Goal: Task Accomplishment & Management: Manage account settings

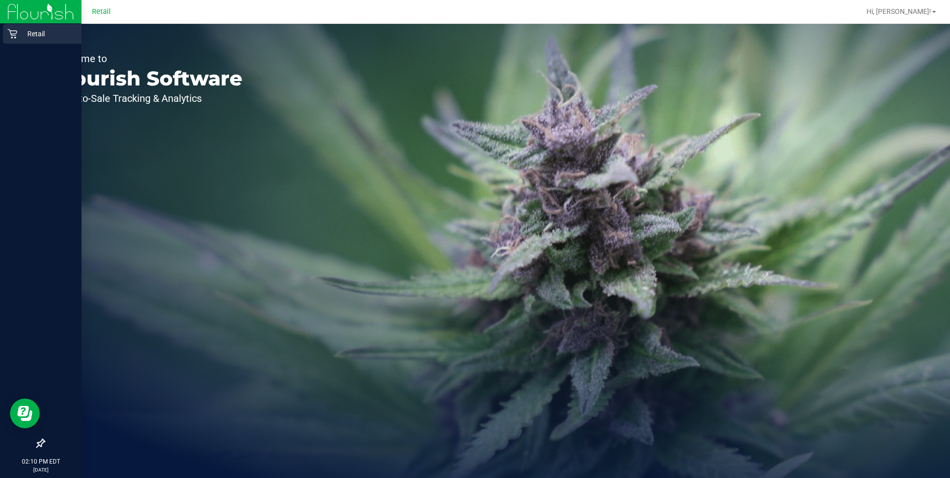
click at [14, 30] on icon at bounding box center [12, 34] width 10 height 10
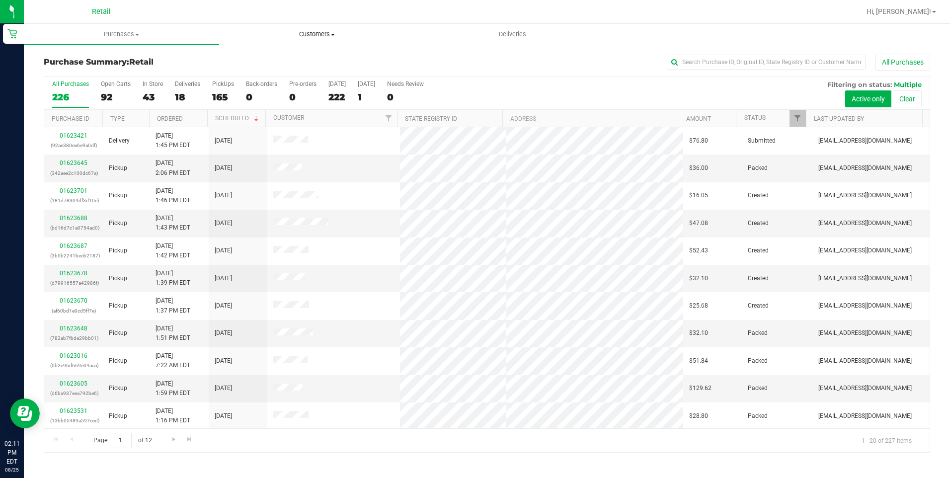
click at [311, 43] on uib-tab-heading "Customers All customers Add a new customer All physicians" at bounding box center [317, 34] width 194 height 20
click at [286, 66] on li "Add a new customer" at bounding box center [316, 72] width 195 height 12
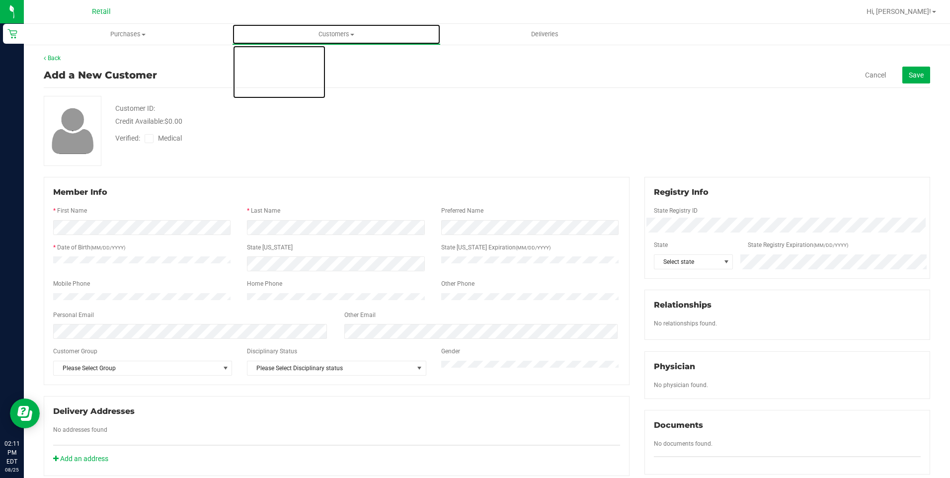
click at [320, 36] on span "Customers" at bounding box center [336, 34] width 207 height 9
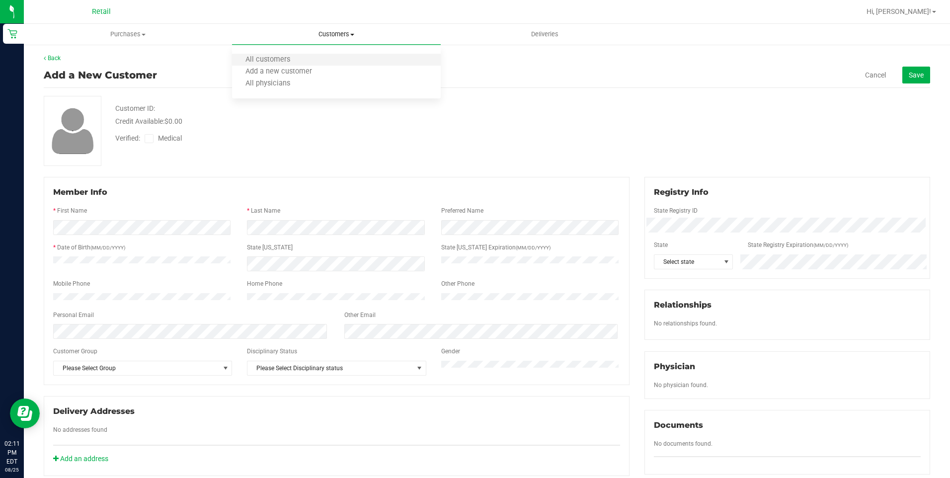
click at [318, 60] on li "All customers" at bounding box center [336, 60] width 208 height 12
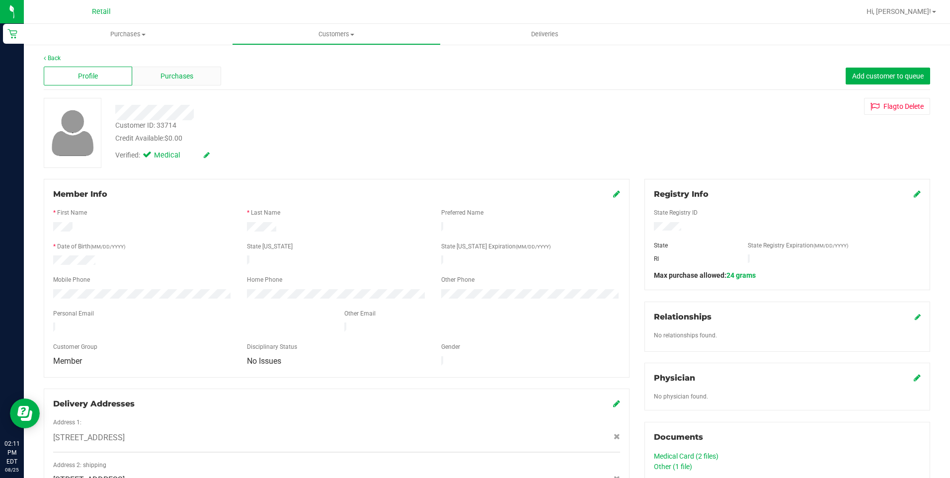
click at [187, 78] on span "Purchases" at bounding box center [177, 76] width 33 height 10
click at [161, 79] on span "Purchases" at bounding box center [177, 76] width 33 height 10
click at [321, 31] on span "Customers" at bounding box center [336, 34] width 207 height 9
click at [312, 59] on li "All customers" at bounding box center [336, 60] width 208 height 12
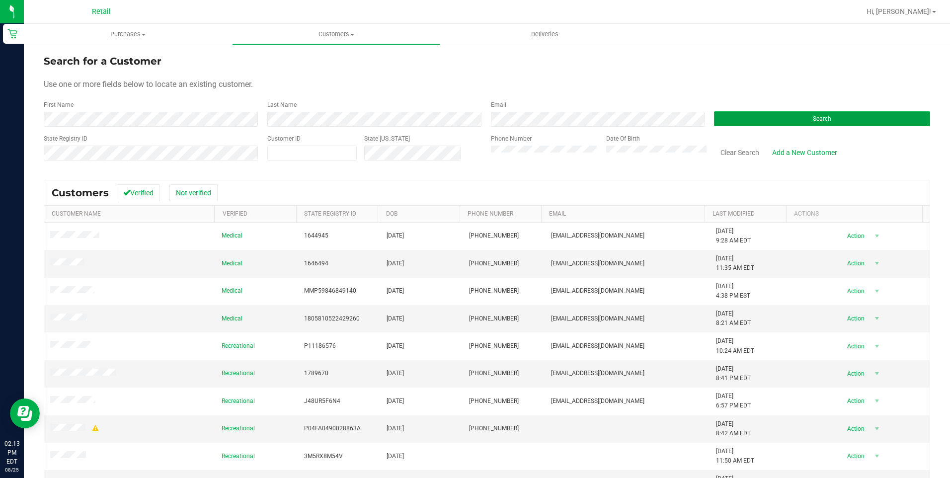
click at [776, 118] on button "Search" at bounding box center [822, 118] width 216 height 15
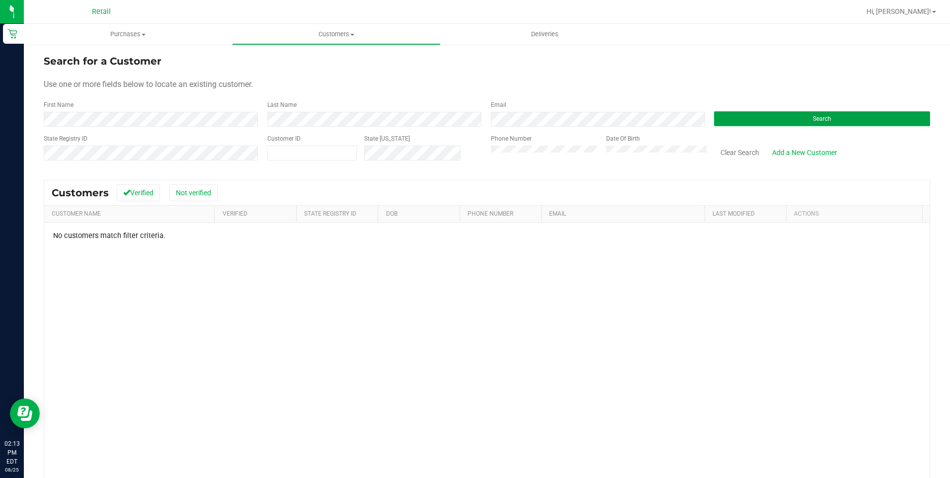
click at [773, 123] on button "Search" at bounding box center [822, 118] width 216 height 15
click at [755, 112] on button "Search" at bounding box center [822, 118] width 216 height 15
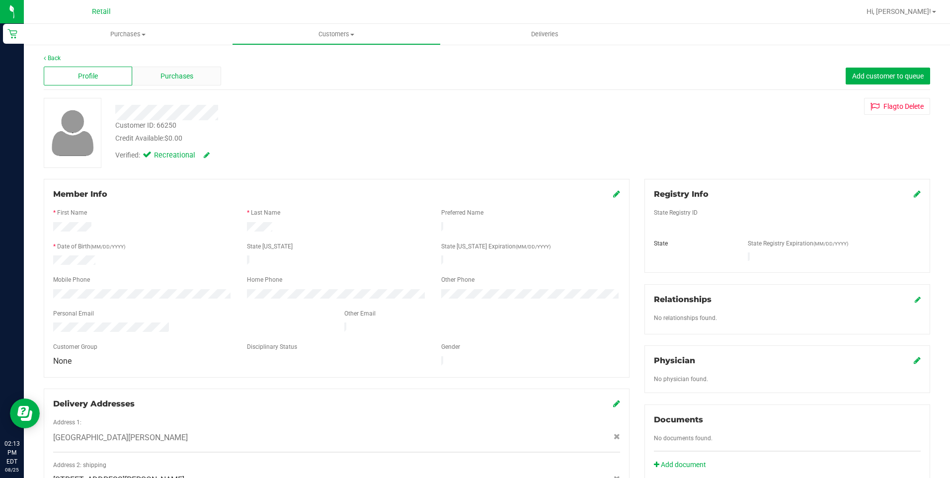
click at [179, 76] on span "Purchases" at bounding box center [177, 76] width 33 height 10
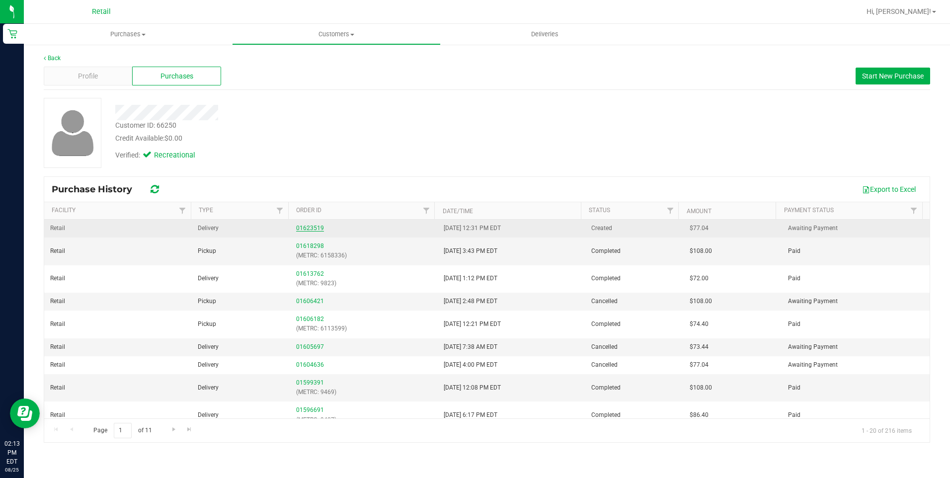
click at [303, 230] on link "01623519" at bounding box center [310, 228] width 28 height 7
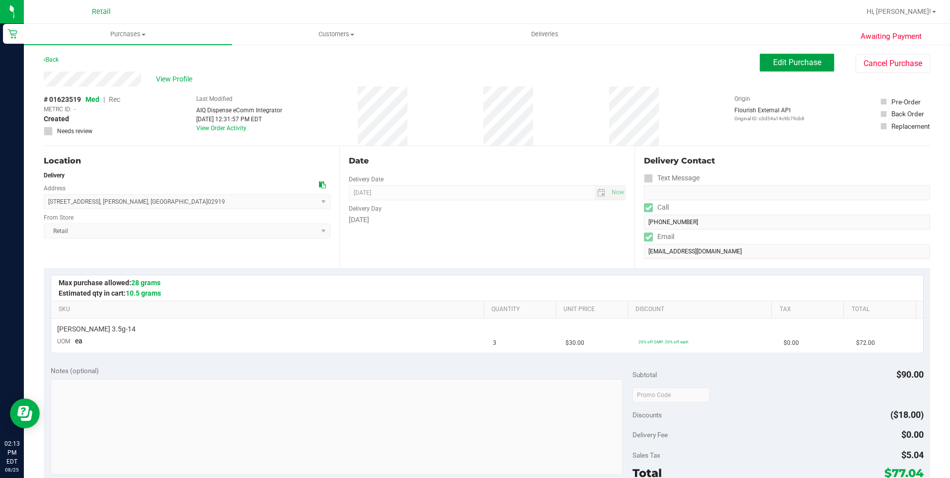
click at [784, 69] on button "Edit Purchase" at bounding box center [797, 63] width 75 height 18
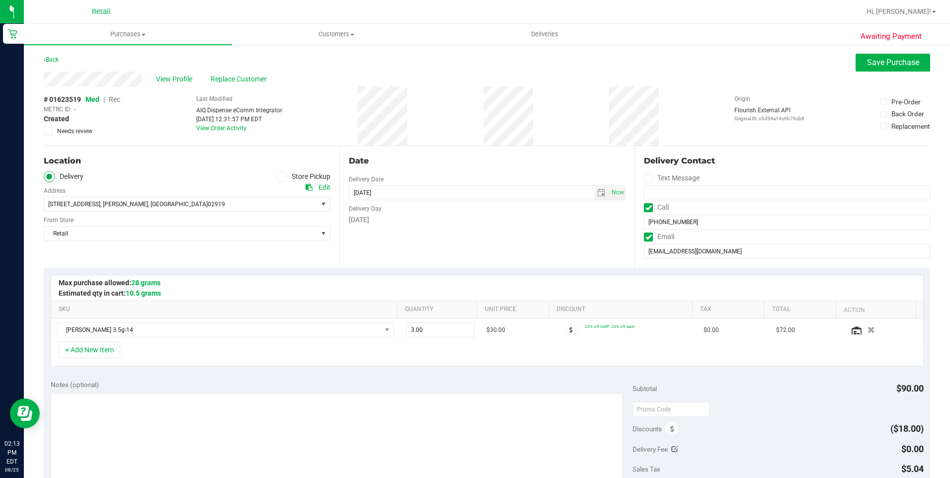
click at [114, 99] on span "Rec" at bounding box center [114, 99] width 11 height 8
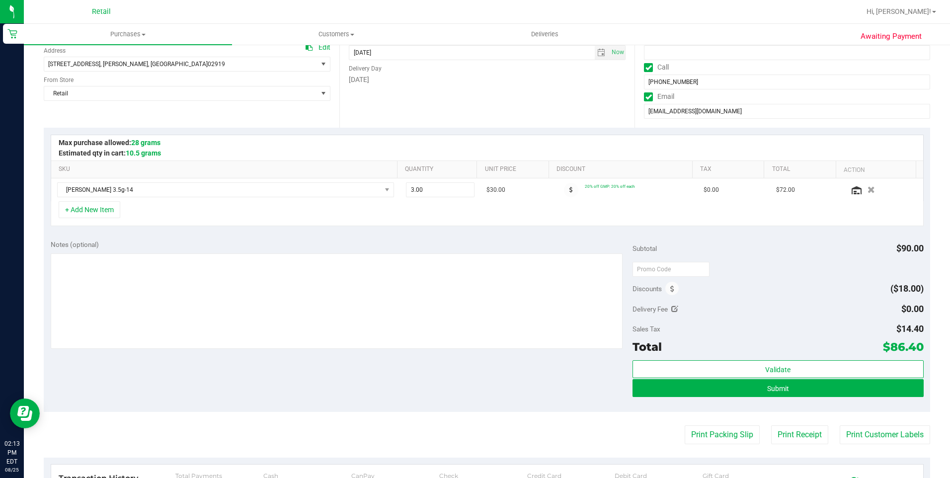
scroll to position [199, 0]
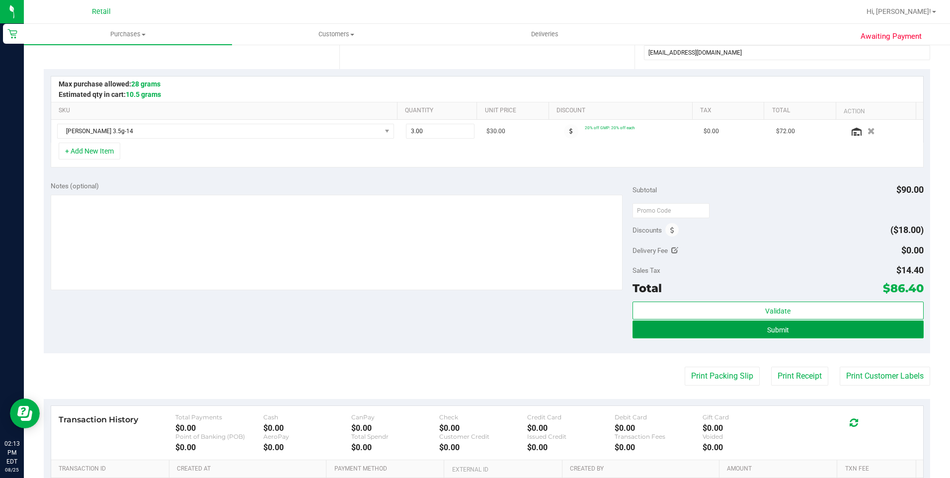
click at [824, 332] on button "Submit" at bounding box center [778, 330] width 291 height 18
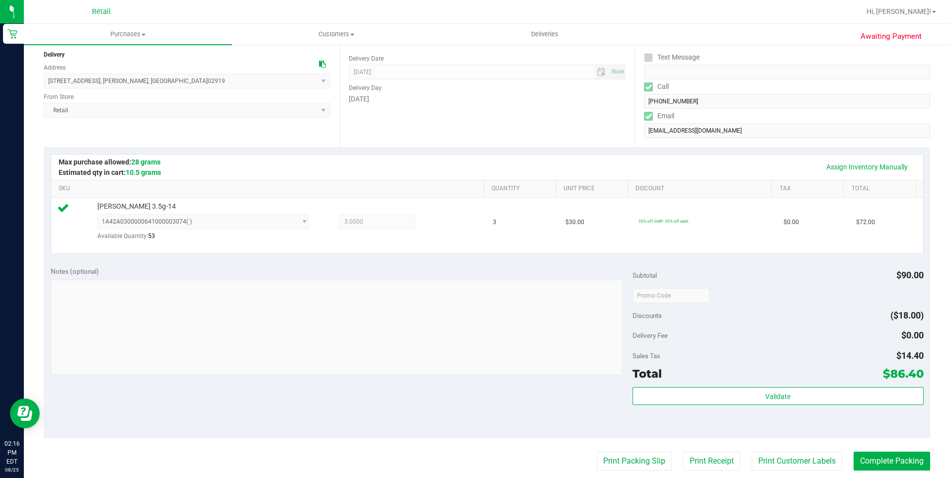
scroll to position [199, 0]
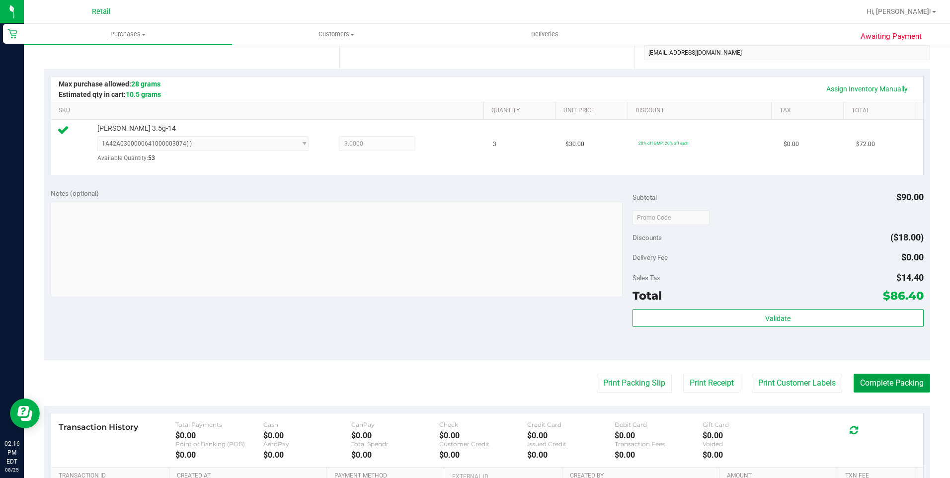
click at [874, 383] on button "Complete Packing" at bounding box center [892, 383] width 77 height 19
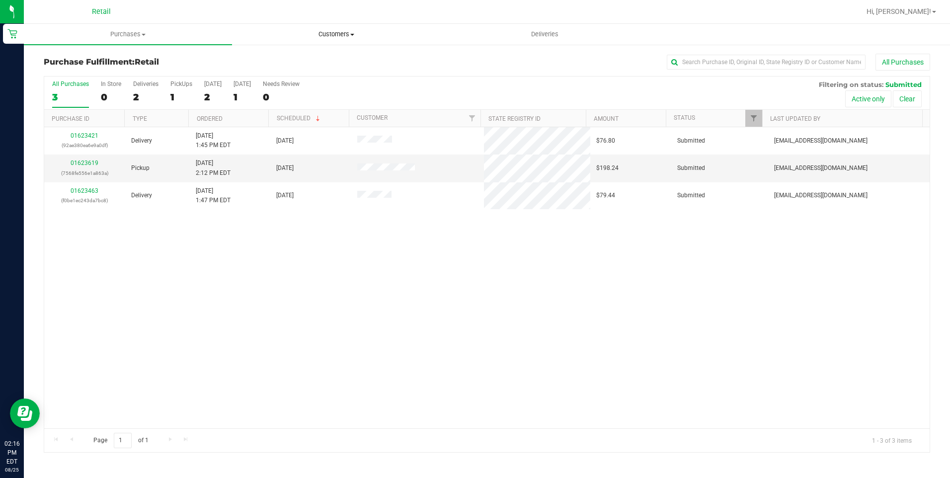
click at [351, 38] on span "Customers" at bounding box center [336, 34] width 207 height 9
click at [297, 65] on li "All customers" at bounding box center [336, 60] width 208 height 12
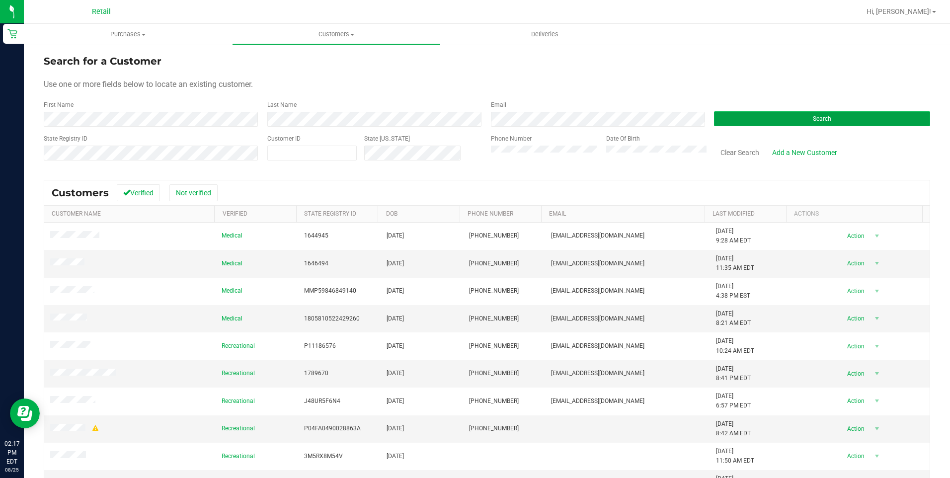
click at [759, 113] on button "Search" at bounding box center [822, 118] width 216 height 15
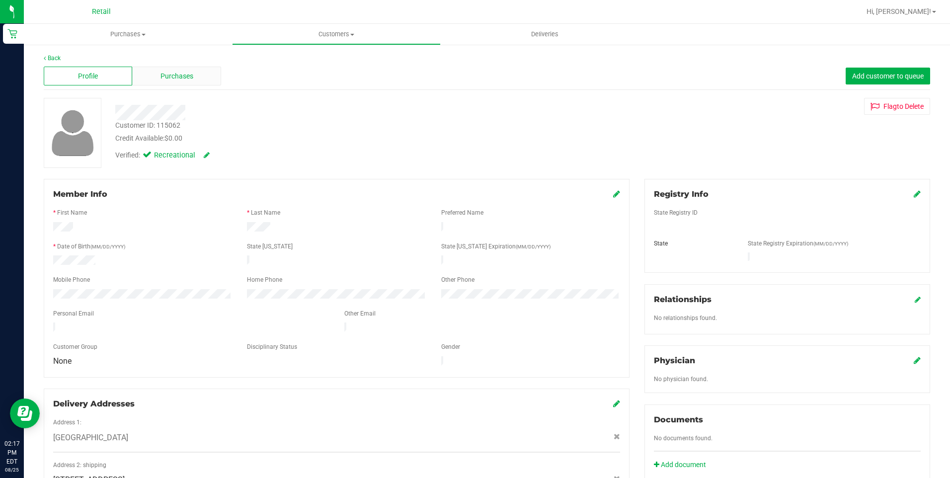
click at [190, 80] on span "Purchases" at bounding box center [177, 76] width 33 height 10
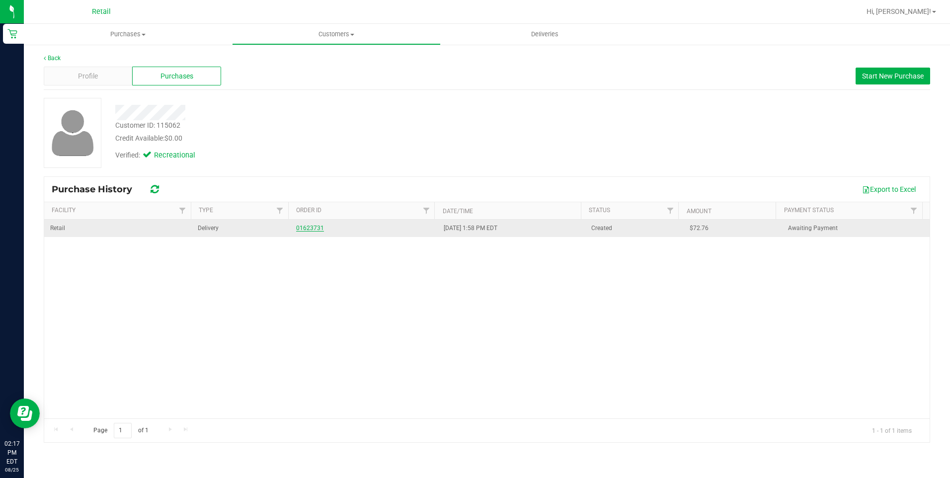
click at [308, 230] on link "01623731" at bounding box center [310, 228] width 28 height 7
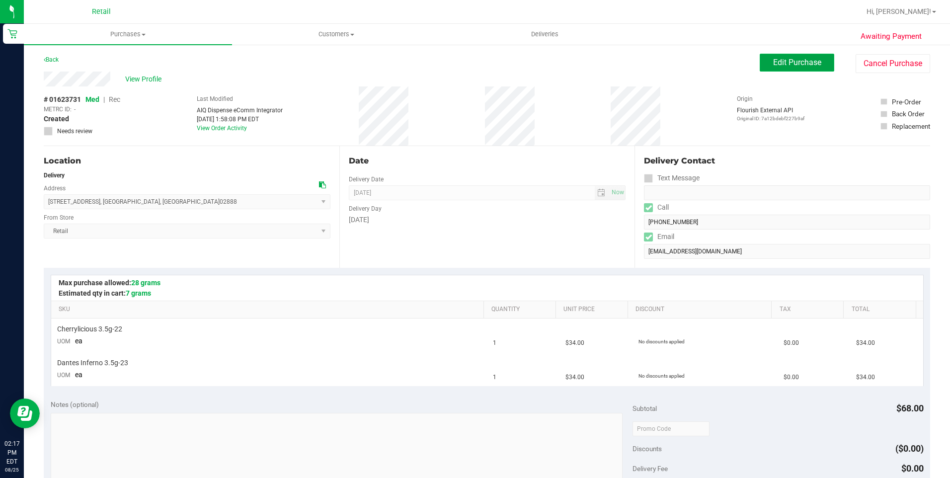
click at [765, 68] on button "Edit Purchase" at bounding box center [797, 63] width 75 height 18
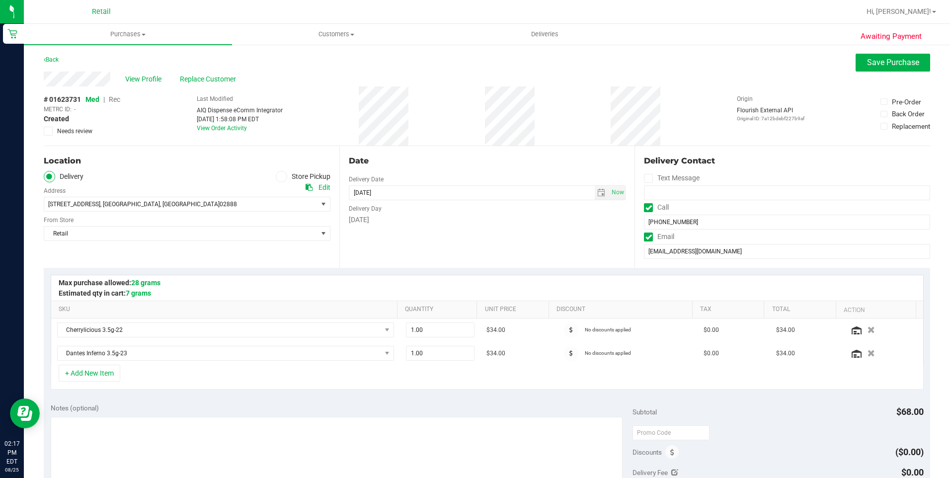
click at [120, 103] on span "Rec" at bounding box center [114, 99] width 11 height 8
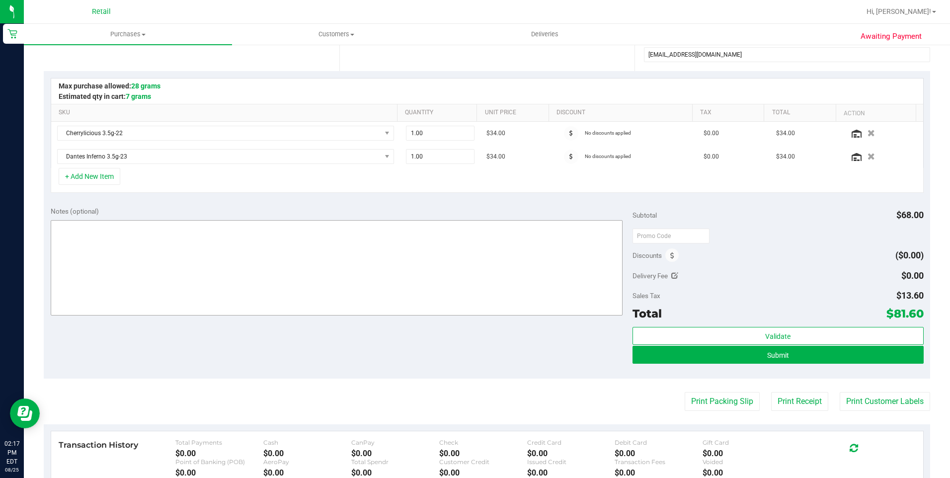
scroll to position [249, 0]
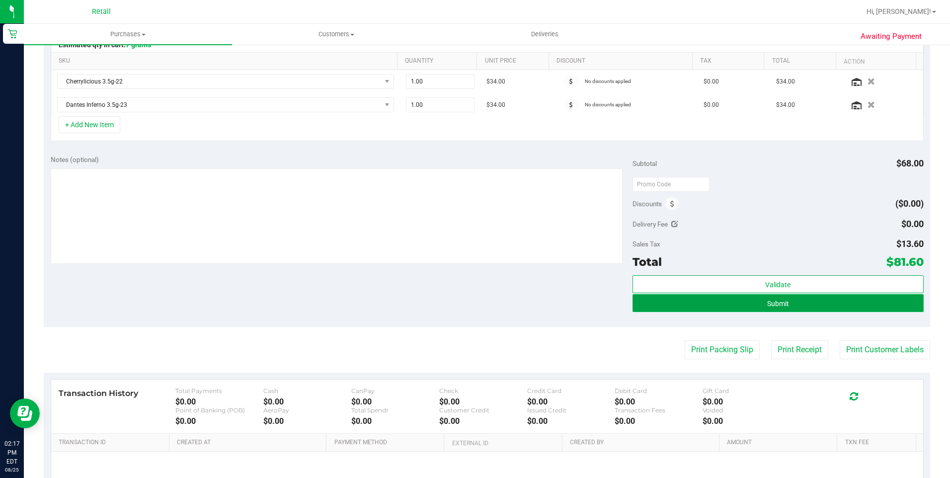
click at [741, 305] on button "Submit" at bounding box center [778, 303] width 291 height 18
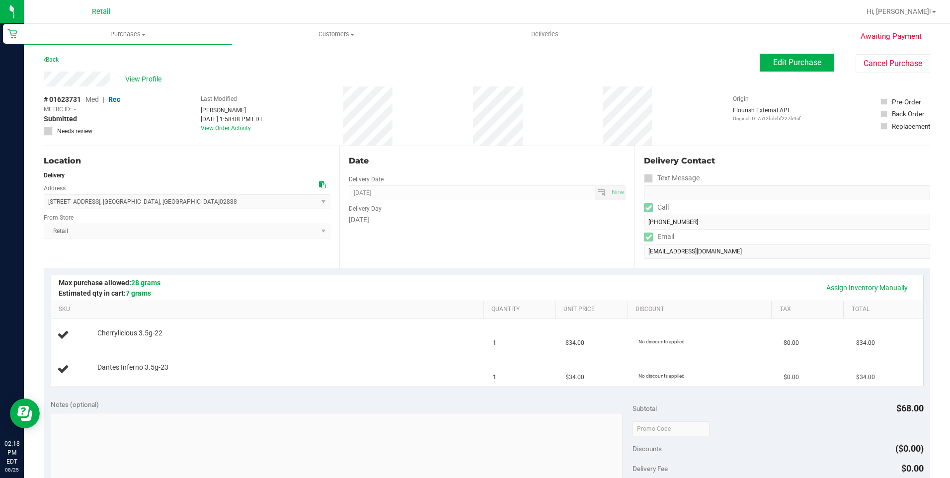
click at [634, 478] on html "Retail 02:18 PM EDT 08/25/2025 08/25 Retail Hi, Alexander! Purchases Summary of…" at bounding box center [475, 239] width 950 height 478
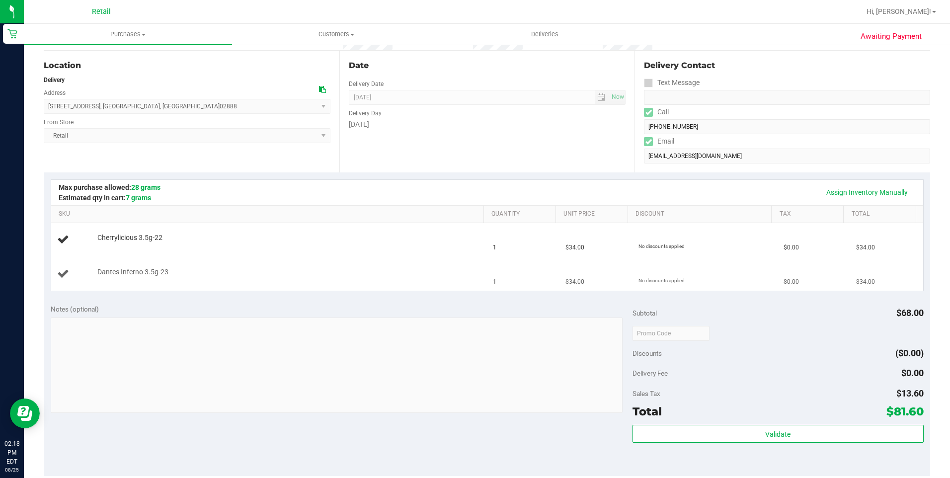
click at [266, 262] on td "Dantes Inferno 3.5g-23" at bounding box center [269, 273] width 436 height 33
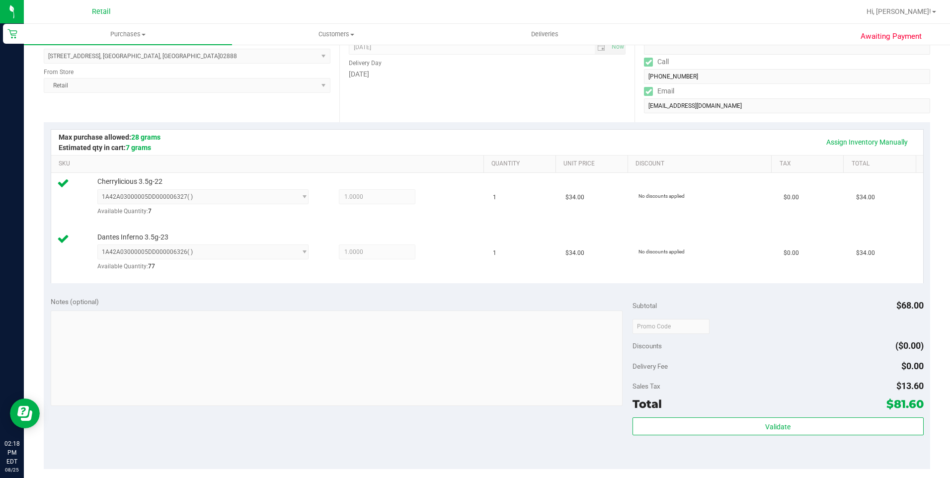
scroll to position [245, 0]
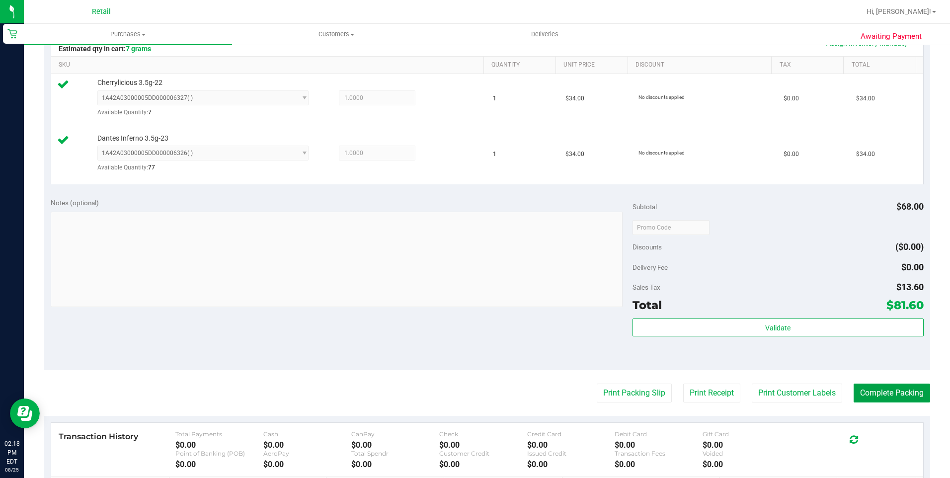
drag, startPoint x: 882, startPoint y: 401, endPoint x: 886, endPoint y: 382, distance: 19.3
click at [885, 397] on button "Complete Packing" at bounding box center [892, 393] width 77 height 19
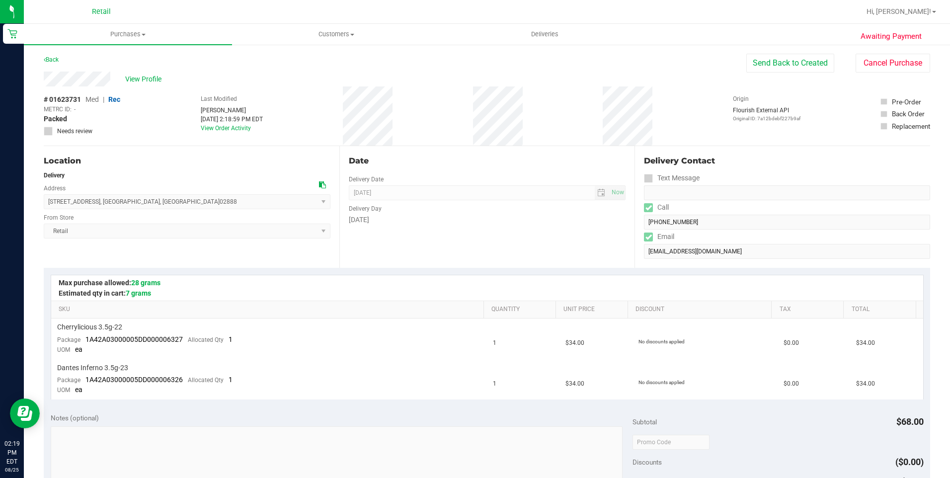
drag, startPoint x: 35, startPoint y: 77, endPoint x: 113, endPoint y: 81, distance: 78.1
click at [113, 81] on div "Awaiting Payment Back Send Back to Created Cancel Purchase View Profile # 01623…" at bounding box center [487, 440] width 927 height 793
drag, startPoint x: 50, startPoint y: 202, endPoint x: 168, endPoint y: 201, distance: 117.8
click at [168, 201] on span "87 Easton Avenue , Warwick , RI 02888 Select address Easton Avenue 87 Easton Av…" at bounding box center [187, 201] width 287 height 15
copy span "87 Easton Avenue , Warwick , RI 02888"
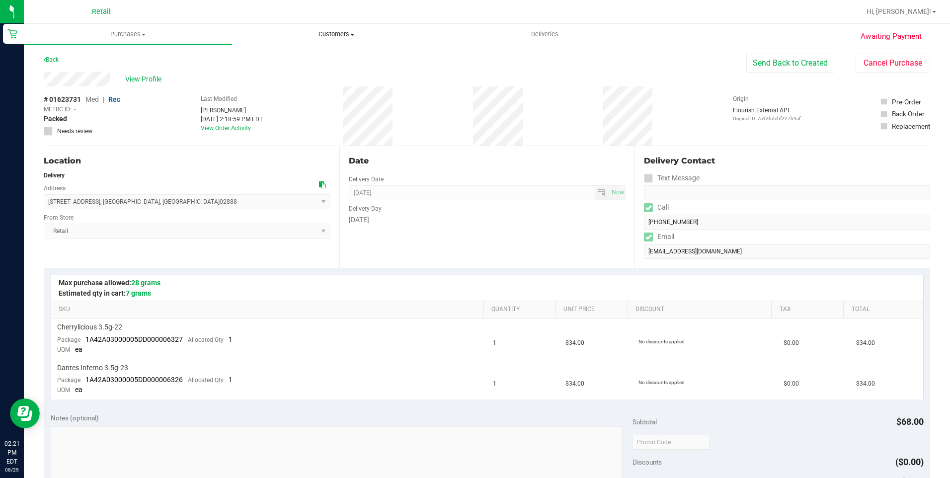
click at [345, 39] on uib-tab-heading "Customers All customers Add a new customer All physicians" at bounding box center [336, 34] width 207 height 20
click at [326, 57] on li "All customers" at bounding box center [336, 60] width 208 height 12
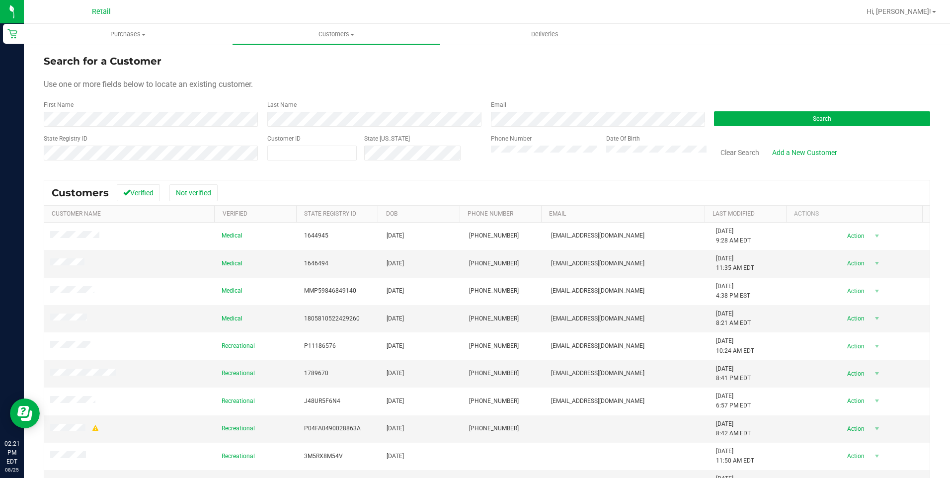
click at [280, 128] on form "Search for a Customer Use one or more fields below to locate an existing custom…" at bounding box center [487, 112] width 887 height 116
click at [828, 121] on button "Search" at bounding box center [822, 118] width 216 height 15
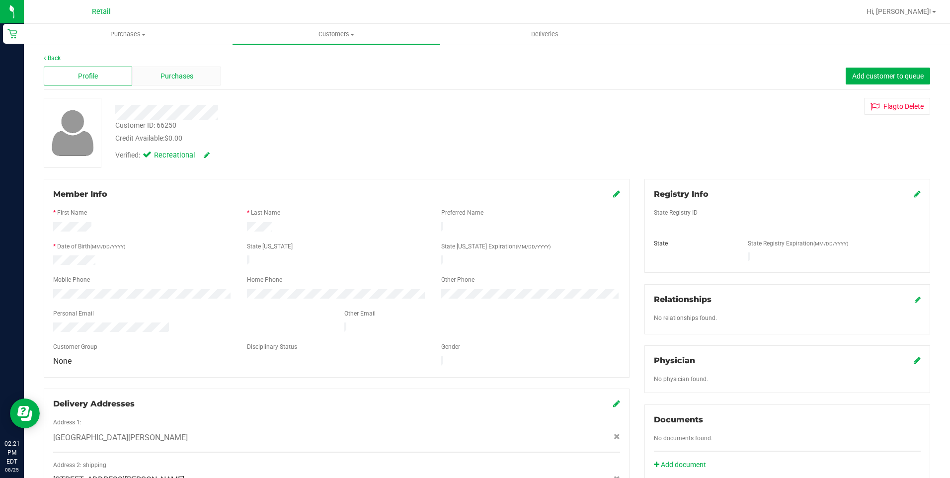
click at [167, 84] on div "Purchases" at bounding box center [176, 76] width 88 height 19
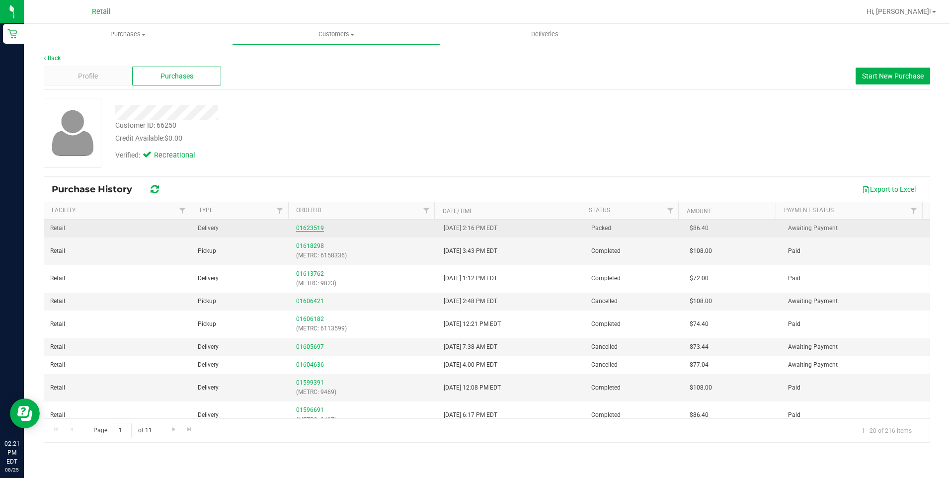
click at [302, 227] on link "01623519" at bounding box center [310, 228] width 28 height 7
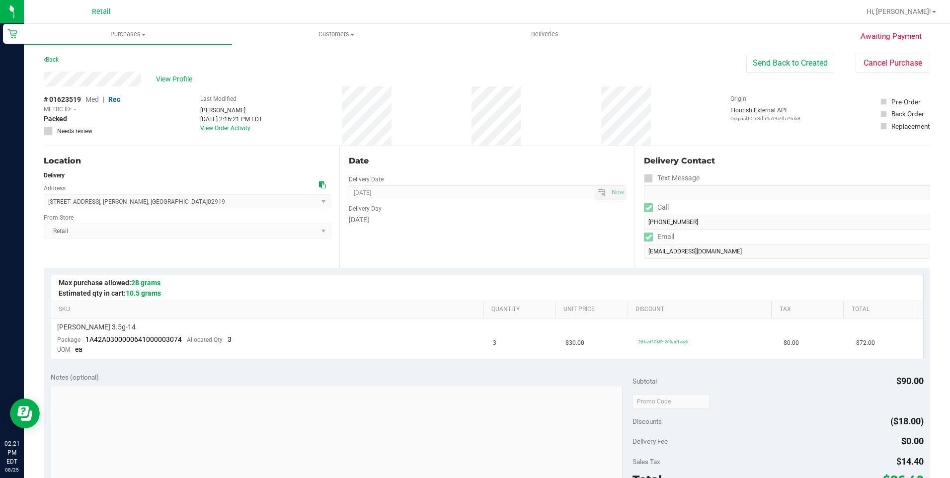
drag, startPoint x: 41, startPoint y: 78, endPoint x: 146, endPoint y: 84, distance: 105.1
click at [146, 84] on div "Awaiting Payment Back Send Back to Created Cancel Purchase View Profile # 01623…" at bounding box center [487, 420] width 927 height 752
click at [325, 32] on span "Customers" at bounding box center [336, 34] width 207 height 9
click at [262, 58] on span "All customers" at bounding box center [268, 60] width 72 height 8
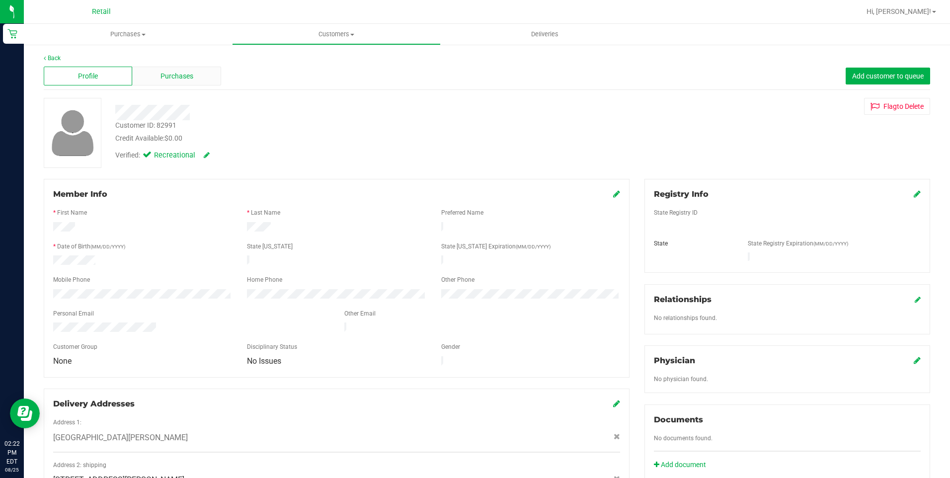
click at [202, 76] on div "Purchases" at bounding box center [176, 76] width 88 height 19
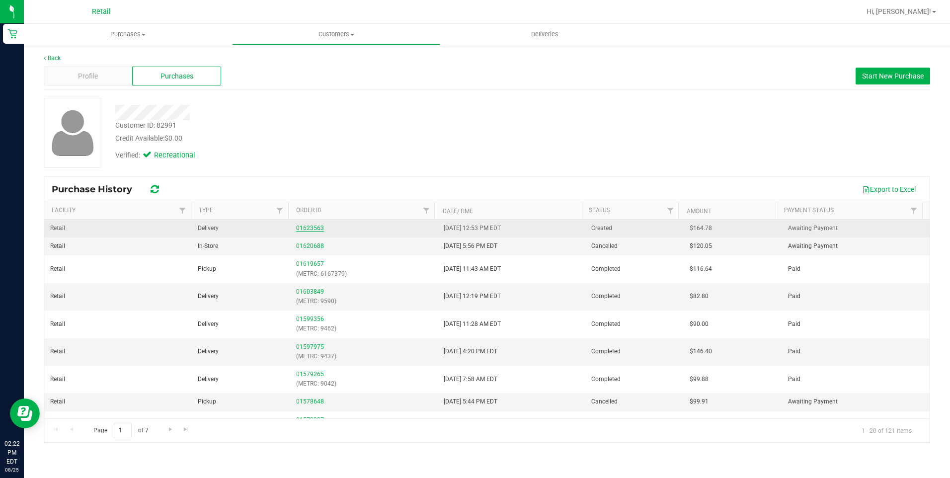
click at [313, 231] on link "01623563" at bounding box center [310, 228] width 28 height 7
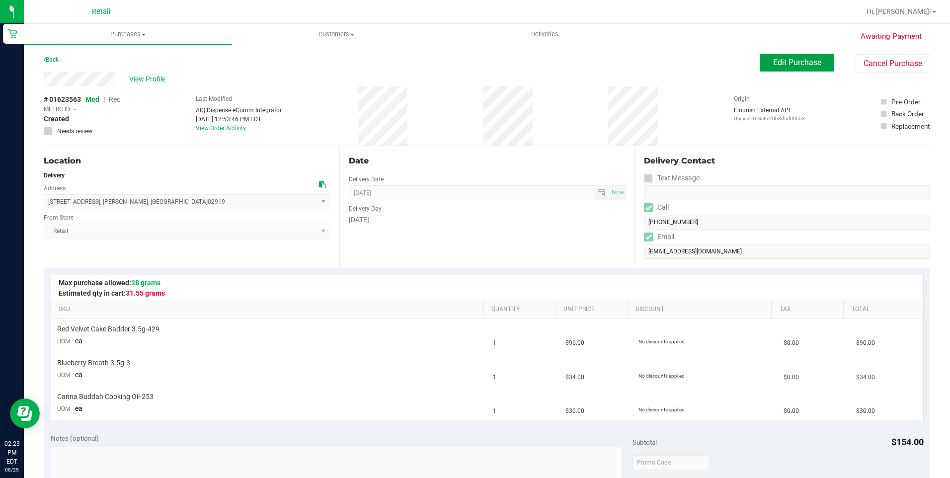
click at [761, 61] on button "Edit Purchase" at bounding box center [797, 63] width 75 height 18
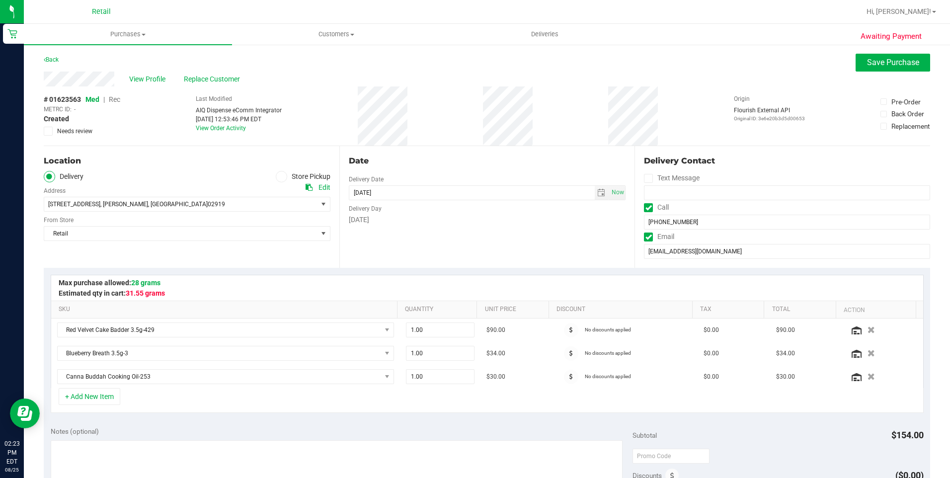
click at [116, 101] on span "Rec" at bounding box center [114, 99] width 11 height 8
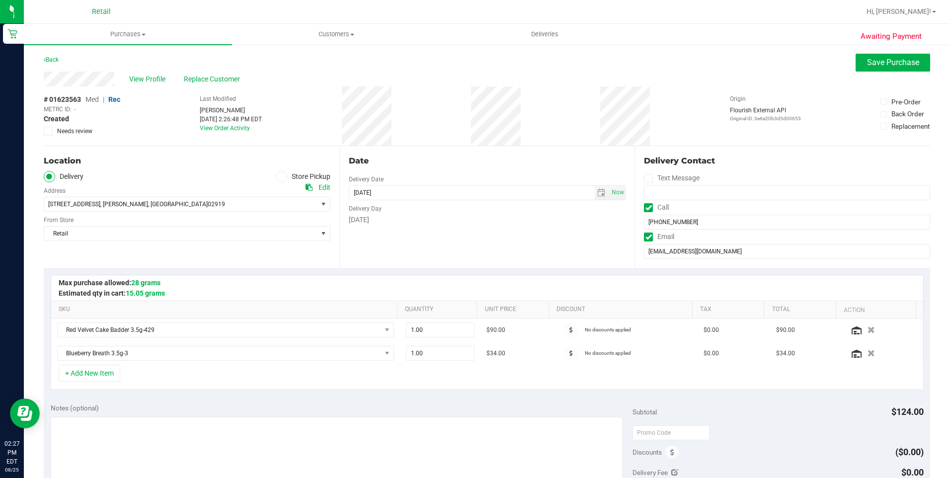
scroll to position [199, 0]
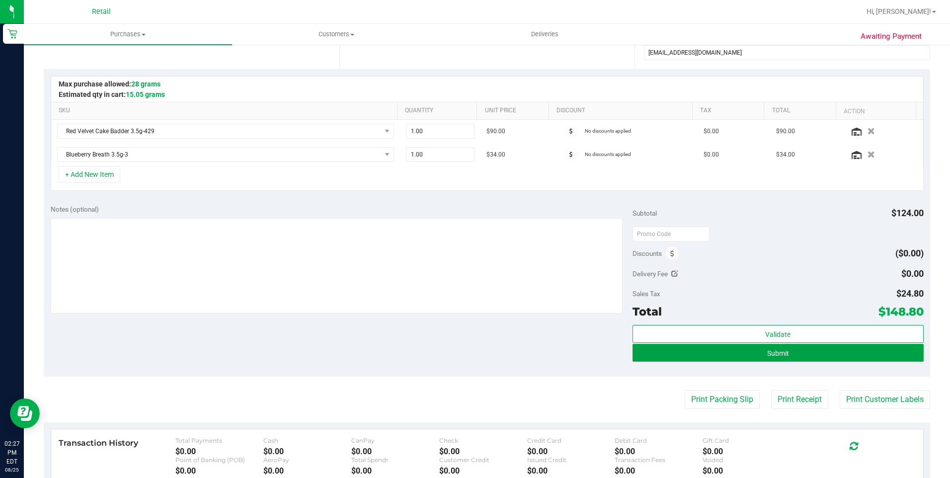
click at [843, 350] on button "Submit" at bounding box center [778, 353] width 291 height 18
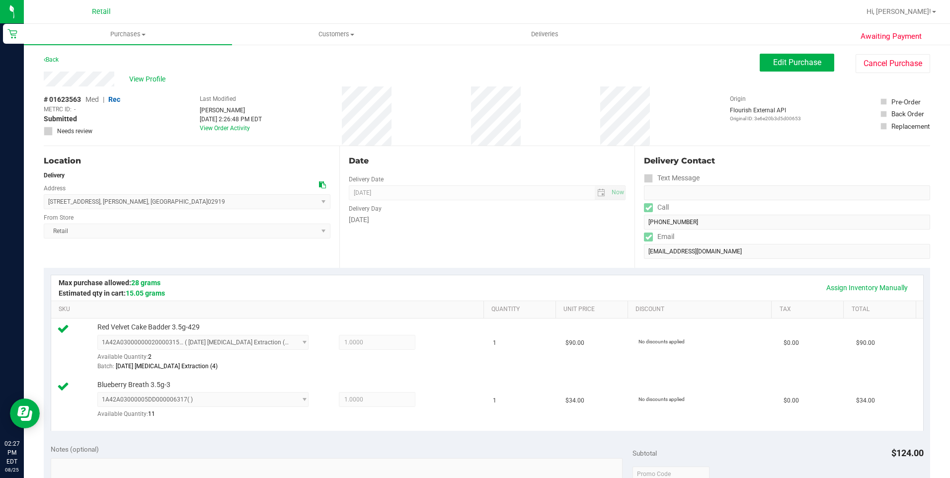
drag, startPoint x: 175, startPoint y: 157, endPoint x: 441, endPoint y: 252, distance: 281.9
click at [441, 252] on div "Date Delivery Date [DATE] Now [DATE] 08:00 AM Now Delivery Day [DATE]" at bounding box center [488, 207] width 296 height 122
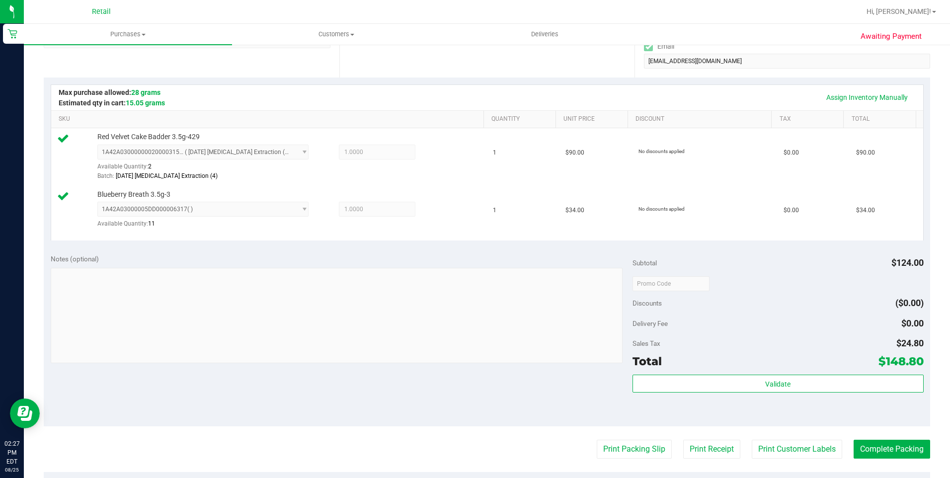
scroll to position [199, 0]
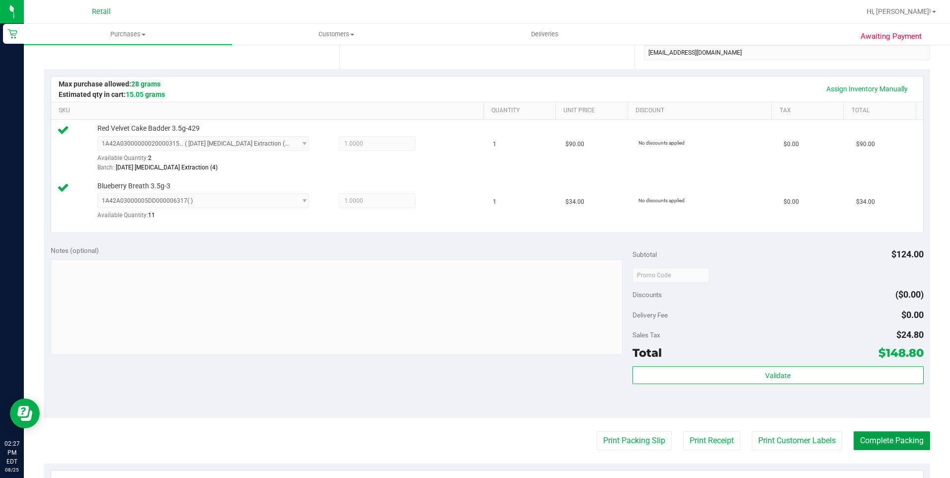
click at [908, 442] on button "Complete Packing" at bounding box center [892, 440] width 77 height 19
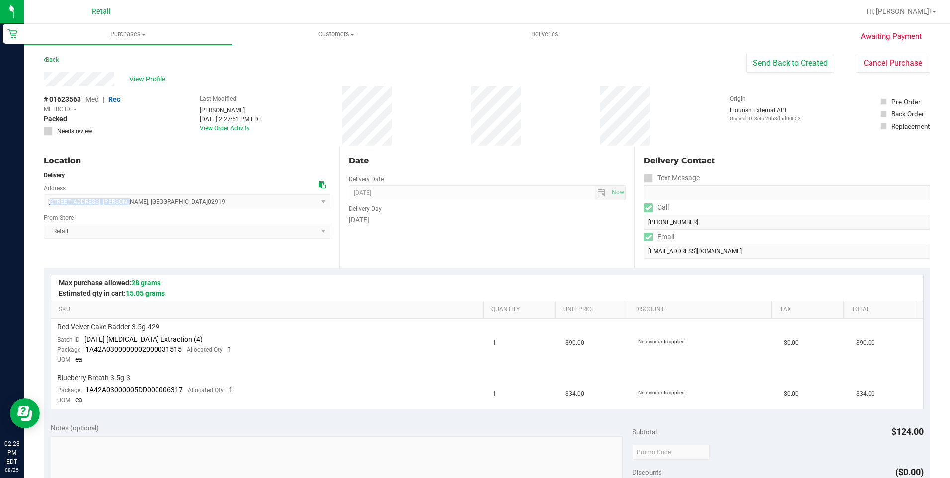
drag, startPoint x: 50, startPoint y: 202, endPoint x: 107, endPoint y: 202, distance: 56.7
click at [107, 202] on span "[STREET_ADDRESS] , [GEOGRAPHIC_DATA] , [GEOGRAPHIC_DATA] 02919 Select address […" at bounding box center [187, 201] width 287 height 15
drag, startPoint x: 107, startPoint y: 202, endPoint x: 146, endPoint y: 203, distance: 39.3
click at [146, 203] on span "[STREET_ADDRESS] , [GEOGRAPHIC_DATA] , [GEOGRAPHIC_DATA] 02919 Select address […" at bounding box center [187, 201] width 287 height 15
copy span "[STREET_ADDRESS][PERSON_NAME]"
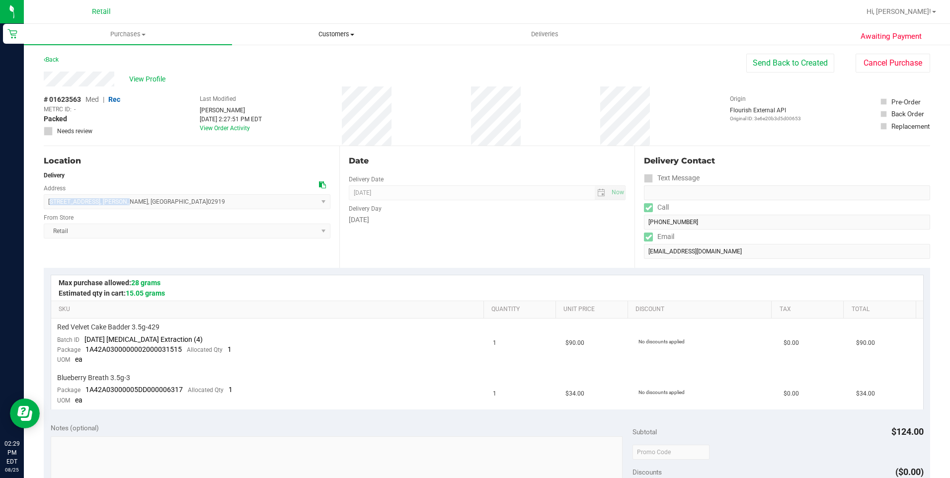
click at [335, 34] on span "Customers" at bounding box center [336, 34] width 207 height 9
click at [315, 57] on li "All customers" at bounding box center [336, 60] width 208 height 12
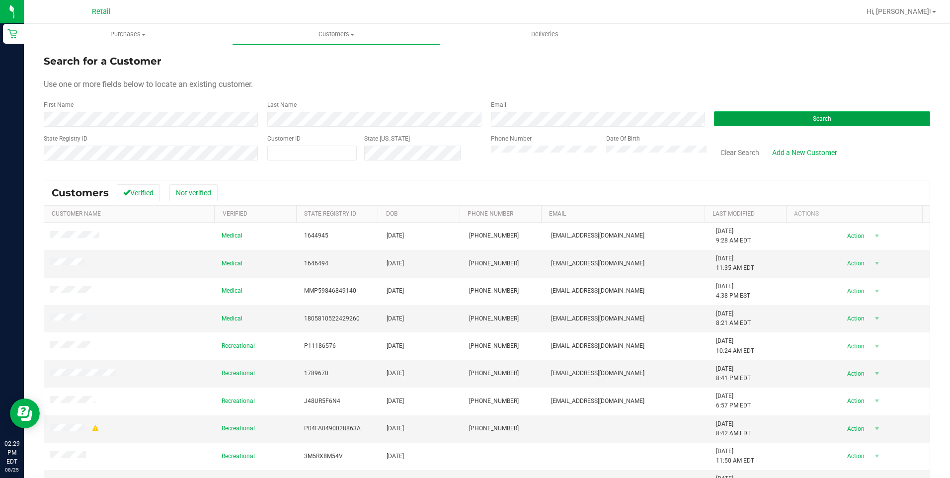
click at [784, 123] on button "Search" at bounding box center [822, 118] width 216 height 15
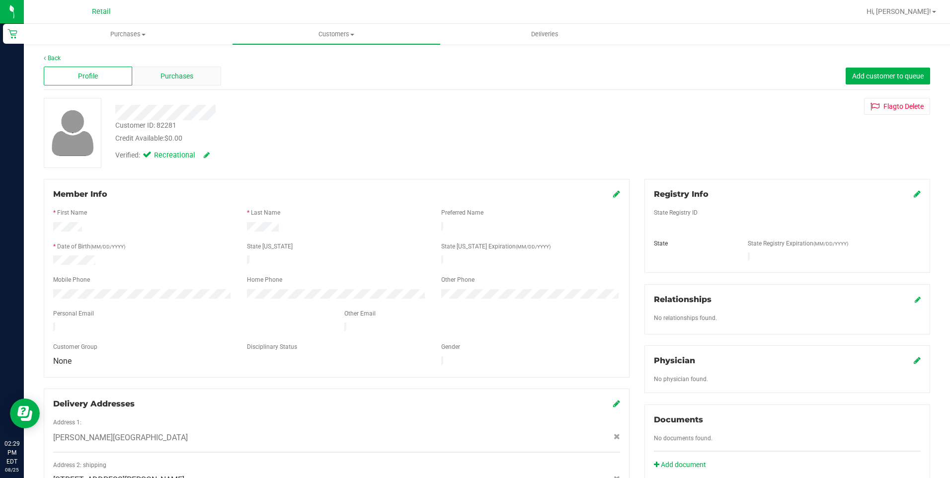
click at [156, 81] on div "Purchases" at bounding box center [176, 76] width 88 height 19
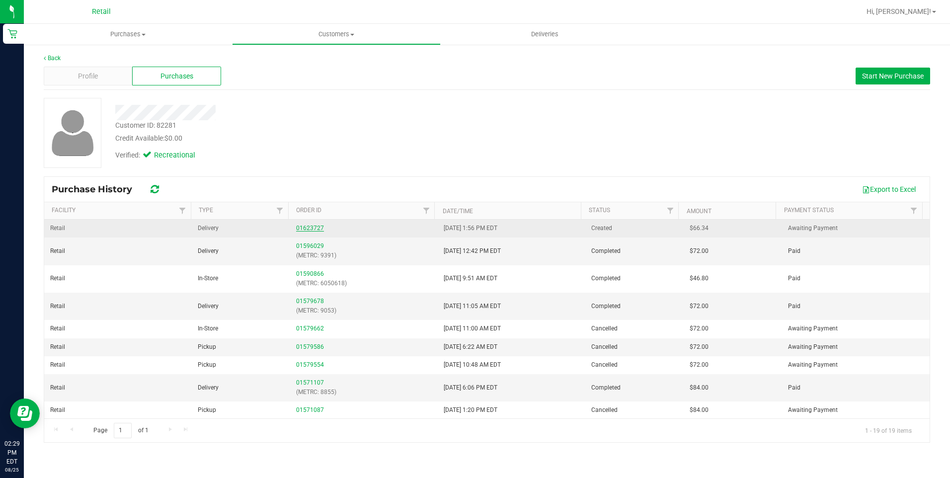
click at [315, 230] on link "01623727" at bounding box center [310, 228] width 28 height 7
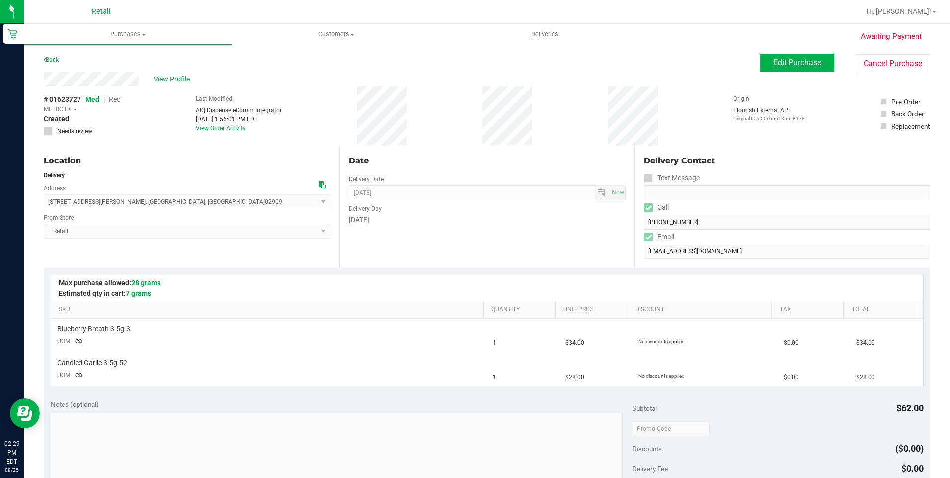
drag, startPoint x: 315, startPoint y: 230, endPoint x: 478, endPoint y: 142, distance: 185.0
click at [478, 142] on div "# 01623727 Med | Rec METRC ID: - Created Needs review Last Modified AIQ Dispens…" at bounding box center [487, 115] width 887 height 59
click at [773, 64] on span "Edit Purchase" at bounding box center [797, 62] width 48 height 9
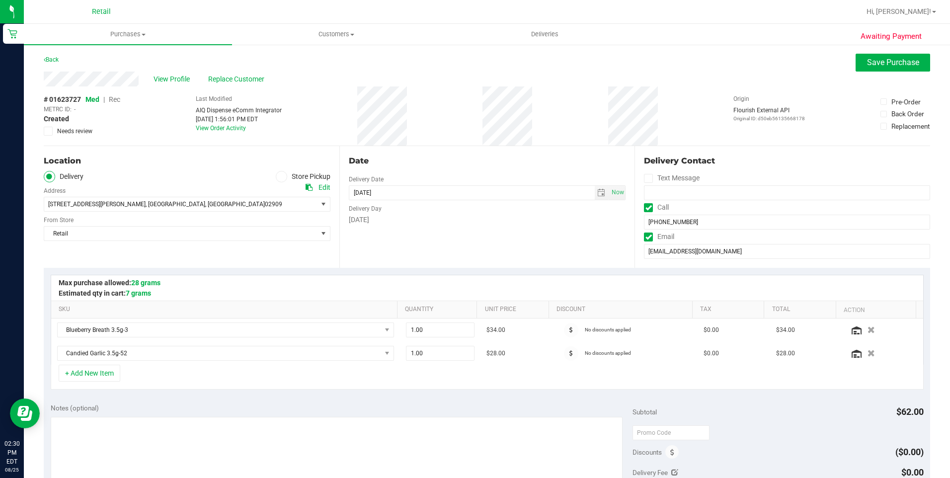
click at [886, 51] on div "Awaiting Payment Back Save Purchase View Profile Replace Customer # 01623727 Me…" at bounding box center [487, 435] width 927 height 783
click at [117, 99] on span "Rec" at bounding box center [114, 99] width 11 height 8
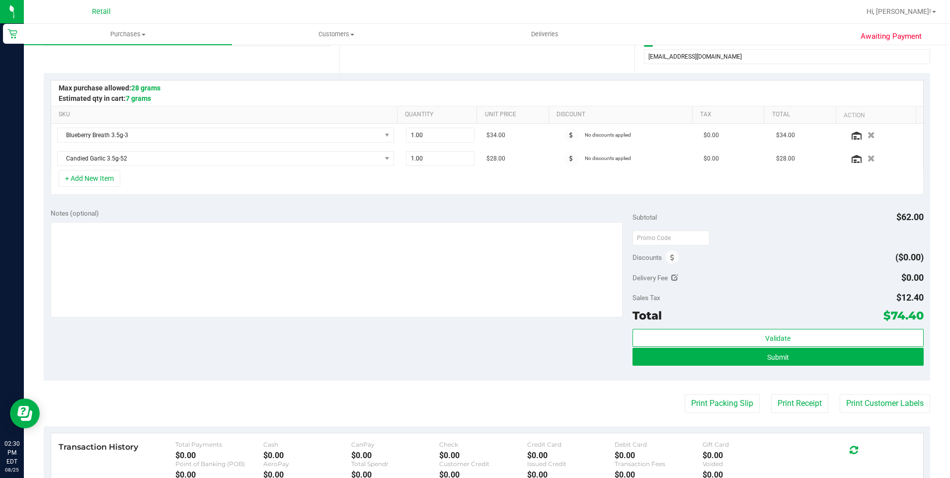
scroll to position [199, 0]
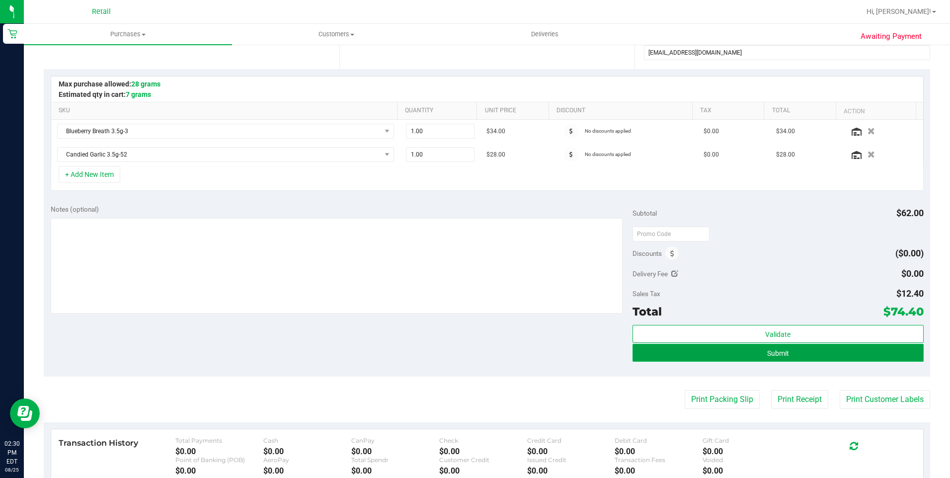
click at [827, 353] on button "Submit" at bounding box center [778, 353] width 291 height 18
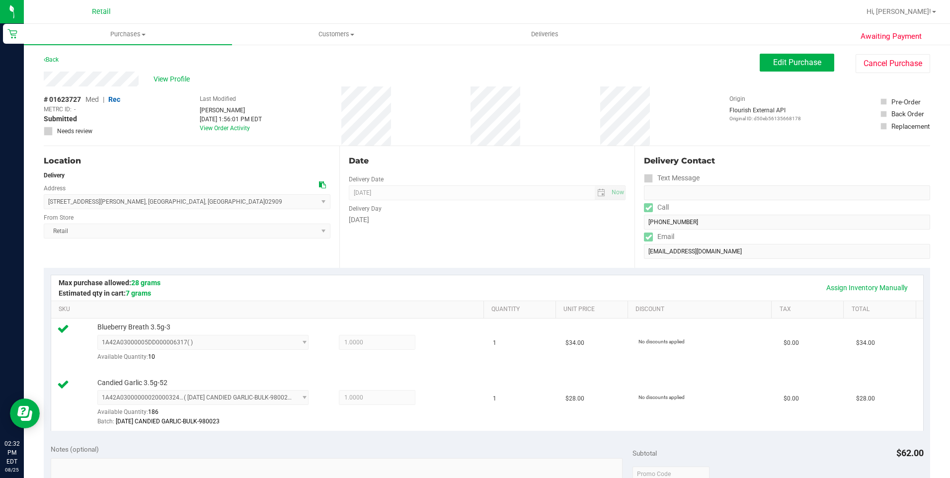
drag, startPoint x: 39, startPoint y: 75, endPoint x: 139, endPoint y: 82, distance: 100.2
click at [139, 82] on div "Awaiting Payment Back Edit Purchase Cancel Purchase View Profile # 01623727 Med…" at bounding box center [487, 456] width 927 height 825
drag, startPoint x: 48, startPoint y: 201, endPoint x: 156, endPoint y: 200, distance: 107.4
click at [156, 200] on span "[STREET_ADDRESS][PERSON_NAME] , [GEOGRAPHIC_DATA] , [GEOGRAPHIC_DATA] 02909 Sel…" at bounding box center [187, 201] width 287 height 15
copy span "[STREET_ADDRESS][PERSON_NAME]"
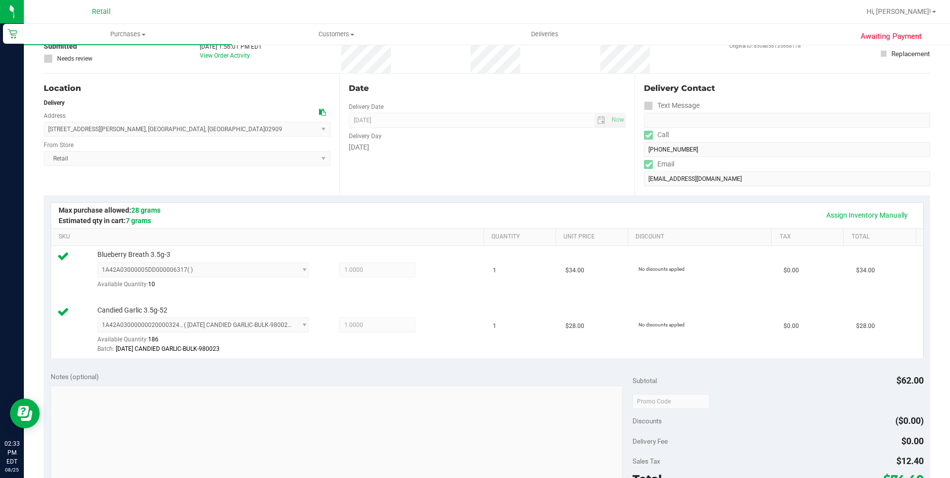
scroll to position [199, 0]
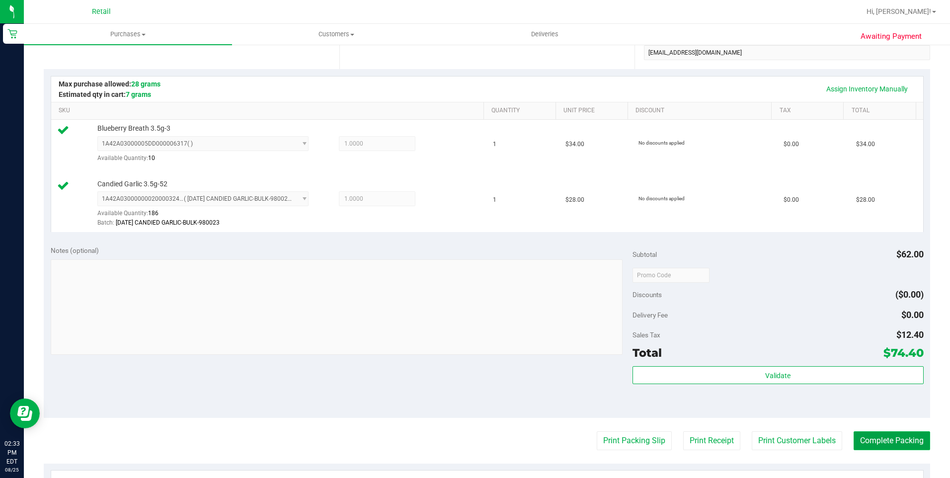
click at [862, 443] on button "Complete Packing" at bounding box center [892, 440] width 77 height 19
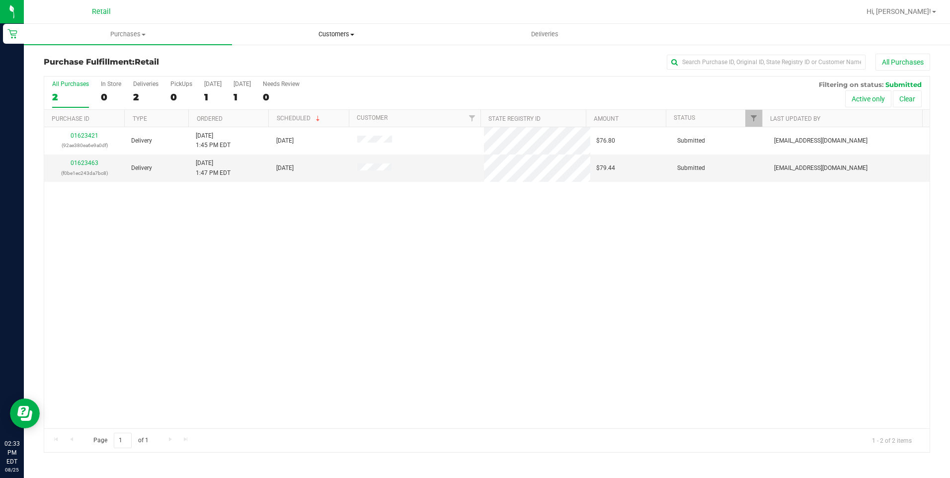
click at [343, 39] on uib-tab-heading "Customers All customers Add a new customer All physicians" at bounding box center [336, 34] width 207 height 20
click at [341, 54] on li "All customers" at bounding box center [336, 60] width 208 height 12
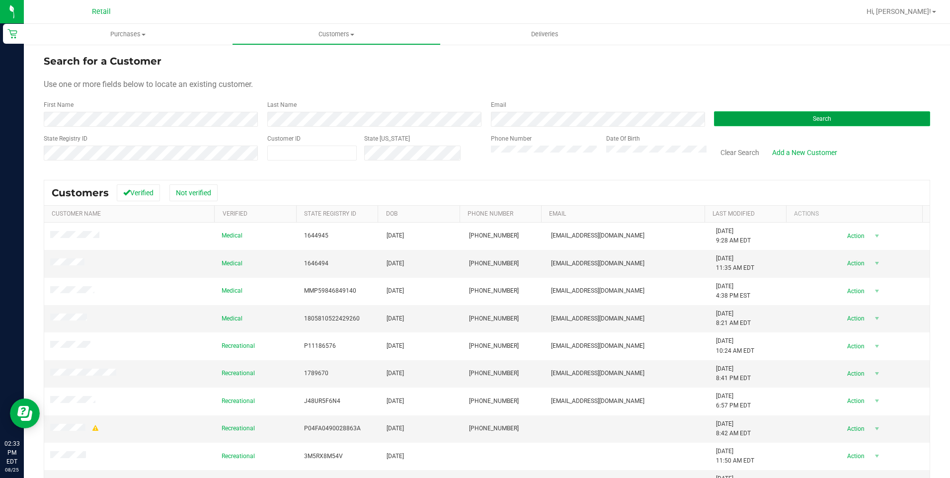
click at [738, 121] on button "Search" at bounding box center [822, 118] width 216 height 15
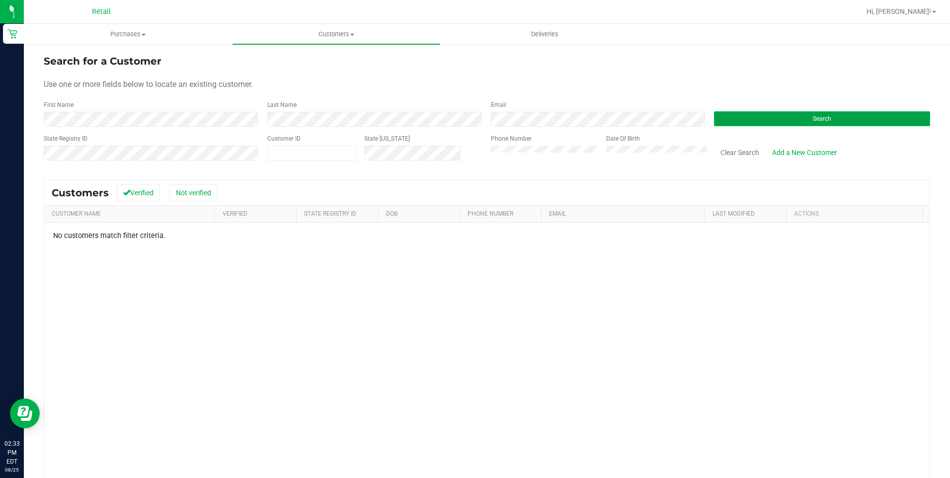
click at [756, 119] on button "Search" at bounding box center [822, 118] width 216 height 15
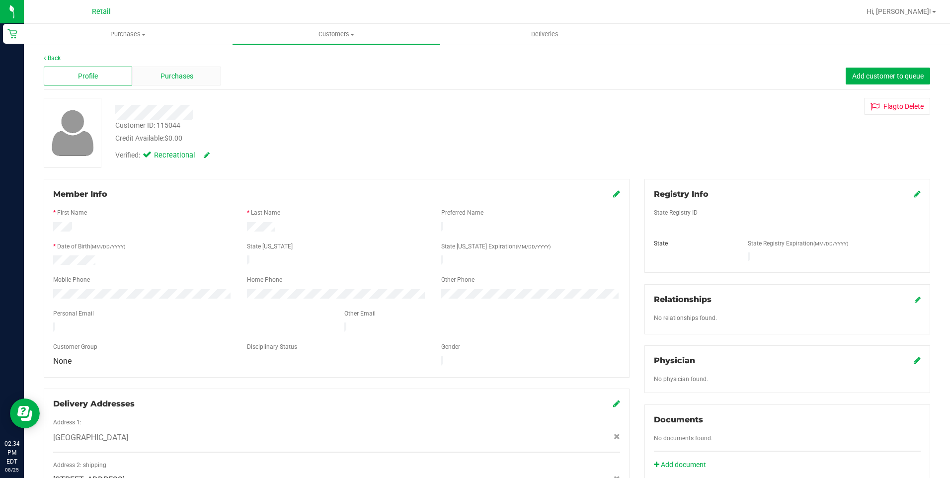
click at [170, 80] on span "Purchases" at bounding box center [177, 76] width 33 height 10
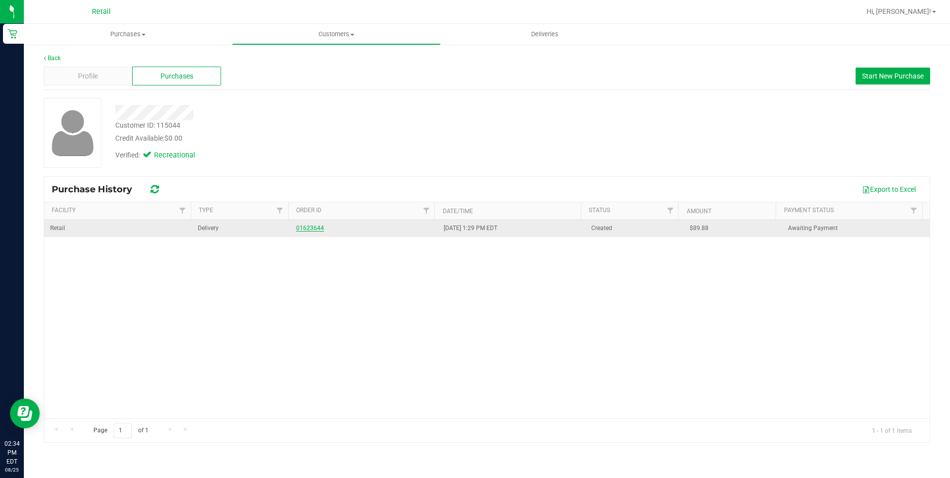
click at [311, 229] on link "01623644" at bounding box center [310, 228] width 28 height 7
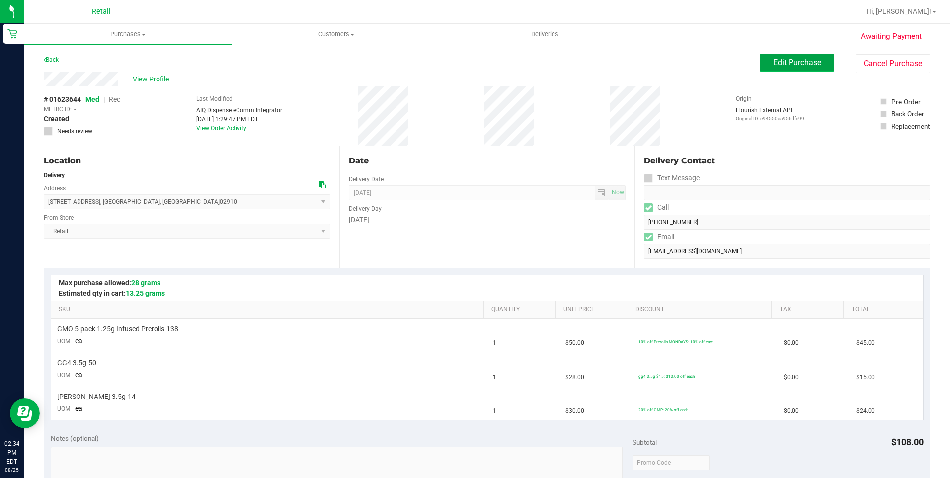
click at [787, 58] on span "Edit Purchase" at bounding box center [797, 62] width 48 height 9
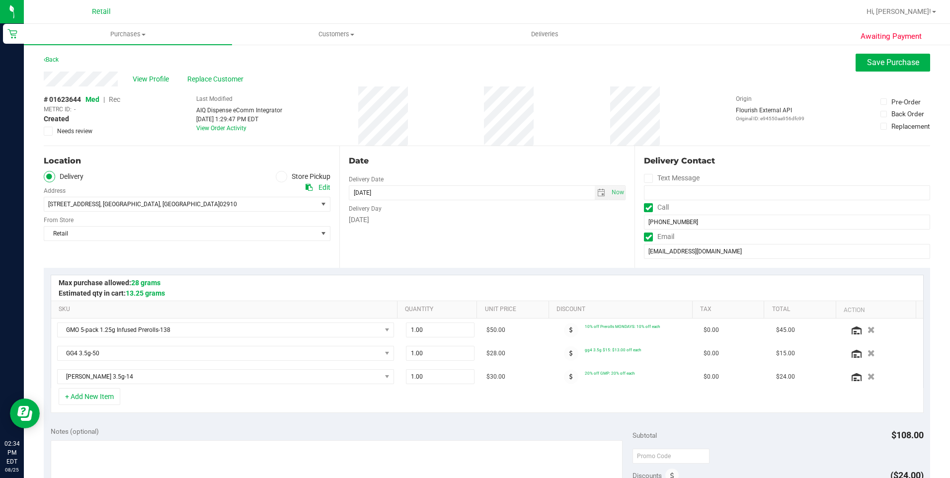
click at [119, 100] on span "Rec" at bounding box center [114, 99] width 11 height 8
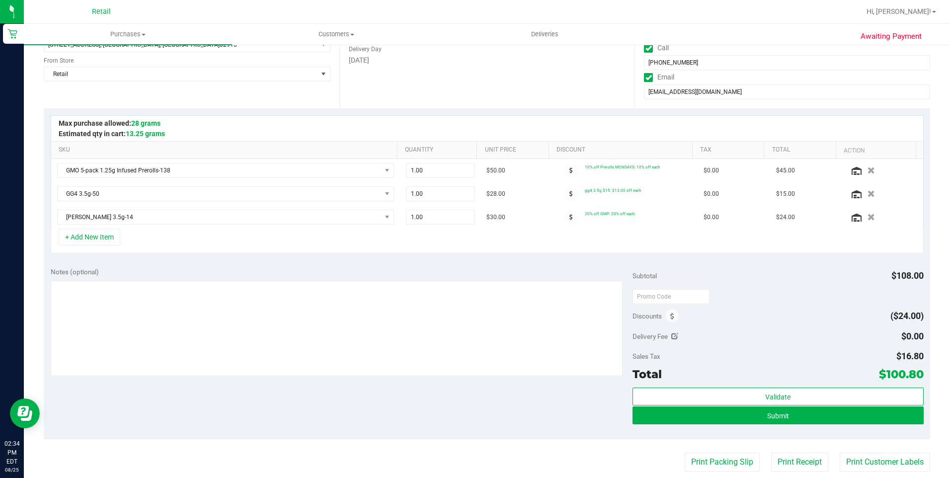
scroll to position [199, 0]
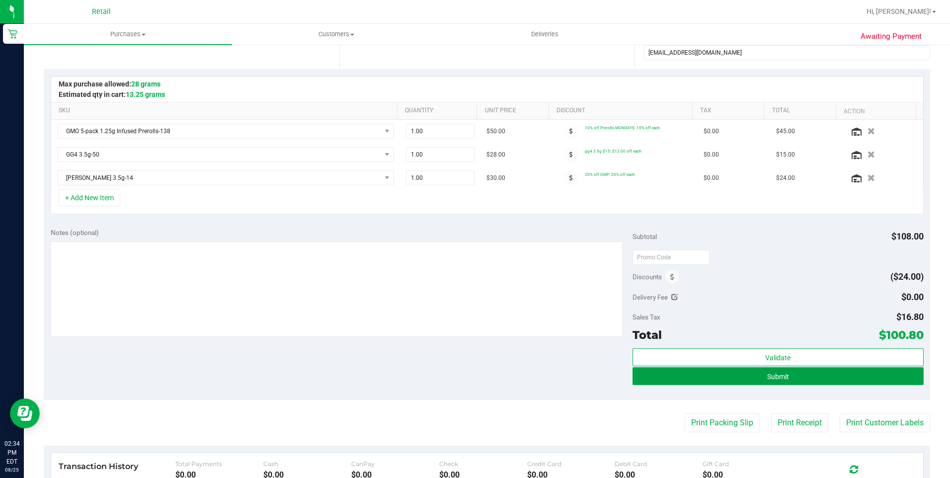
click at [778, 384] on button "Submit" at bounding box center [778, 376] width 291 height 18
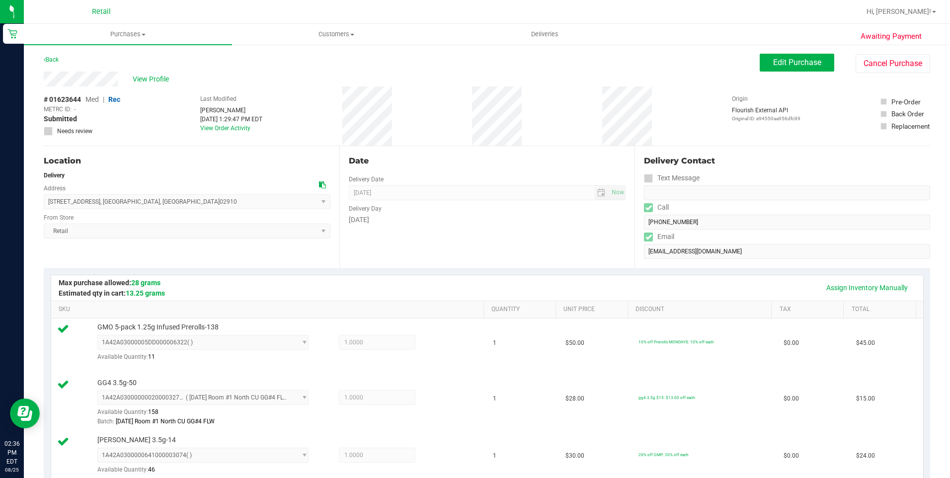
drag, startPoint x: 43, startPoint y: 76, endPoint x: 132, endPoint y: 85, distance: 90.0
click at [132, 85] on div "Awaiting Payment Back Edit Purchase Cancel Purchase View Profile # 01623644 Med…" at bounding box center [487, 484] width 927 height 880
drag, startPoint x: 44, startPoint y: 197, endPoint x: 153, endPoint y: 204, distance: 108.6
click at [153, 204] on span "[STREET_ADDRESS] , [GEOGRAPHIC_DATA] , [GEOGRAPHIC_DATA] 02910 Select address […" at bounding box center [187, 201] width 287 height 15
copy span "[STREET_ADDRESS]"
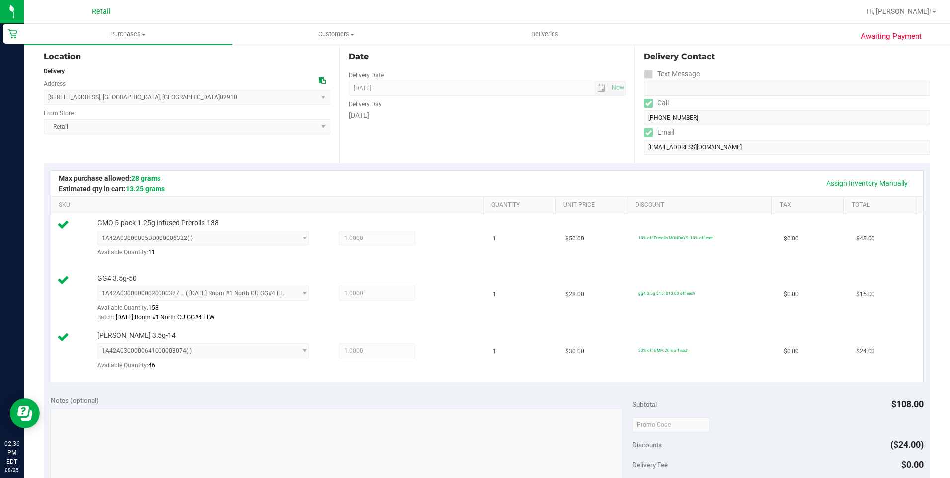
scroll to position [249, 0]
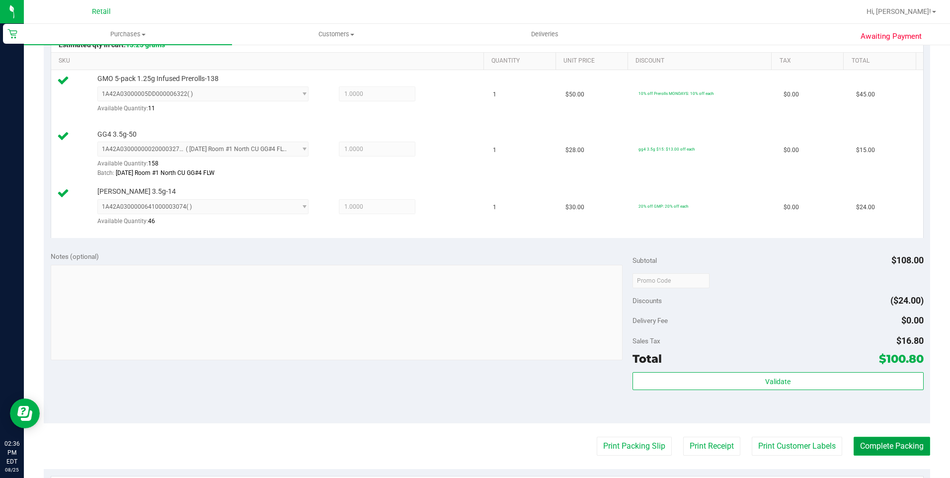
click at [854, 448] on button "Complete Packing" at bounding box center [892, 446] width 77 height 19
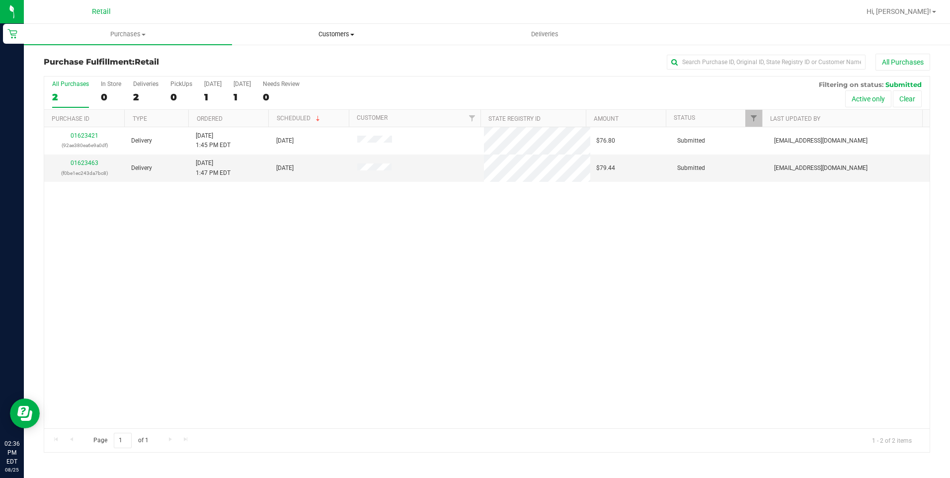
click at [348, 39] on uib-tab-heading "Customers All customers Add a new customer All physicians" at bounding box center [336, 34] width 207 height 20
click at [335, 61] on li "All customers" at bounding box center [336, 60] width 208 height 12
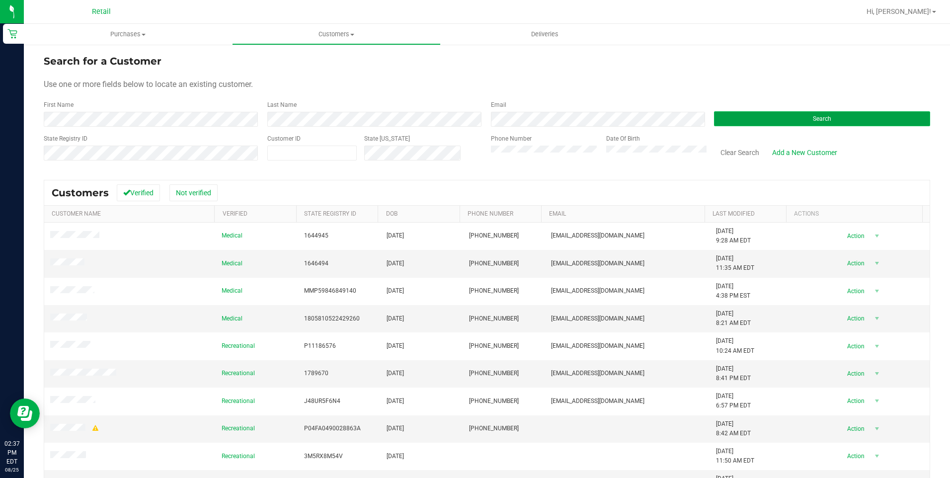
click at [743, 120] on button "Search" at bounding box center [822, 118] width 216 height 15
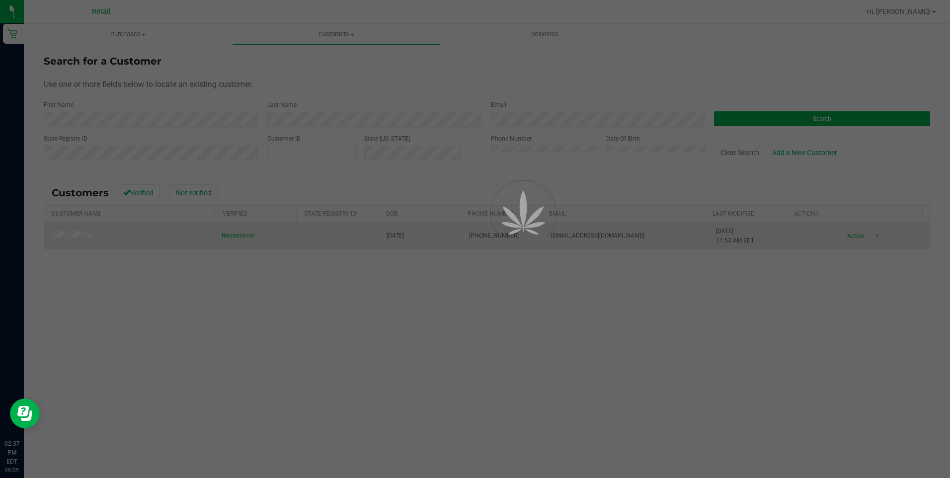
click at [79, 234] on div at bounding box center [475, 239] width 950 height 478
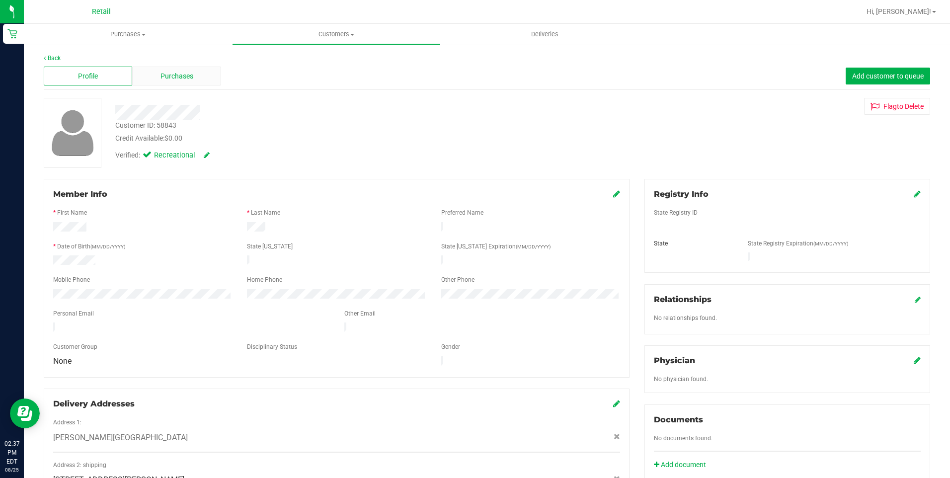
click at [171, 71] on span "Purchases" at bounding box center [177, 76] width 33 height 10
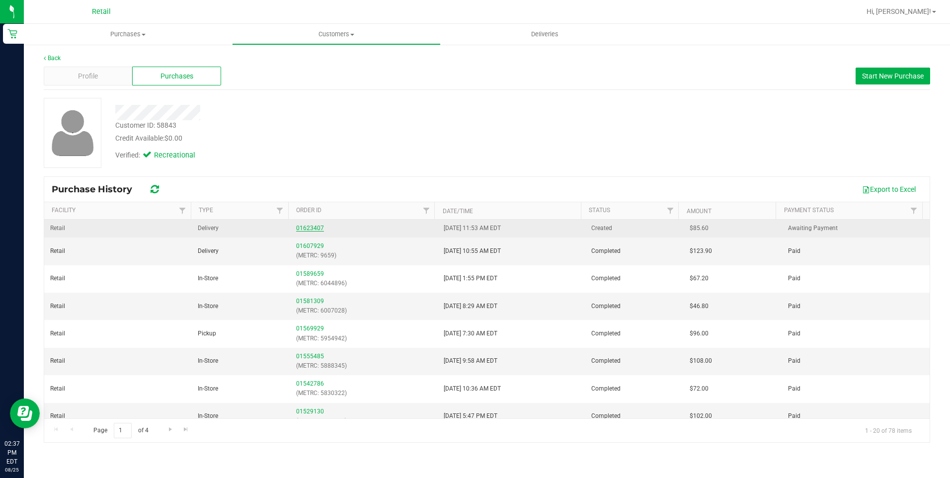
click at [312, 231] on link "01623407" at bounding box center [310, 228] width 28 height 7
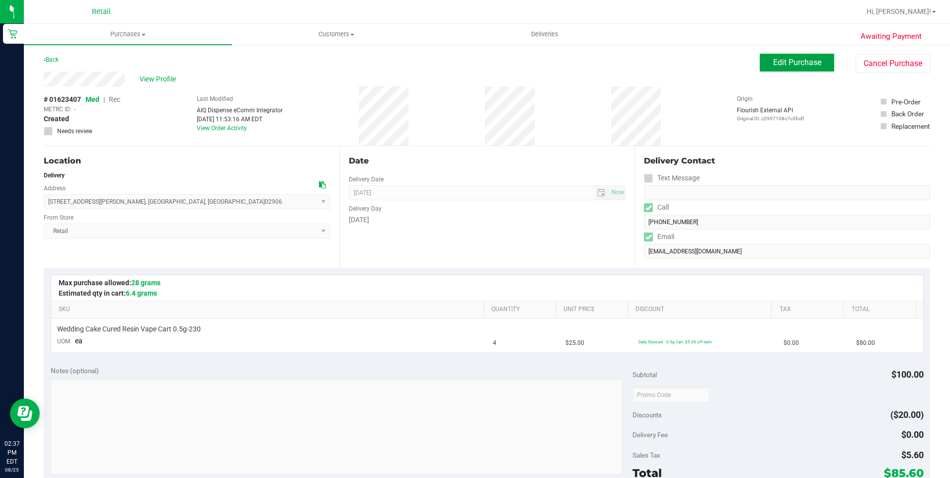
click at [778, 61] on span "Edit Purchase" at bounding box center [797, 62] width 48 height 9
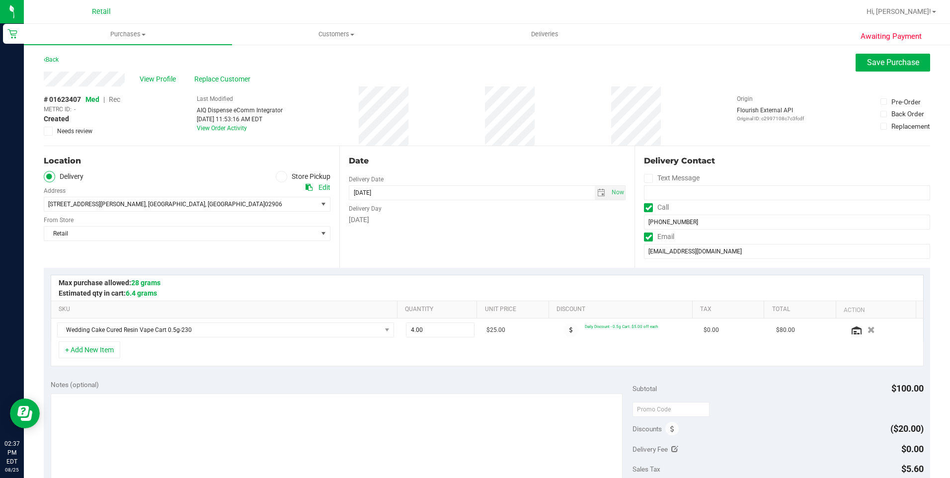
click at [119, 99] on span "Rec" at bounding box center [114, 99] width 11 height 8
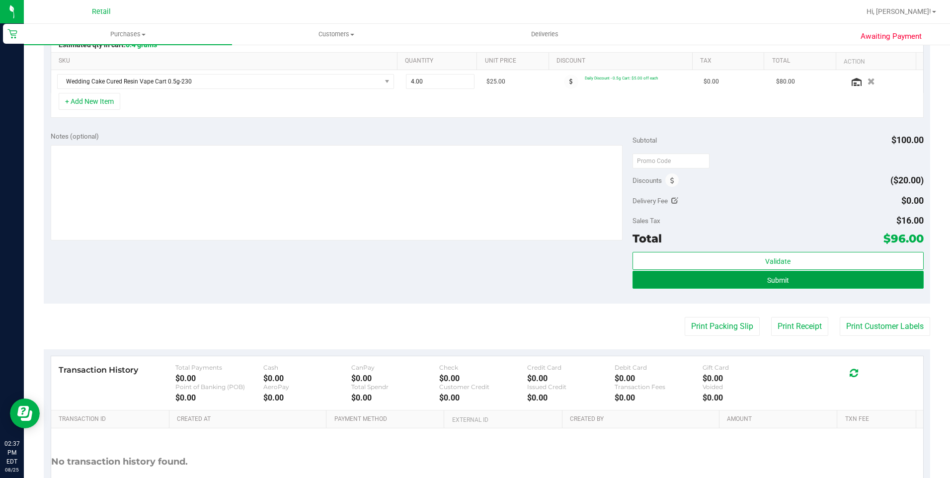
click at [792, 278] on button "Submit" at bounding box center [778, 280] width 291 height 18
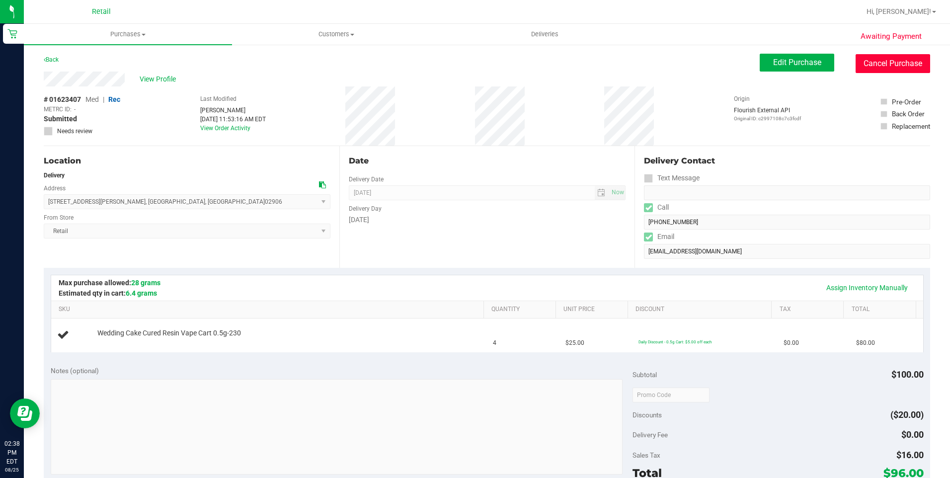
click at [914, 70] on button "Cancel Purchase" at bounding box center [893, 63] width 75 height 19
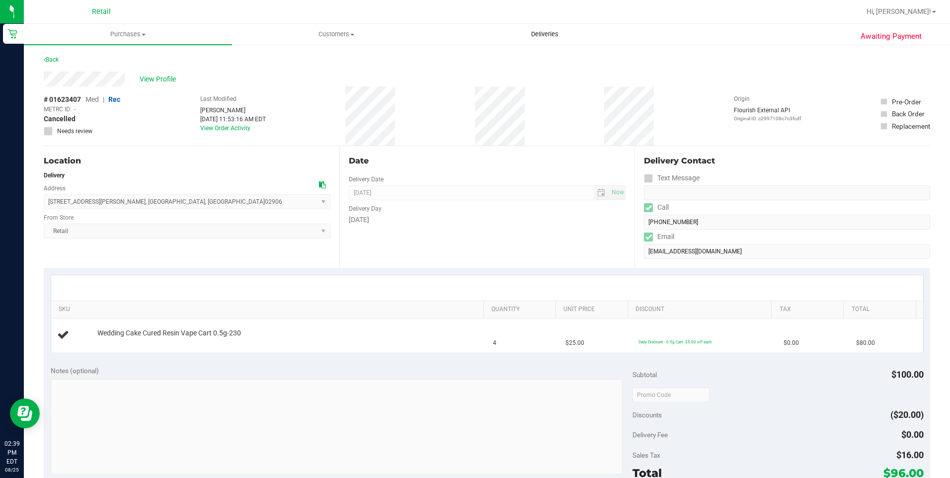
click at [558, 36] on span "Deliveries" at bounding box center [545, 34] width 54 height 9
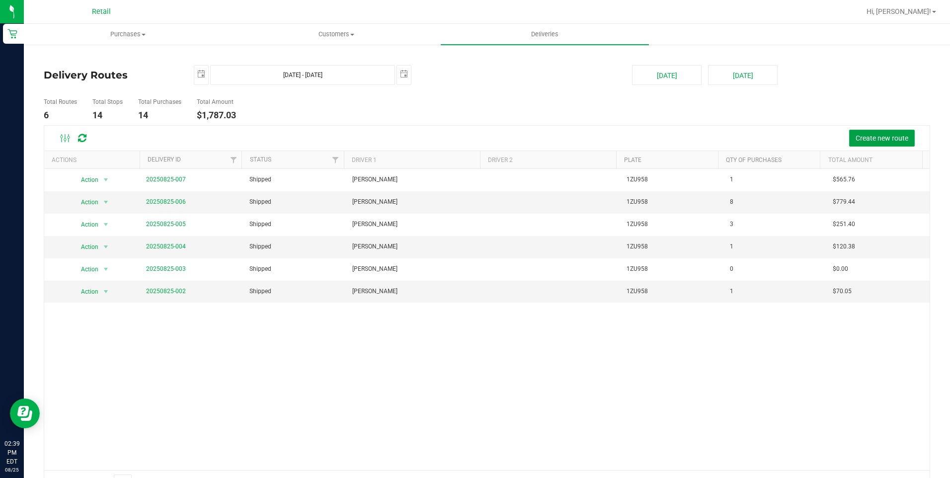
click at [856, 141] on span "Create new route" at bounding box center [882, 138] width 53 height 8
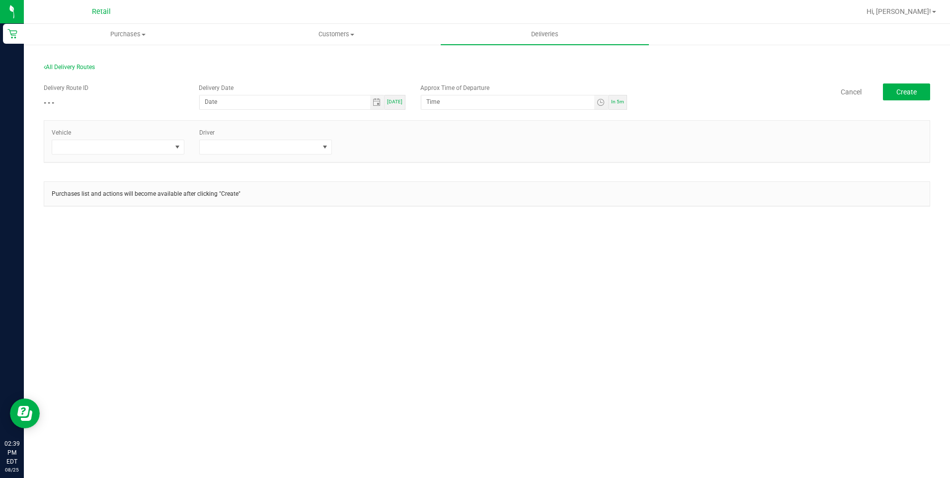
click at [397, 105] on div "[DATE]" at bounding box center [395, 102] width 21 height 15
type input "[DATE]"
type input "2:44 PM"
click at [144, 150] on span at bounding box center [111, 147] width 119 height 14
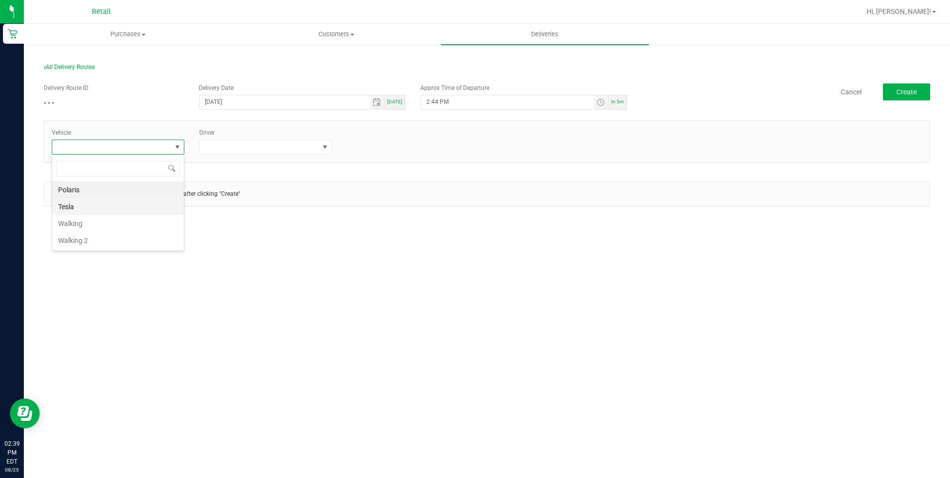
click at [120, 207] on li "Tesla" at bounding box center [118, 206] width 132 height 17
click at [297, 150] on span at bounding box center [259, 147] width 119 height 14
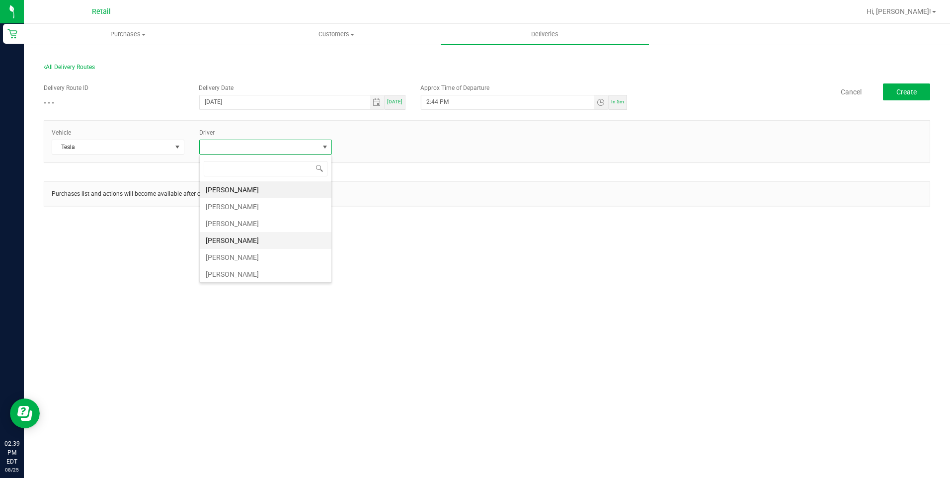
click at [238, 242] on li "[PERSON_NAME]" at bounding box center [266, 240] width 132 height 17
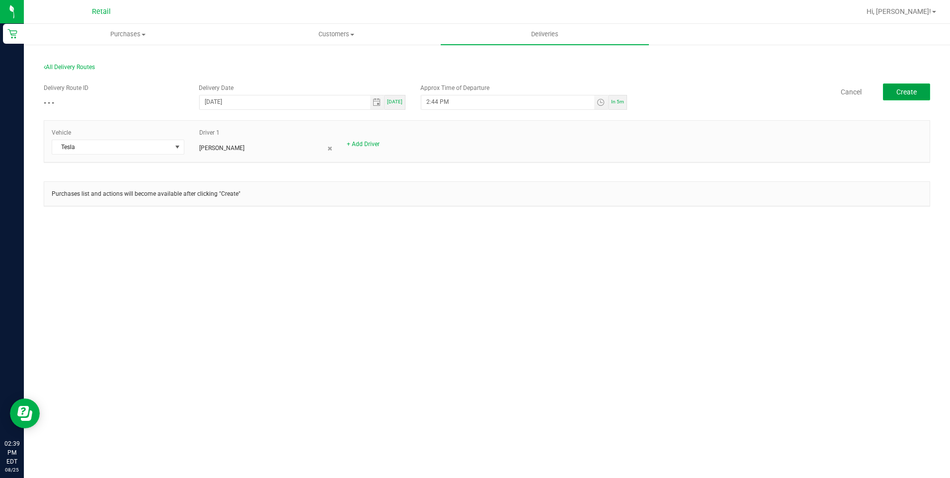
click at [897, 89] on span "Create" at bounding box center [907, 92] width 20 height 8
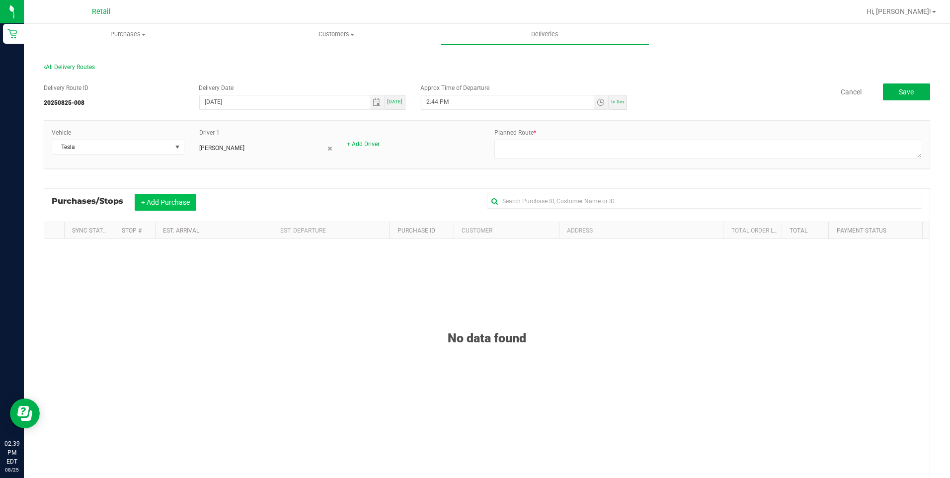
click at [166, 200] on button "+ Add Purchase" at bounding box center [166, 202] width 62 height 17
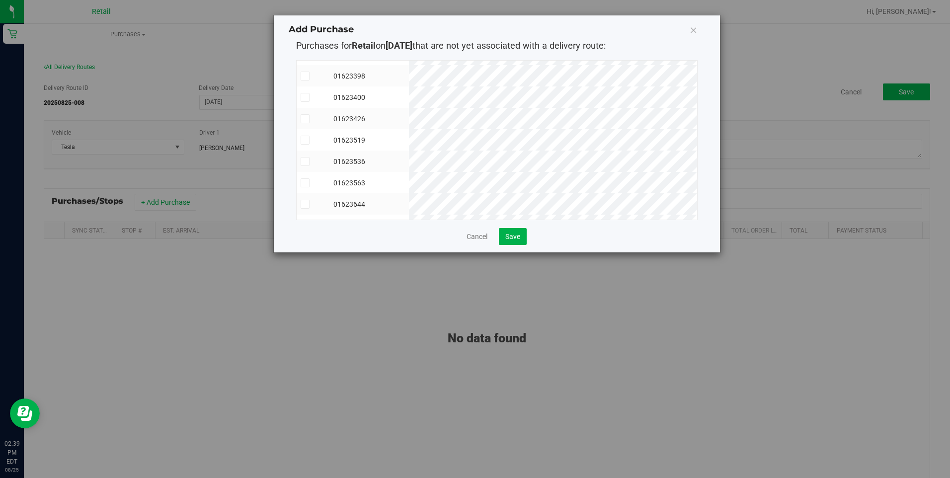
scroll to position [81, 0]
click at [302, 209] on icon at bounding box center [305, 209] width 6 height 0
click at [0, 0] on input "checkbox" at bounding box center [0, 0] width 0 height 0
click at [304, 188] on icon at bounding box center [305, 188] width 6 height 0
click at [0, 0] on input "checkbox" at bounding box center [0, 0] width 0 height 0
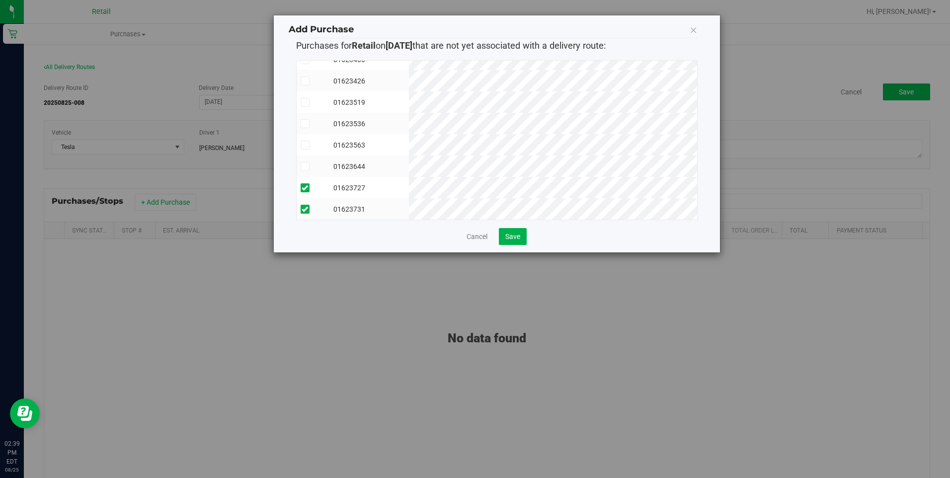
click at [304, 167] on icon at bounding box center [305, 167] width 6 height 0
click at [0, 0] on input "checkbox" at bounding box center [0, 0] width 0 height 0
click at [305, 145] on icon at bounding box center [305, 145] width 6 height 0
click at [0, 0] on input "checkbox" at bounding box center [0, 0] width 0 height 0
click at [304, 124] on icon at bounding box center [305, 124] width 6 height 0
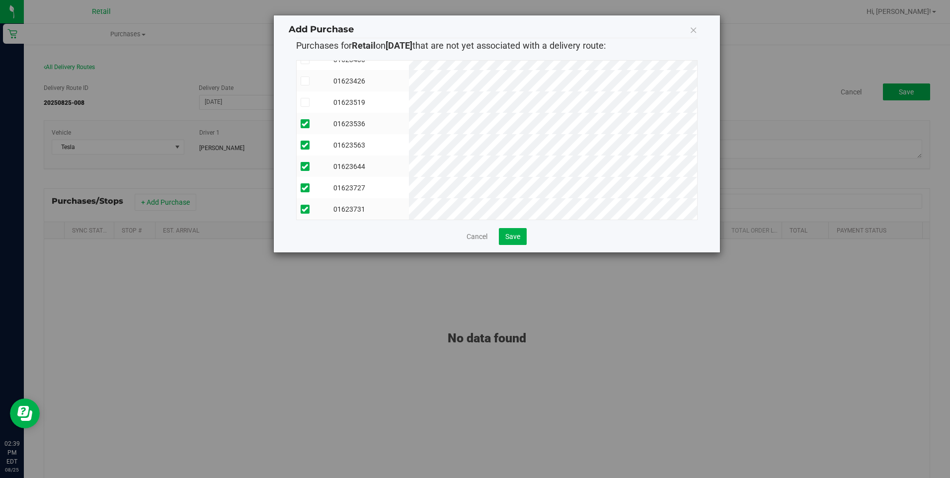
click at [0, 0] on input "checkbox" at bounding box center [0, 0] width 0 height 0
click at [304, 102] on icon at bounding box center [305, 102] width 6 height 0
click at [0, 0] on input "checkbox" at bounding box center [0, 0] width 0 height 0
click at [304, 77] on span at bounding box center [305, 81] width 9 height 9
click at [0, 0] on input "checkbox" at bounding box center [0, 0] width 0 height 0
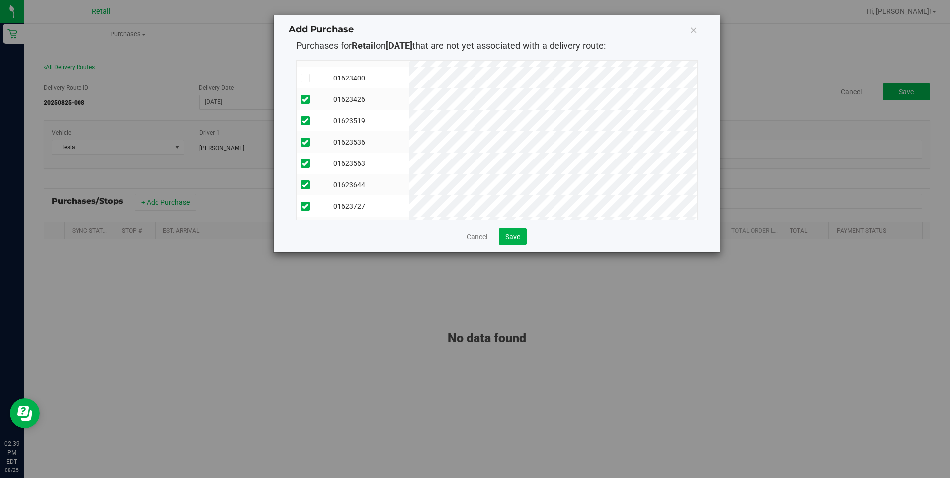
scroll to position [31, 0]
click at [304, 102] on icon at bounding box center [305, 102] width 6 height 0
click at [0, 0] on input "checkbox" at bounding box center [0, 0] width 0 height 0
click at [305, 81] on icon at bounding box center [305, 81] width 6 height 0
click at [0, 0] on input "checkbox" at bounding box center [0, 0] width 0 height 0
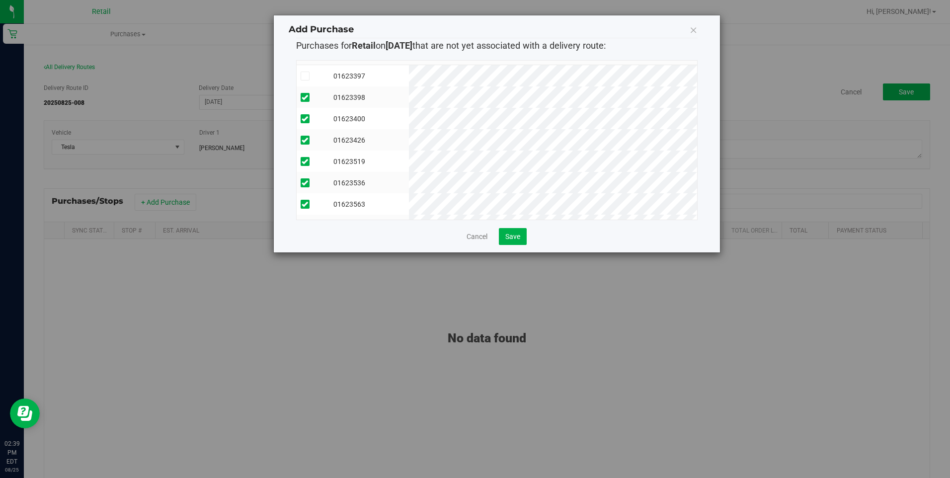
scroll to position [0, 0]
click at [305, 85] on td at bounding box center [313, 90] width 33 height 22
click at [502, 241] on button "Save" at bounding box center [513, 236] width 28 height 17
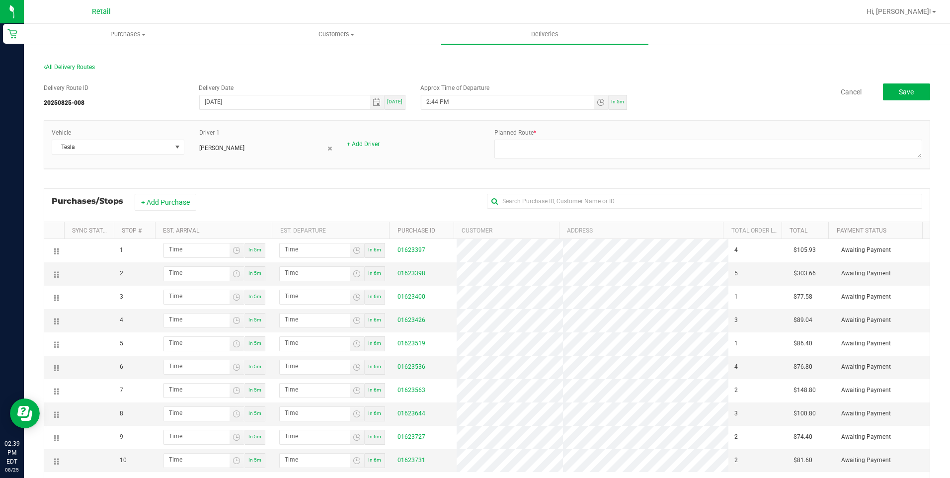
scroll to position [113, 0]
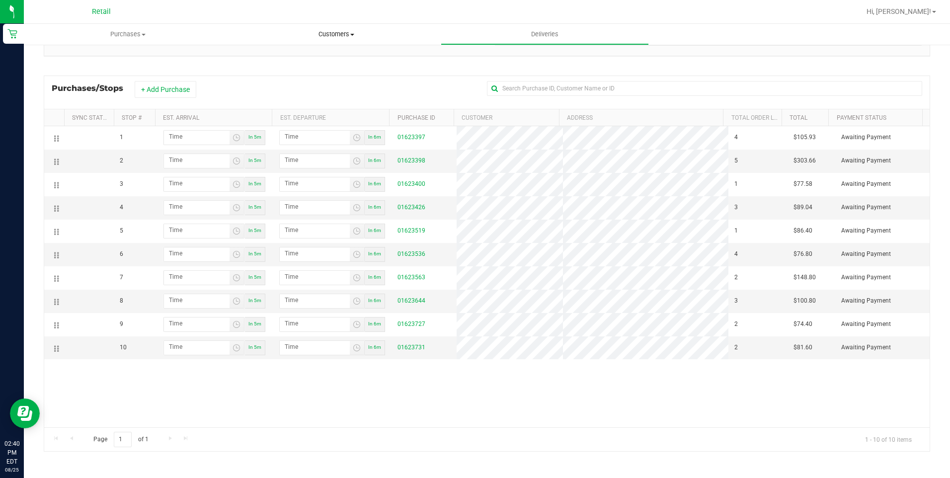
click at [344, 34] on span "Customers" at bounding box center [336, 34] width 207 height 9
click at [289, 58] on span "All customers" at bounding box center [268, 60] width 72 height 8
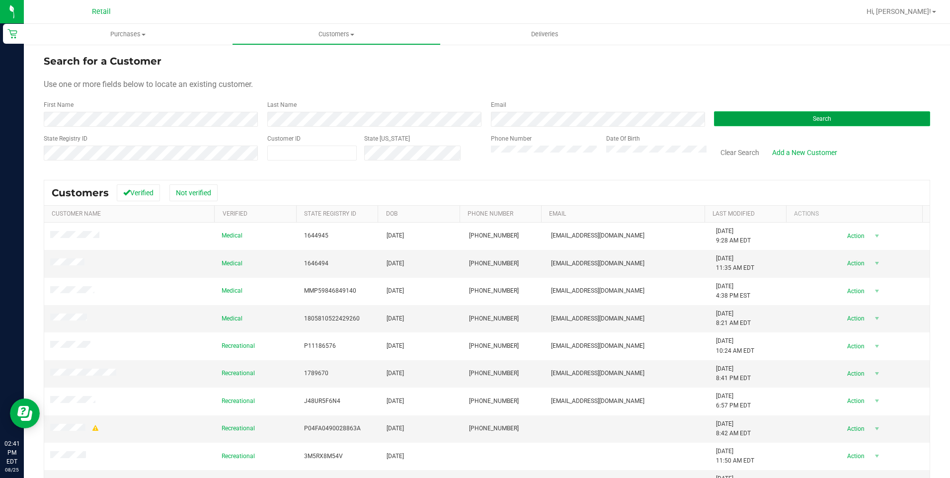
click at [714, 121] on button "Search" at bounding box center [822, 118] width 216 height 15
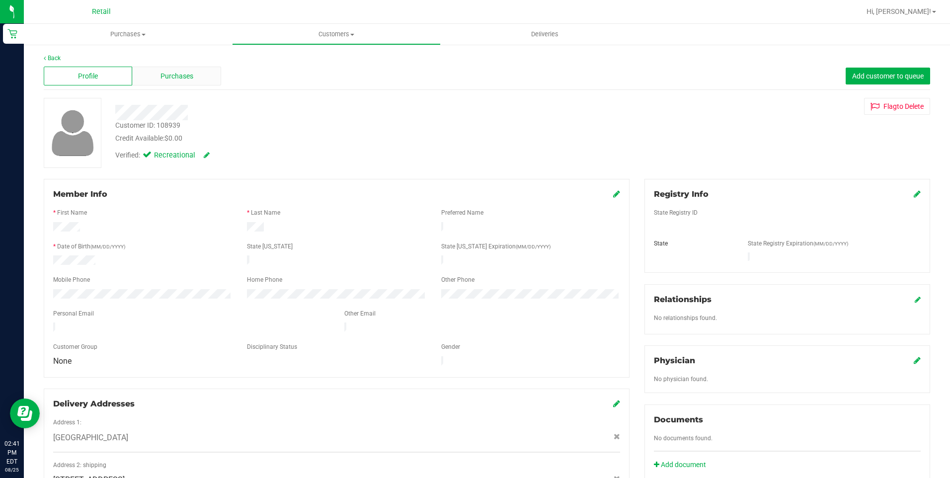
click at [181, 71] on span "Purchases" at bounding box center [177, 76] width 33 height 10
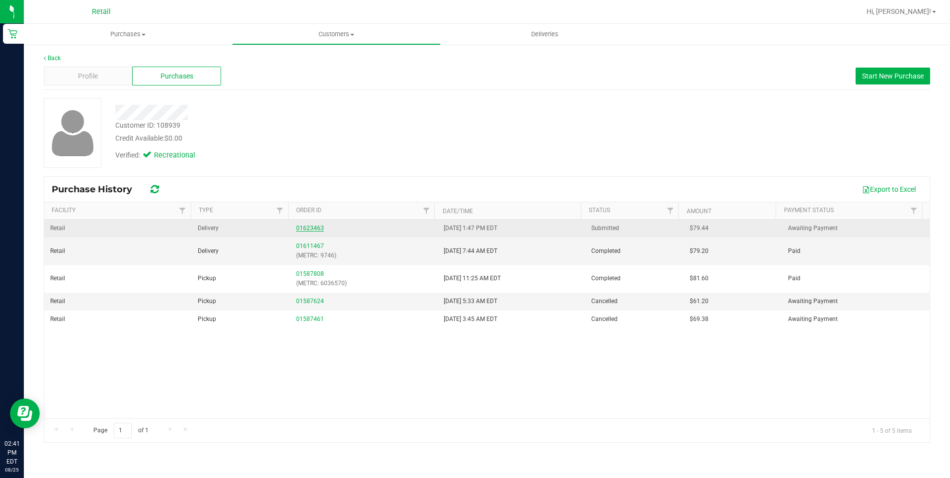
click at [314, 229] on link "01623463" at bounding box center [310, 228] width 28 height 7
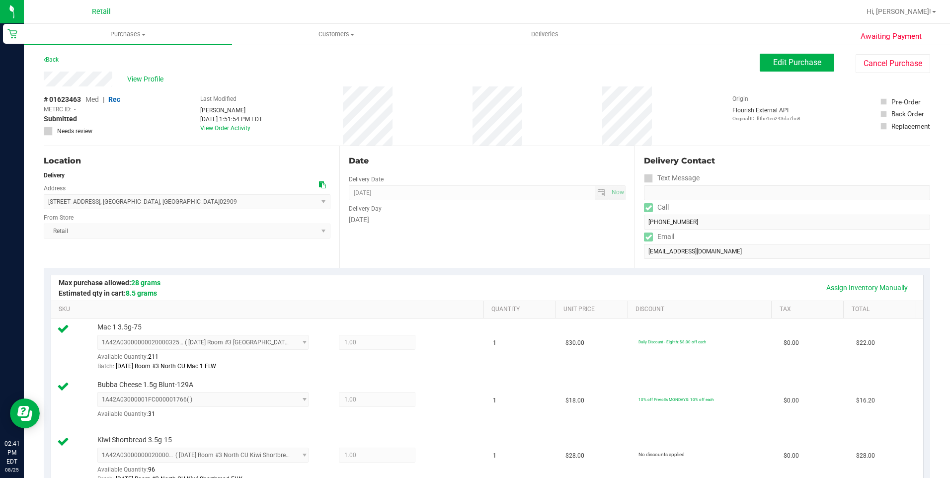
scroll to position [447, 0]
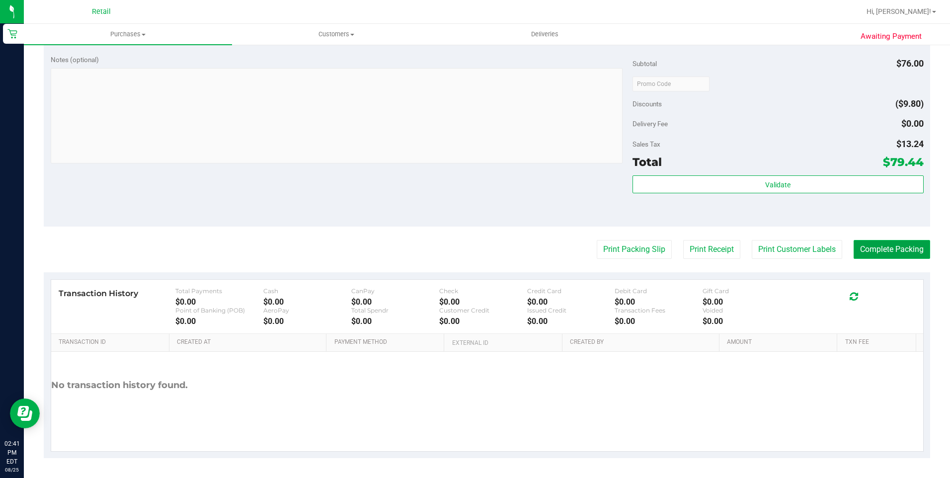
click at [907, 248] on button "Complete Packing" at bounding box center [892, 249] width 77 height 19
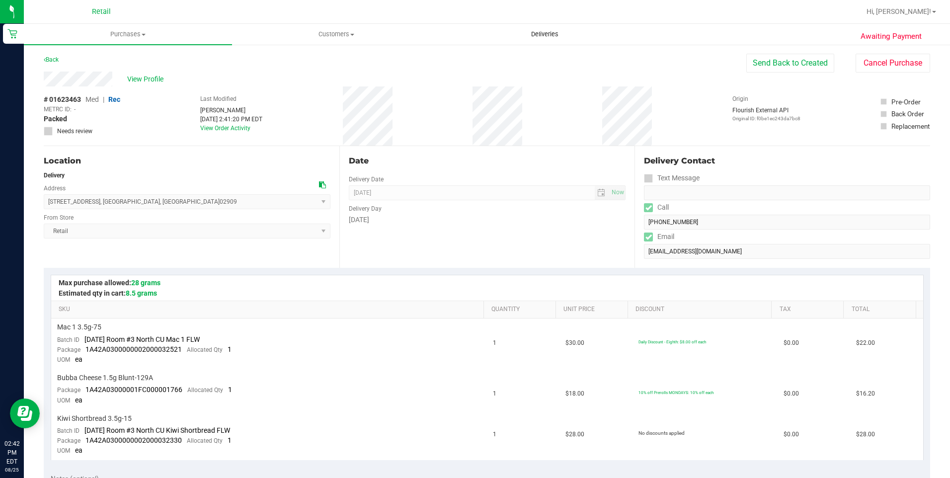
click at [552, 36] on span "Deliveries" at bounding box center [545, 34] width 54 height 9
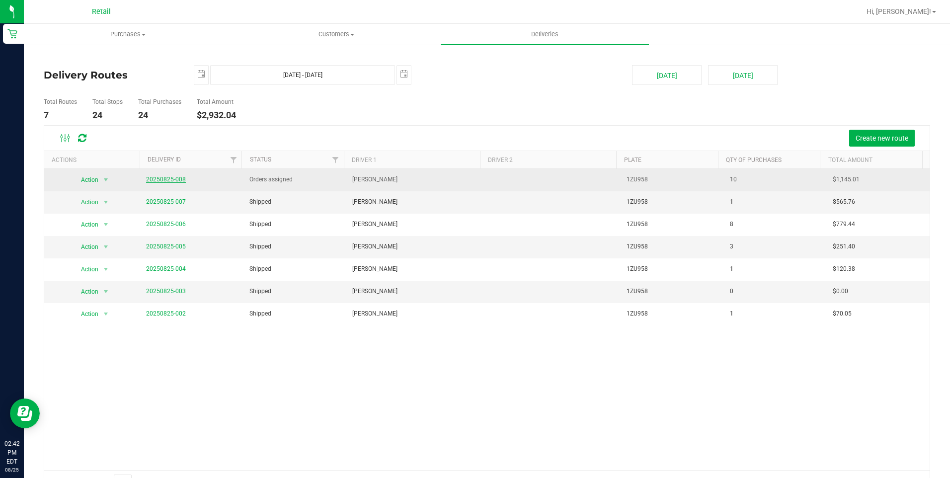
click at [173, 181] on link "20250825-008" at bounding box center [166, 179] width 40 height 7
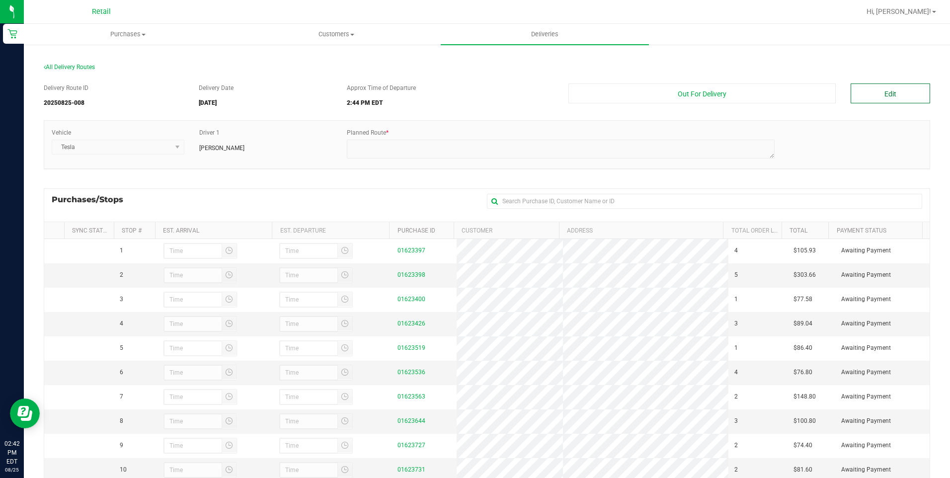
click at [908, 98] on button "Edit" at bounding box center [891, 94] width 80 height 20
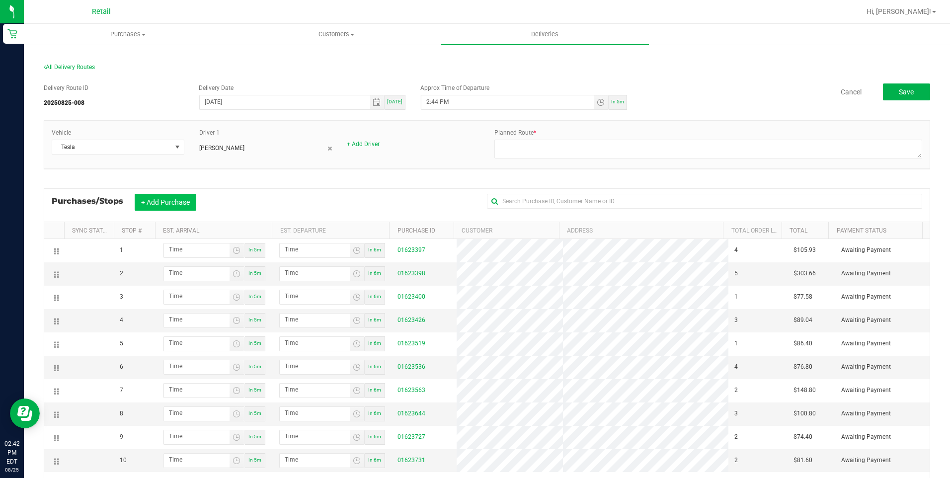
click at [175, 201] on button "+ Add Purchase" at bounding box center [166, 202] width 62 height 17
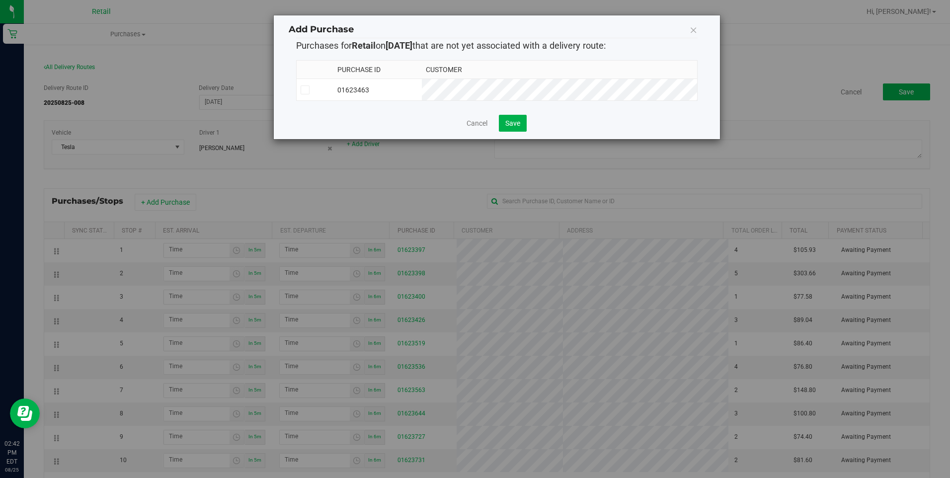
click at [305, 85] on span at bounding box center [305, 89] width 9 height 9
click at [0, 0] on input "checkbox" at bounding box center [0, 0] width 0 height 0
click at [519, 127] on span "Save" at bounding box center [513, 123] width 15 height 8
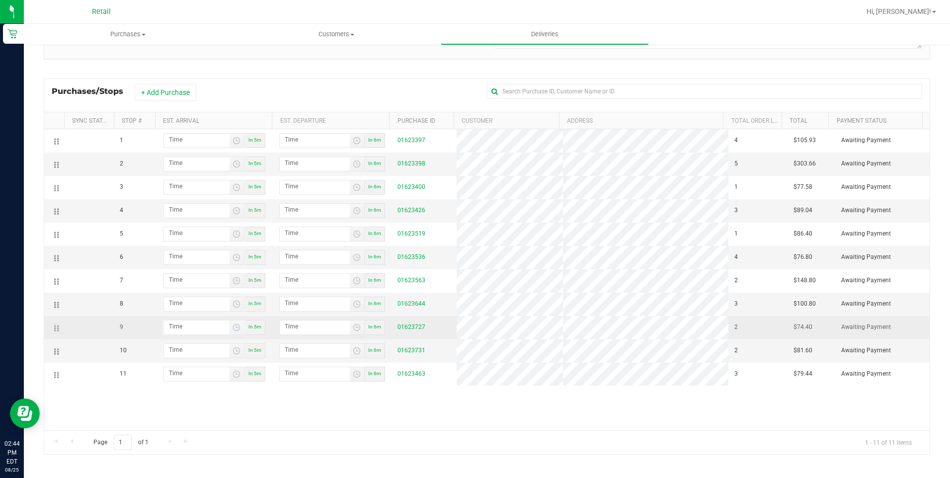
scroll to position [113, 0]
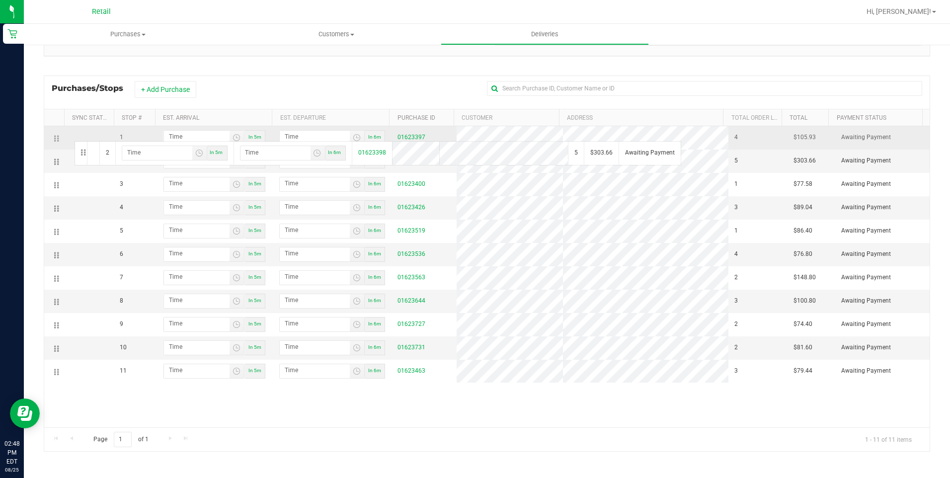
drag, startPoint x: 55, startPoint y: 164, endPoint x: 73, endPoint y: 140, distance: 29.7
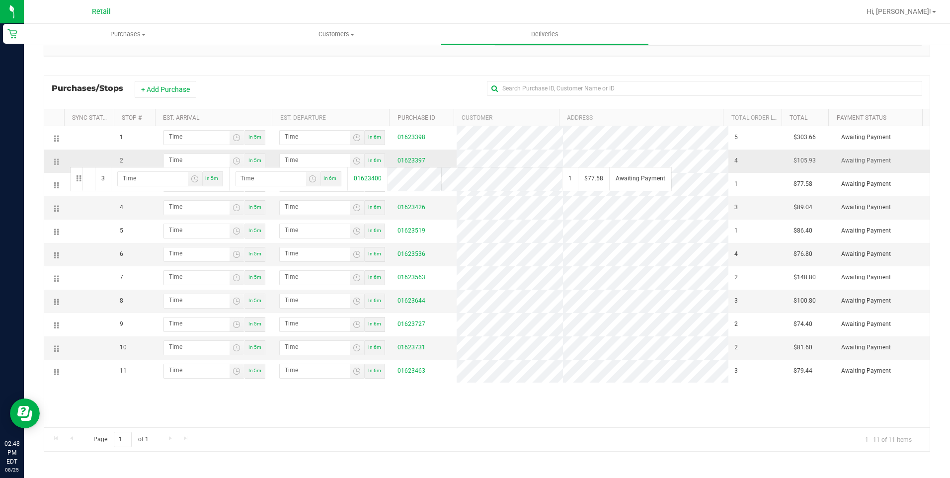
drag, startPoint x: 54, startPoint y: 188, endPoint x: 69, endPoint y: 166, distance: 26.5
drag, startPoint x: 58, startPoint y: 235, endPoint x: 65, endPoint y: 214, distance: 21.7
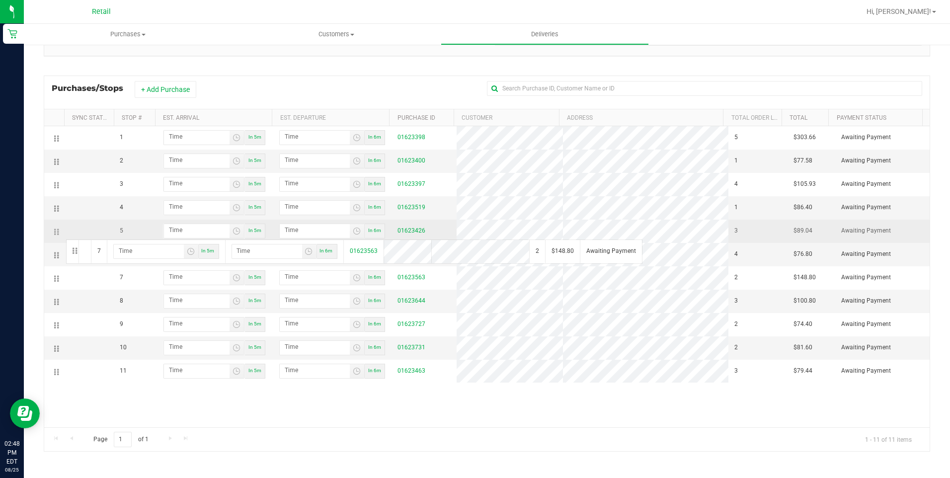
drag, startPoint x: 57, startPoint y: 288, endPoint x: 65, endPoint y: 239, distance: 50.3
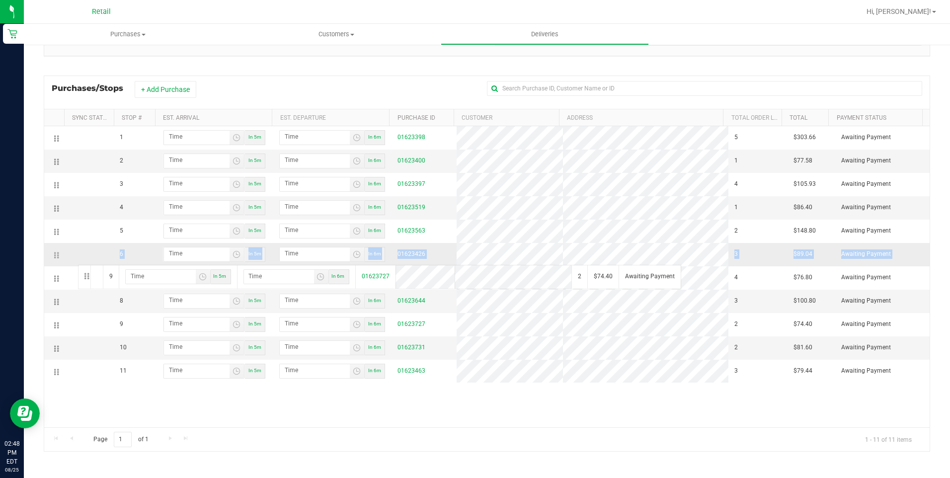
drag, startPoint x: 71, startPoint y: 276, endPoint x: 77, endPoint y: 264, distance: 13.6
drag, startPoint x: 77, startPoint y: 264, endPoint x: 523, endPoint y: 397, distance: 466.3
click at [523, 397] on div "1 In 5m In 6m 01623398 5 $303.66 Awaiting Payment 2 In 5m In 6m 01623400 1 $77.…" at bounding box center [487, 276] width 886 height 301
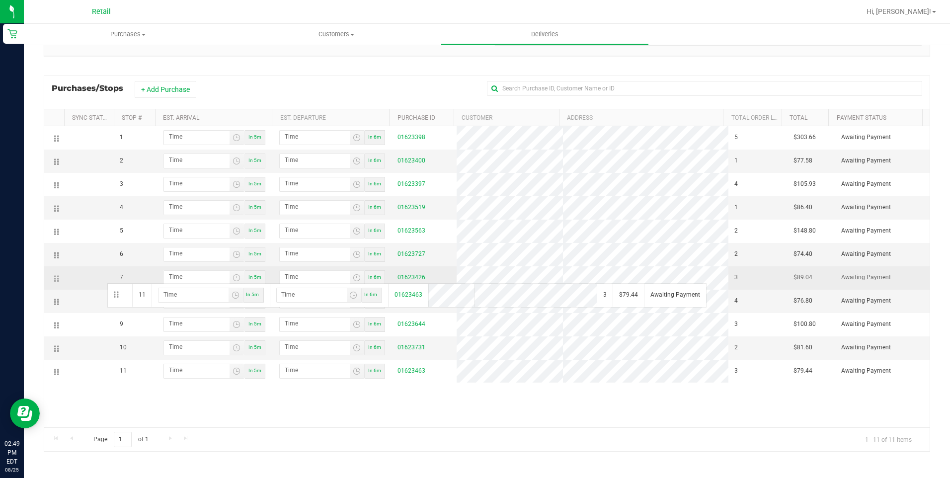
drag, startPoint x: 54, startPoint y: 383, endPoint x: 106, endPoint y: 282, distance: 113.4
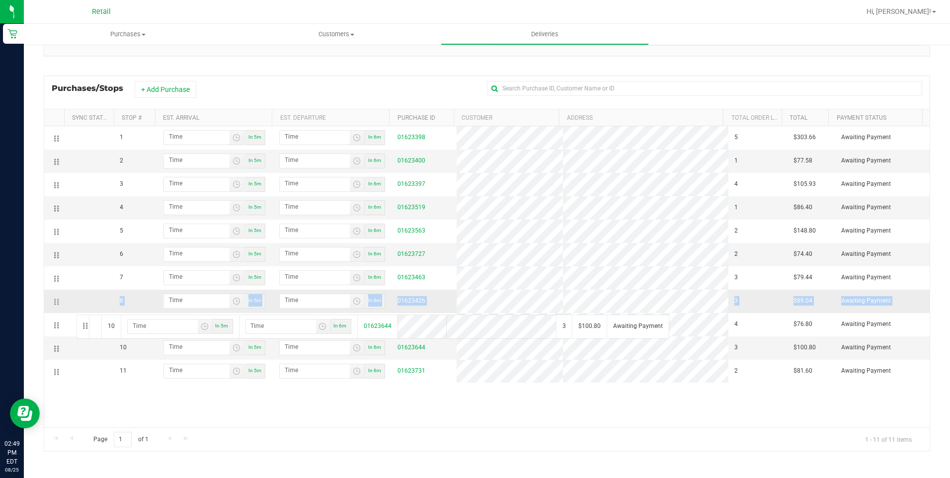
drag, startPoint x: 75, startPoint y: 314, endPoint x: 80, endPoint y: 305, distance: 9.6
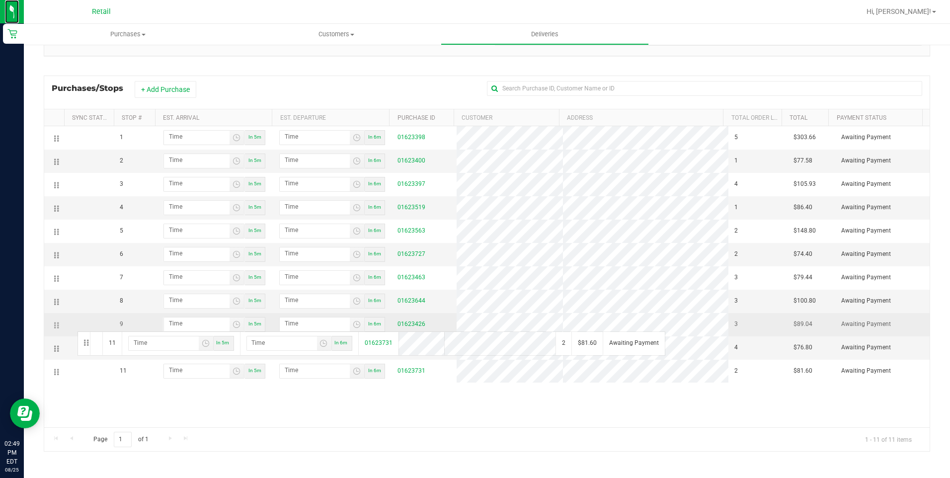
drag, startPoint x: 55, startPoint y: 377, endPoint x: 76, endPoint y: 331, distance: 51.4
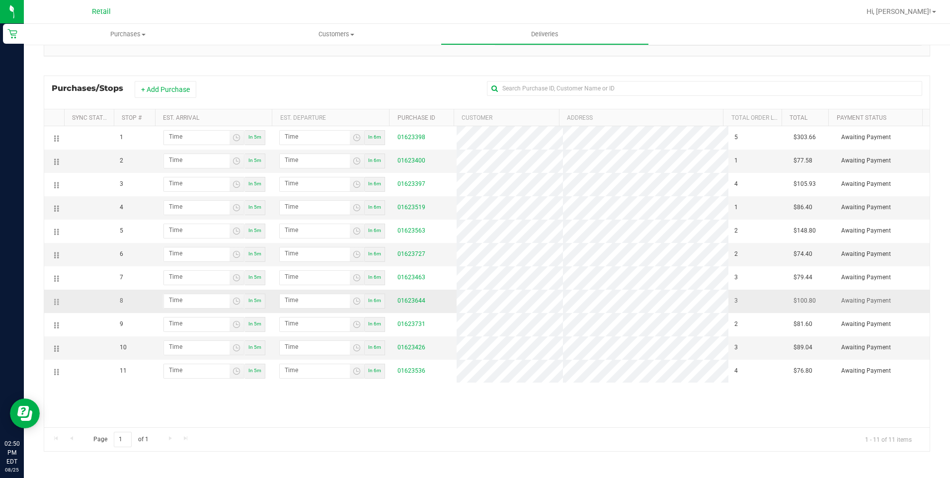
drag, startPoint x: 754, startPoint y: 289, endPoint x: 447, endPoint y: 302, distance: 306.9
click at [447, 302] on td "01623644" at bounding box center [424, 301] width 65 height 23
click at [339, 40] on uib-tab-heading "Customers All customers Add a new customer All physicians" at bounding box center [336, 34] width 207 height 20
click at [314, 58] on li "All customers" at bounding box center [336, 60] width 208 height 12
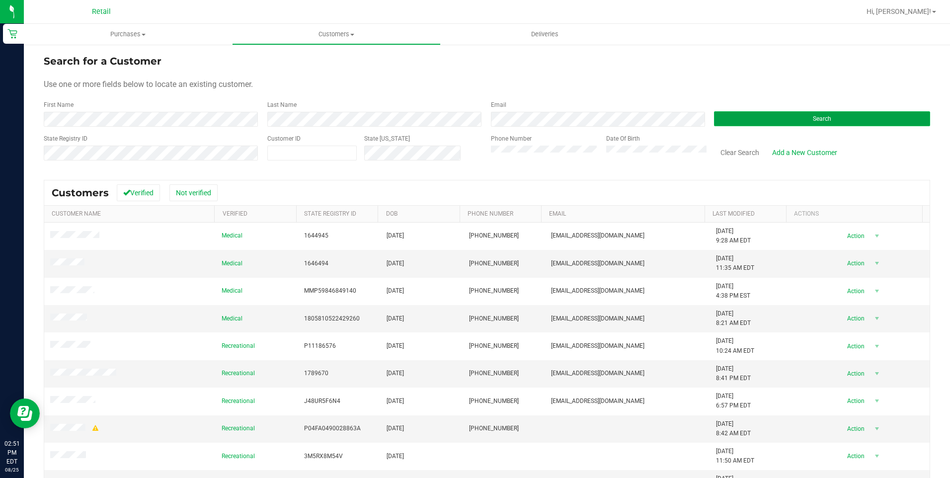
click at [782, 114] on button "Search" at bounding box center [822, 118] width 216 height 15
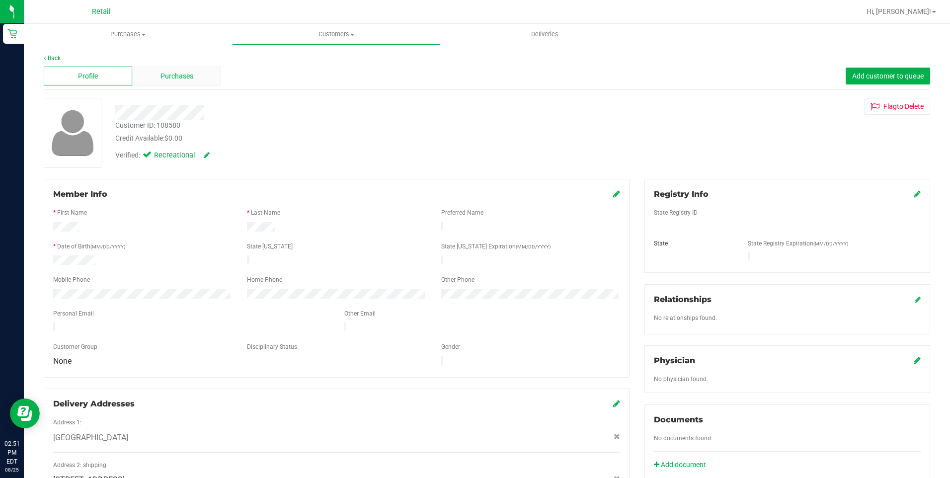
click at [192, 74] on span "Purchases" at bounding box center [177, 76] width 33 height 10
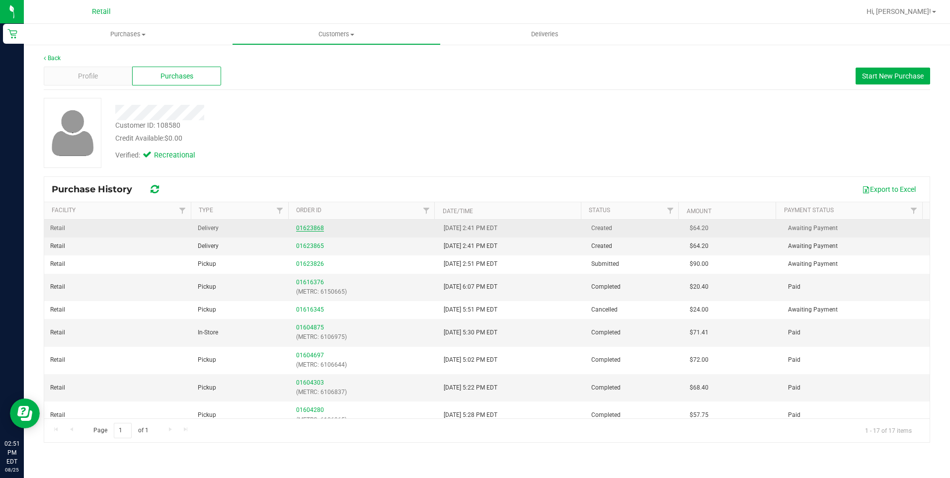
click at [308, 229] on link "01623868" at bounding box center [310, 228] width 28 height 7
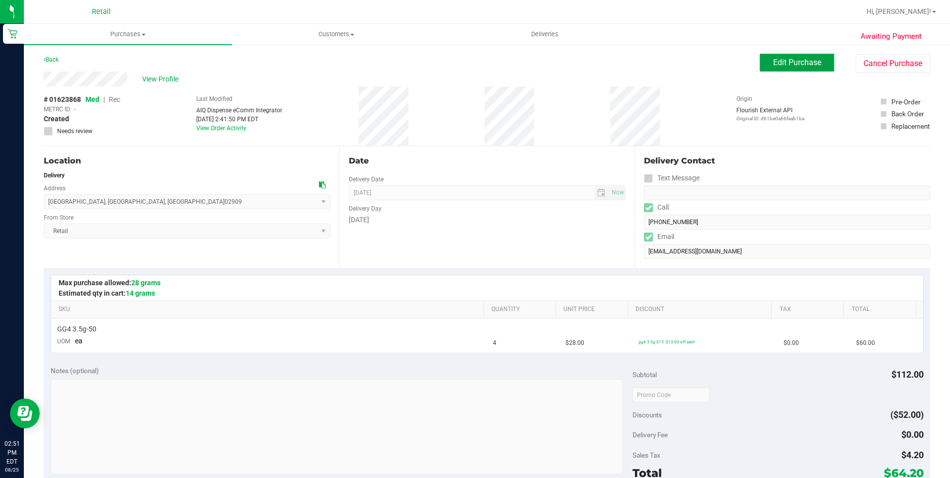
click at [805, 59] on span "Edit Purchase" at bounding box center [797, 62] width 48 height 9
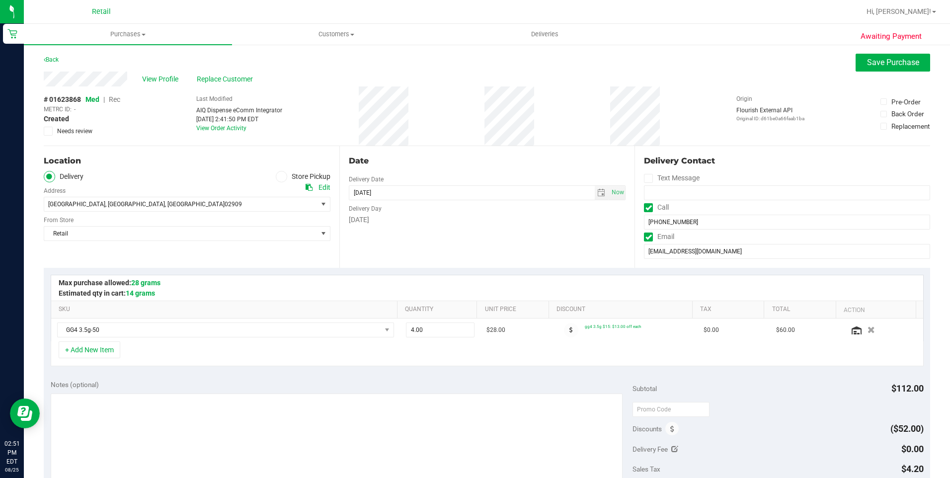
click at [117, 101] on span "Rec" at bounding box center [114, 99] width 11 height 8
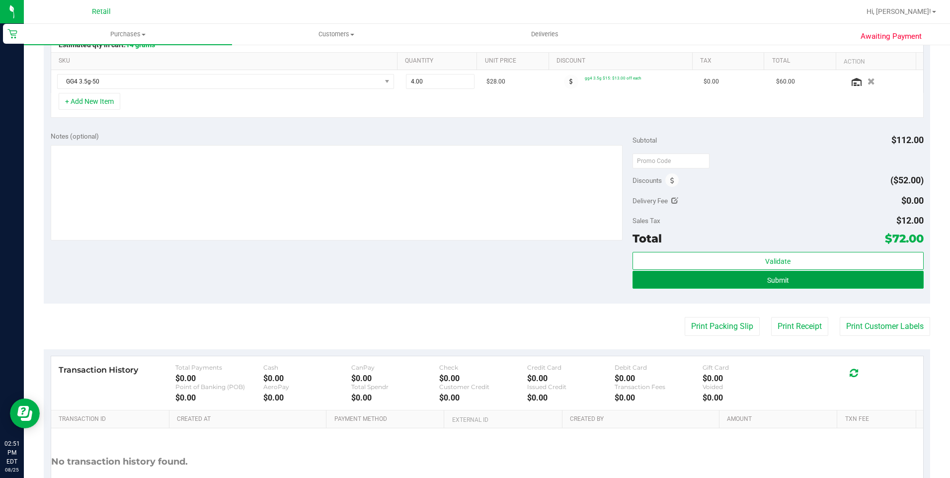
click at [758, 276] on button "Submit" at bounding box center [778, 280] width 291 height 18
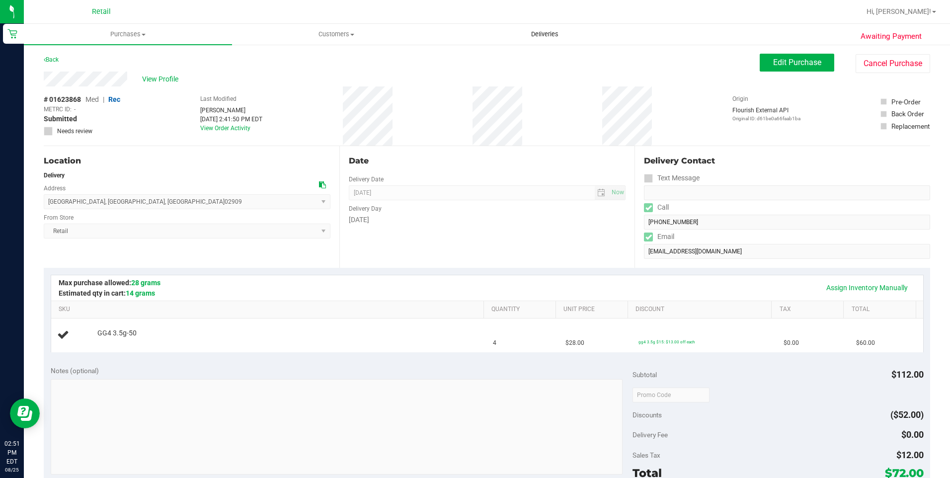
click at [550, 31] on span "Deliveries" at bounding box center [545, 34] width 54 height 9
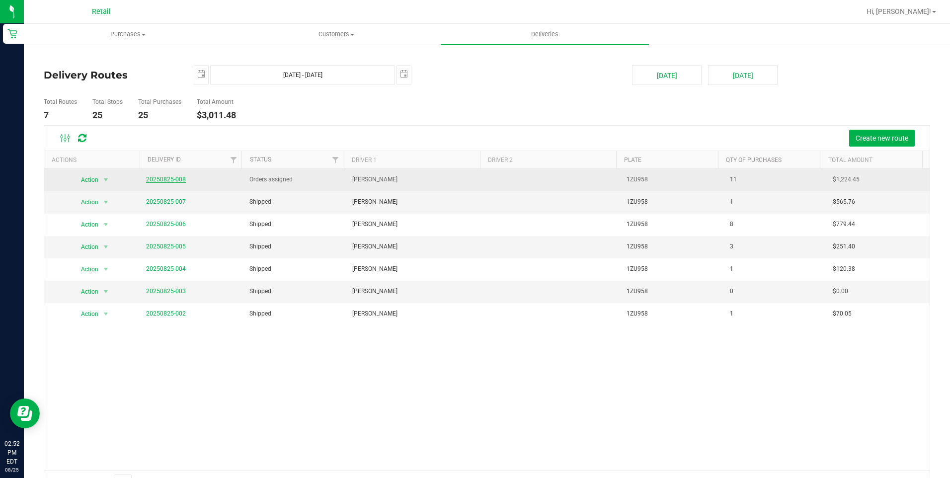
click at [174, 177] on link "20250825-008" at bounding box center [166, 179] width 40 height 7
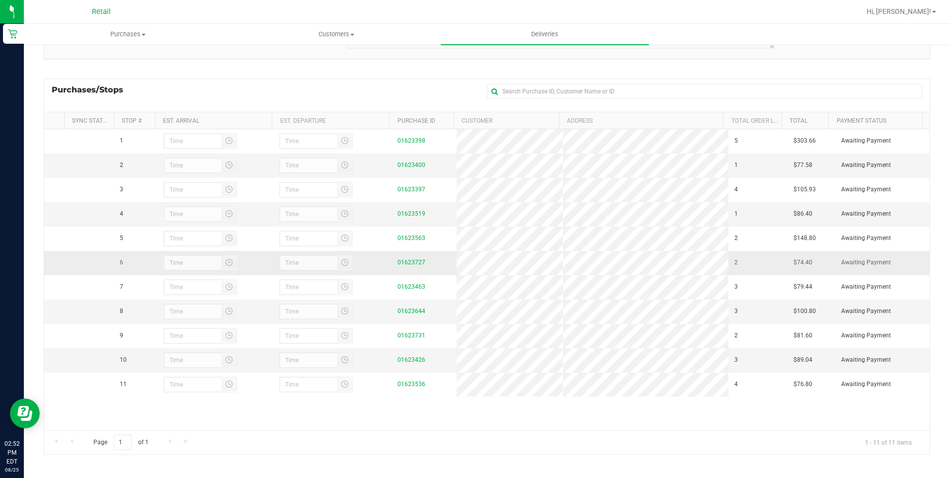
scroll to position [113, 0]
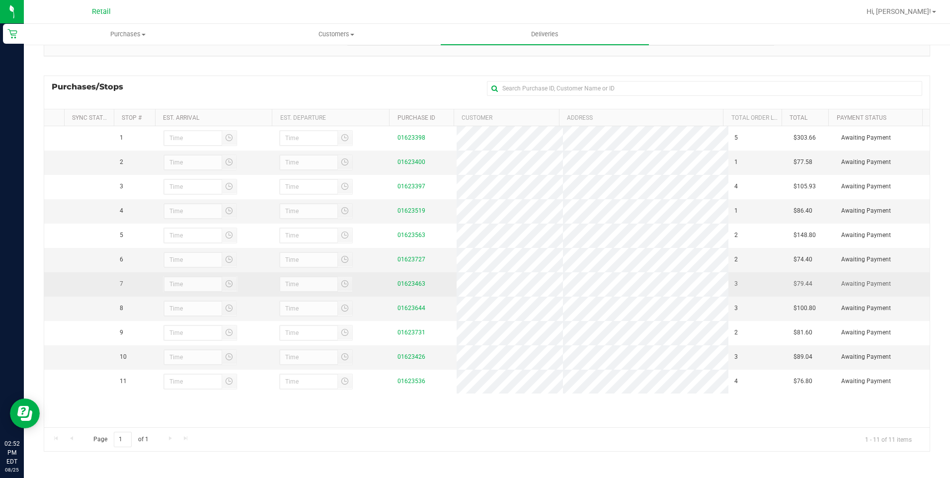
click at [413, 290] on td "01623463" at bounding box center [424, 284] width 65 height 24
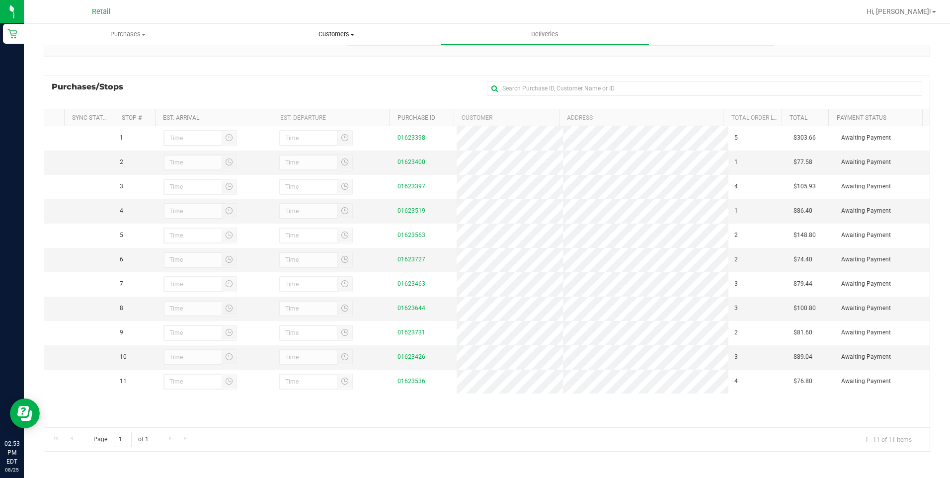
click at [324, 31] on span "Customers" at bounding box center [336, 34] width 207 height 9
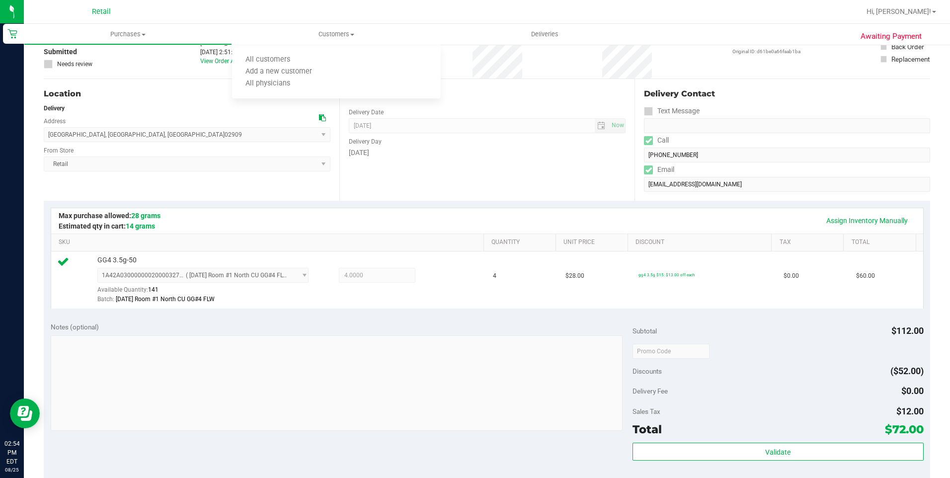
scroll to position [50, 0]
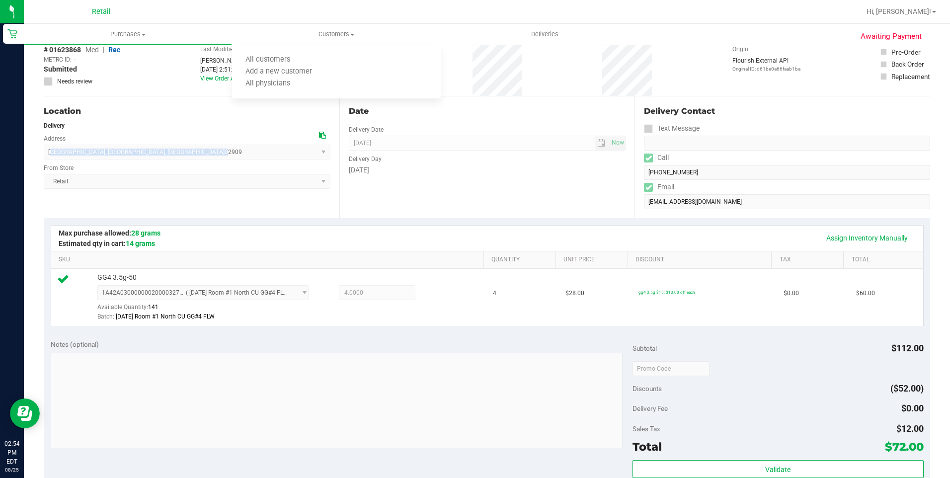
drag, startPoint x: 51, startPoint y: 154, endPoint x: 142, endPoint y: 150, distance: 91.1
click at [142, 150] on span "[GEOGRAPHIC_DATA] , [GEOGRAPHIC_DATA] , [GEOGRAPHIC_DATA] 02909 Select address …" at bounding box center [187, 152] width 287 height 15
drag, startPoint x: 142, startPoint y: 150, endPoint x: 45, endPoint y: 152, distance: 96.4
click at [45, 152] on span "[GEOGRAPHIC_DATA] , [GEOGRAPHIC_DATA] , [GEOGRAPHIC_DATA] 02909 Select address …" at bounding box center [187, 152] width 287 height 15
copy span "[STREET_ADDRESS]"
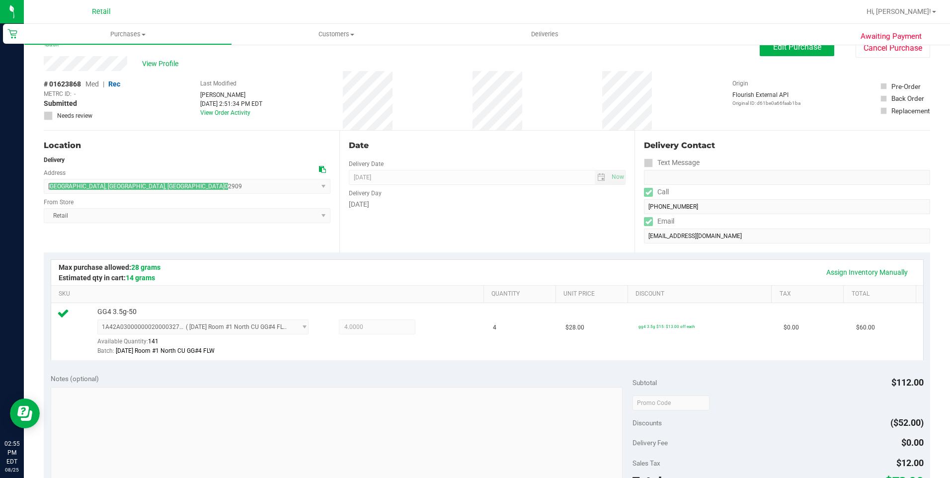
scroll to position [0, 0]
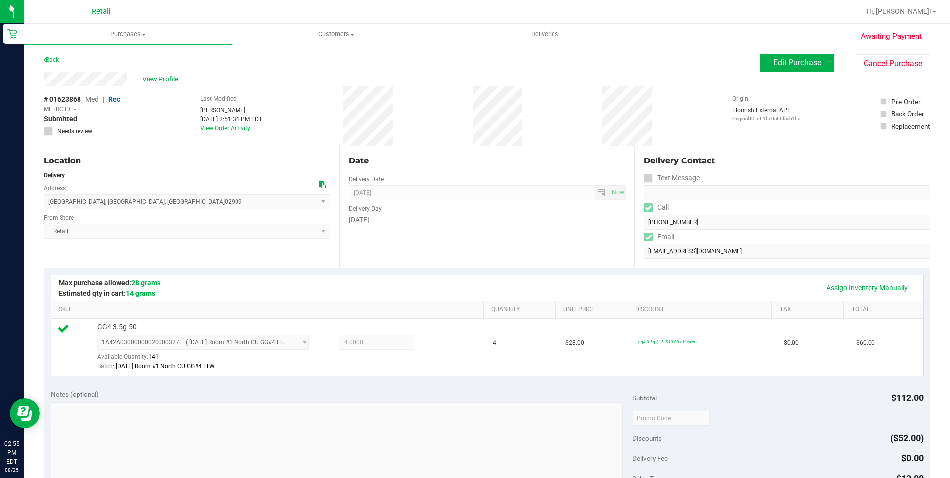
drag, startPoint x: 37, startPoint y: 79, endPoint x: 133, endPoint y: 80, distance: 95.4
click at [133, 80] on div "Awaiting Payment Back Edit Purchase Cancel Purchase View Profile # 01623868 Med…" at bounding box center [487, 428] width 927 height 769
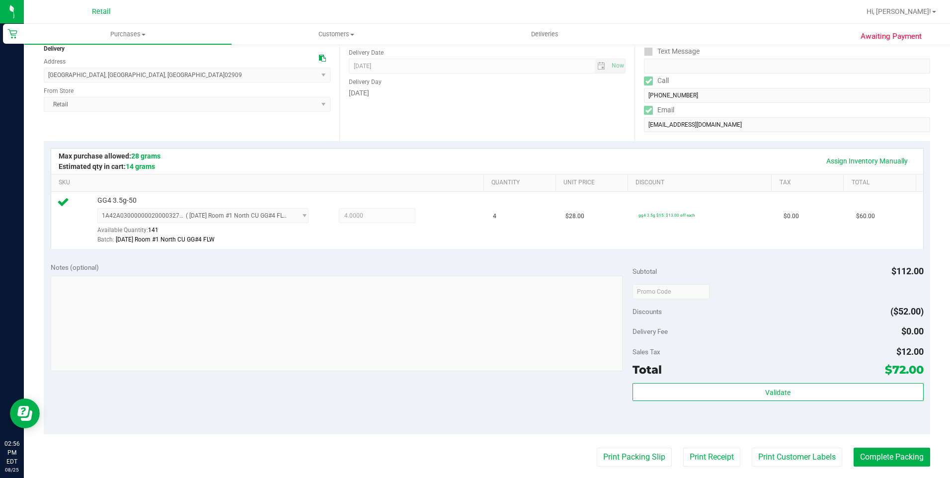
scroll to position [199, 0]
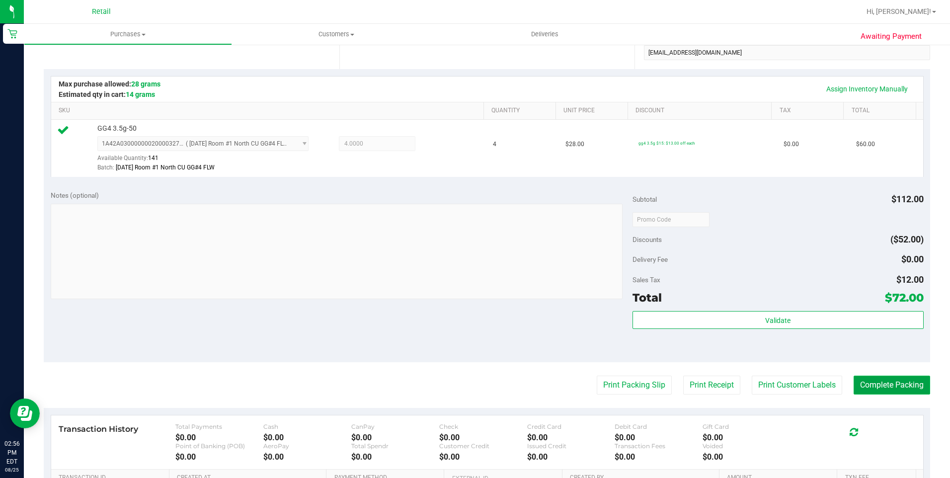
click at [906, 392] on button "Complete Packing" at bounding box center [892, 385] width 77 height 19
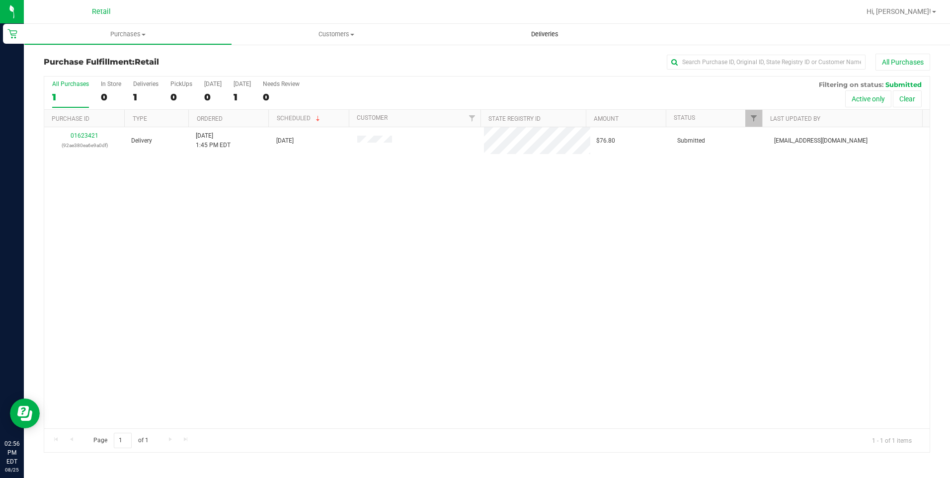
click at [532, 35] on span "Deliveries" at bounding box center [545, 34] width 54 height 9
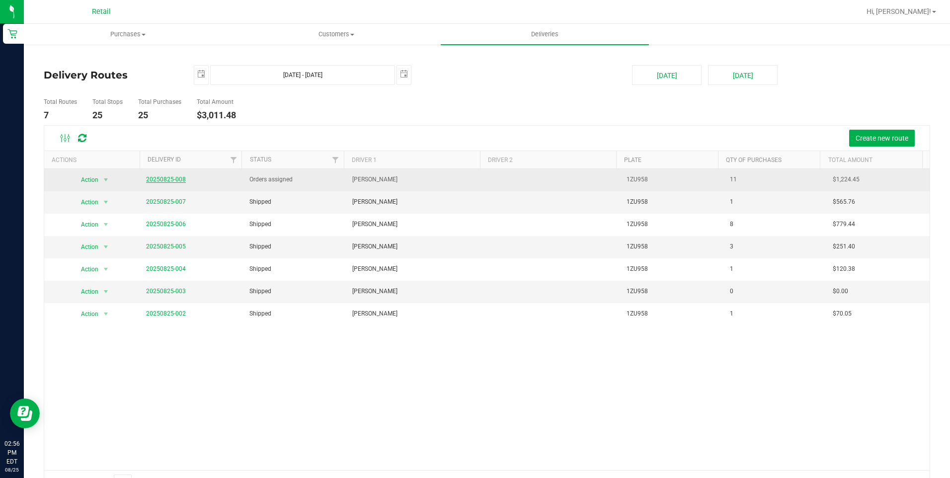
click at [163, 180] on link "20250825-008" at bounding box center [166, 179] width 40 height 7
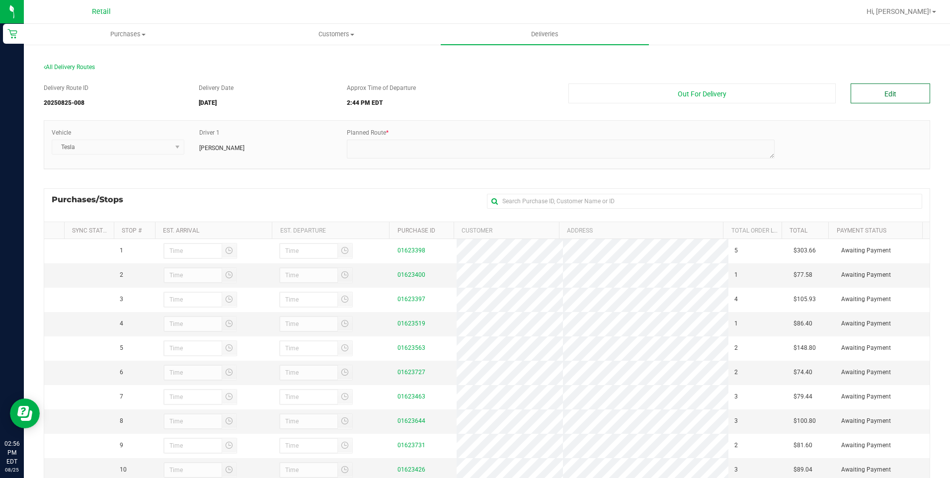
click at [892, 89] on button "Edit" at bounding box center [891, 94] width 80 height 20
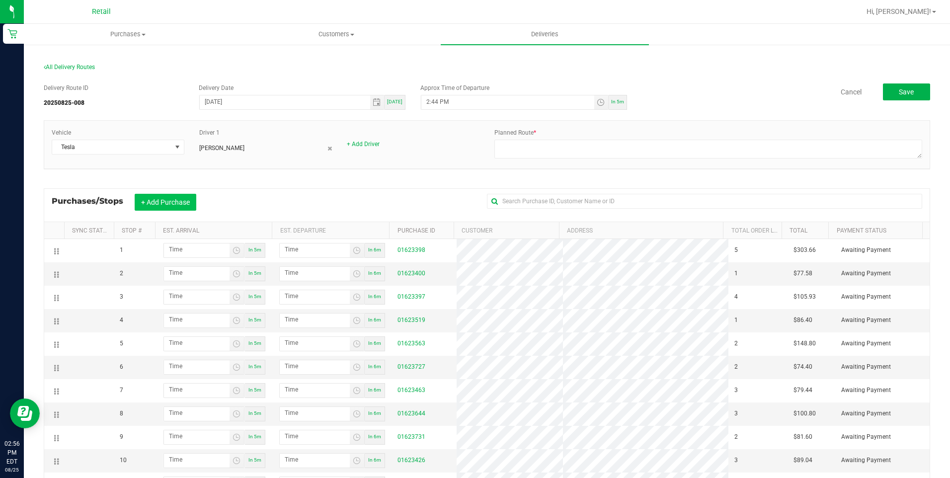
click at [180, 201] on button "+ Add Purchase" at bounding box center [166, 202] width 62 height 17
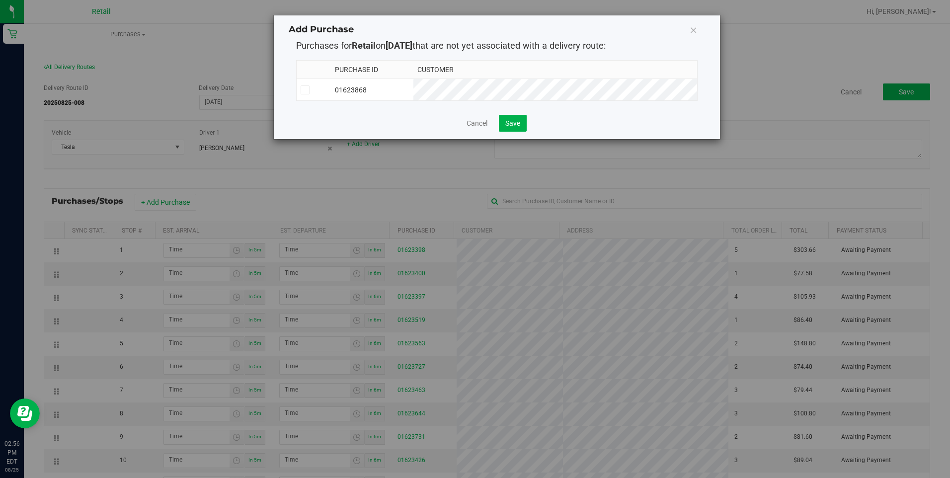
click at [309, 92] on span at bounding box center [305, 89] width 9 height 9
click at [0, 0] on input "checkbox" at bounding box center [0, 0] width 0 height 0
click at [503, 132] on button "Save" at bounding box center [513, 123] width 28 height 17
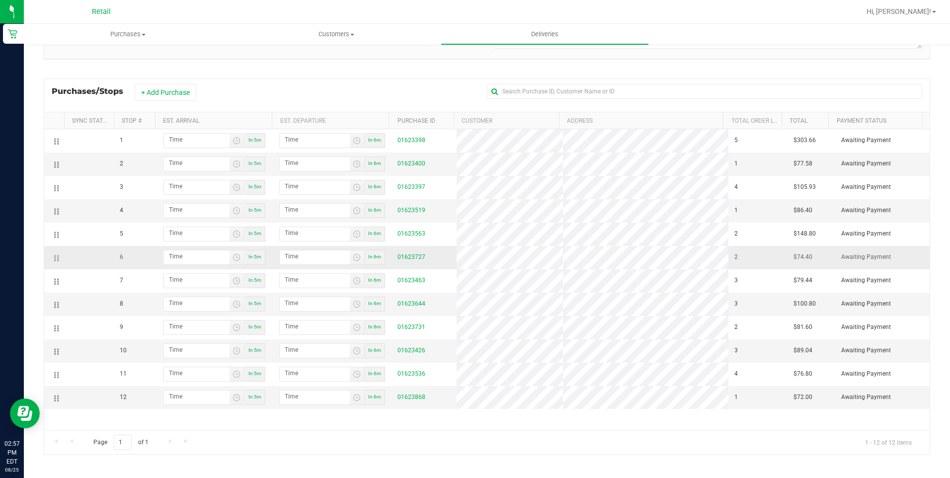
scroll to position [113, 0]
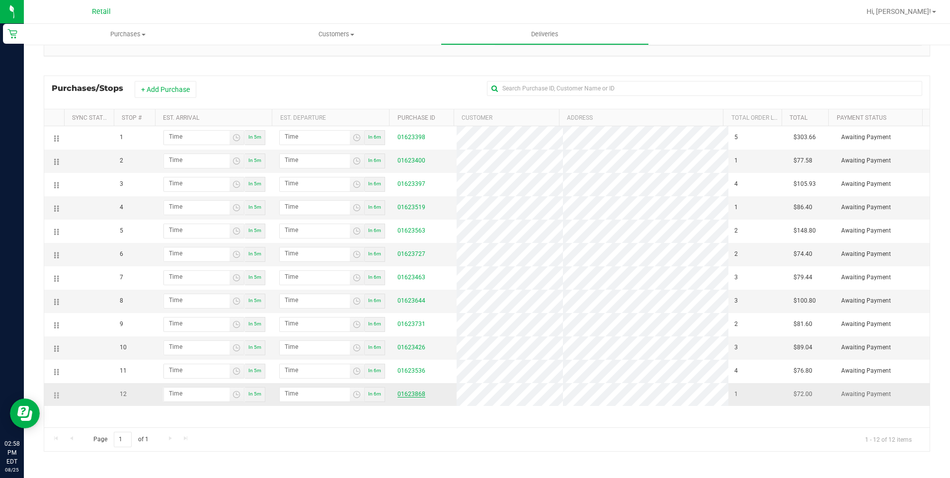
click at [413, 398] on link "01623868" at bounding box center [412, 394] width 28 height 7
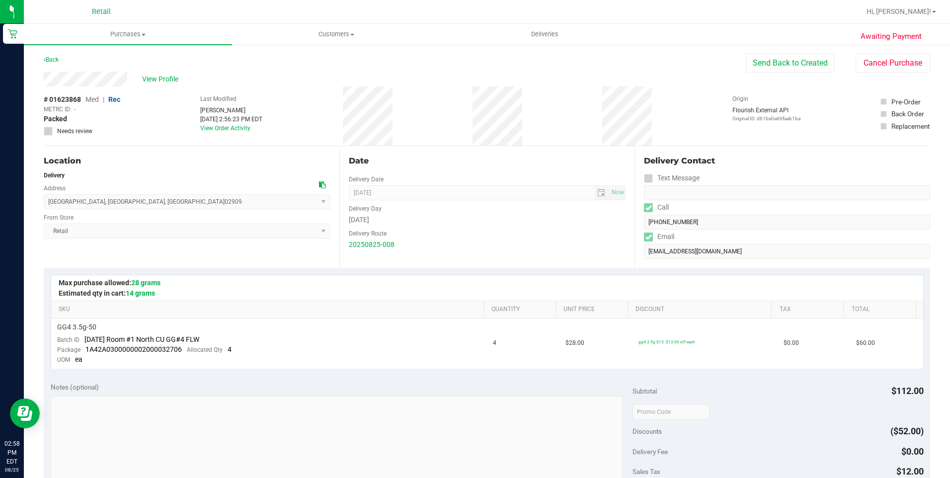
drag, startPoint x: 32, startPoint y: 79, endPoint x: 128, endPoint y: 79, distance: 95.4
click at [128, 79] on div "Awaiting Payment Back Send Back to Created Cancel Purchase View Profile # 01623…" at bounding box center [487, 425] width 927 height 763
click at [337, 31] on span "Customers" at bounding box center [336, 34] width 207 height 9
click at [542, 34] on span "Deliveries" at bounding box center [545, 34] width 54 height 9
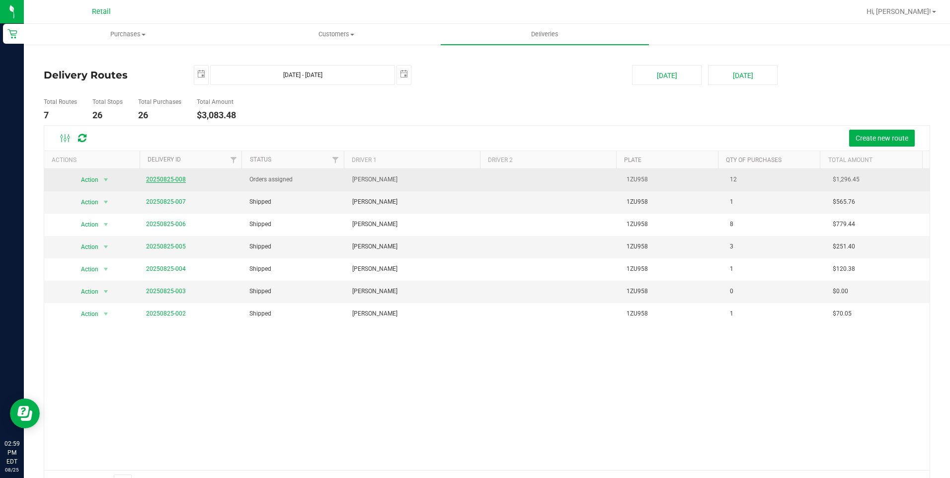
click at [163, 180] on link "20250825-008" at bounding box center [166, 179] width 40 height 7
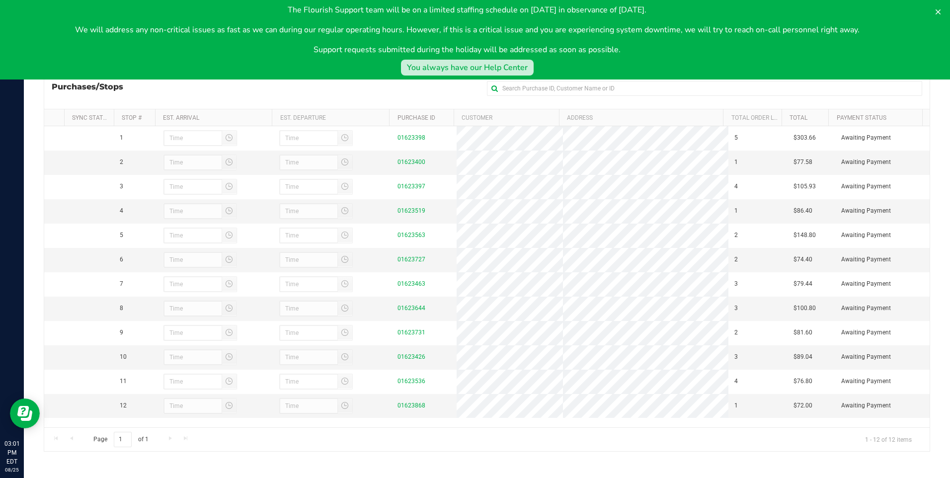
click at [416, 73] on div "You always have our Help Center" at bounding box center [467, 68] width 121 height 12
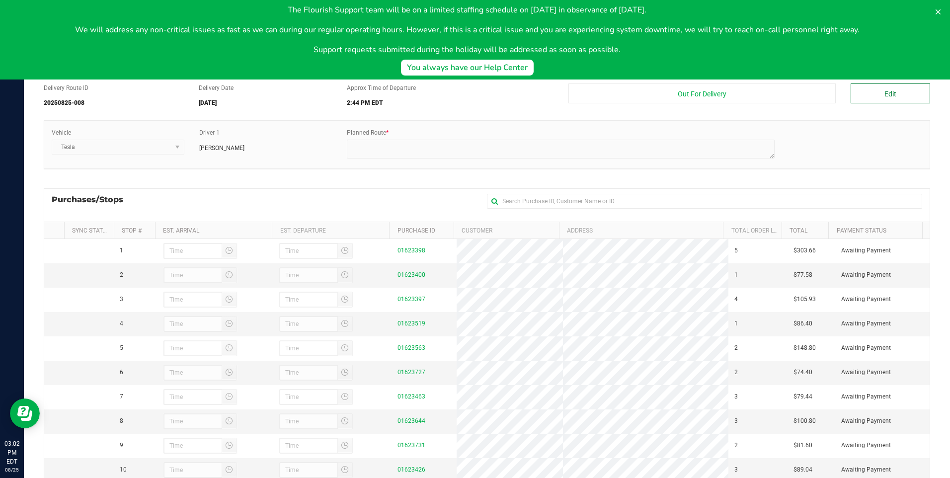
click at [860, 101] on button "Edit" at bounding box center [891, 94] width 80 height 20
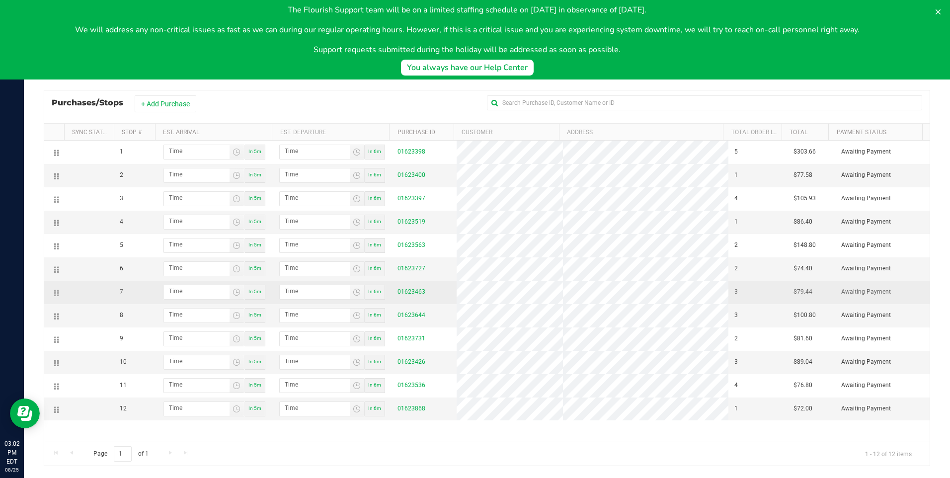
scroll to position [99, 0]
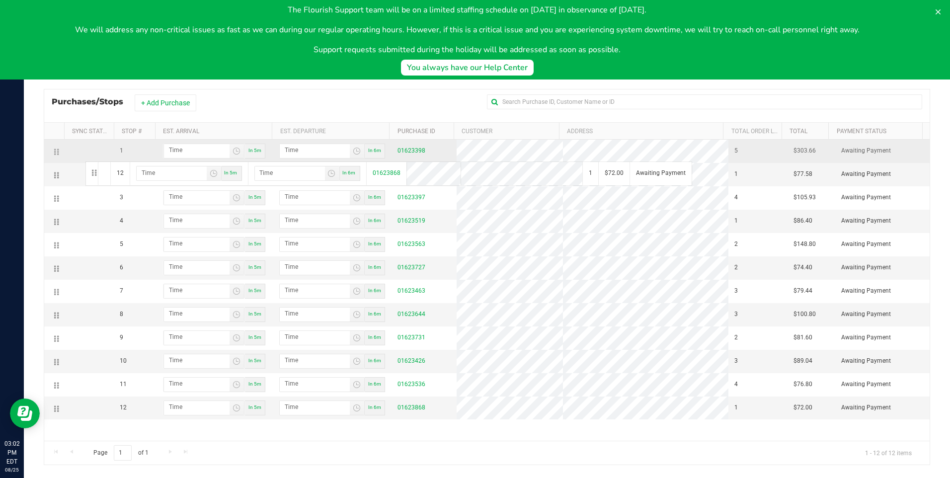
drag, startPoint x: 55, startPoint y: 415, endPoint x: 84, endPoint y: 161, distance: 256.2
click at [234, 153] on span "Toggle time list" at bounding box center [237, 151] width 8 height 8
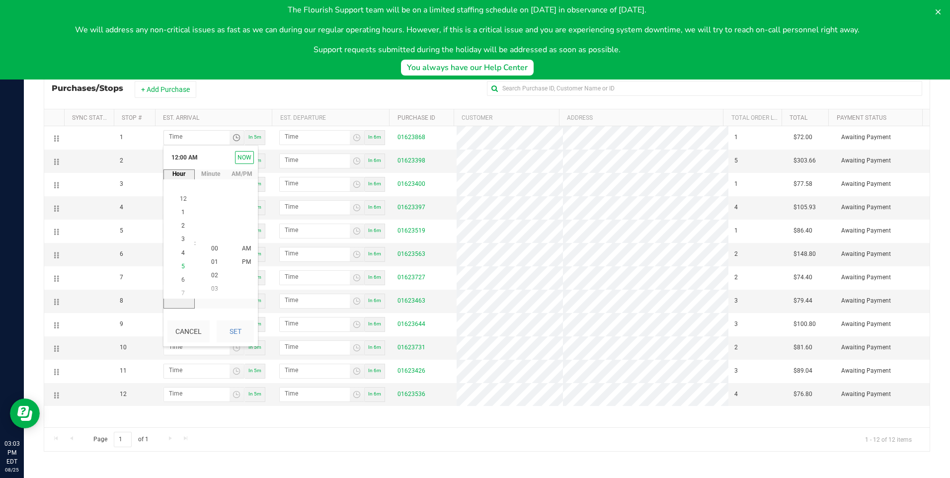
scroll to position [54, 0]
click at [184, 253] on li "4" at bounding box center [183, 248] width 24 height 13
click at [215, 274] on li "10" at bounding box center [215, 275] width 24 height 13
click at [233, 331] on button "Set" at bounding box center [235, 332] width 37 height 22
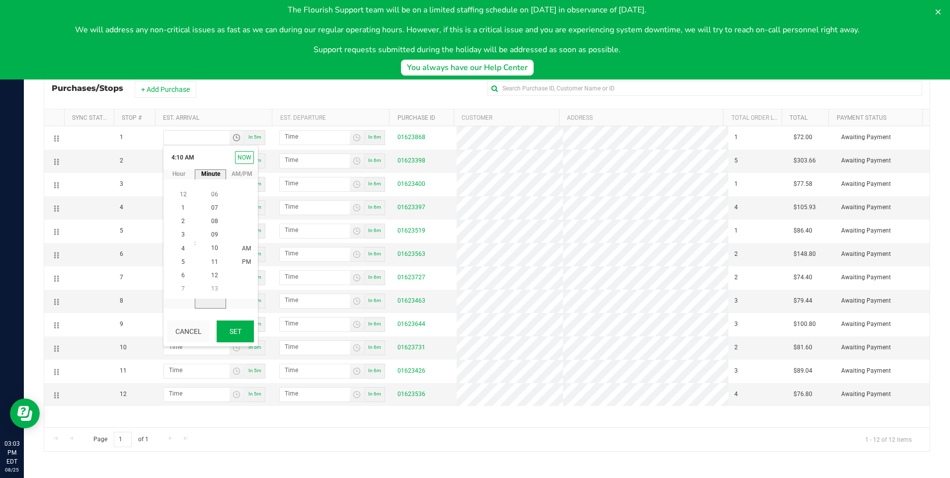
type input "4:10 AM"
type input "4:11 AM"
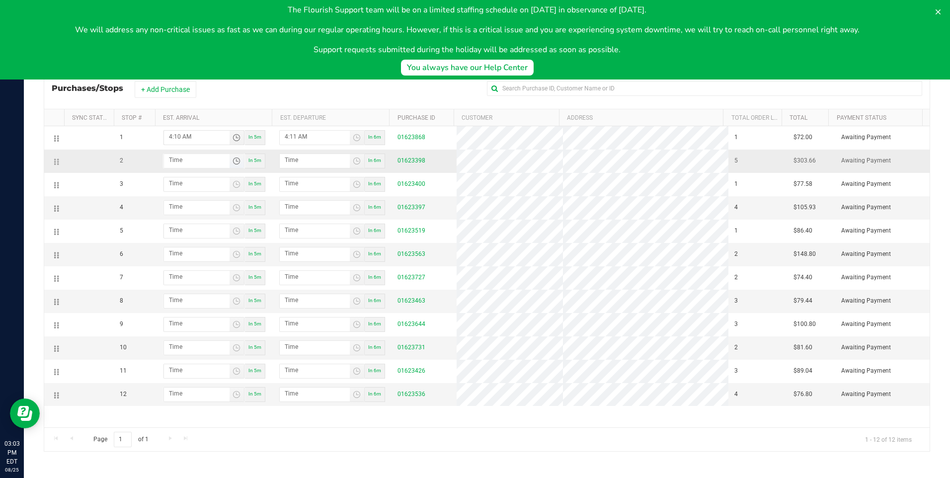
click at [235, 164] on span "Toggle time list" at bounding box center [237, 161] width 8 height 8
click at [182, 220] on li "4" at bounding box center [183, 218] width 24 height 13
click at [213, 286] on span "33" at bounding box center [214, 285] width 7 height 7
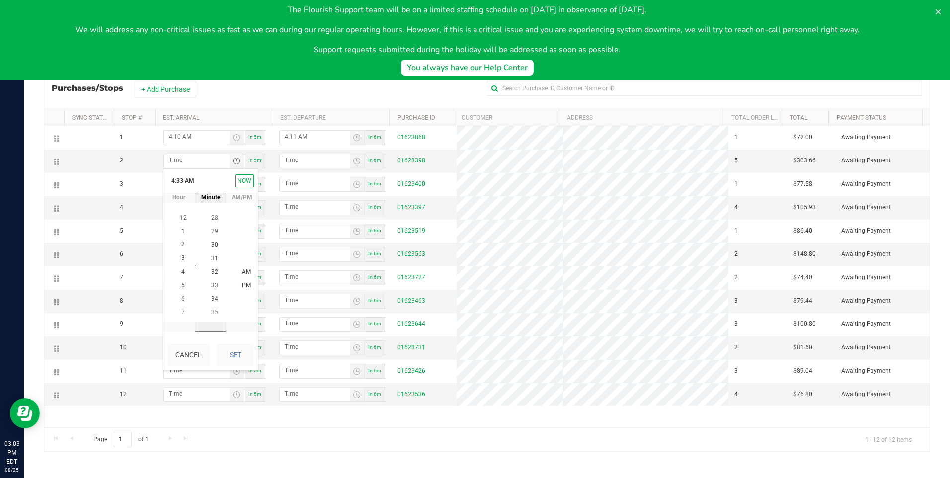
scroll to position [445, 0]
click at [225, 350] on button "Set" at bounding box center [235, 355] width 37 height 22
type input "4:33 AM"
type input "4:34 AM"
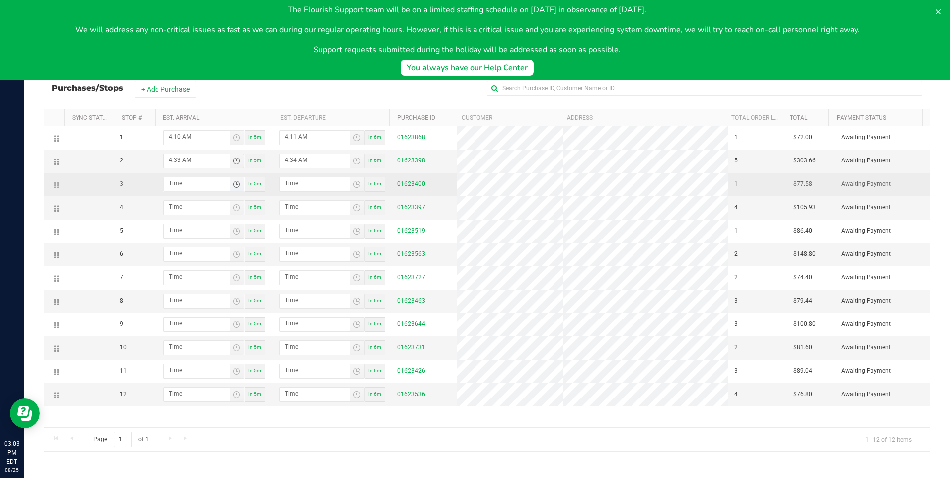
click at [233, 184] on span "Toggle time list" at bounding box center [237, 184] width 8 height 8
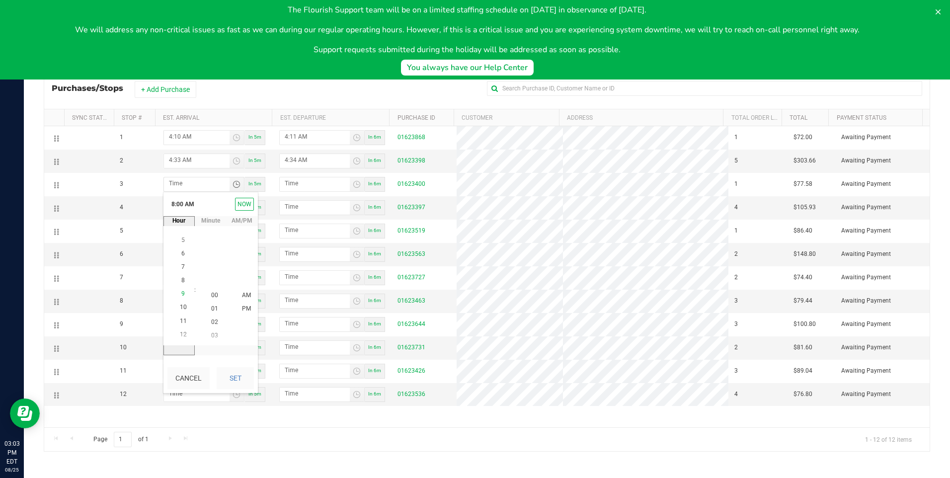
scroll to position [108, 0]
click at [177, 242] on li "4" at bounding box center [183, 241] width 24 height 13
click at [212, 297] on span "59" at bounding box center [214, 295] width 7 height 7
click at [247, 376] on button "Set" at bounding box center [235, 378] width 37 height 22
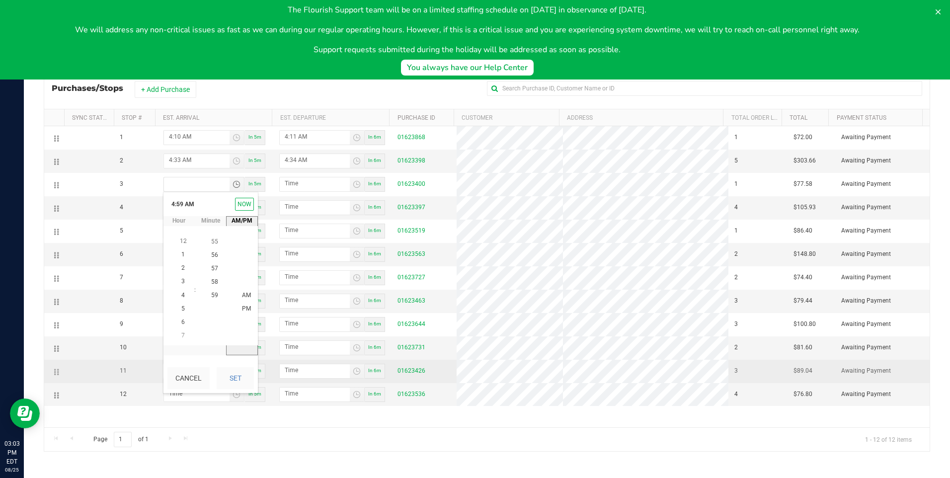
type input "4:59 AM"
type input "5:00 AM"
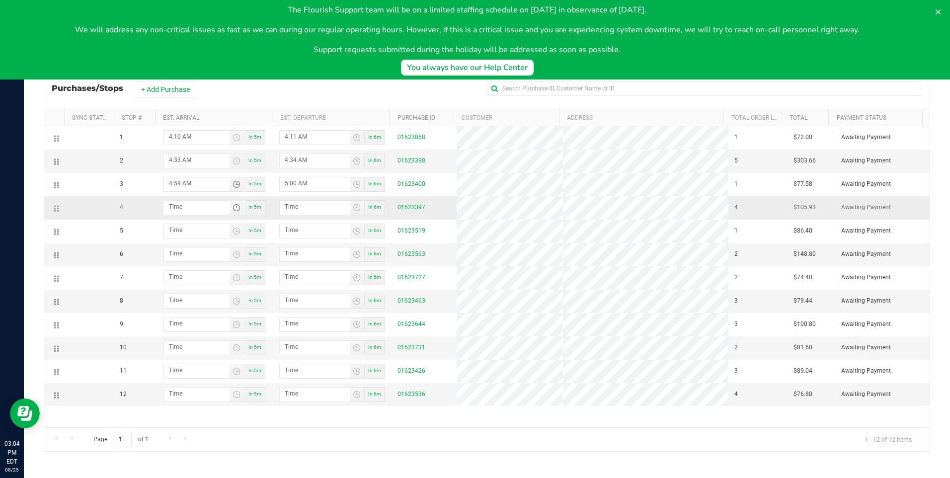
click at [233, 211] on span "Toggle time list" at bounding box center [237, 208] width 8 height 8
click at [181, 333] on span "5" at bounding box center [182, 332] width 3 height 7
click at [216, 356] on li "11" at bounding box center [215, 359] width 24 height 13
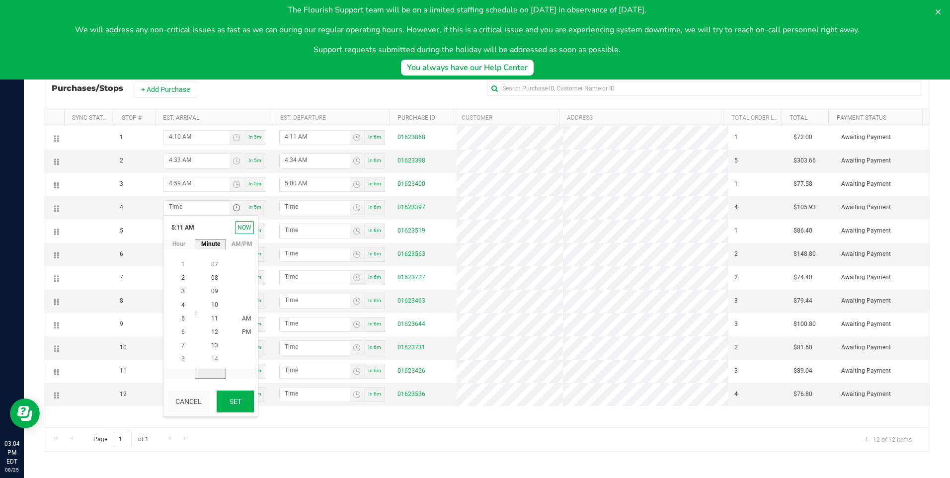
click at [230, 397] on button "Set" at bounding box center [235, 402] width 37 height 22
type input "5:11 AM"
type input "5:12 AM"
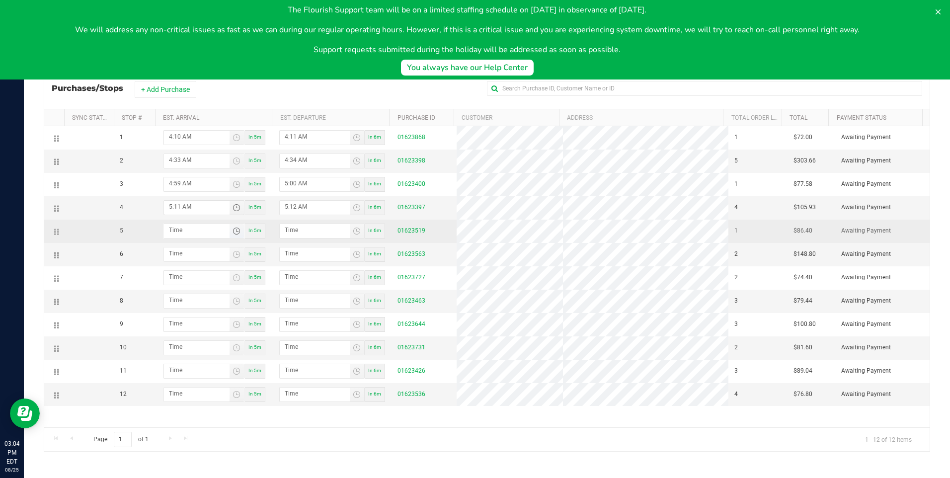
click at [233, 234] on span "Toggle time list" at bounding box center [237, 231] width 8 height 8
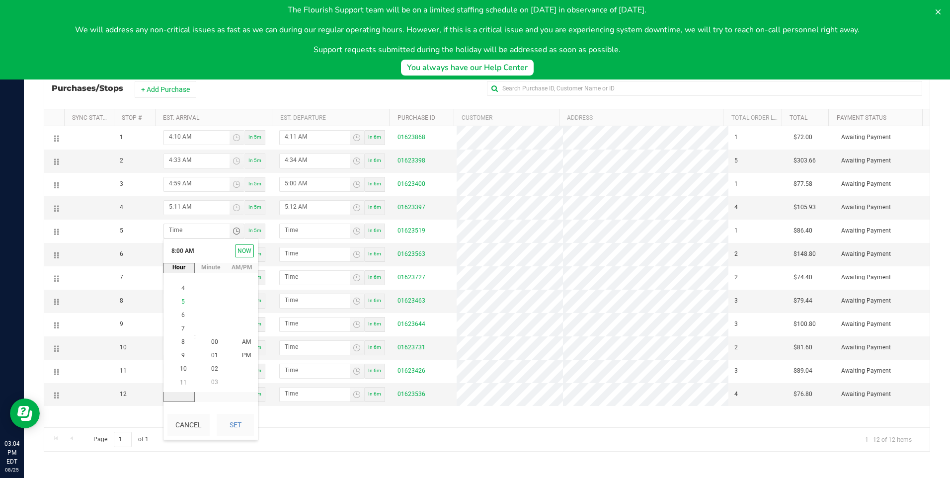
click at [181, 302] on span "5" at bounding box center [182, 301] width 3 height 7
click at [212, 366] on span "30" at bounding box center [214, 369] width 7 height 7
click at [237, 428] on button "Set" at bounding box center [235, 425] width 37 height 22
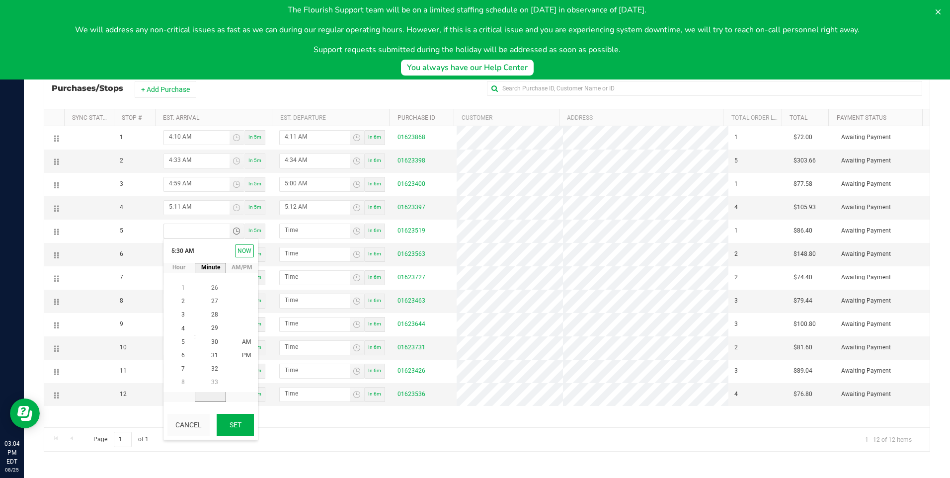
type input "5:30 AM"
type input "5:31 AM"
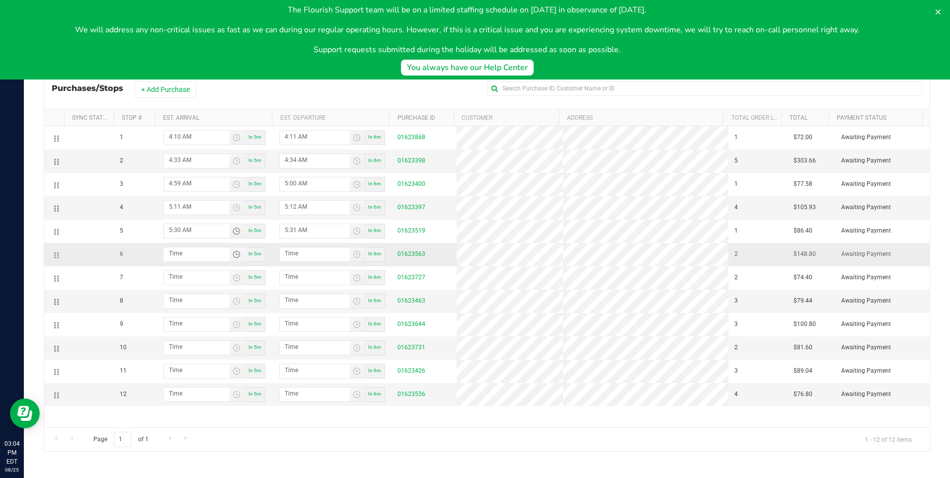
click at [234, 256] on span "Toggle time list" at bounding box center [237, 255] width 8 height 8
click at [183, 326] on li "5" at bounding box center [183, 325] width 24 height 13
click at [211, 338] on span "41" at bounding box center [214, 338] width 7 height 7
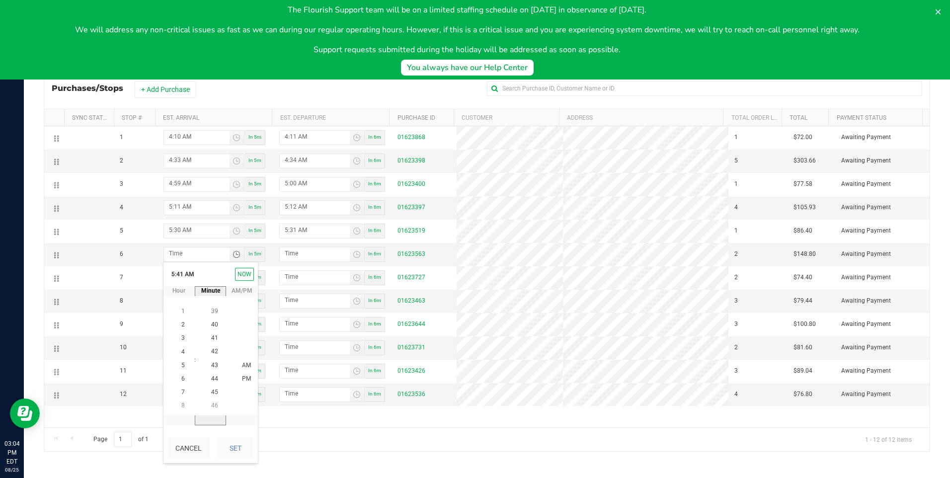
scroll to position [553, 0]
click at [239, 441] on button "Set" at bounding box center [235, 448] width 37 height 22
type input "5:41 AM"
type input "5:42 AM"
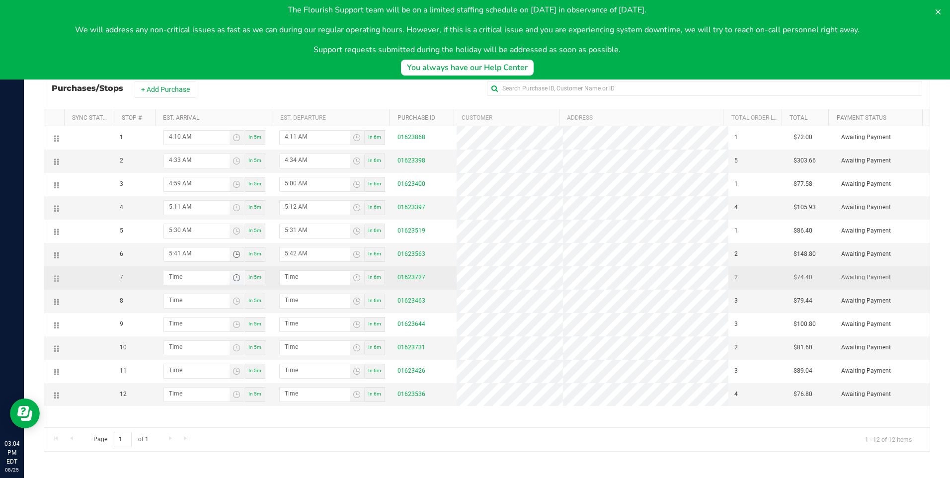
click at [237, 281] on span "Toggle time list" at bounding box center [237, 278] width 8 height 8
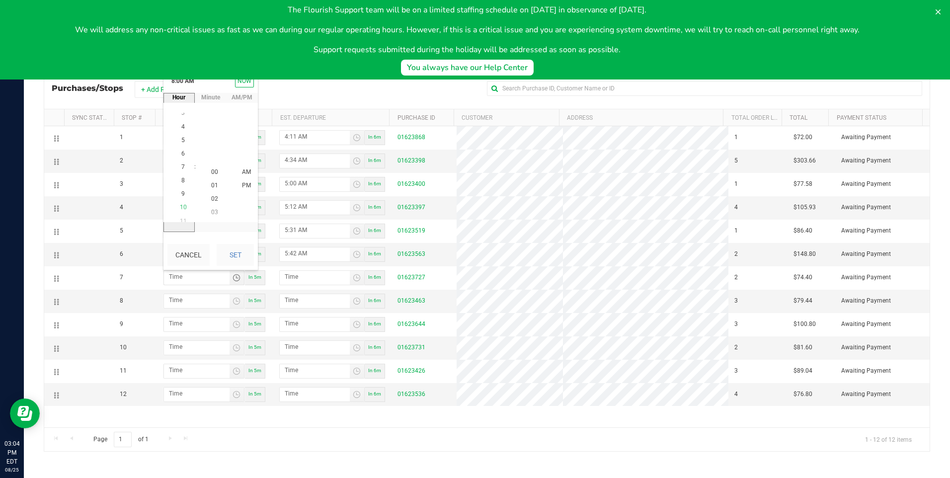
scroll to position [108, 0]
click at [177, 134] on li "5" at bounding box center [183, 131] width 24 height 13
click at [211, 146] on span "53" at bounding box center [214, 145] width 7 height 7
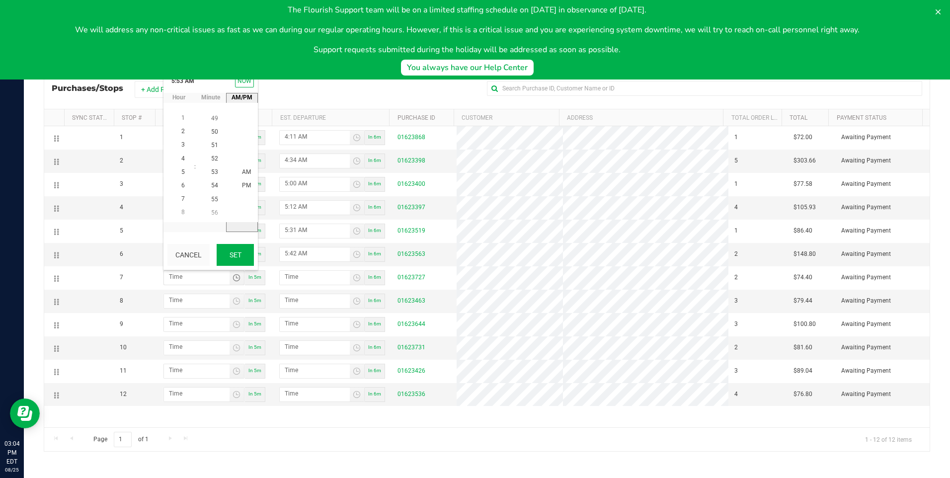
click at [232, 247] on button "Set" at bounding box center [235, 255] width 37 height 22
type input "5:53 AM"
type input "5:54 AM"
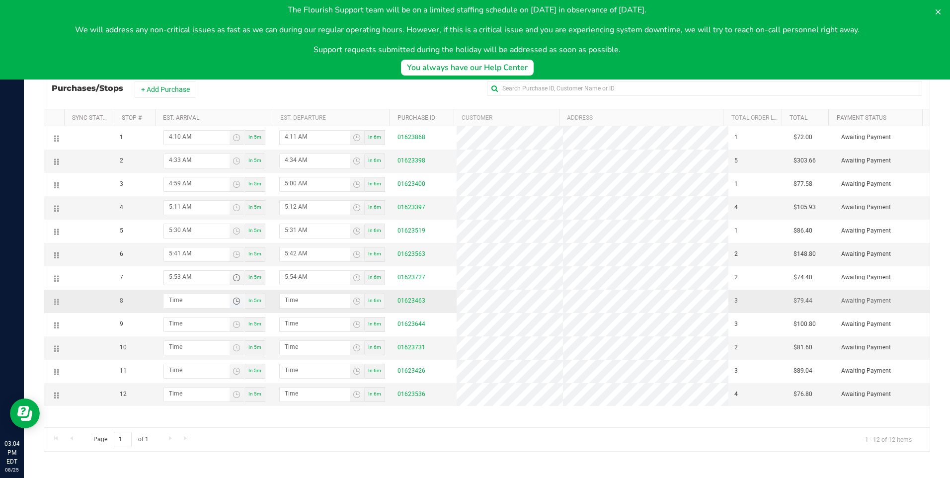
click at [236, 302] on span "Toggle time list" at bounding box center [237, 301] width 8 height 8
click at [181, 170] on span "6" at bounding box center [182, 168] width 3 height 7
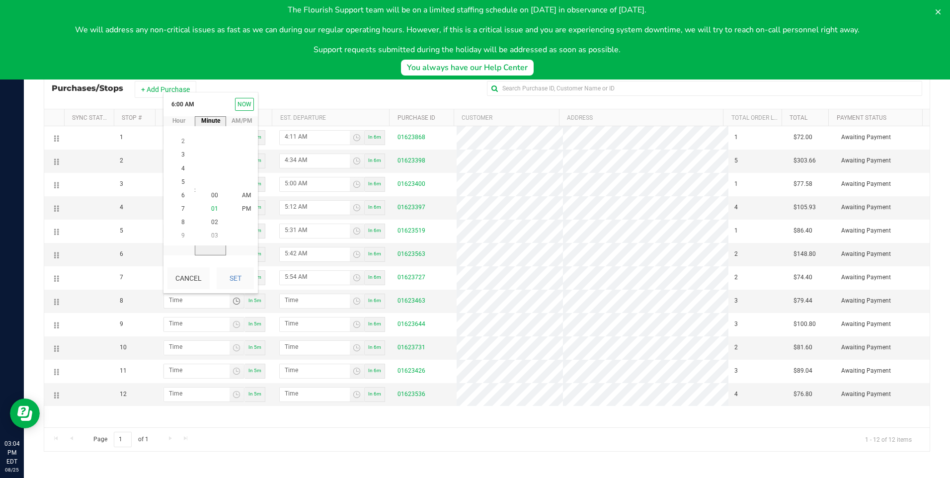
click at [215, 208] on li "01" at bounding box center [215, 209] width 24 height 13
click at [233, 276] on button "Set" at bounding box center [235, 278] width 37 height 22
type input "6:01 AM"
type input "6:02 AM"
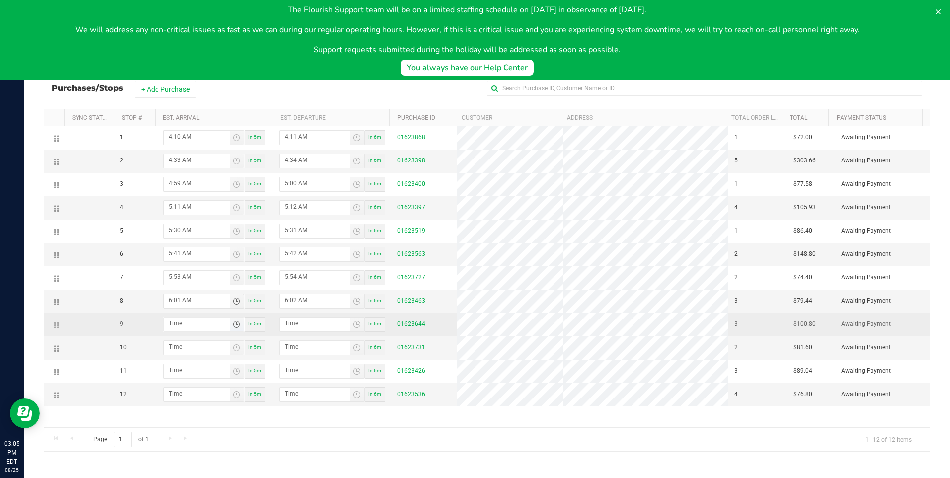
click at [233, 326] on span "Toggle time list" at bounding box center [237, 325] width 8 height 8
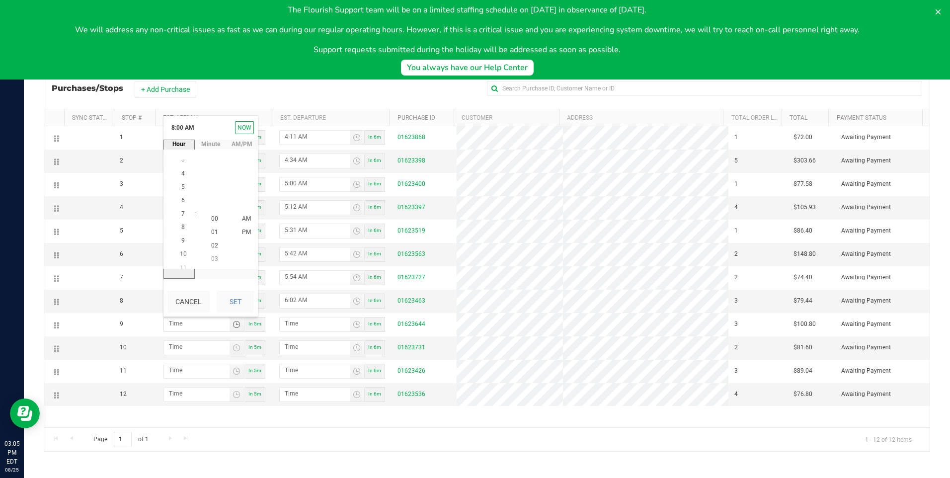
scroll to position [108, 0]
click at [185, 193] on li "6" at bounding box center [183, 191] width 24 height 13
click at [212, 221] on span "20" at bounding box center [214, 218] width 7 height 7
click at [239, 311] on button "Set" at bounding box center [235, 302] width 37 height 22
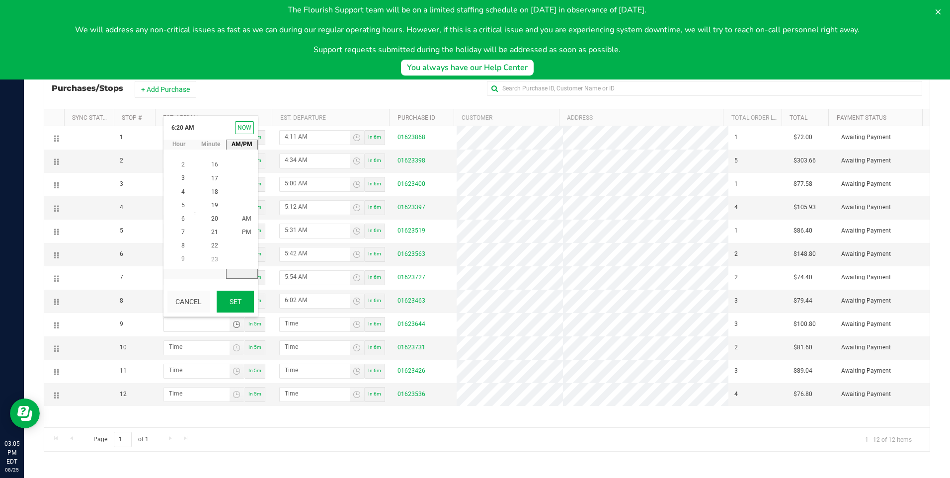
type input "6:20 AM"
type input "6:21 AM"
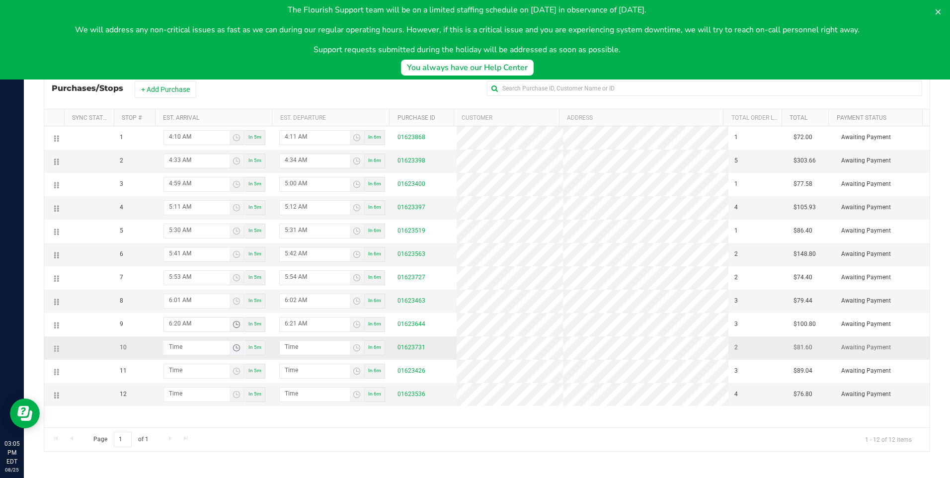
click at [236, 349] on span "Toggle time list" at bounding box center [237, 348] width 8 height 8
click at [181, 216] on span "6" at bounding box center [182, 215] width 3 height 7
click at [211, 255] on span "36" at bounding box center [214, 256] width 7 height 7
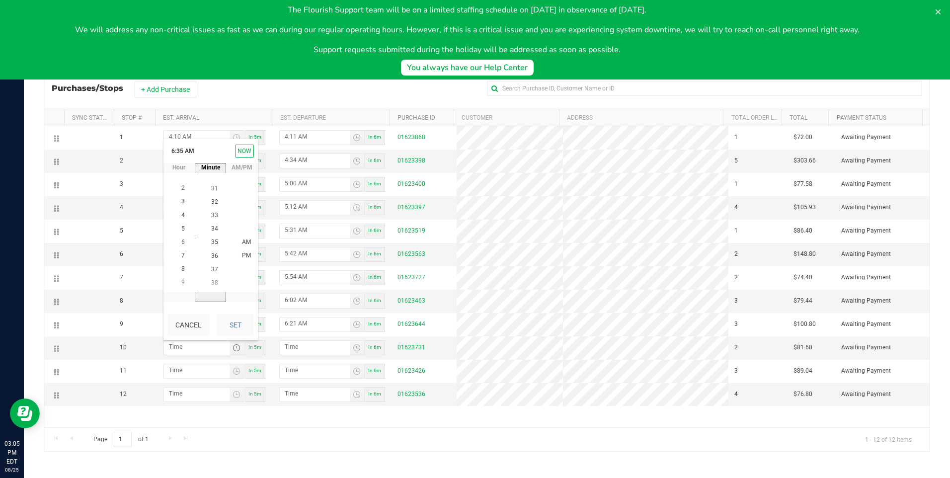
scroll to position [486, 0]
click at [232, 317] on button "Set" at bounding box center [235, 325] width 37 height 22
type input "6:36 AM"
type input "6:37 AM"
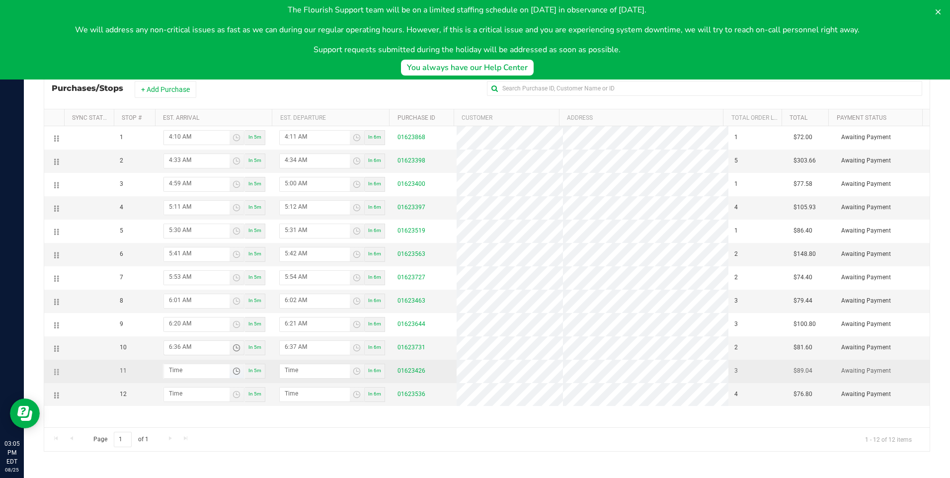
click at [236, 368] on span "Toggle time list" at bounding box center [237, 371] width 8 height 8
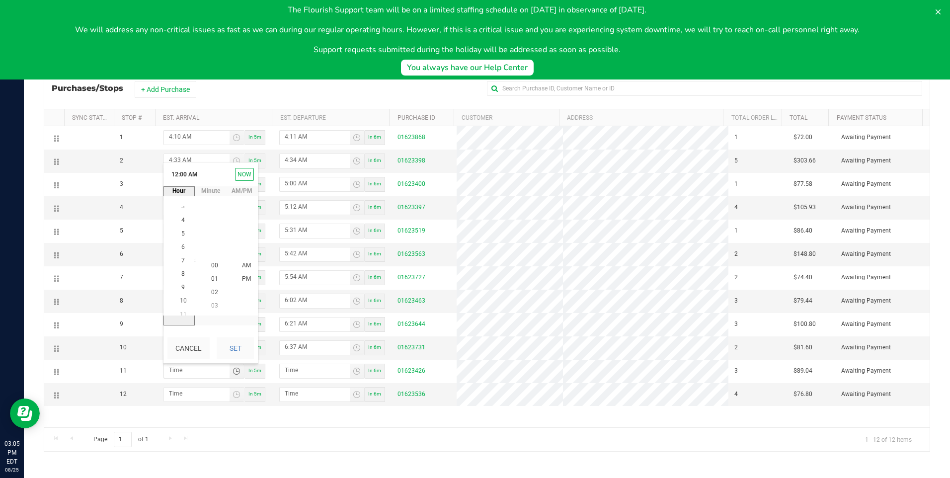
scroll to position [108, 0]
click at [182, 253] on li "7" at bounding box center [183, 252] width 24 height 13
click at [215, 293] on li "13" at bounding box center [215, 292] width 24 height 13
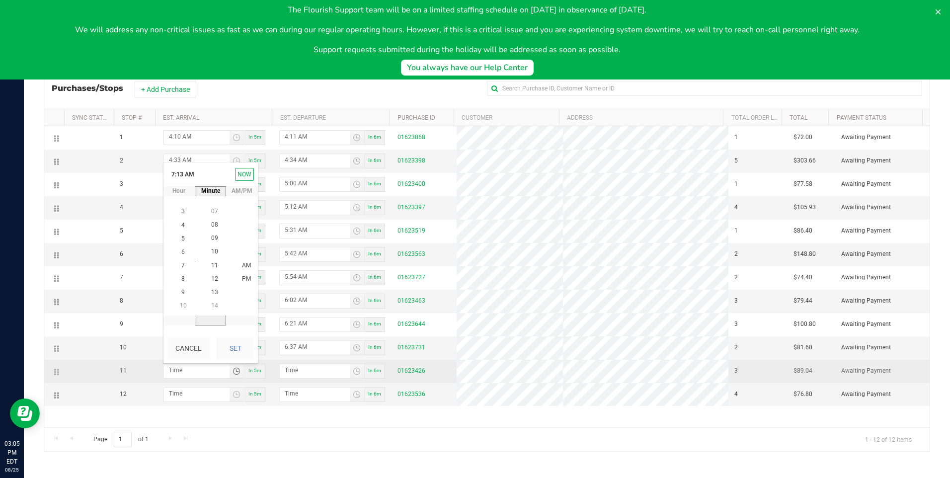
scroll to position [175, 0]
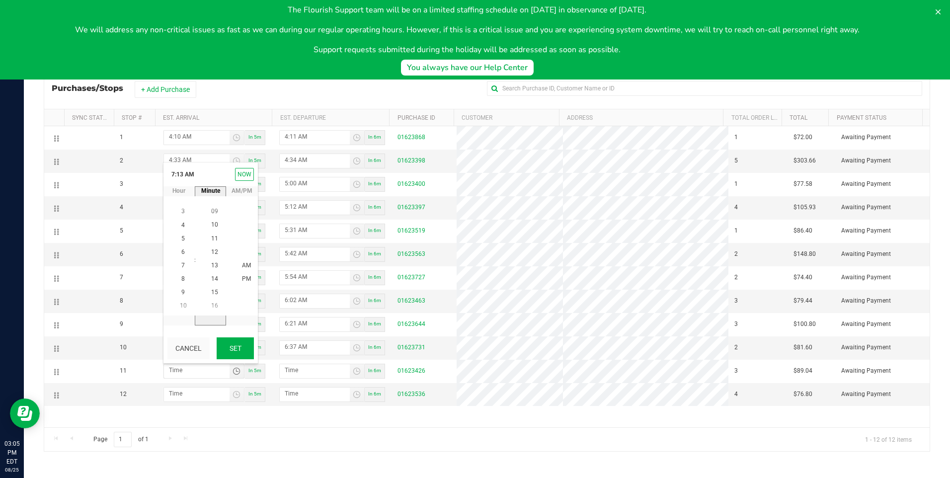
click at [247, 352] on button "Set" at bounding box center [235, 349] width 37 height 22
type input "7:13 AM"
type input "7:14 AM"
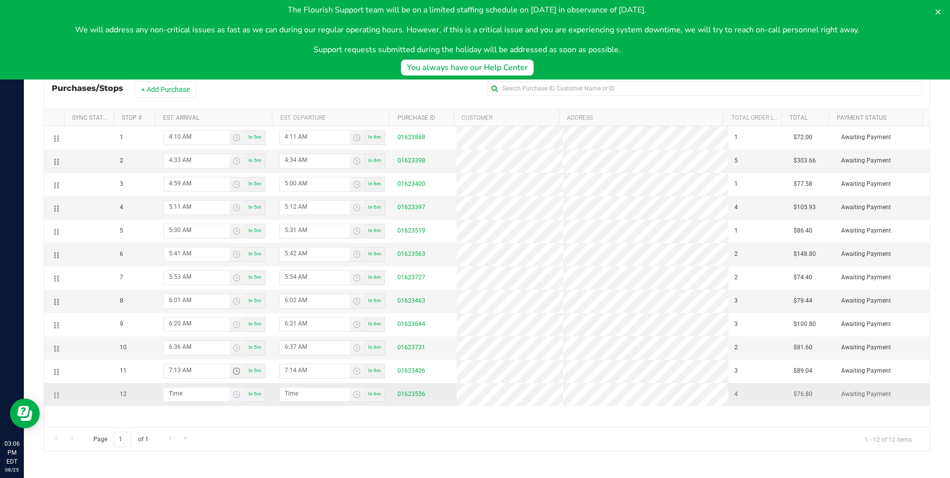
click at [230, 397] on span "Toggle time list" at bounding box center [237, 395] width 14 height 14
click at [158, 455] on div "Delivery Route ID 20250825-008 Delivery Date [DATE] [DATE] Approx Time of Depar…" at bounding box center [487, 211] width 887 height 496
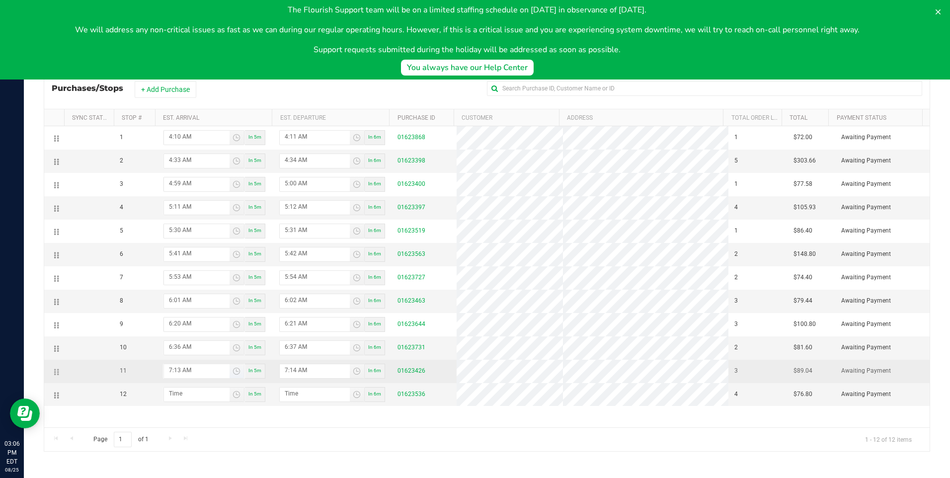
click at [234, 376] on span "Toggle time list" at bounding box center [237, 371] width 14 height 14
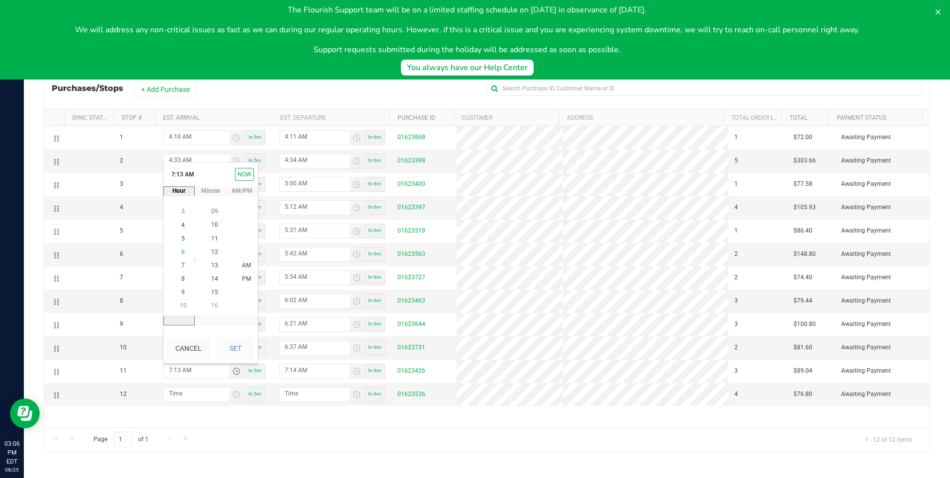
click at [181, 251] on span "6" at bounding box center [182, 252] width 3 height 7
click at [214, 265] on span "45" at bounding box center [214, 265] width 7 height 7
click at [245, 354] on button "Set" at bounding box center [235, 349] width 37 height 22
type input "6:45 AM"
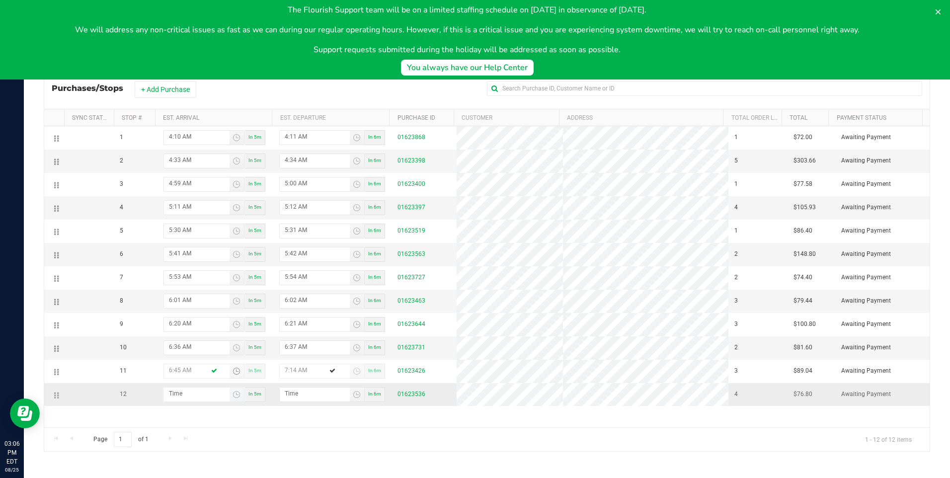
click at [230, 401] on span "Toggle time list" at bounding box center [237, 395] width 14 height 14
click at [177, 277] on li "7" at bounding box center [183, 277] width 24 height 13
click at [213, 293] on span "12" at bounding box center [214, 290] width 7 height 7
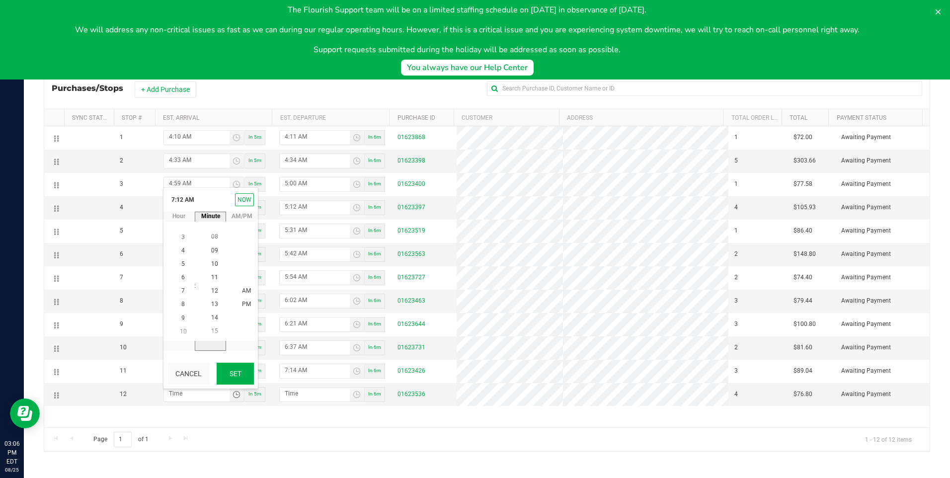
click at [235, 368] on button "Set" at bounding box center [235, 374] width 37 height 22
type input "7:12 AM"
type input "7:13 AM"
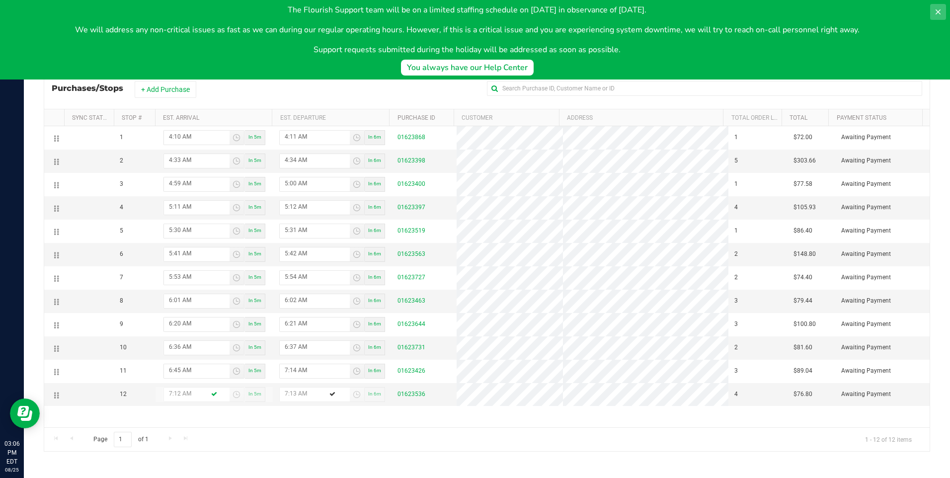
click at [940, 11] on icon at bounding box center [939, 12] width 8 height 8
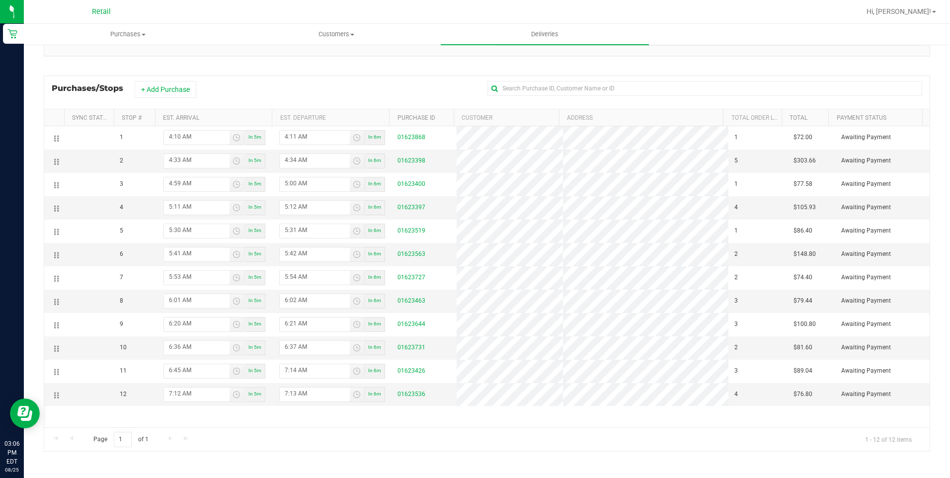
scroll to position [0, 0]
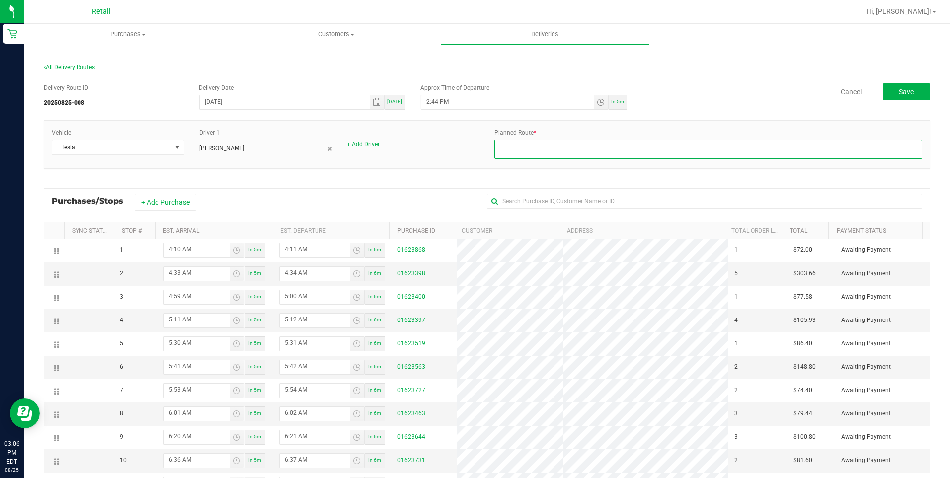
click at [688, 154] on textarea at bounding box center [709, 149] width 428 height 19
type textarea "onfleet"
click at [905, 99] on button "Save" at bounding box center [906, 92] width 47 height 17
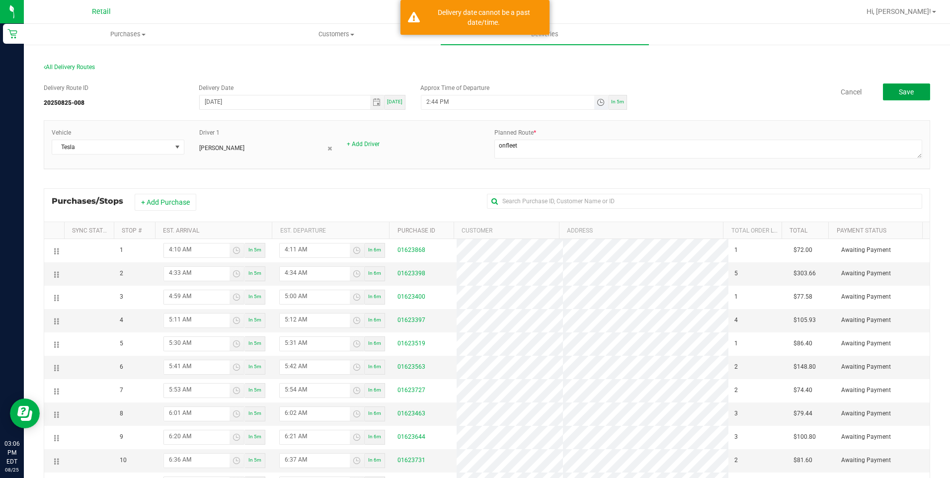
click at [597, 106] on span "Toggle time list" at bounding box center [601, 102] width 8 height 8
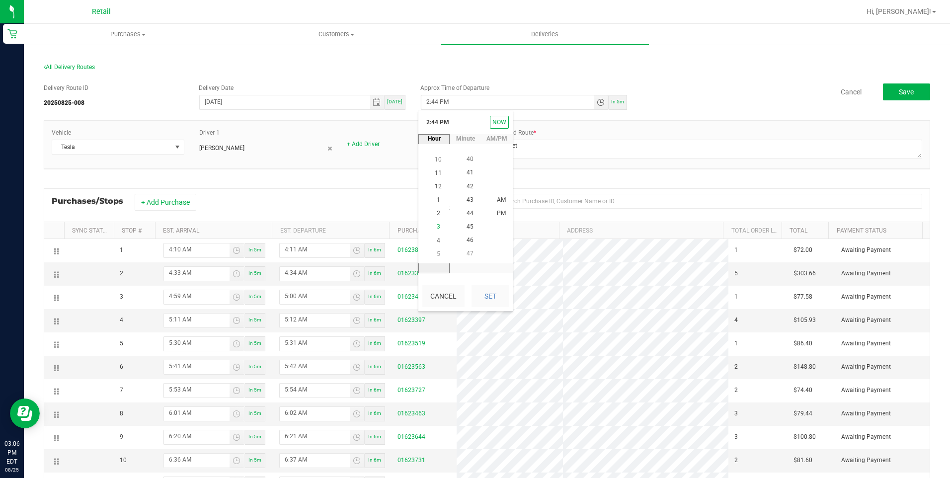
click at [437, 229] on li "3" at bounding box center [438, 227] width 24 height 13
click at [467, 185] on span "10" at bounding box center [470, 186] width 7 height 7
click at [489, 295] on button "Set" at bounding box center [490, 296] width 37 height 22
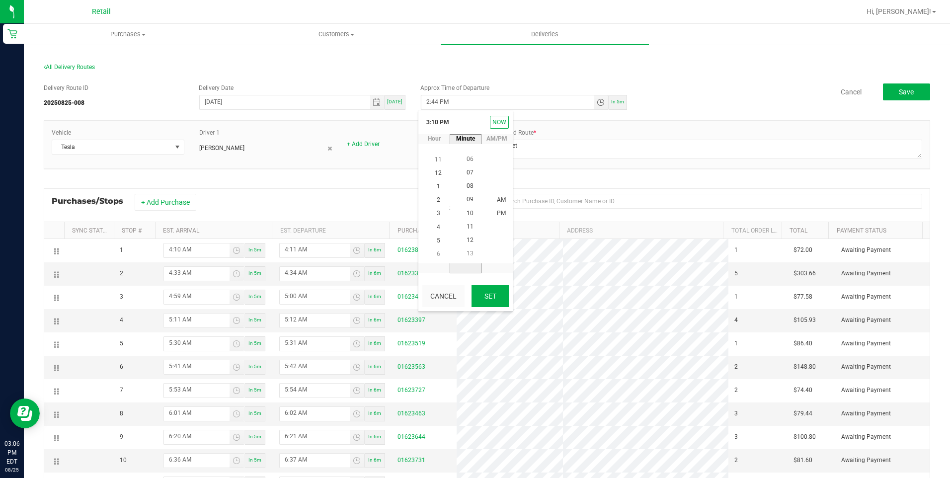
type input "3:10 PM"
click at [898, 97] on button "Save" at bounding box center [906, 92] width 47 height 17
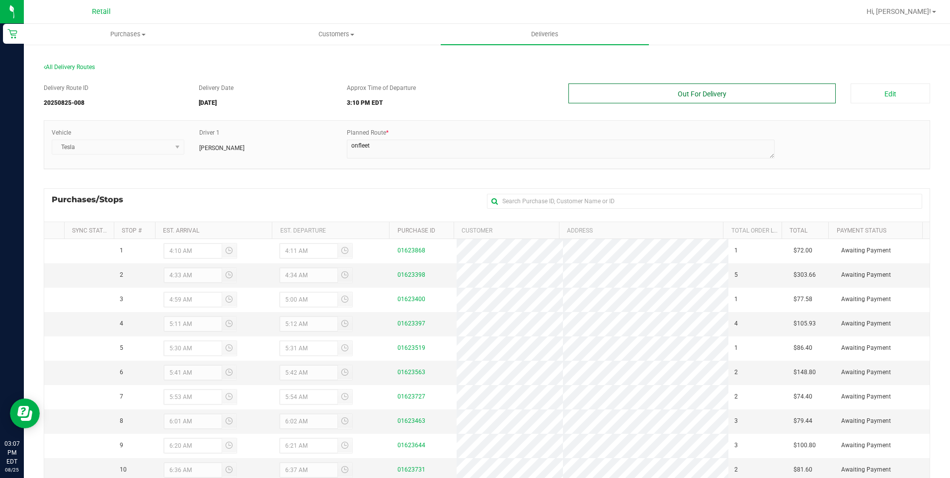
click at [711, 99] on button "Out For Delivery" at bounding box center [703, 94] width 268 height 20
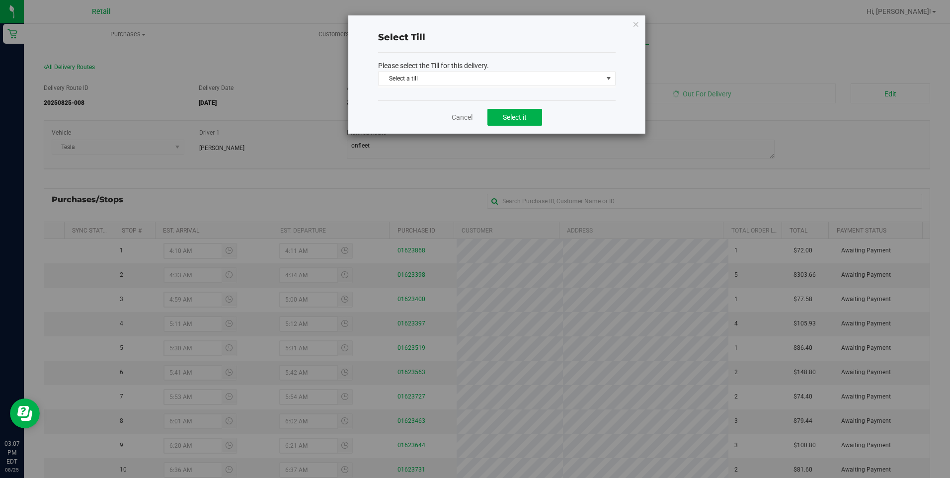
click at [580, 80] on span "Select a till" at bounding box center [491, 79] width 224 height 14
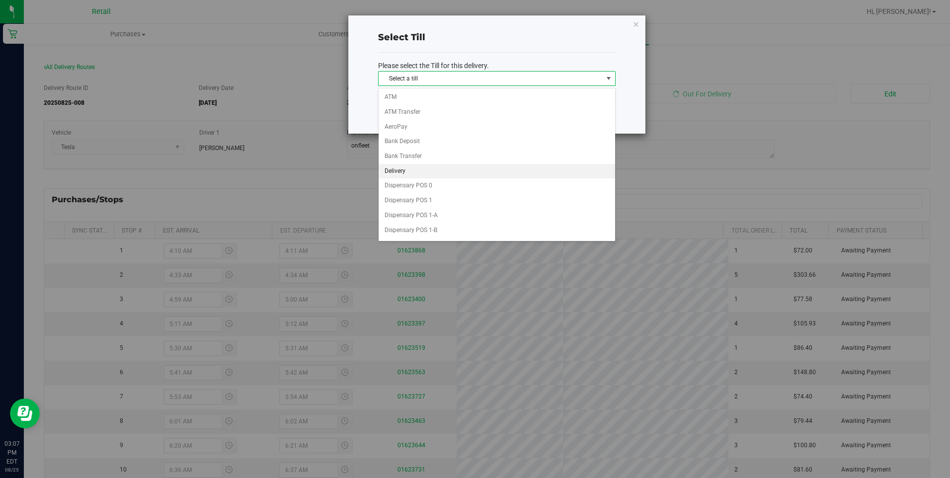
click at [523, 178] on li "Delivery" at bounding box center [497, 171] width 237 height 15
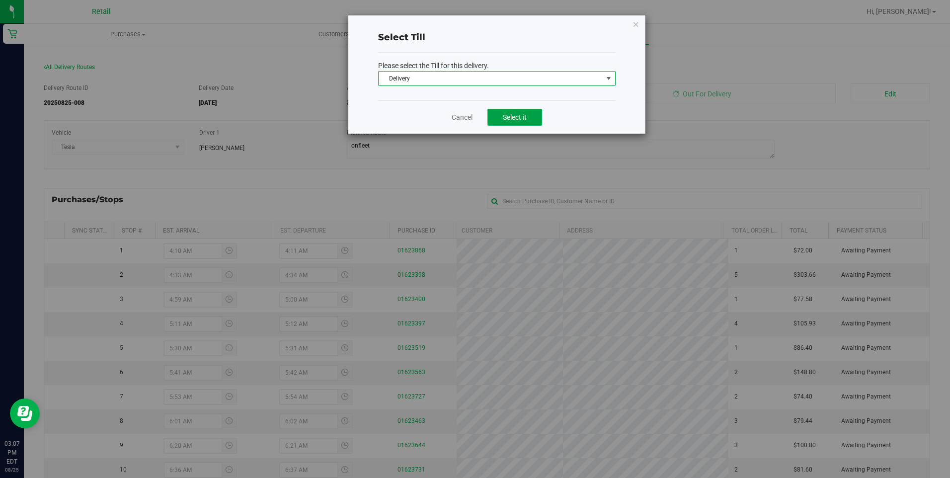
click at [510, 113] on span "Select it" at bounding box center [515, 117] width 24 height 8
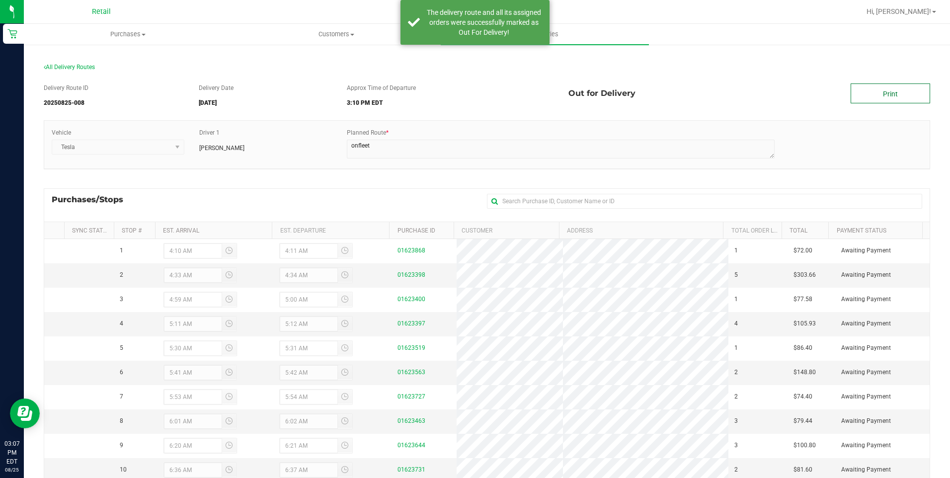
click at [895, 101] on link "Print" at bounding box center [891, 94] width 80 height 20
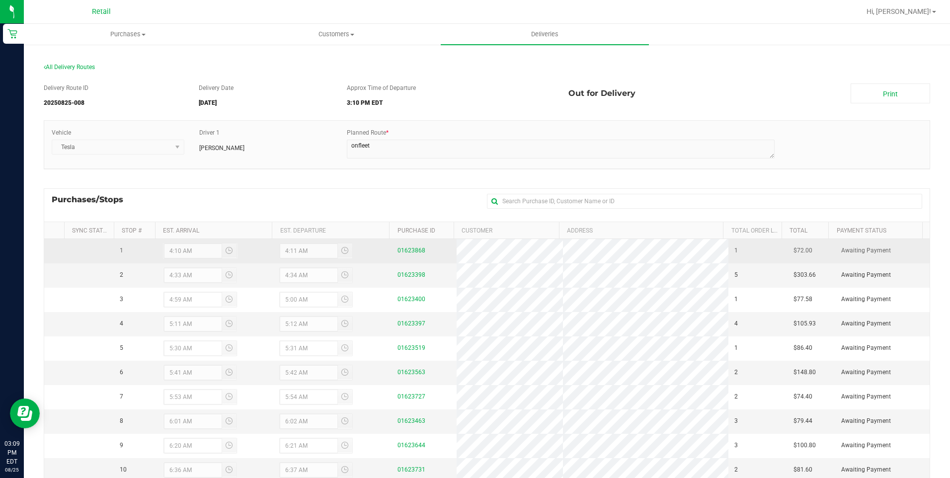
scroll to position [50, 0]
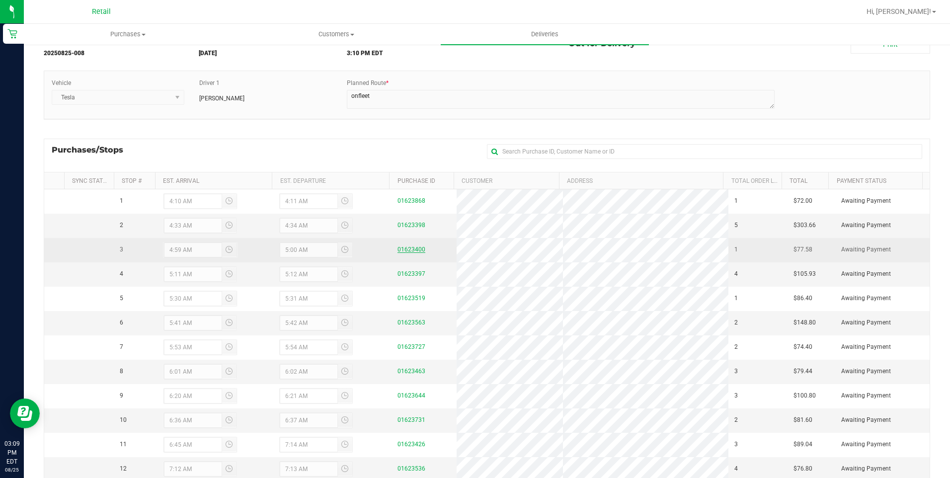
click at [399, 247] on link "01623400" at bounding box center [412, 249] width 28 height 7
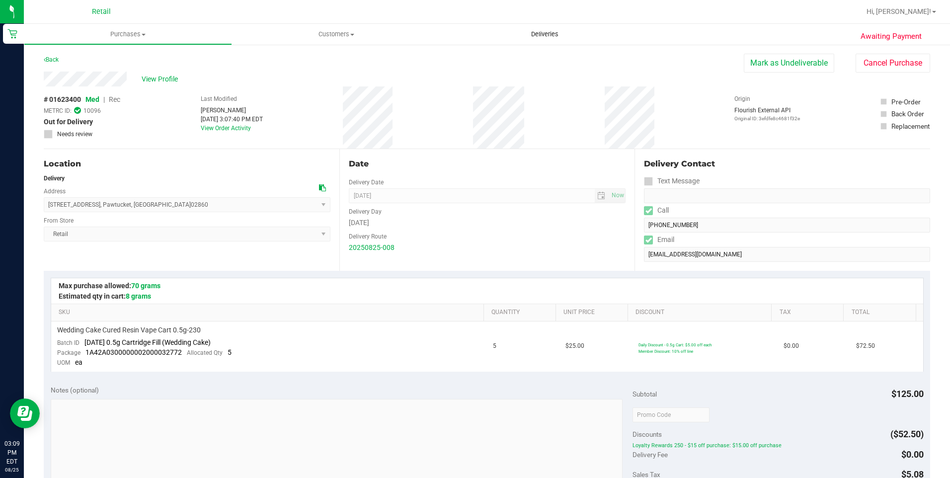
click at [533, 33] on span "Deliveries" at bounding box center [545, 34] width 54 height 9
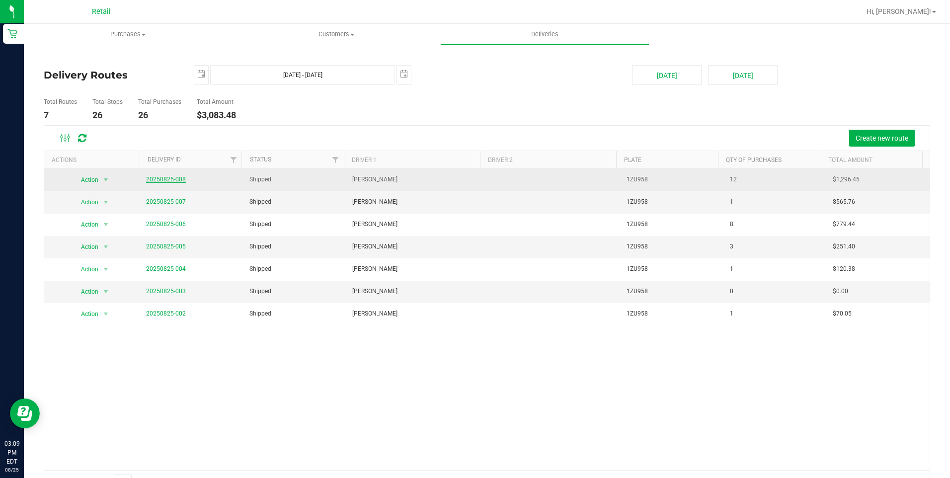
click at [149, 179] on link "20250825-008" at bounding box center [166, 179] width 40 height 7
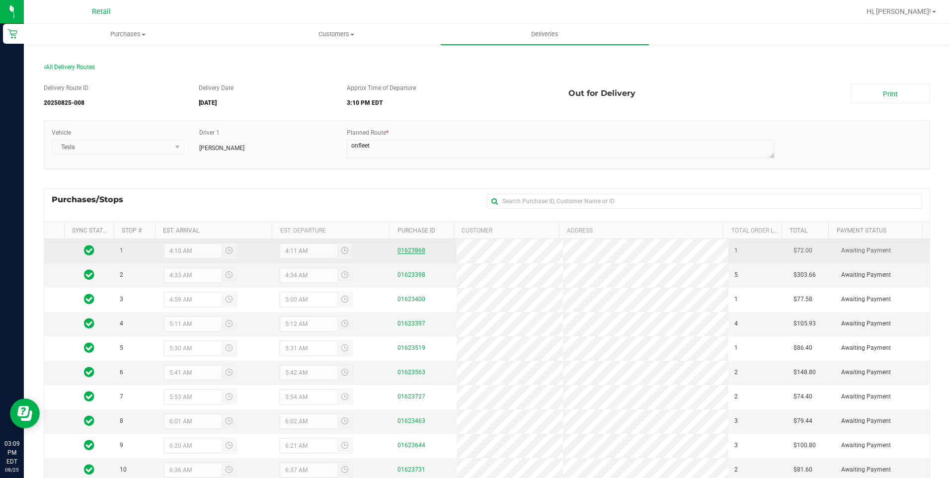
click at [405, 249] on link "01623868" at bounding box center [412, 250] width 28 height 7
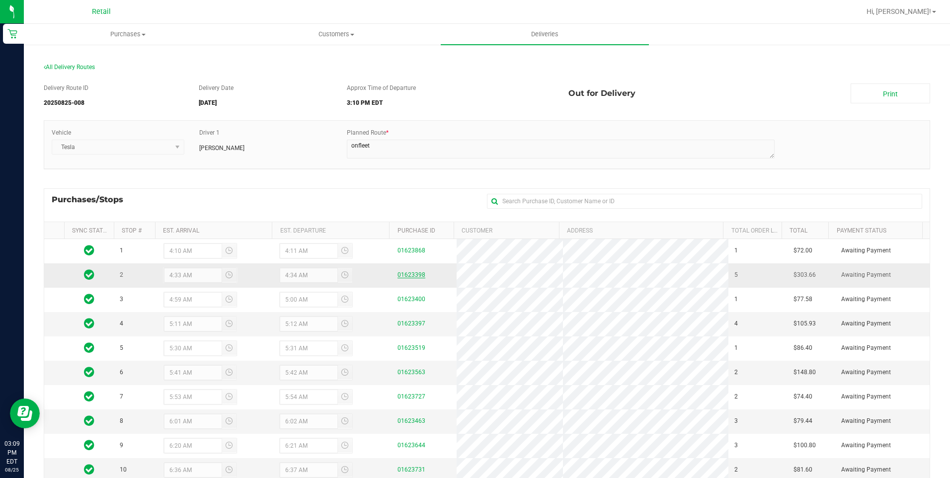
click at [398, 275] on link "01623398" at bounding box center [412, 274] width 28 height 7
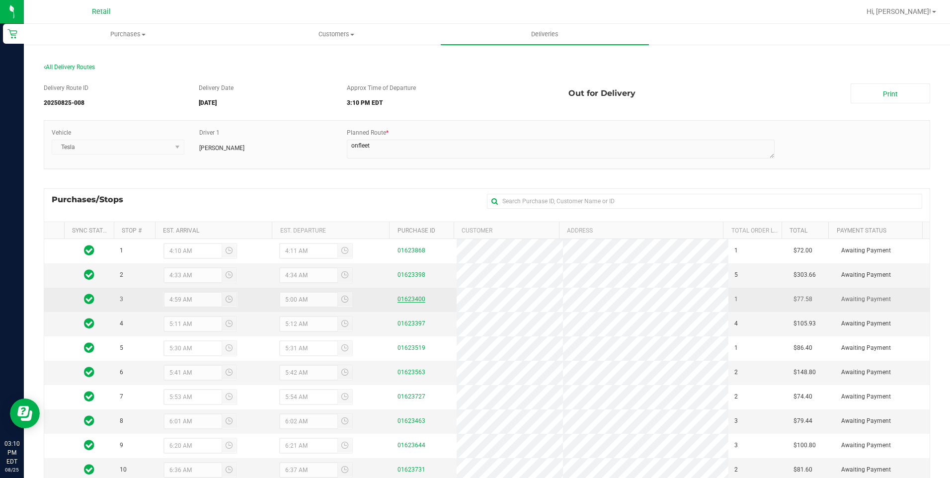
click at [415, 298] on link "01623400" at bounding box center [412, 299] width 28 height 7
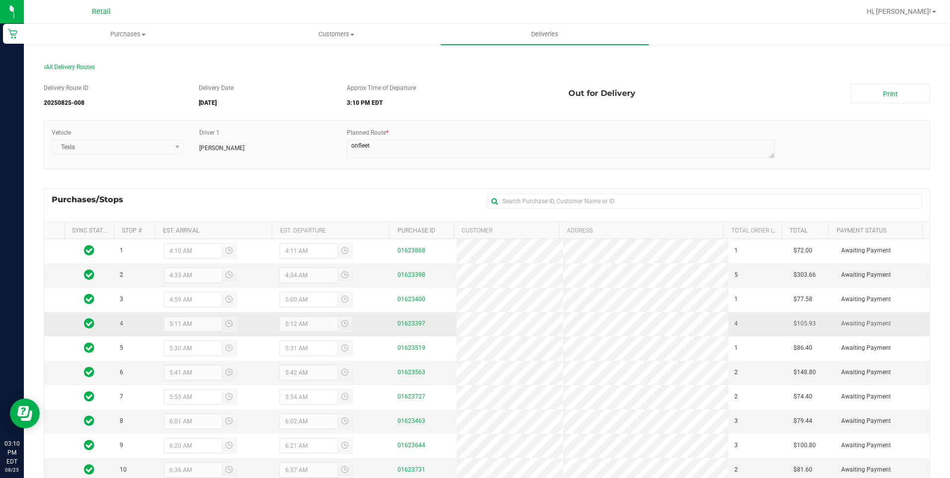
scroll to position [50, 0]
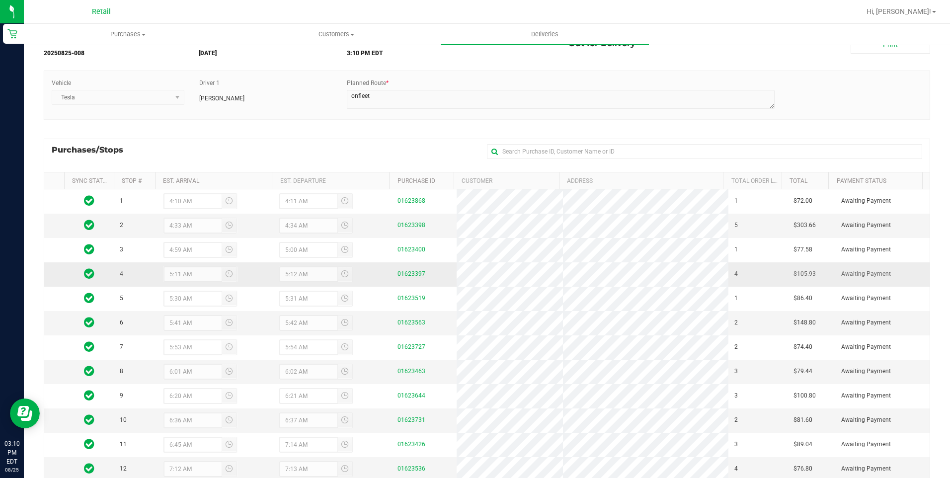
click at [414, 276] on link "01623397" at bounding box center [412, 273] width 28 height 7
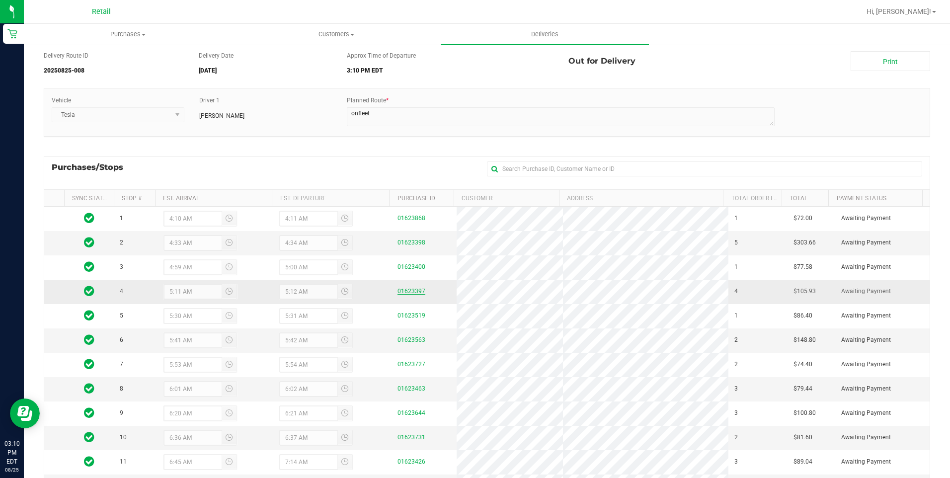
scroll to position [50, 0]
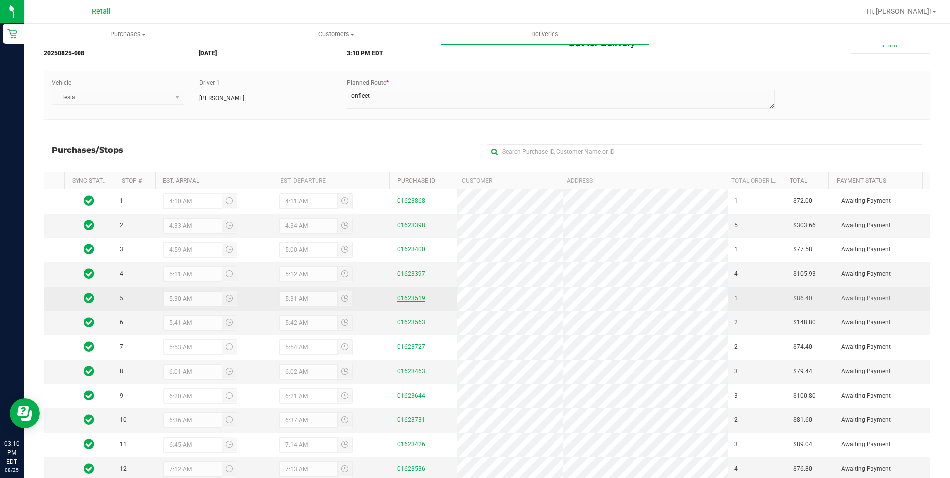
click at [404, 300] on link "01623519" at bounding box center [412, 298] width 28 height 7
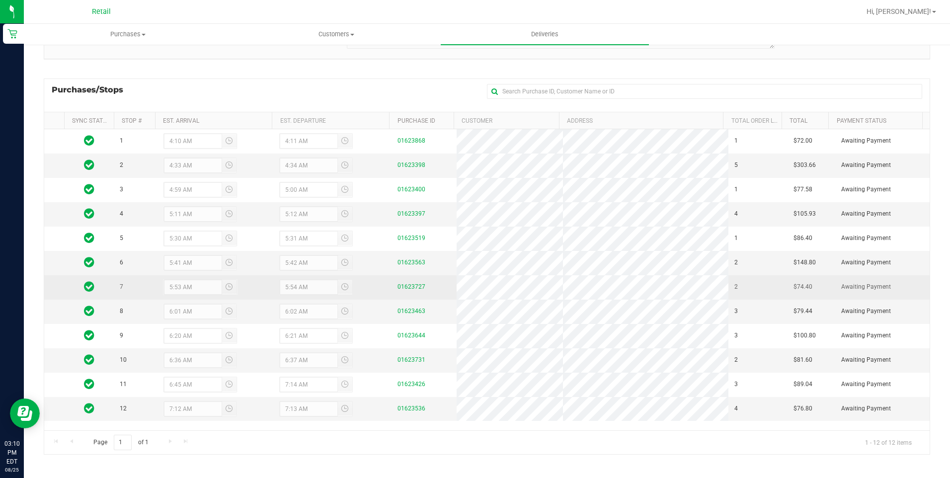
scroll to position [113, 0]
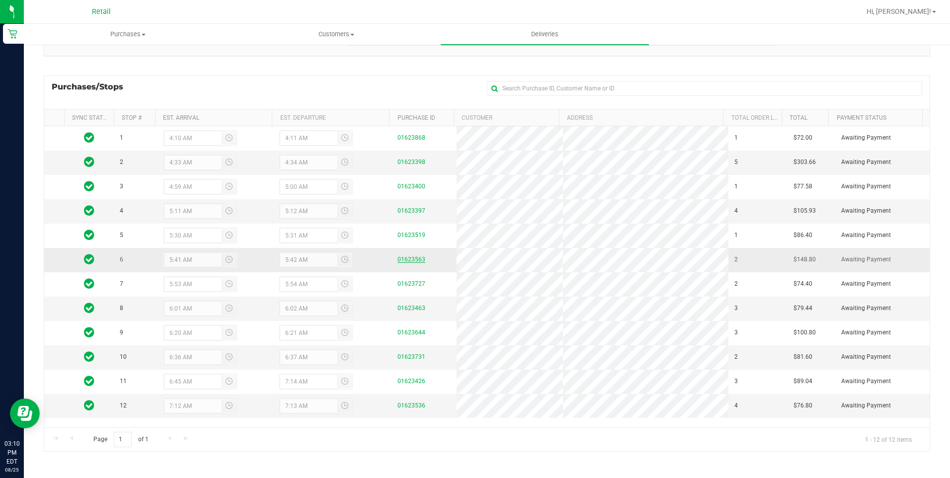
click at [410, 259] on link "01623563" at bounding box center [412, 259] width 28 height 7
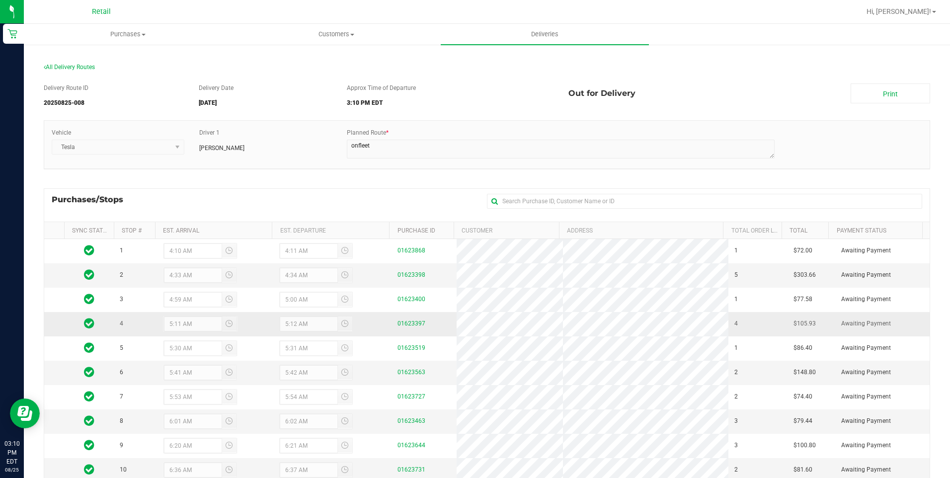
scroll to position [99, 0]
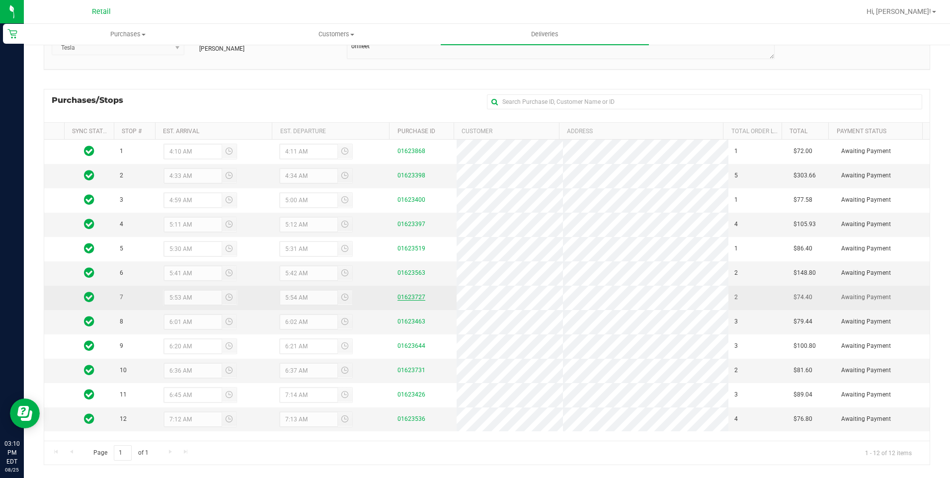
click at [414, 298] on link "01623727" at bounding box center [412, 297] width 28 height 7
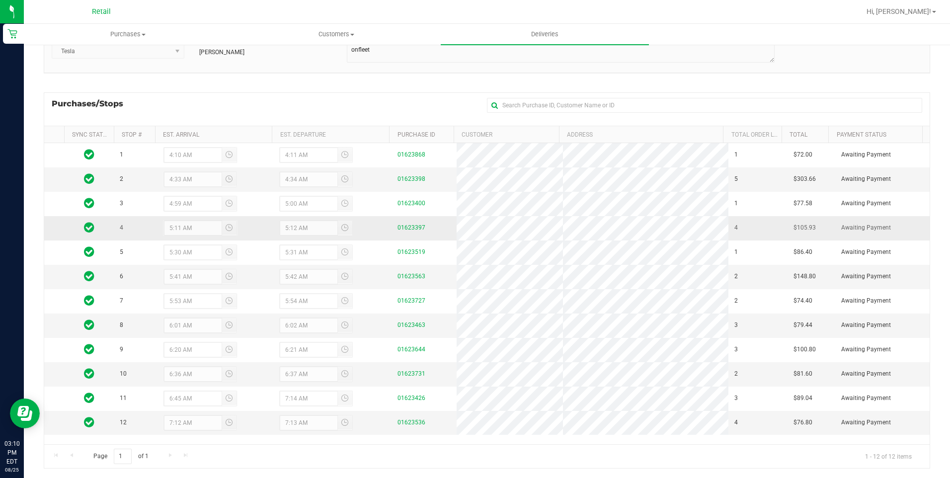
scroll to position [99, 0]
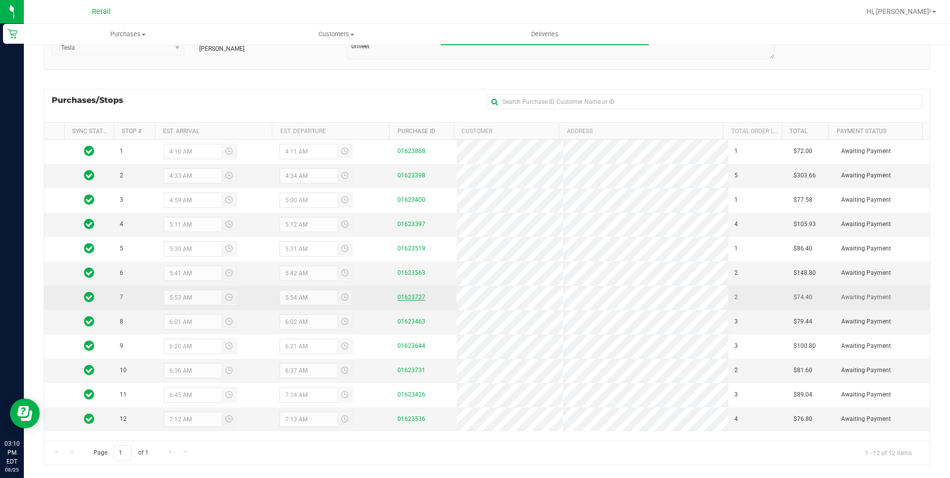
click at [409, 300] on link "01623727" at bounding box center [412, 297] width 28 height 7
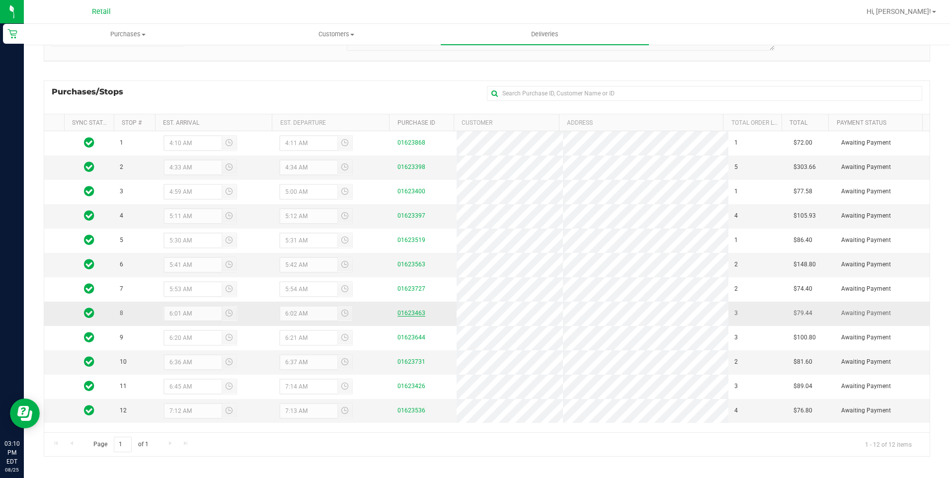
scroll to position [113, 0]
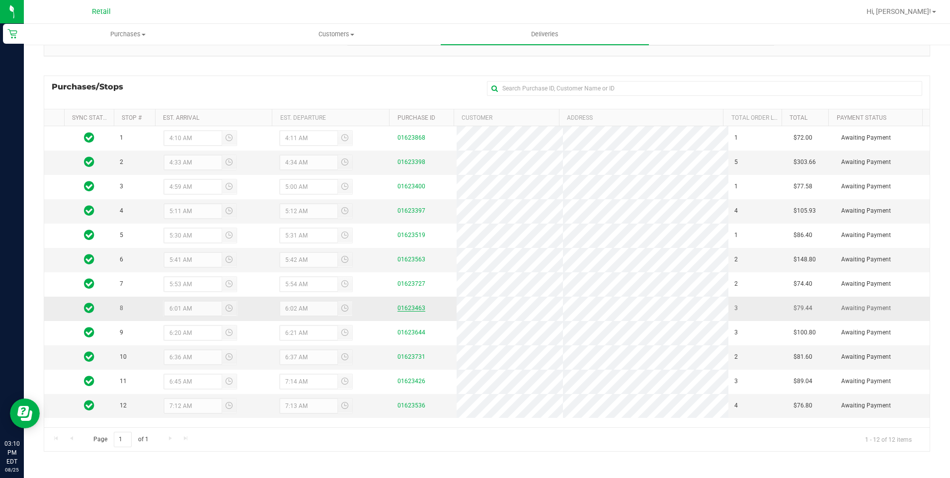
click at [404, 307] on link "01623463" at bounding box center [412, 308] width 28 height 7
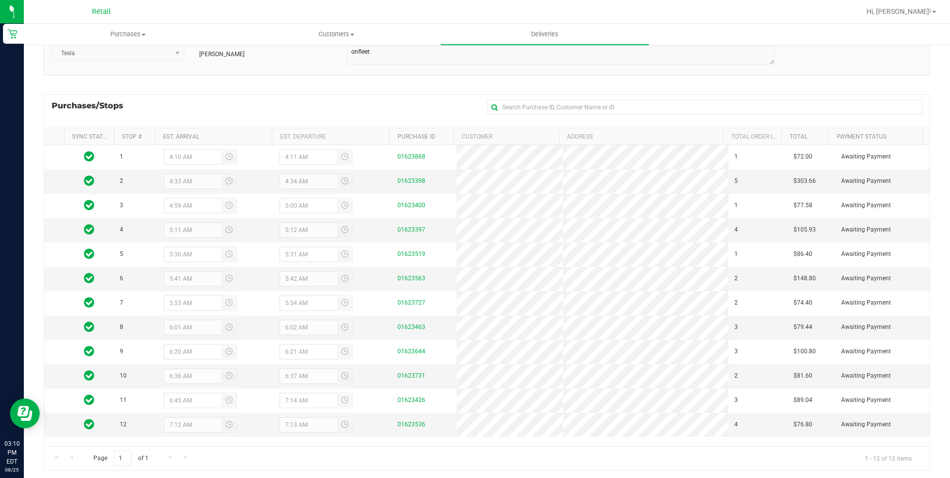
scroll to position [113, 0]
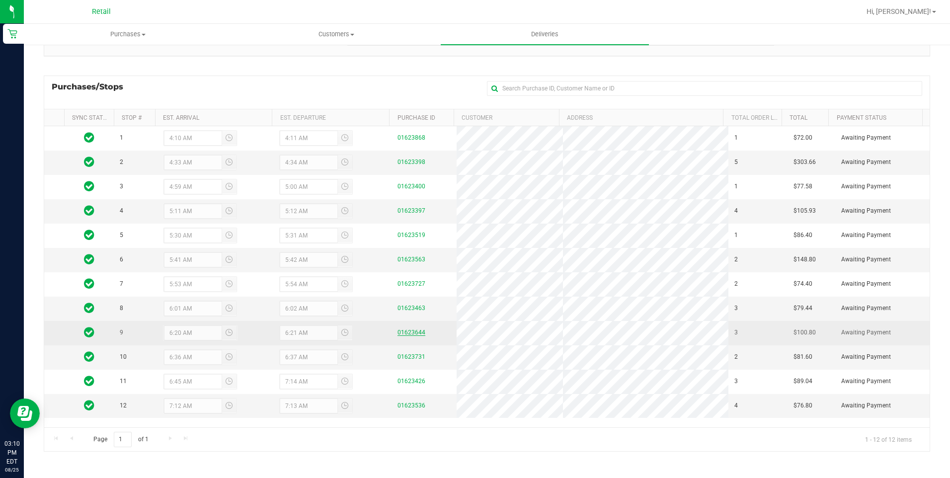
click at [402, 331] on link "01623644" at bounding box center [412, 332] width 28 height 7
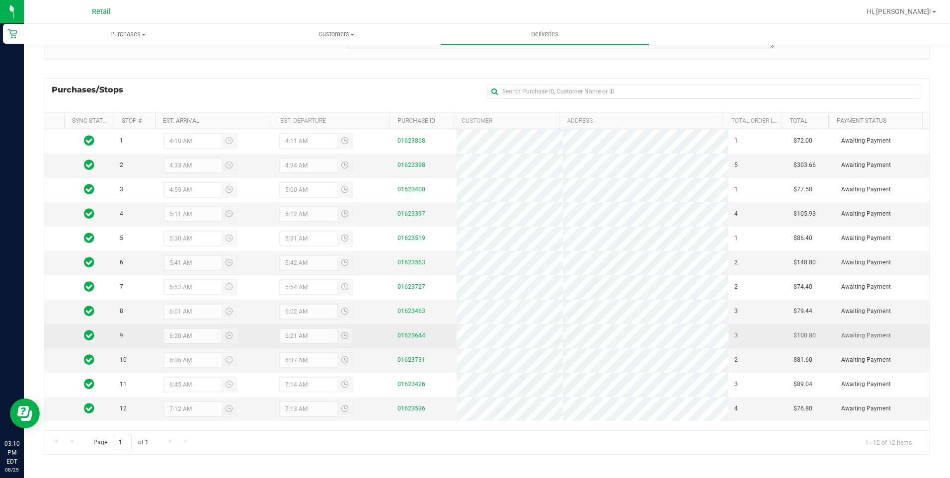
scroll to position [113, 0]
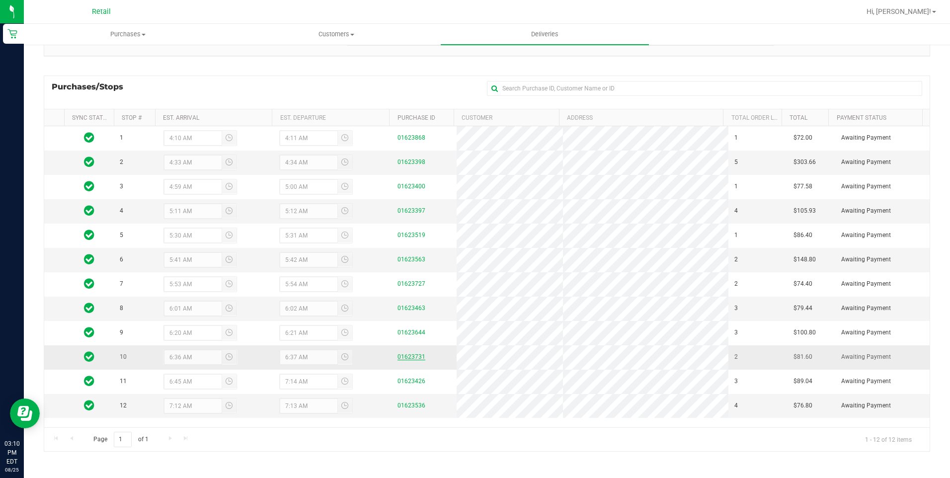
click at [401, 354] on link "01623731" at bounding box center [412, 356] width 28 height 7
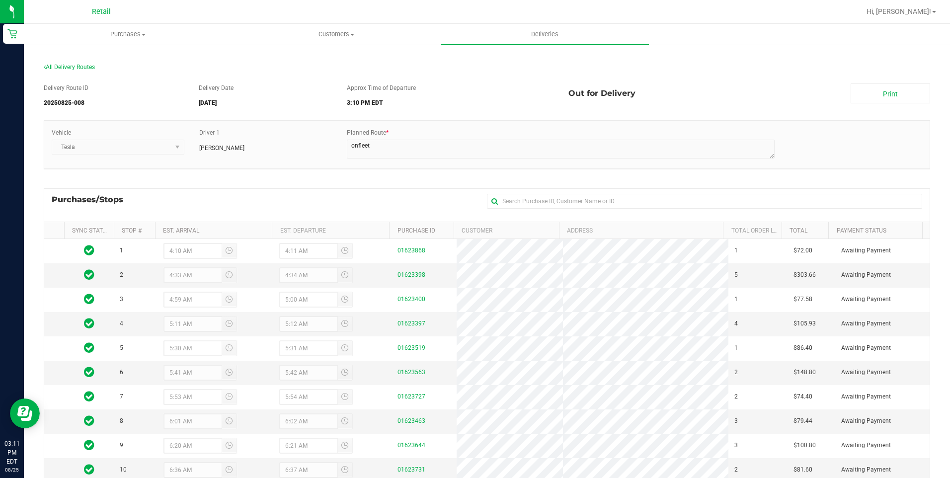
scroll to position [113, 0]
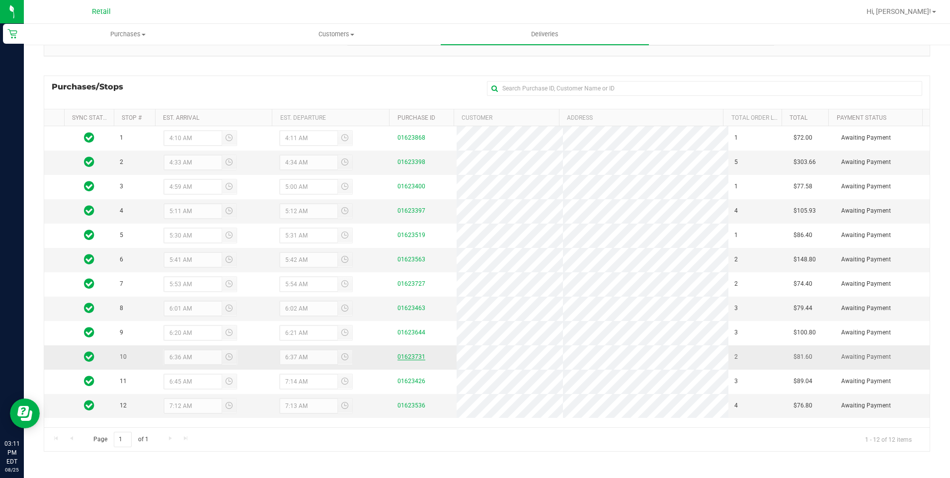
click at [409, 360] on link "01623731" at bounding box center [412, 356] width 28 height 7
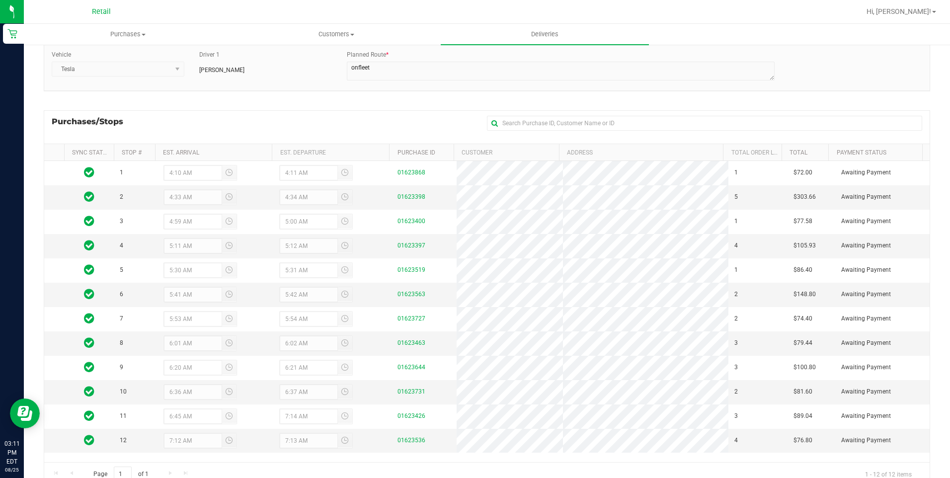
scroll to position [113, 0]
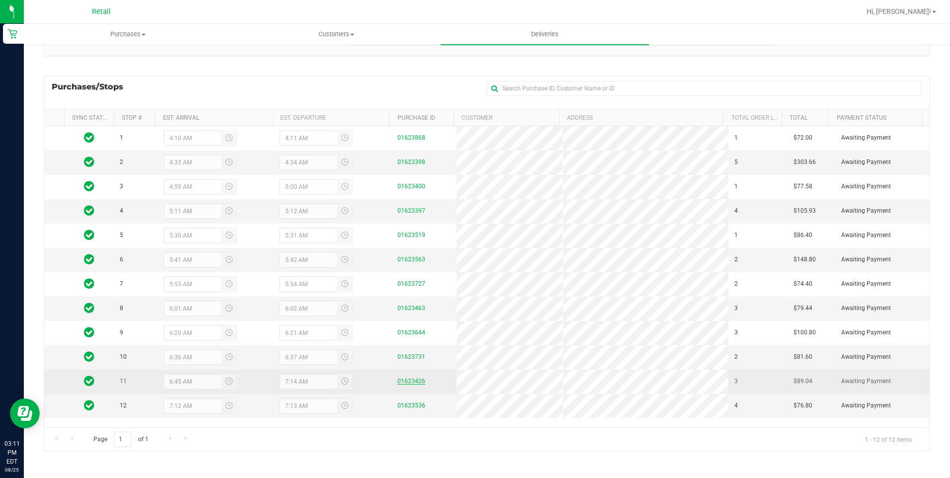
click at [417, 378] on link "01623426" at bounding box center [412, 381] width 28 height 7
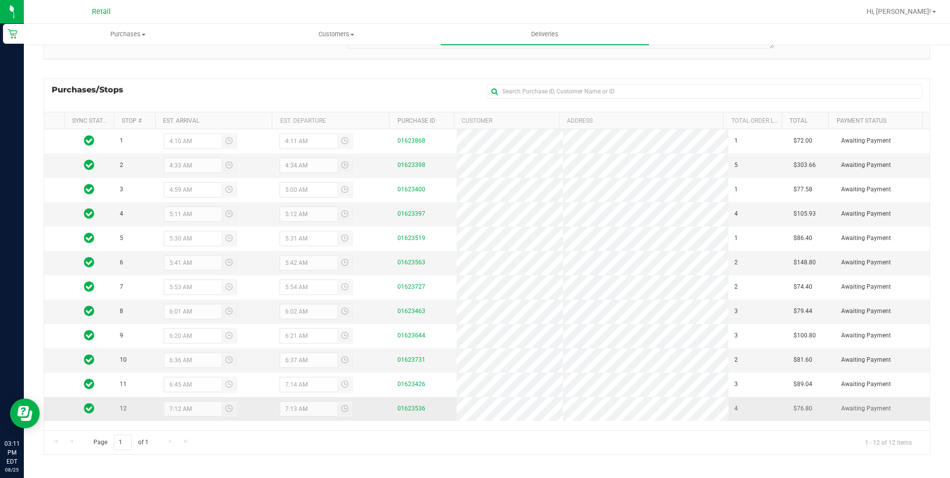
scroll to position [113, 0]
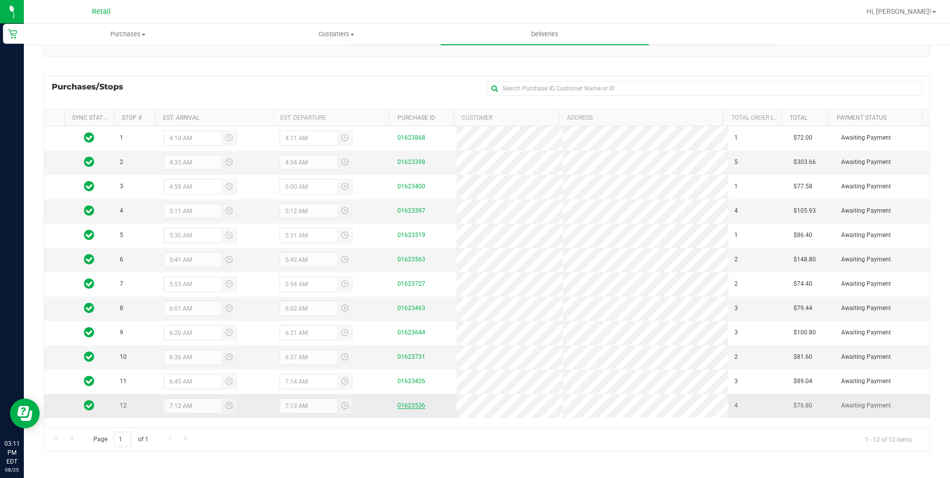
click at [408, 405] on link "01623536" at bounding box center [412, 405] width 28 height 7
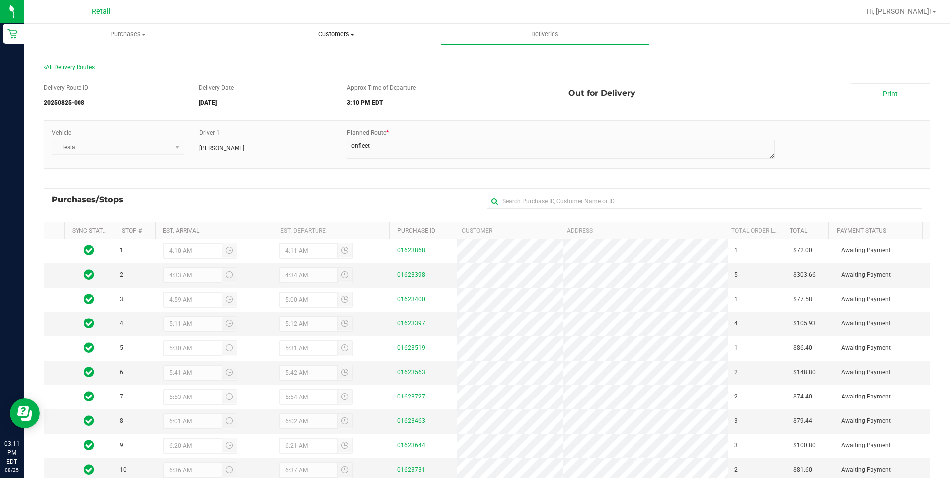
click at [342, 35] on span "Customers" at bounding box center [336, 34] width 207 height 9
click at [307, 61] on li "All customers" at bounding box center [336, 60] width 208 height 12
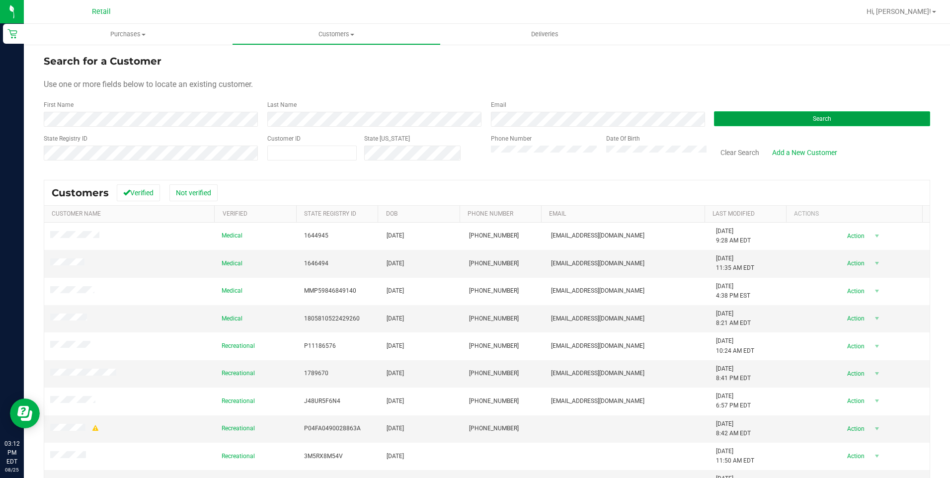
click at [864, 118] on button "Search" at bounding box center [822, 118] width 216 height 15
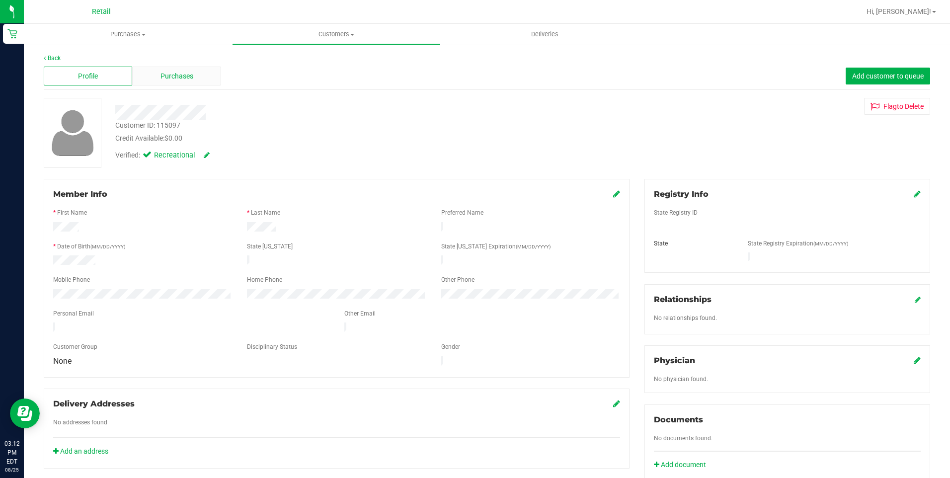
click at [187, 80] on span "Purchases" at bounding box center [177, 76] width 33 height 10
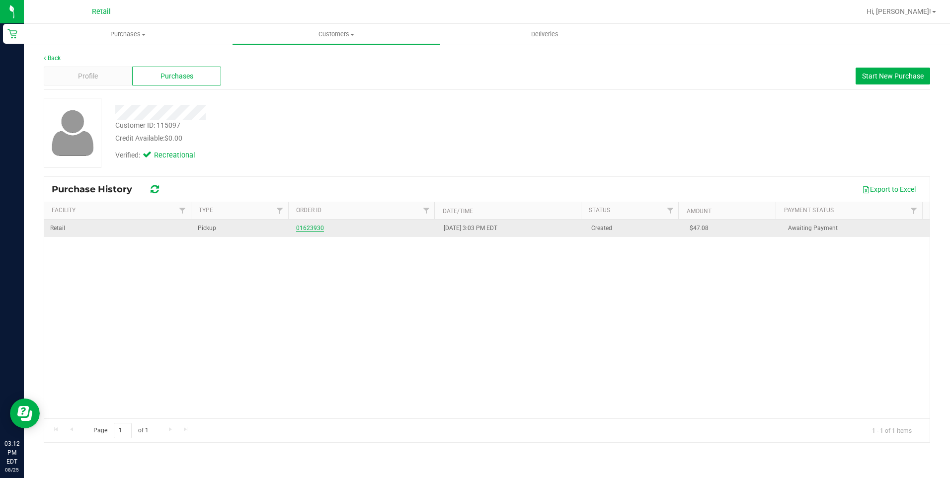
click at [311, 229] on link "01623930" at bounding box center [310, 228] width 28 height 7
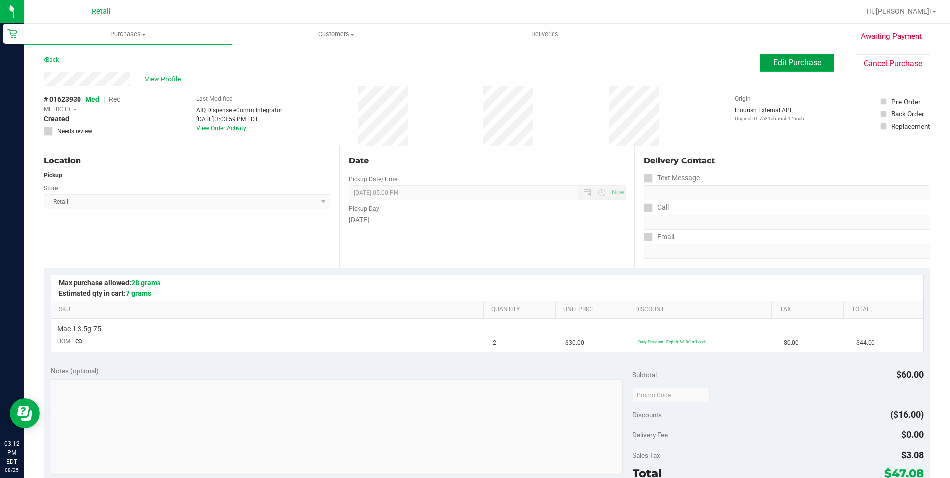
click at [797, 67] on span "Edit Purchase" at bounding box center [797, 62] width 48 height 9
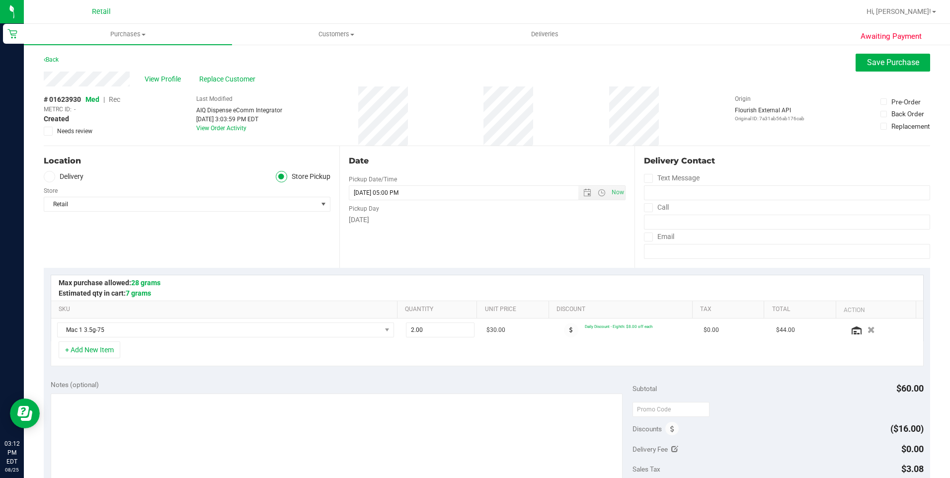
click at [119, 100] on span "Rec" at bounding box center [114, 99] width 11 height 8
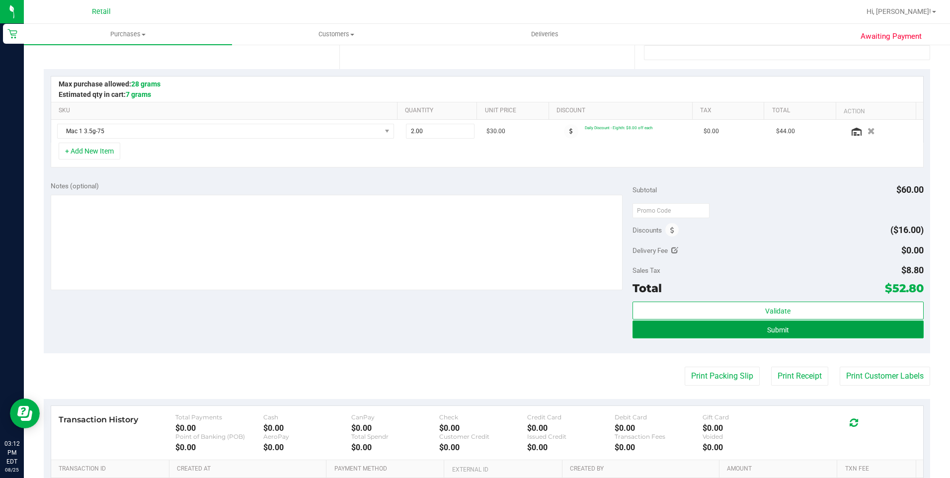
click at [696, 329] on button "Submit" at bounding box center [778, 330] width 291 height 18
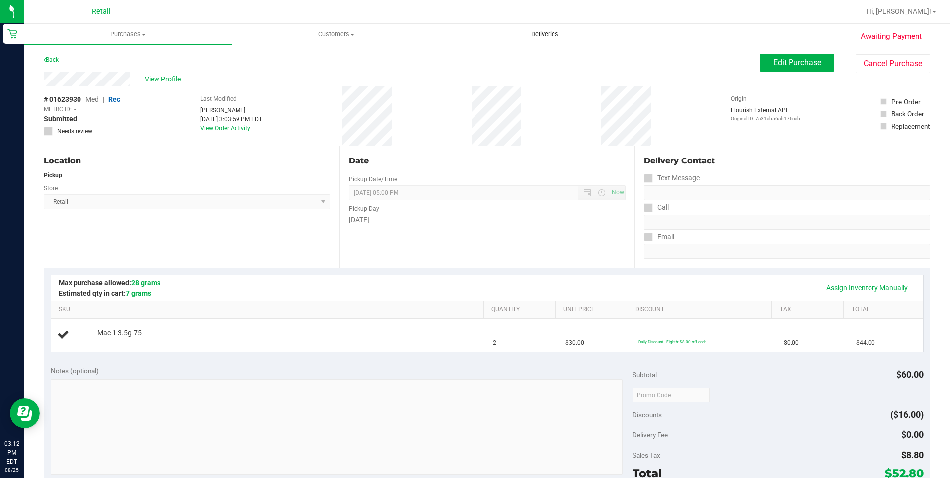
click at [549, 33] on span "Deliveries" at bounding box center [545, 34] width 54 height 9
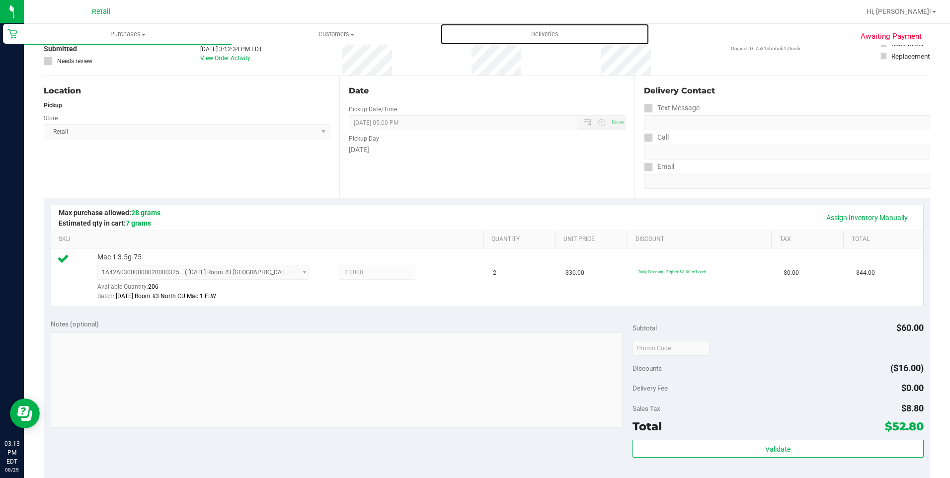
scroll to position [149, 0]
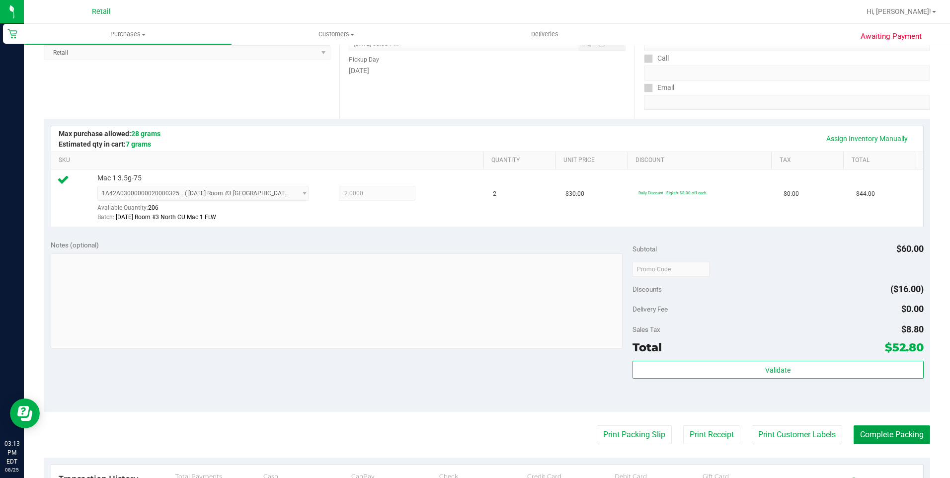
click at [911, 436] on button "Complete Packing" at bounding box center [892, 434] width 77 height 19
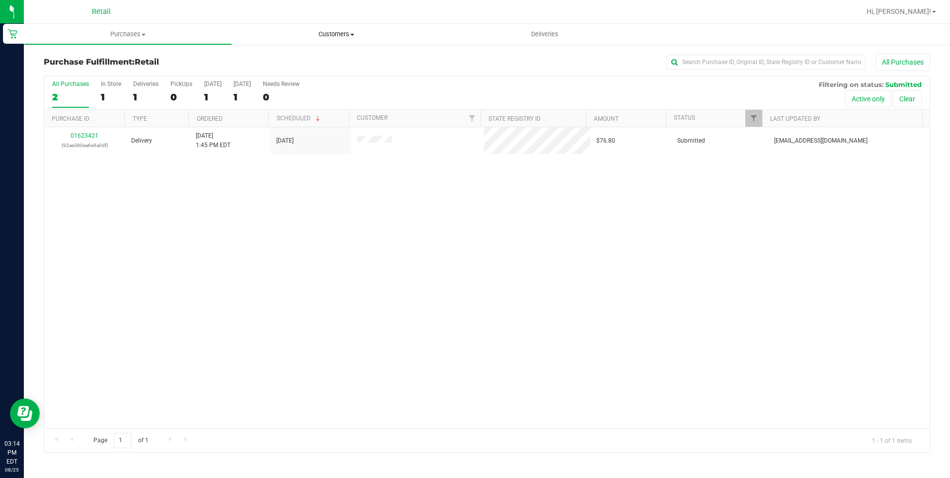
click at [324, 38] on span "Customers" at bounding box center [336, 34] width 207 height 9
click at [309, 62] on li "All customers" at bounding box center [336, 60] width 208 height 12
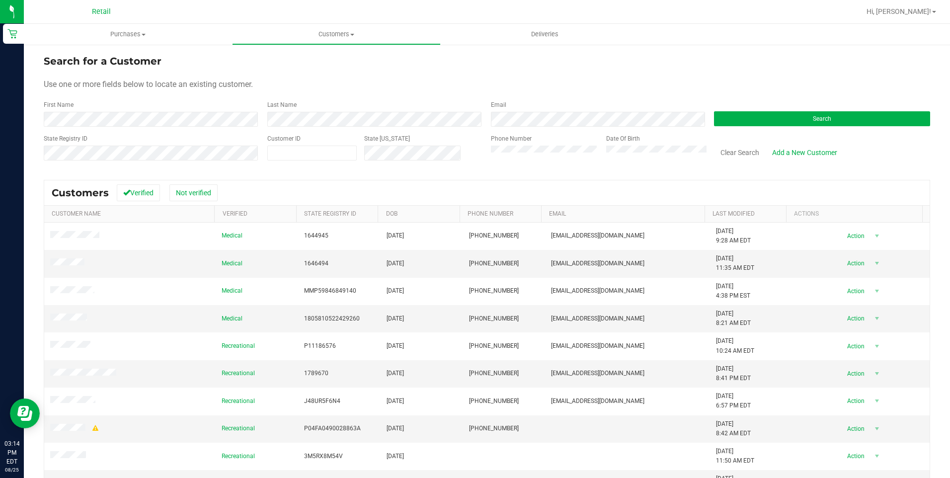
click at [780, 105] on div "Search" at bounding box center [819, 113] width 224 height 26
click at [785, 117] on button "Search" at bounding box center [822, 118] width 216 height 15
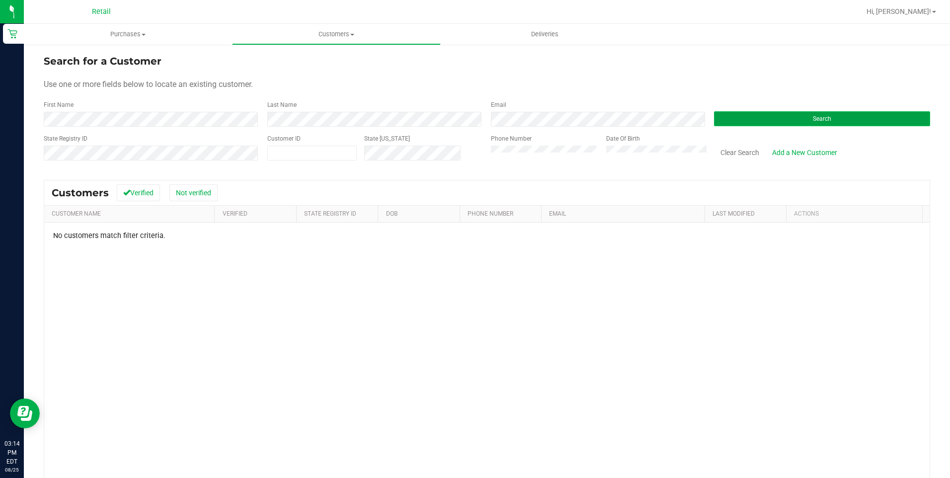
click at [766, 121] on button "Search" at bounding box center [822, 118] width 216 height 15
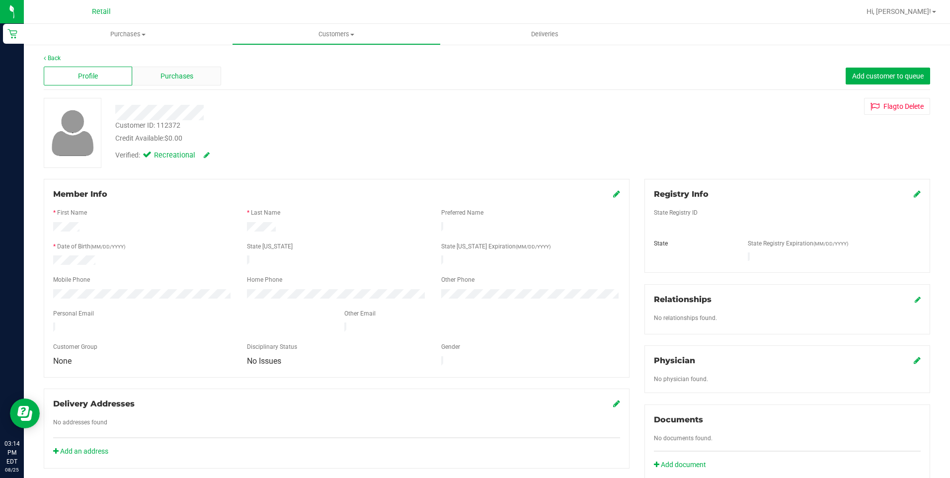
click at [173, 81] on span "Purchases" at bounding box center [177, 76] width 33 height 10
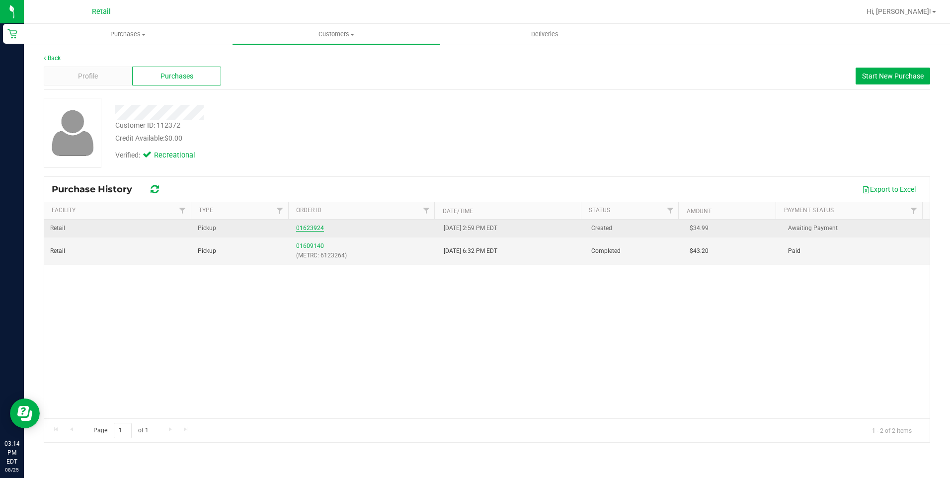
click at [306, 229] on link "01623924" at bounding box center [310, 228] width 28 height 7
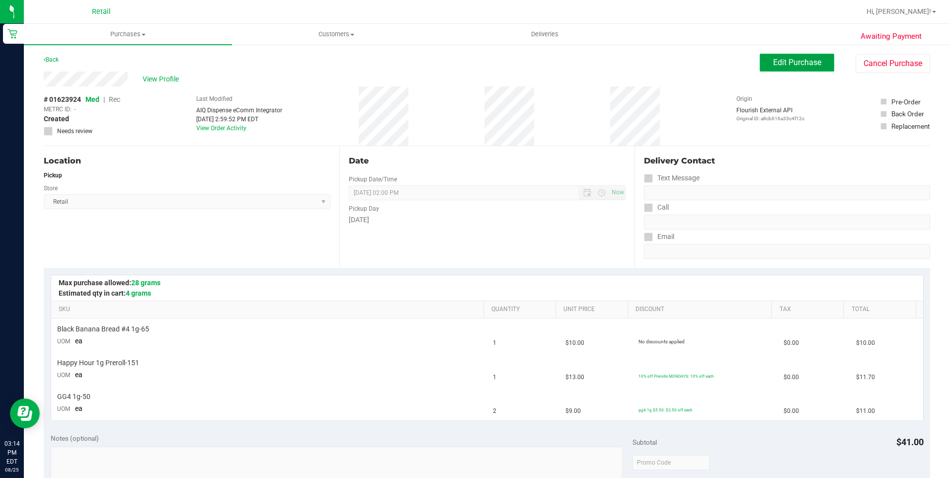
click at [783, 62] on span "Edit Purchase" at bounding box center [797, 62] width 48 height 9
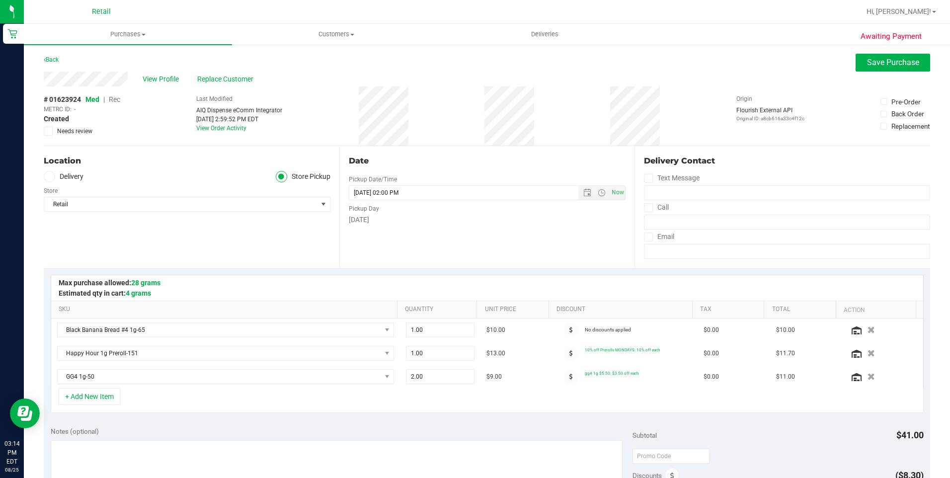
click at [117, 100] on span "Rec" at bounding box center [114, 99] width 11 height 8
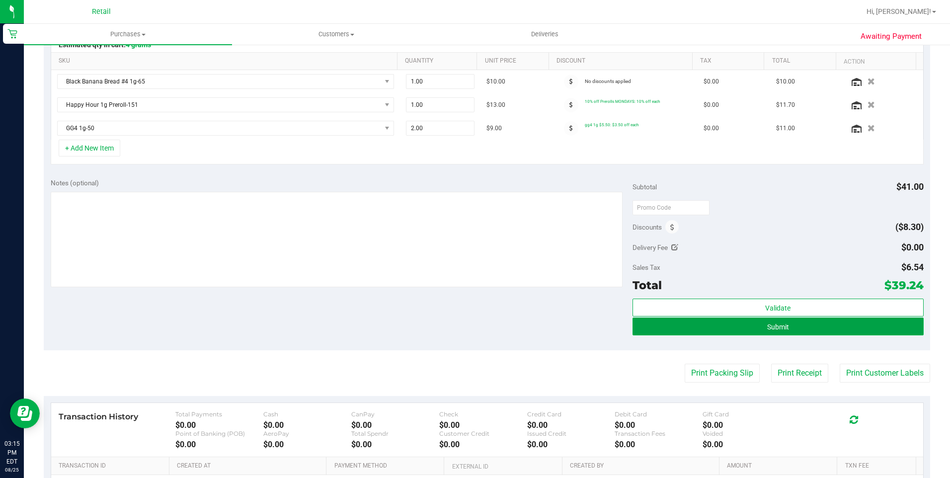
click at [780, 333] on button "Submit" at bounding box center [778, 327] width 291 height 18
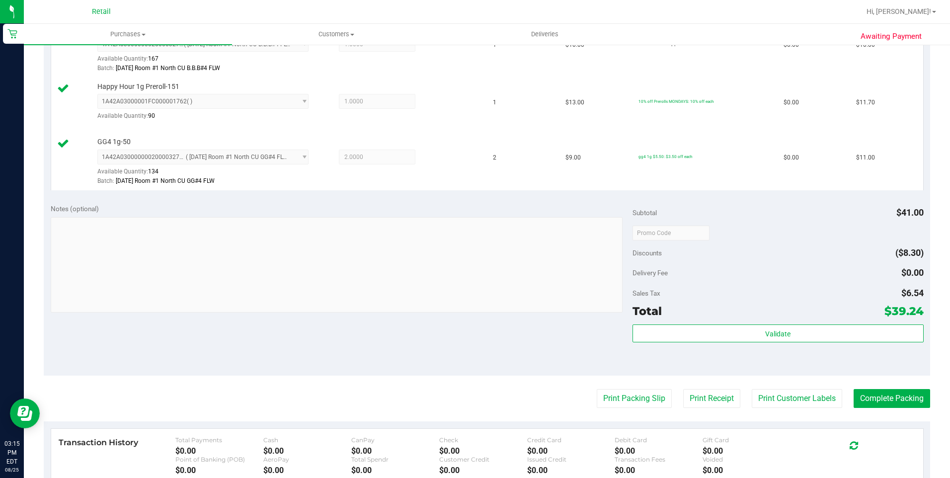
scroll to position [447, 0]
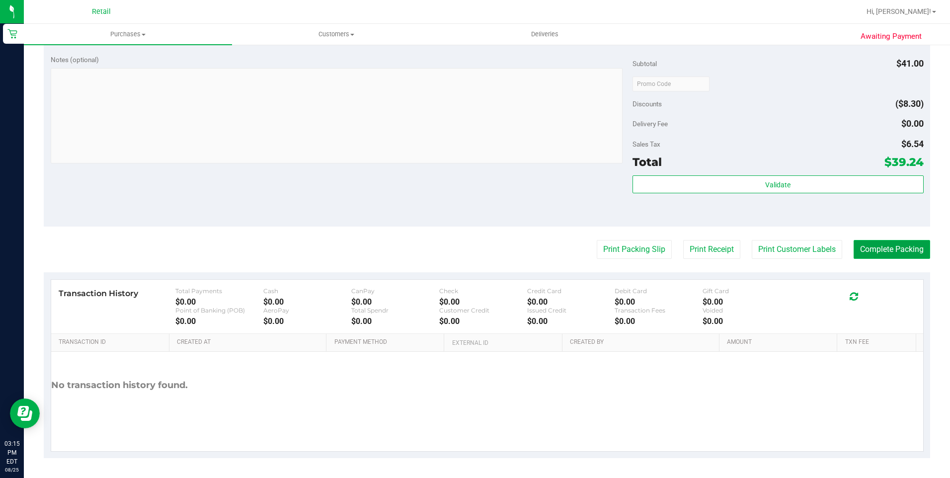
click at [859, 255] on button "Complete Packing" at bounding box center [892, 249] width 77 height 19
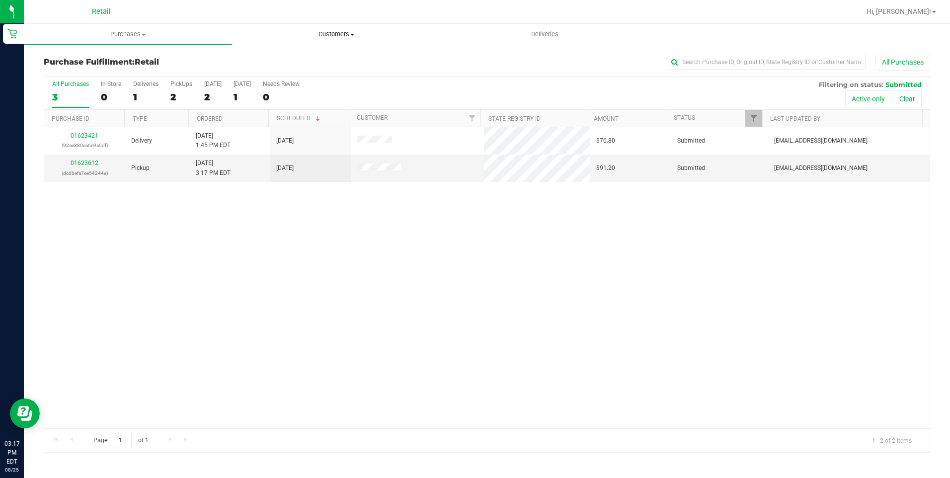
click at [344, 36] on span "Customers" at bounding box center [336, 34] width 207 height 9
click at [330, 55] on li "All customers" at bounding box center [336, 60] width 208 height 12
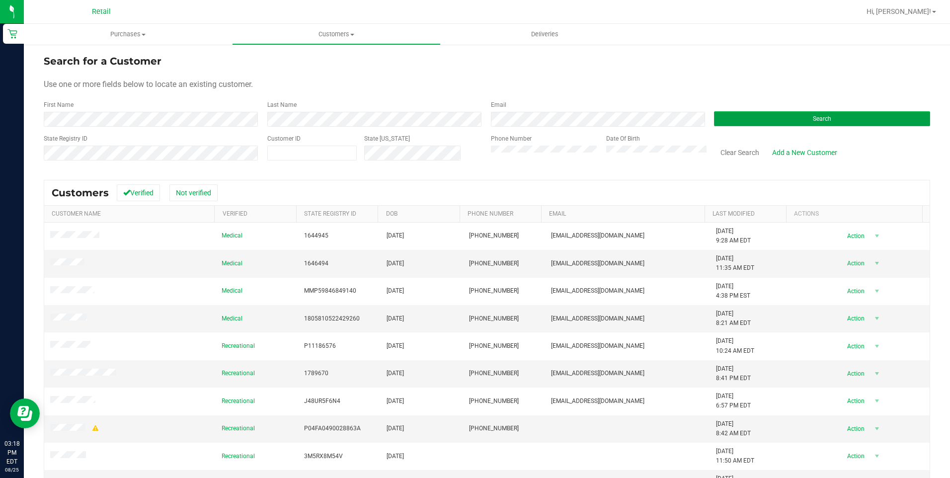
click at [714, 114] on button "Search" at bounding box center [822, 118] width 216 height 15
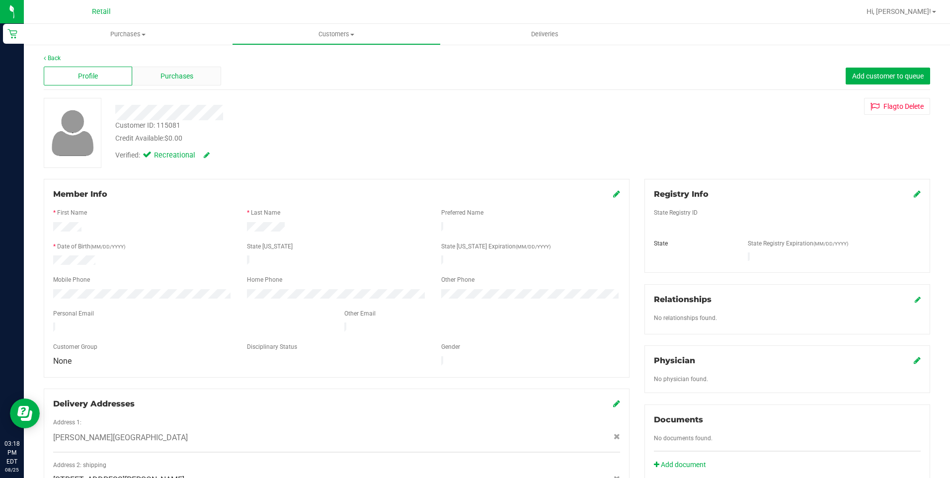
click at [171, 85] on div "Purchases" at bounding box center [176, 76] width 88 height 19
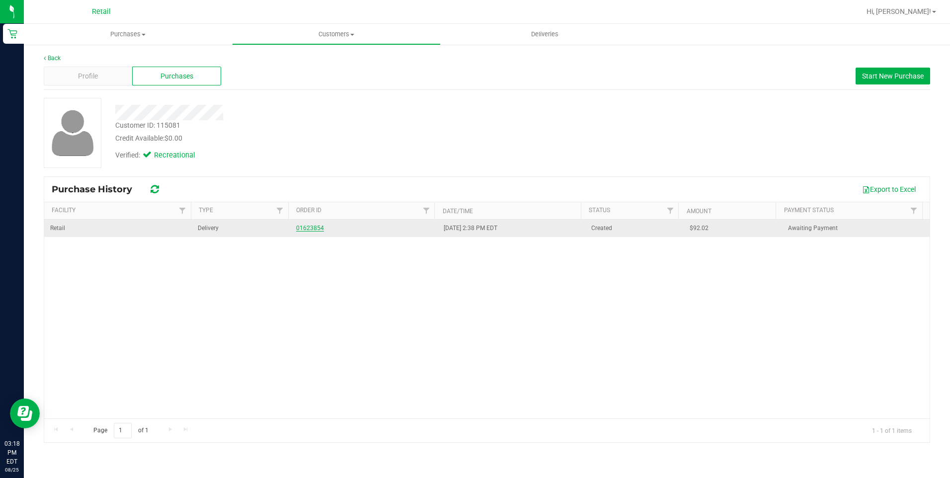
click at [319, 227] on link "01623854" at bounding box center [310, 228] width 28 height 7
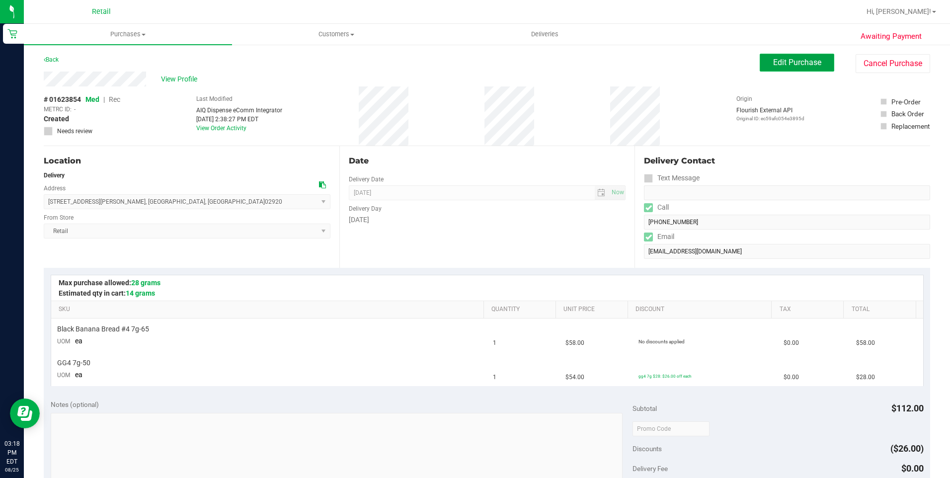
click at [773, 63] on span "Edit Purchase" at bounding box center [797, 62] width 48 height 9
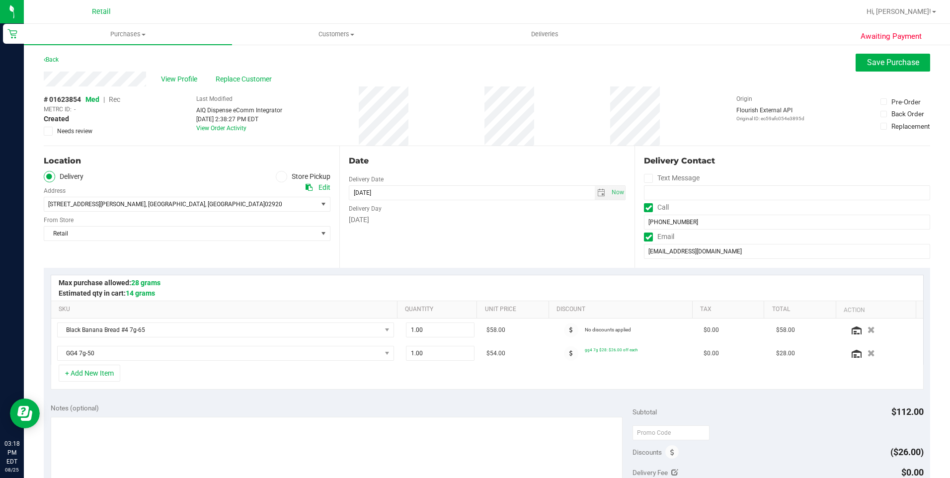
click at [119, 96] on span "Rec" at bounding box center [114, 99] width 11 height 8
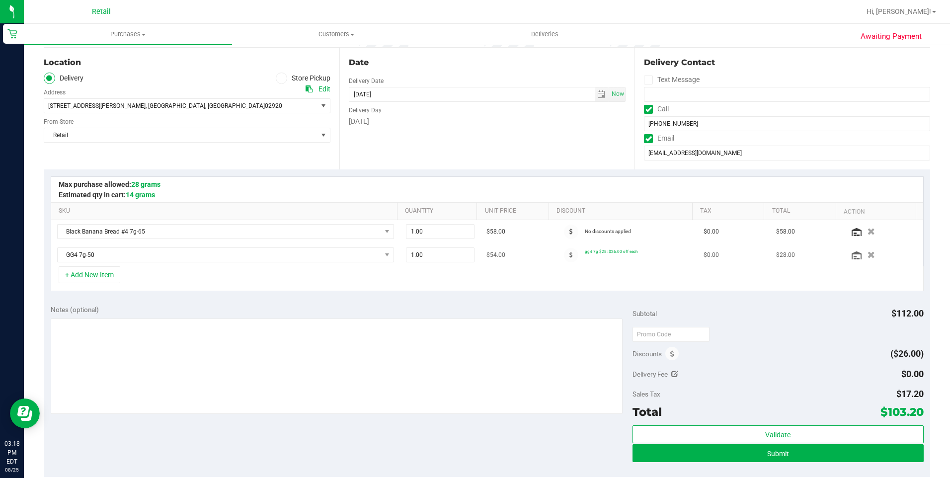
scroll to position [99, 0]
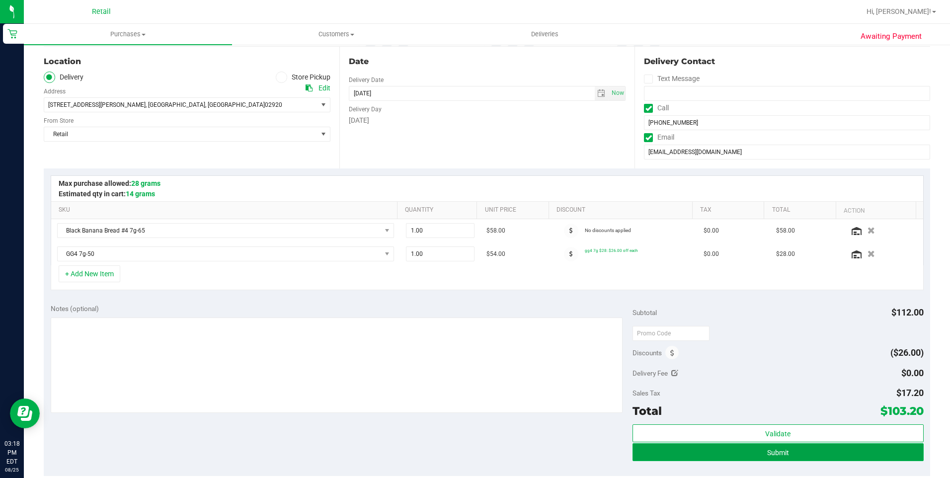
click at [701, 459] on button "Submit" at bounding box center [778, 452] width 291 height 18
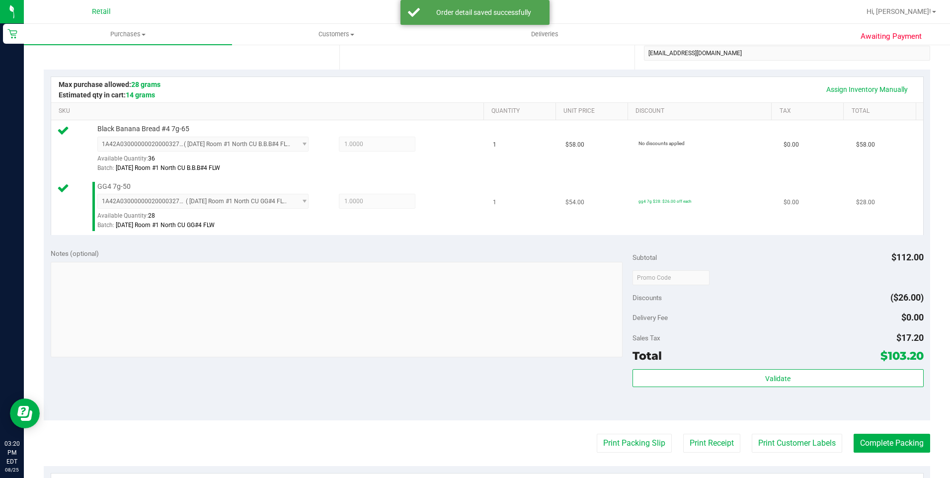
scroll to position [199, 0]
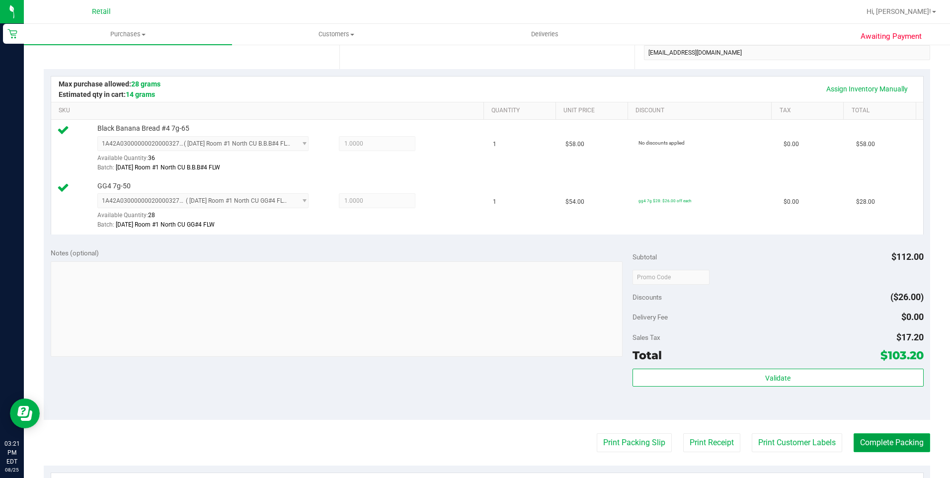
drag, startPoint x: 889, startPoint y: 451, endPoint x: 900, endPoint y: 450, distance: 10.9
click at [890, 450] on button "Complete Packing" at bounding box center [892, 442] width 77 height 19
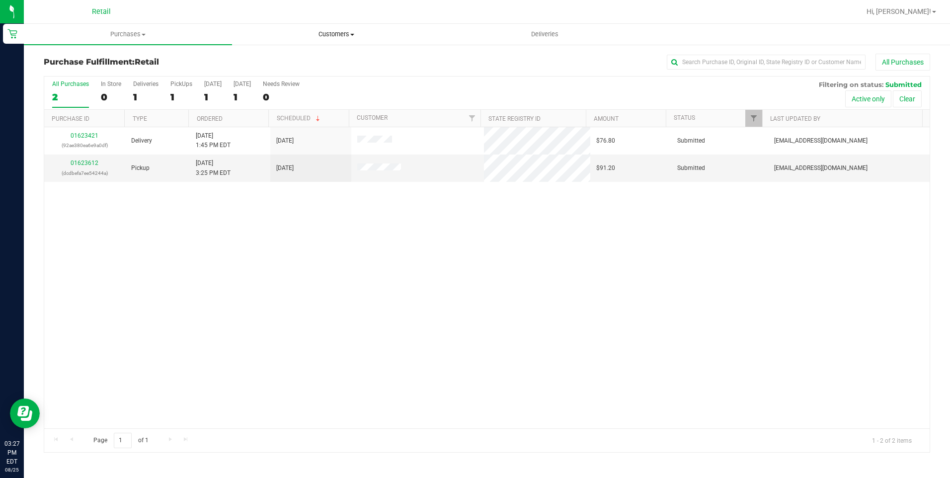
click at [312, 37] on span "Customers" at bounding box center [336, 34] width 207 height 9
click at [284, 60] on span "All customers" at bounding box center [268, 60] width 72 height 8
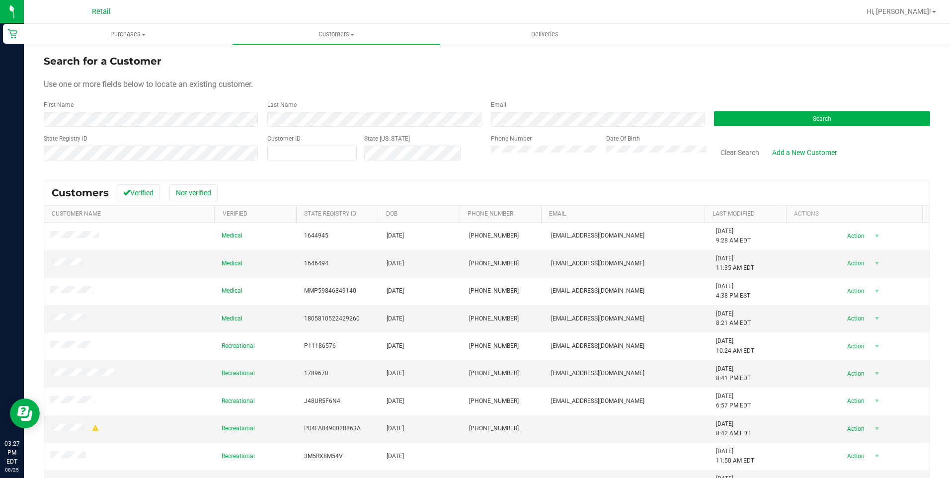
click at [732, 126] on div "Search" at bounding box center [819, 113] width 224 height 26
click at [740, 119] on button "Search" at bounding box center [822, 118] width 216 height 15
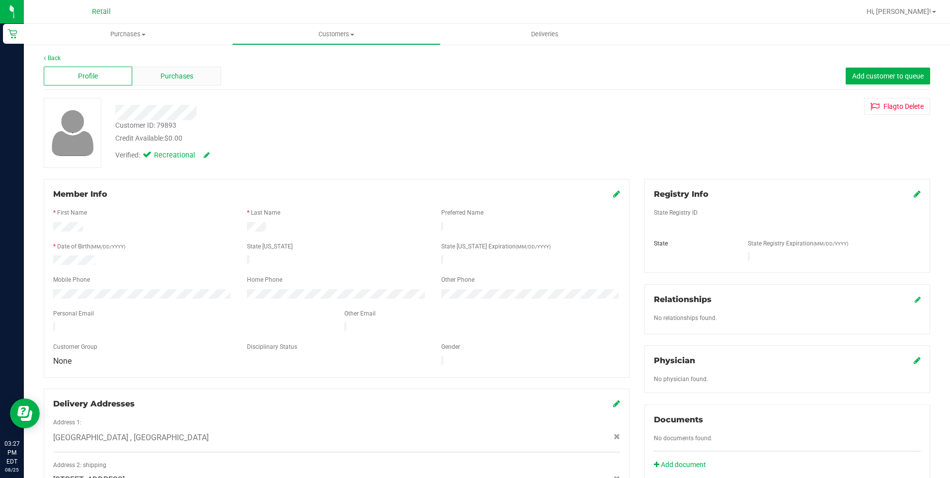
click at [181, 75] on span "Purchases" at bounding box center [177, 76] width 33 height 10
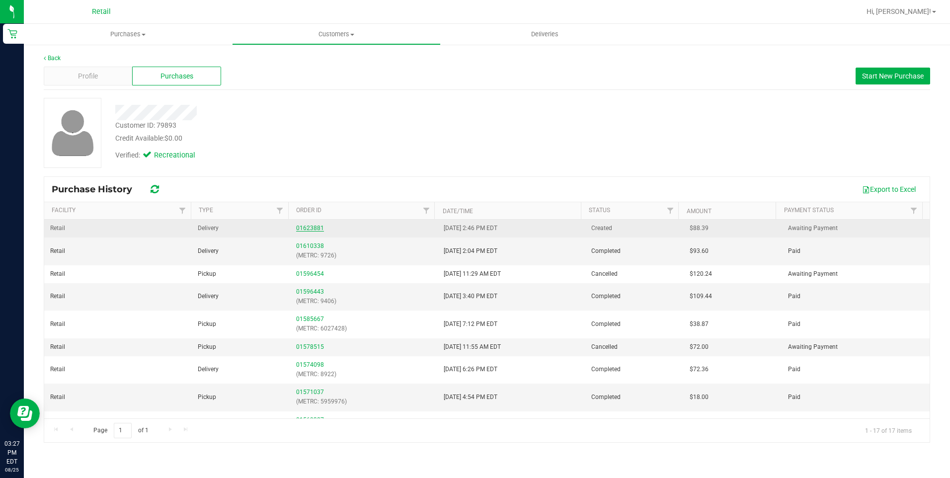
click at [312, 228] on link "01623881" at bounding box center [310, 228] width 28 height 7
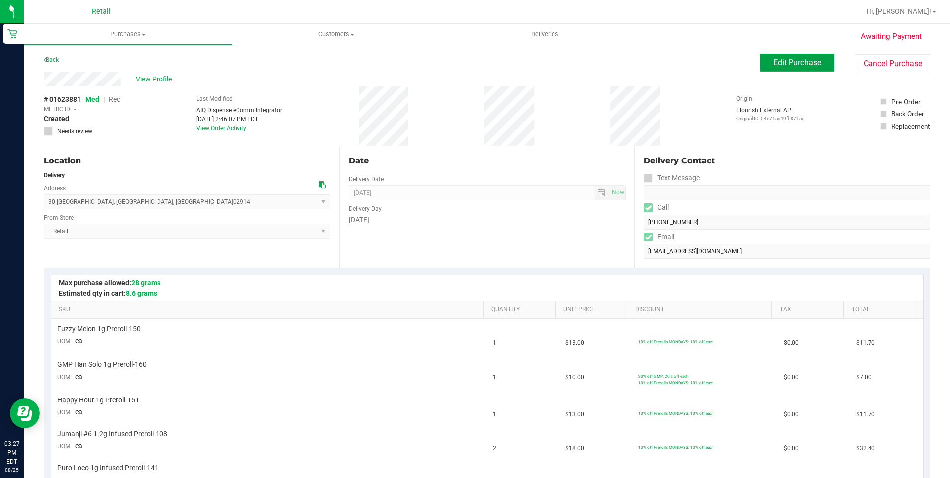
click at [779, 65] on span "Edit Purchase" at bounding box center [797, 62] width 48 height 9
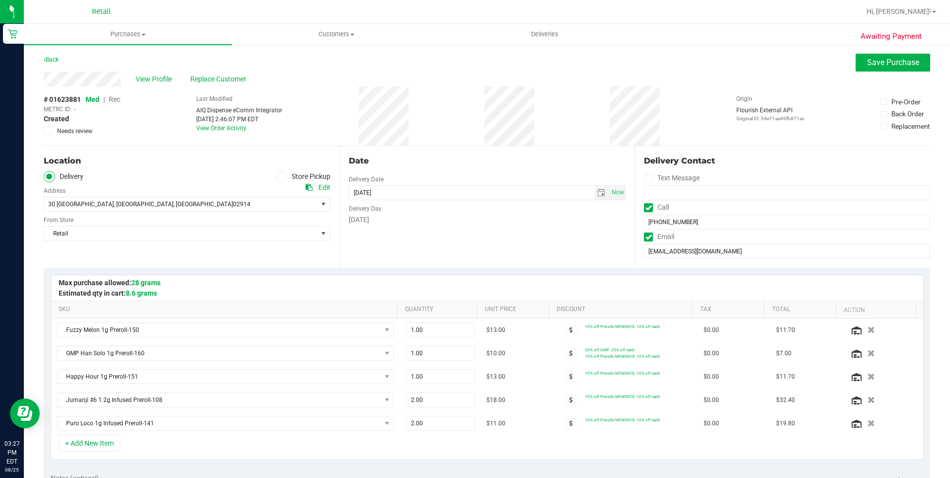
click at [117, 99] on span "Rec" at bounding box center [114, 99] width 11 height 8
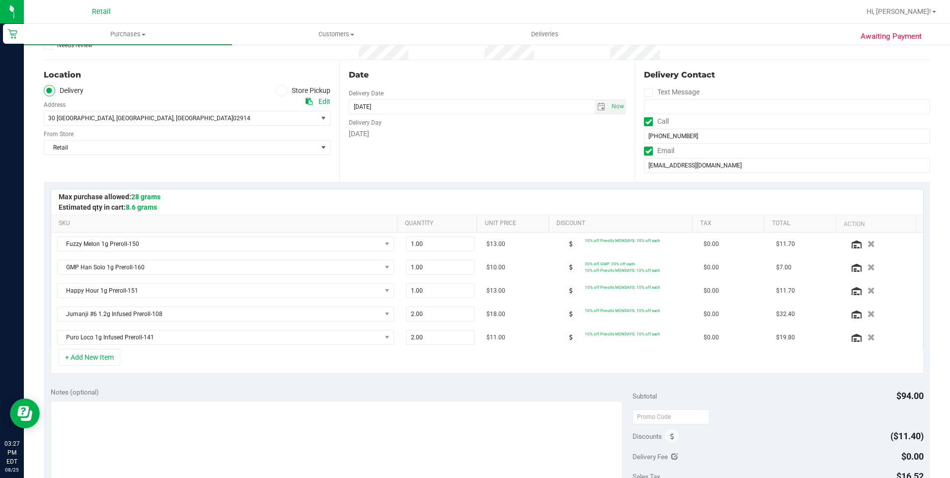
scroll to position [249, 0]
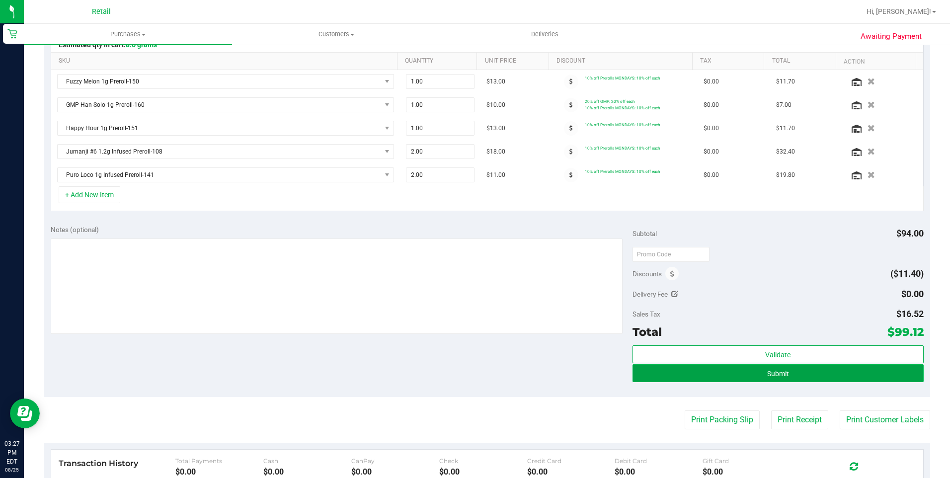
click at [741, 370] on button "Submit" at bounding box center [778, 373] width 291 height 18
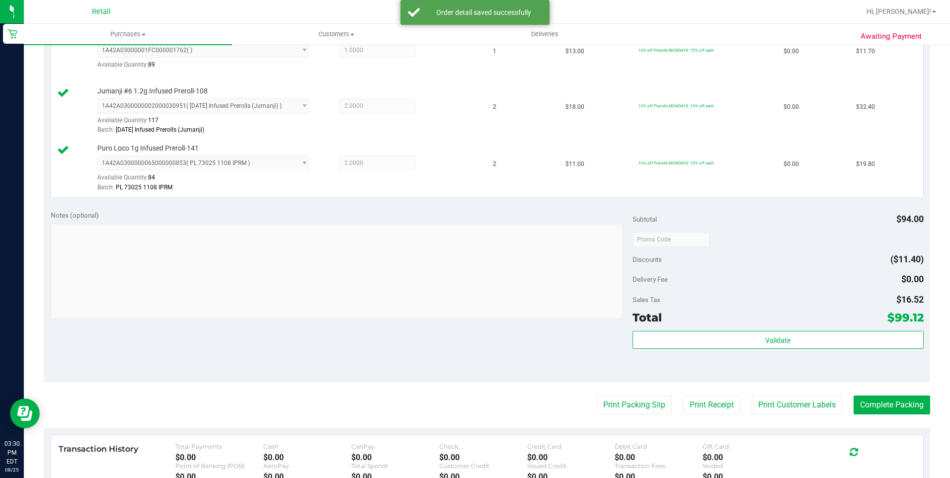
scroll to position [497, 0]
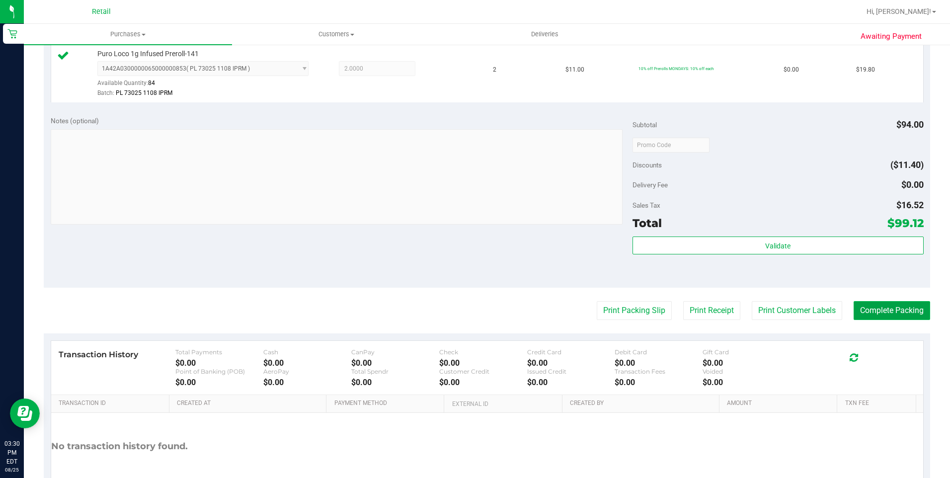
click at [886, 315] on button "Complete Packing" at bounding box center [892, 310] width 77 height 19
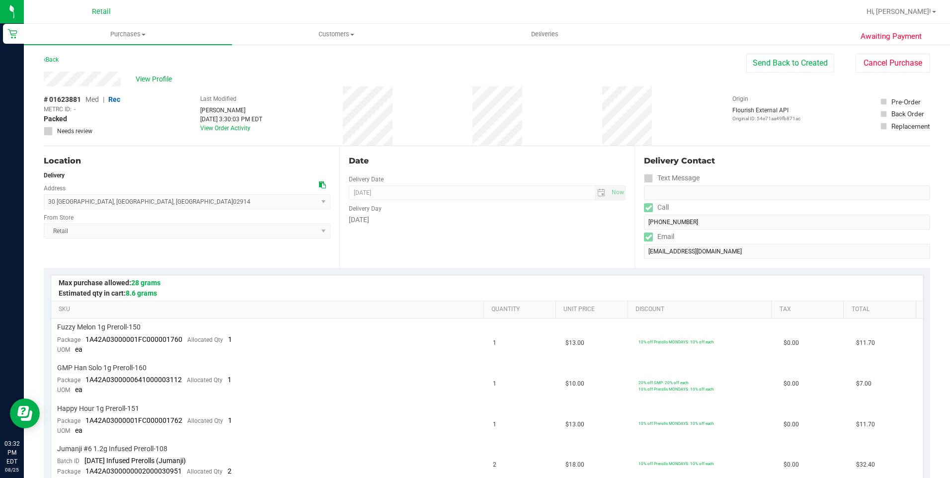
drag, startPoint x: 42, startPoint y: 79, endPoint x: 124, endPoint y: 86, distance: 81.9
drag, startPoint x: 124, startPoint y: 86, endPoint x: 27, endPoint y: 71, distance: 97.7
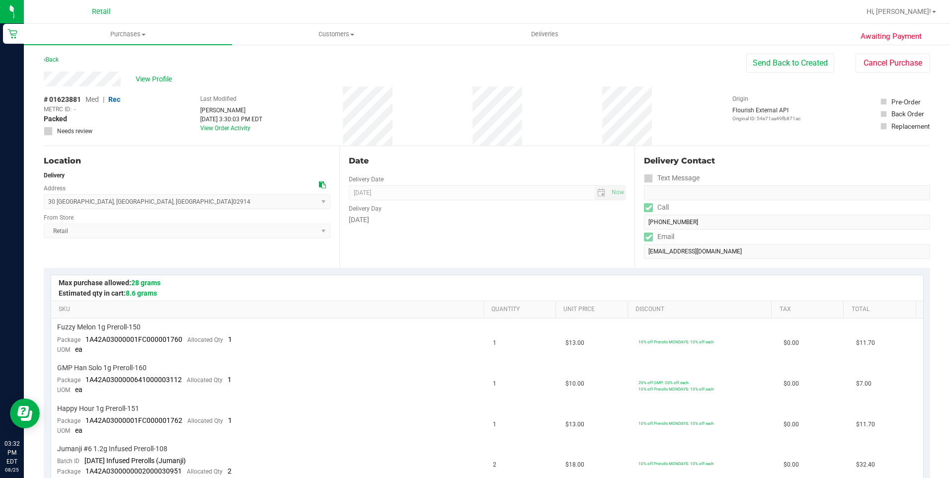
drag, startPoint x: 40, startPoint y: 75, endPoint x: 120, endPoint y: 87, distance: 81.6
click at [120, 87] on div "# 01623881 Med | Rec METRC ID: - Packed Needs review" at bounding box center [82, 115] width 77 height 59
drag, startPoint x: 122, startPoint y: 82, endPoint x: 30, endPoint y: 81, distance: 92.0
drag, startPoint x: 48, startPoint y: 200, endPoint x: 224, endPoint y: 206, distance: 176.5
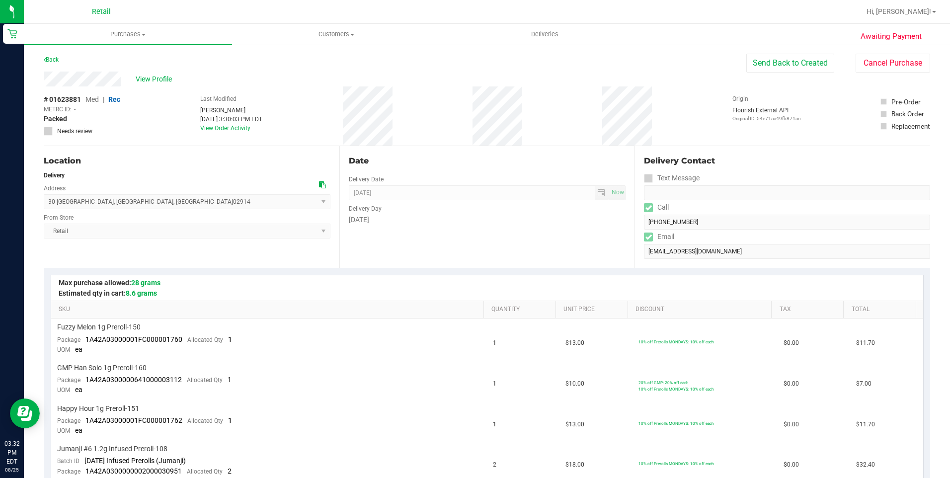
click at [224, 206] on span "30 [GEOGRAPHIC_DATA] , [GEOGRAPHIC_DATA] , [GEOGRAPHIC_DATA] 02914 Select addre…" at bounding box center [187, 201] width 287 height 15
copy span "[STREET_ADDRESS]"
click at [354, 25] on uib-tab-heading "Customers All customers Add a new customer All physicians" at bounding box center [336, 34] width 207 height 20
click at [332, 55] on li "All customers" at bounding box center [336, 60] width 208 height 12
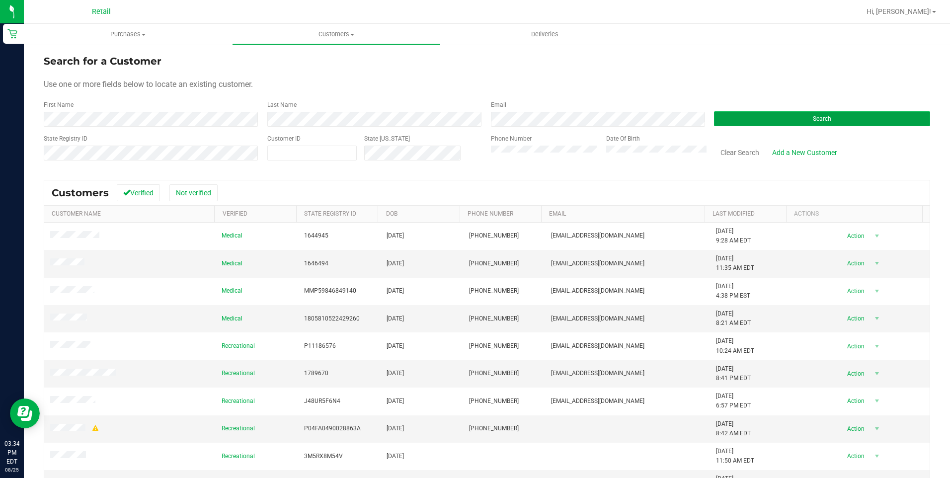
click at [788, 116] on button "Search" at bounding box center [822, 118] width 216 height 15
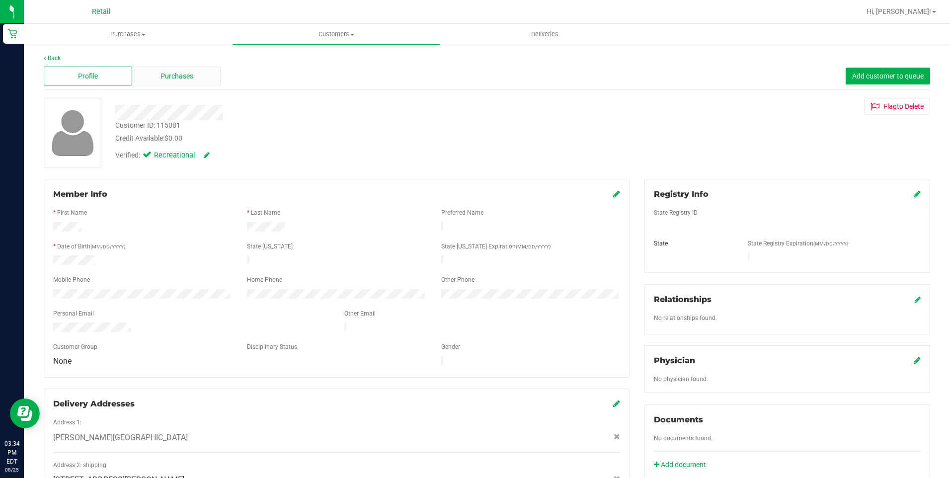
click at [165, 82] on div "Purchases" at bounding box center [176, 76] width 88 height 19
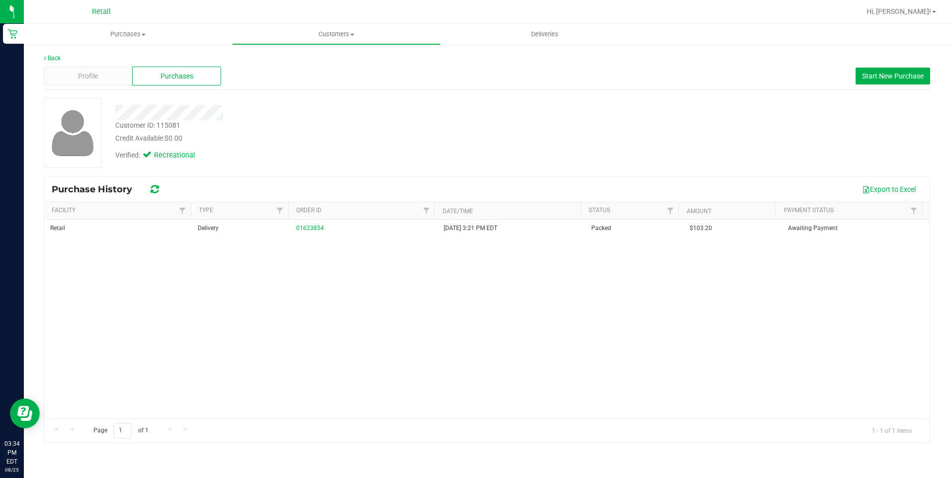
drag, startPoint x: 233, startPoint y: 199, endPoint x: 270, endPoint y: 267, distance: 77.6
drag, startPoint x: 314, startPoint y: 224, endPoint x: 247, endPoint y: 256, distance: 73.8
click at [222, 260] on div "Retail Delivery 01623854 [DATE] 3:21 PM EDT Packed $103.20 Awaiting Payment" at bounding box center [487, 319] width 886 height 199
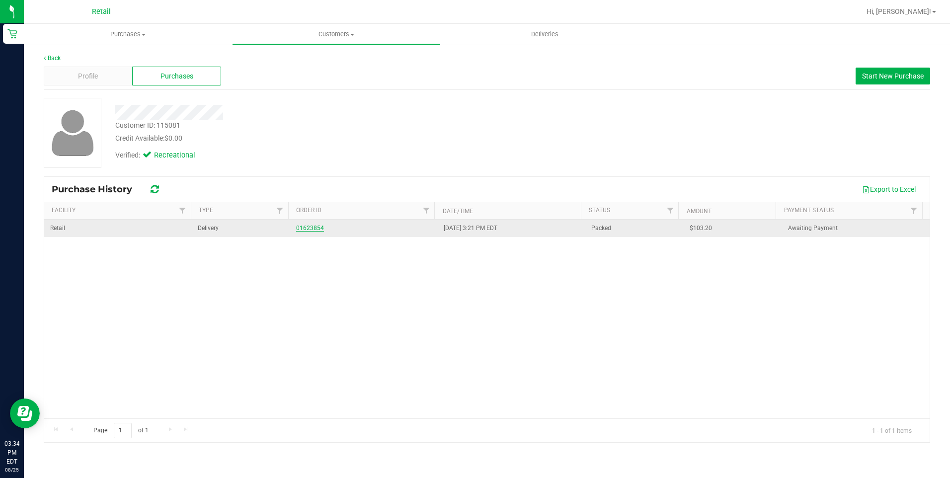
click at [311, 227] on link "01623854" at bounding box center [310, 228] width 28 height 7
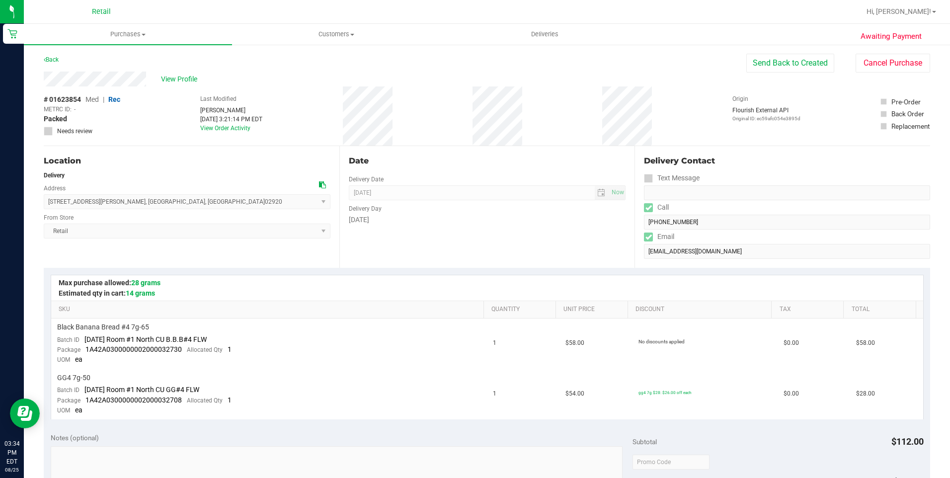
drag, startPoint x: 58, startPoint y: 203, endPoint x: 164, endPoint y: 205, distance: 105.9
click at [164, 205] on span "[STREET_ADDRESS][PERSON_NAME] , [GEOGRAPHIC_DATA] , [GEOGRAPHIC_DATA] 02920 Sel…" at bounding box center [187, 201] width 287 height 15
click at [345, 41] on uib-tab-heading "Customers All customers Add a new customer All physicians" at bounding box center [336, 34] width 207 height 20
click at [338, 64] on li "All customers" at bounding box center [336, 60] width 208 height 12
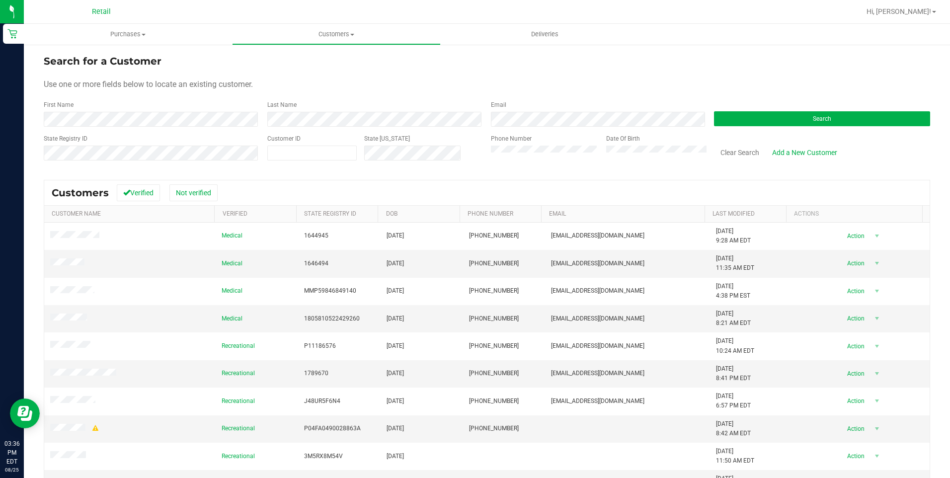
click at [729, 127] on form "Search for a Customer Use one or more fields below to locate an existing custom…" at bounding box center [487, 112] width 887 height 116
click at [728, 116] on button "Search" at bounding box center [822, 118] width 216 height 15
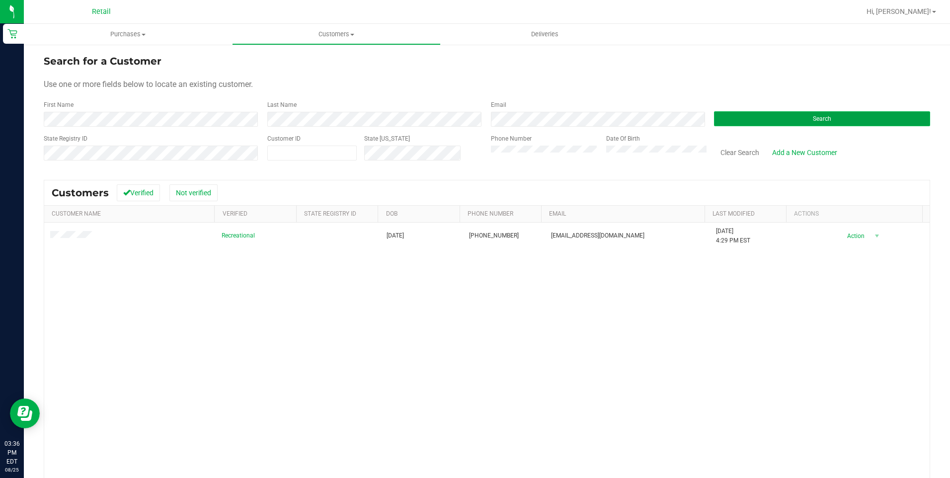
drag, startPoint x: 728, startPoint y: 114, endPoint x: 738, endPoint y: 111, distance: 9.8
click at [730, 114] on button "Search" at bounding box center [822, 118] width 216 height 15
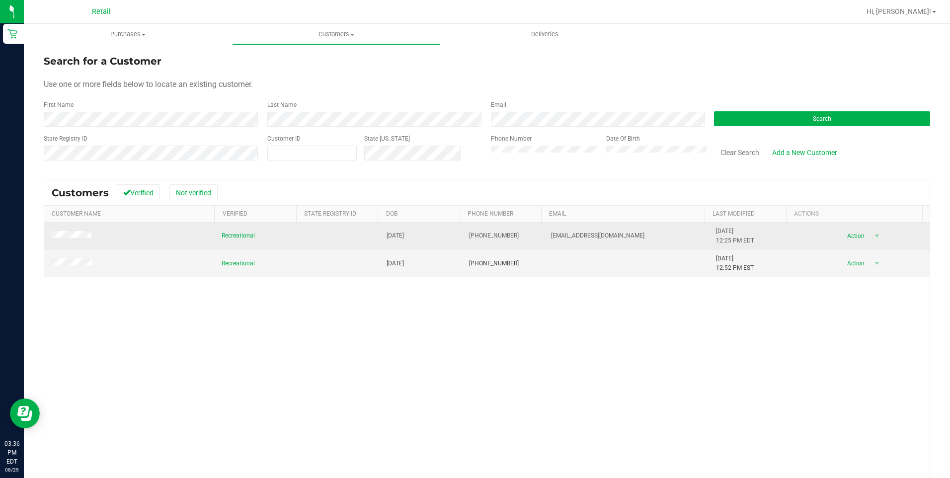
click at [77, 240] on span at bounding box center [72, 236] width 44 height 10
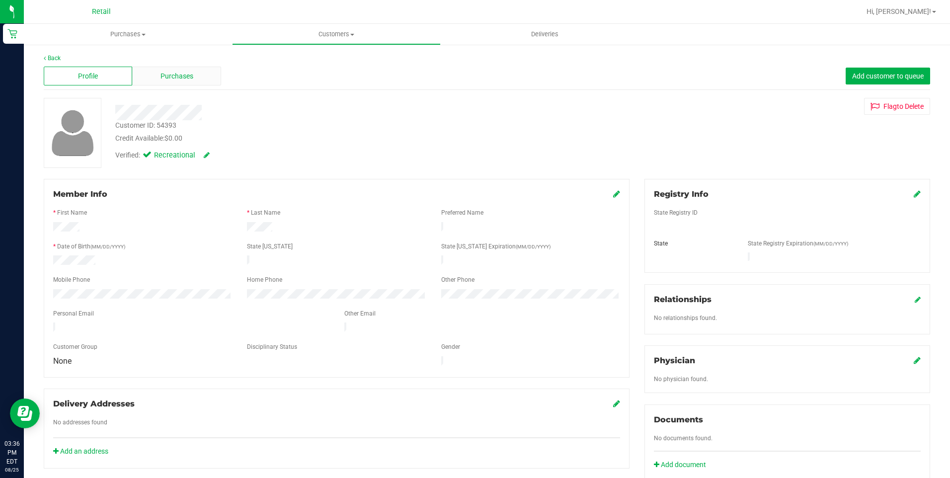
click at [179, 80] on span "Purchases" at bounding box center [177, 76] width 33 height 10
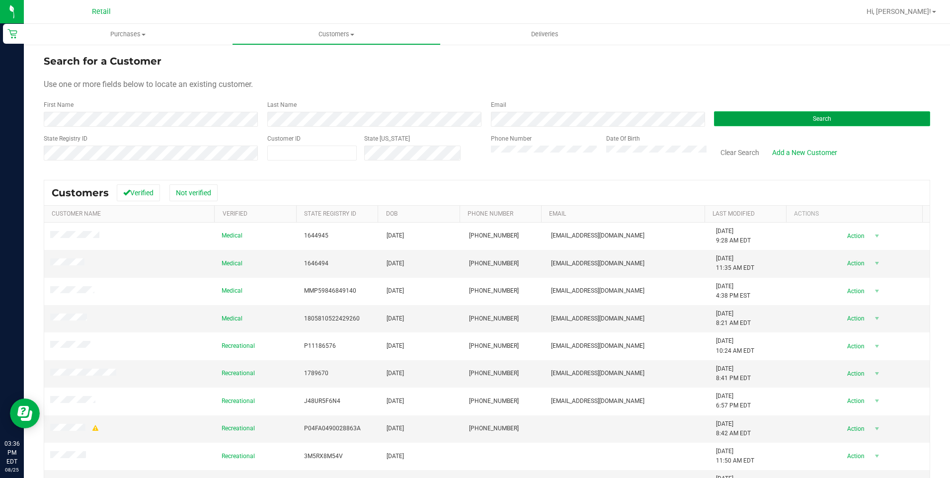
click at [820, 117] on span "Search" at bounding box center [822, 118] width 18 height 7
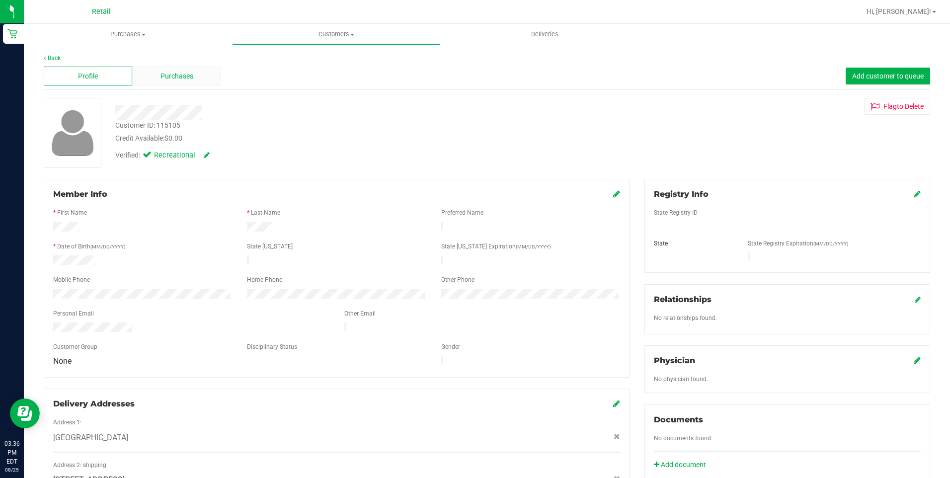
click at [162, 75] on span "Purchases" at bounding box center [177, 76] width 33 height 10
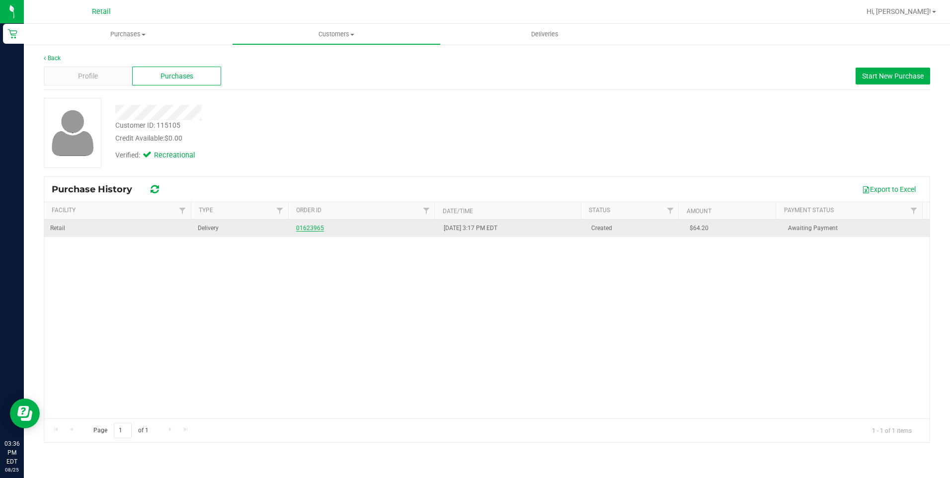
click at [304, 225] on link "01623965" at bounding box center [310, 228] width 28 height 7
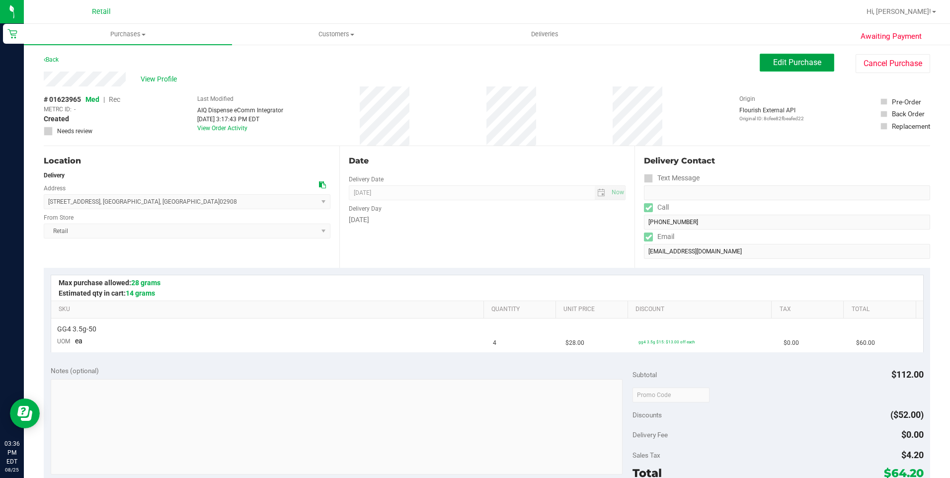
click at [805, 62] on span "Edit Purchase" at bounding box center [797, 62] width 48 height 9
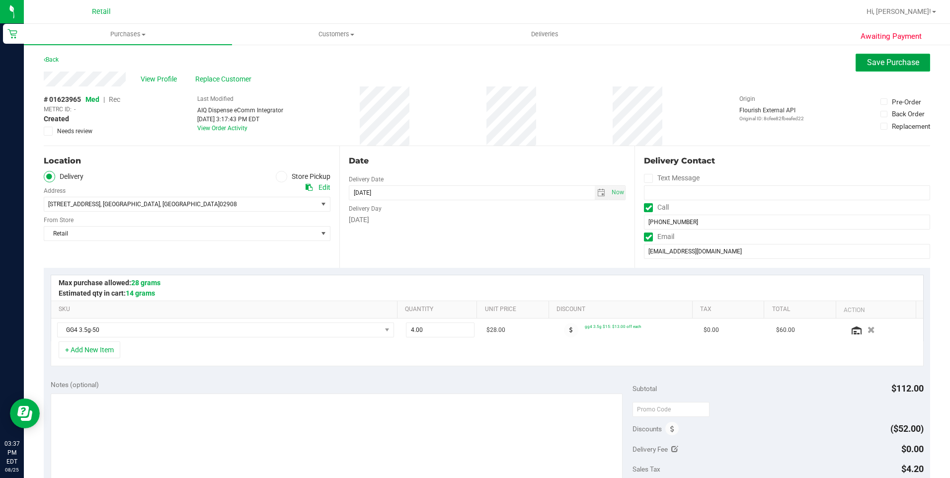
click at [895, 66] on span "Save Purchase" at bounding box center [893, 62] width 52 height 9
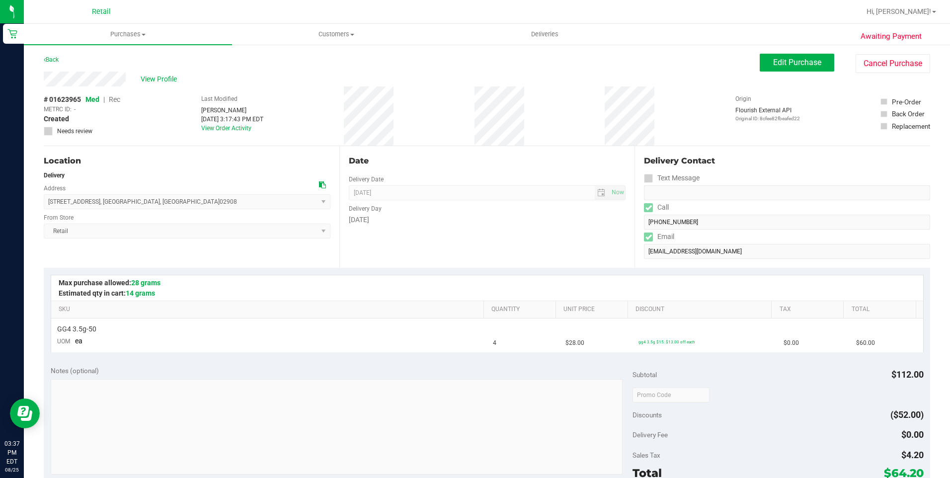
click at [119, 101] on span "Rec" at bounding box center [114, 99] width 11 height 8
click at [881, 63] on button "Cancel Purchase" at bounding box center [893, 63] width 75 height 19
click at [325, 27] on uib-tab-heading "Customers All customers Add a new customer All physicians" at bounding box center [336, 34] width 207 height 20
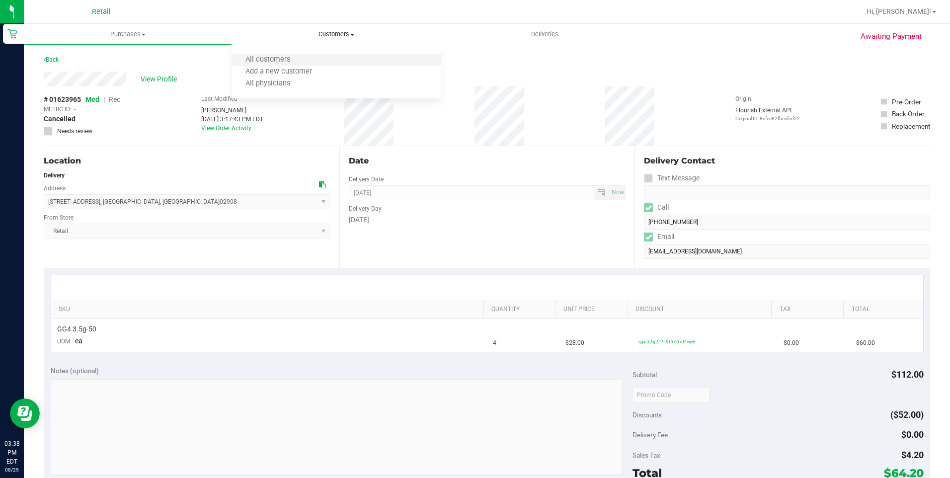
click at [317, 56] on li "All customers" at bounding box center [336, 60] width 208 height 12
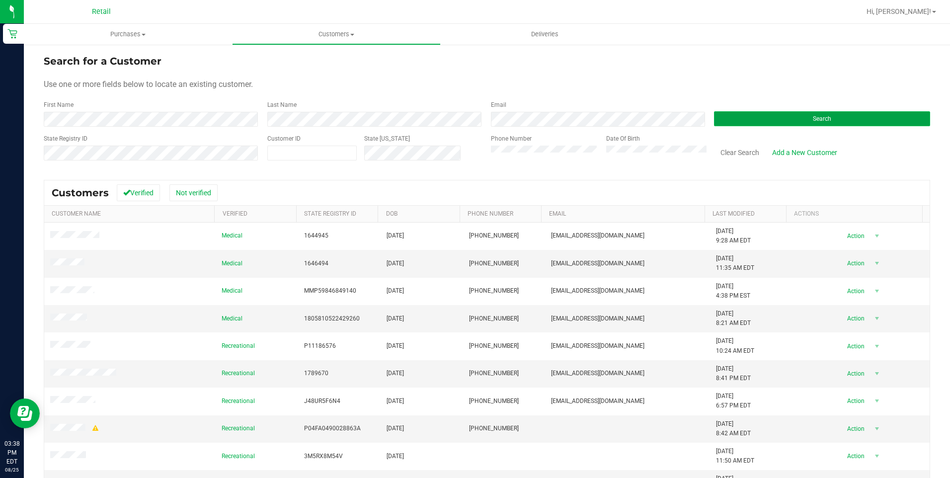
click at [805, 124] on button "Search" at bounding box center [822, 118] width 216 height 15
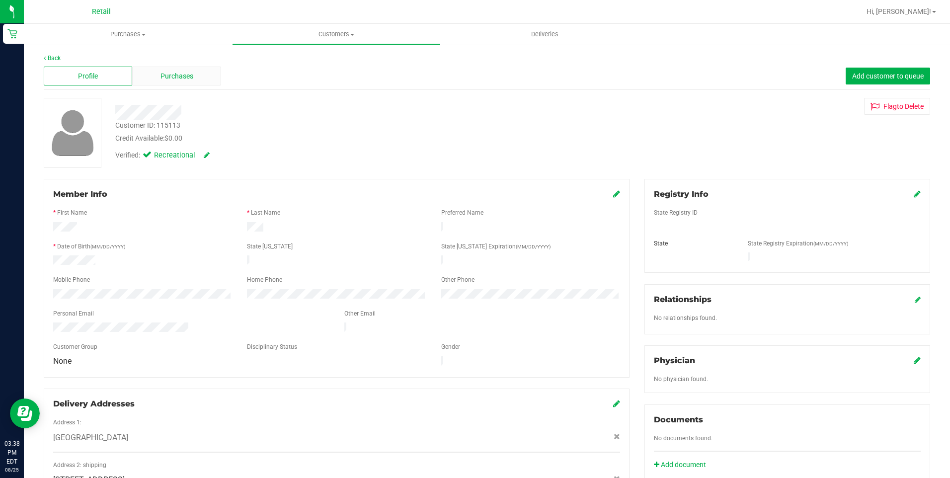
click at [184, 79] on span "Purchases" at bounding box center [177, 76] width 33 height 10
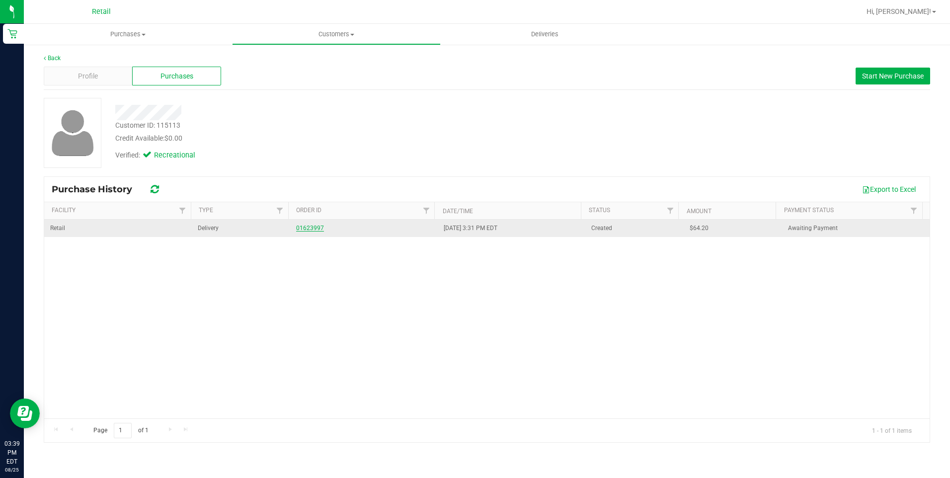
click at [311, 230] on link "01623997" at bounding box center [310, 228] width 28 height 7
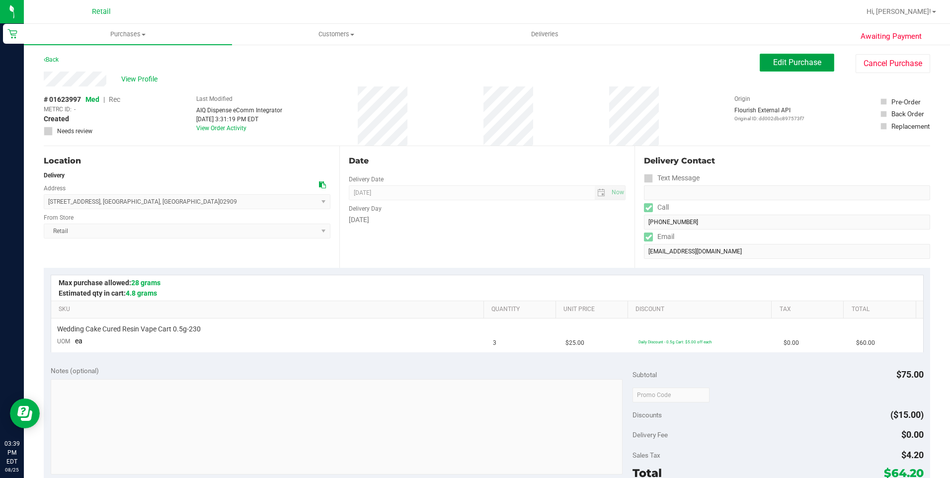
click at [784, 62] on span "Edit Purchase" at bounding box center [797, 62] width 48 height 9
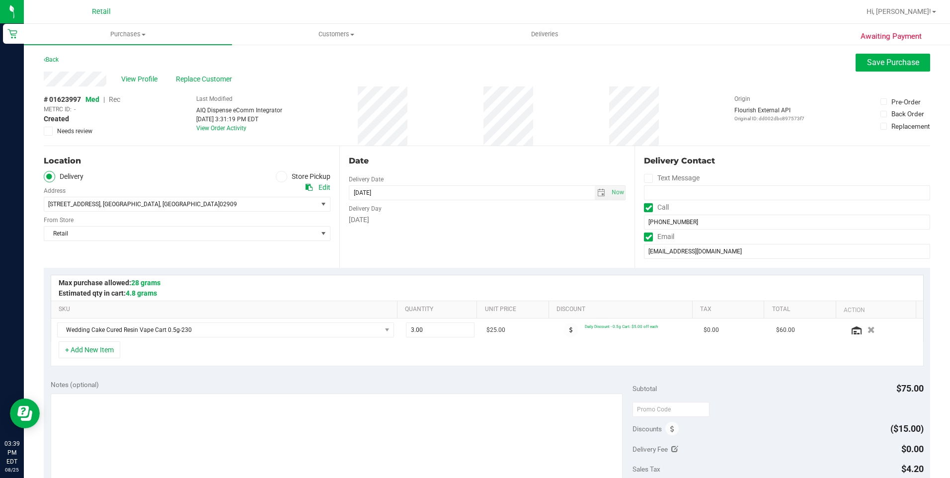
click at [112, 98] on span "Rec" at bounding box center [114, 99] width 11 height 8
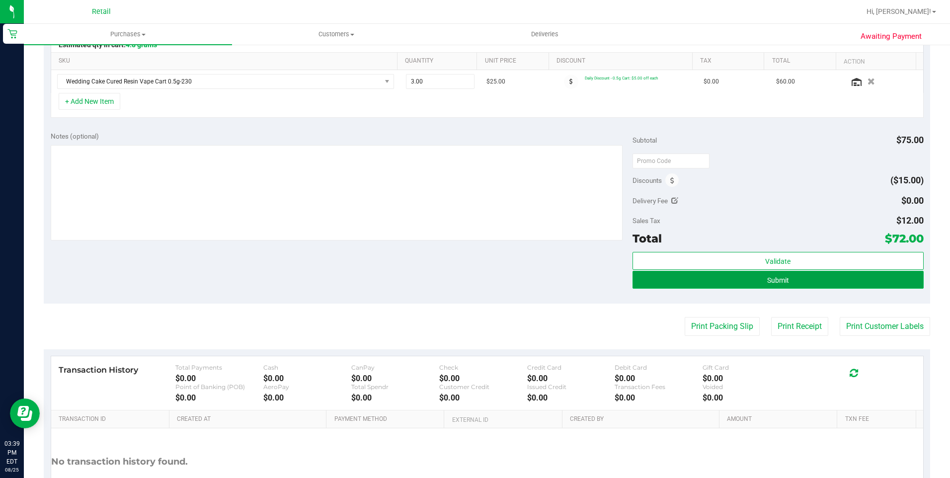
click at [767, 282] on span "Submit" at bounding box center [778, 280] width 22 height 8
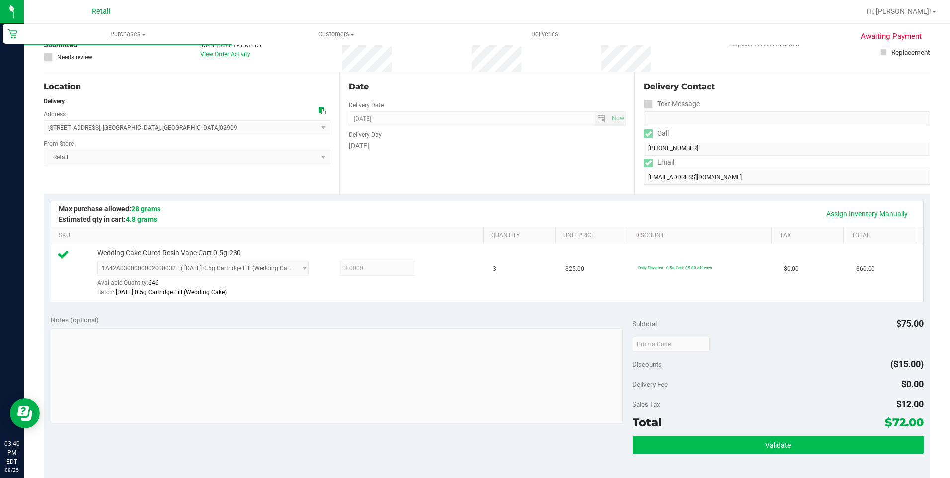
scroll to position [199, 0]
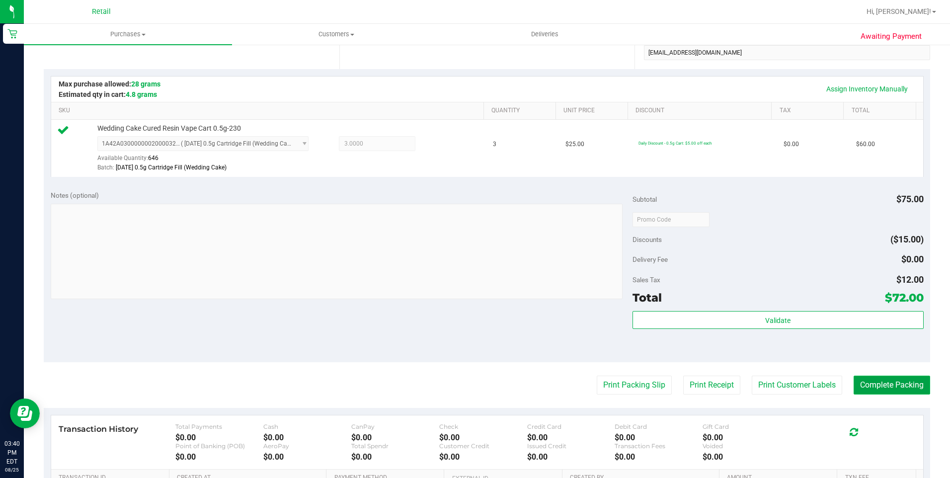
click at [888, 394] on button "Complete Packing" at bounding box center [892, 385] width 77 height 19
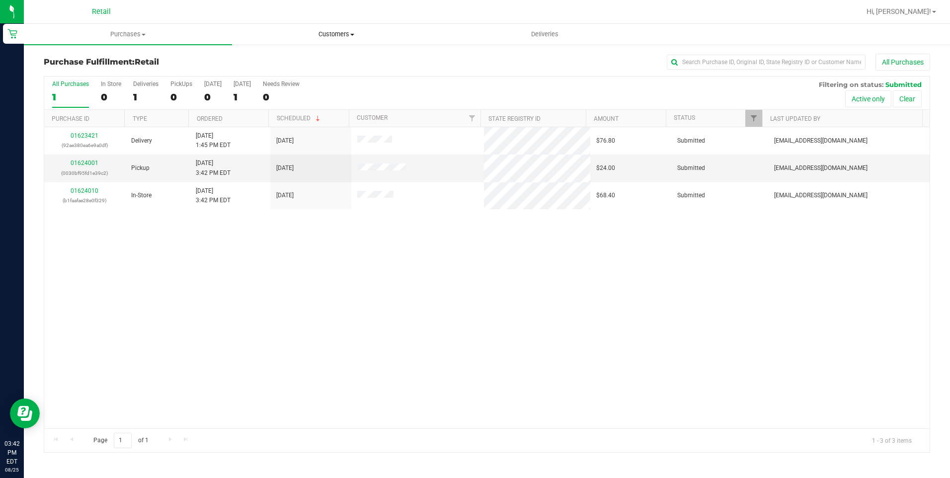
click at [344, 34] on span "Customers" at bounding box center [336, 34] width 207 height 9
click at [321, 54] on li "All customers" at bounding box center [336, 60] width 208 height 12
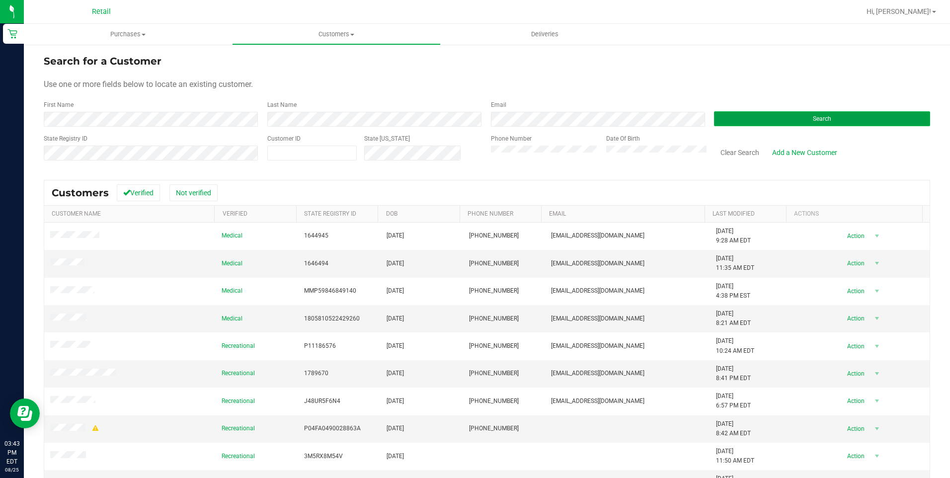
click at [863, 117] on button "Search" at bounding box center [822, 118] width 216 height 15
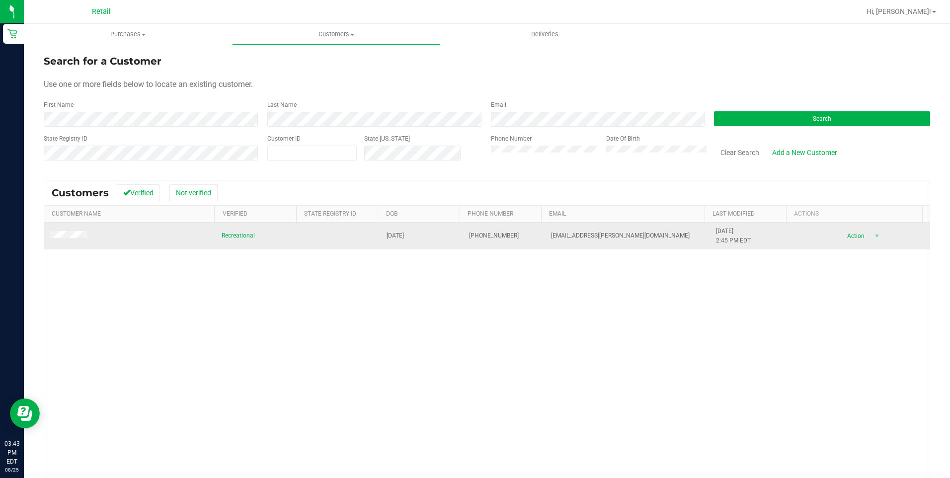
click at [82, 240] on span at bounding box center [70, 236] width 40 height 10
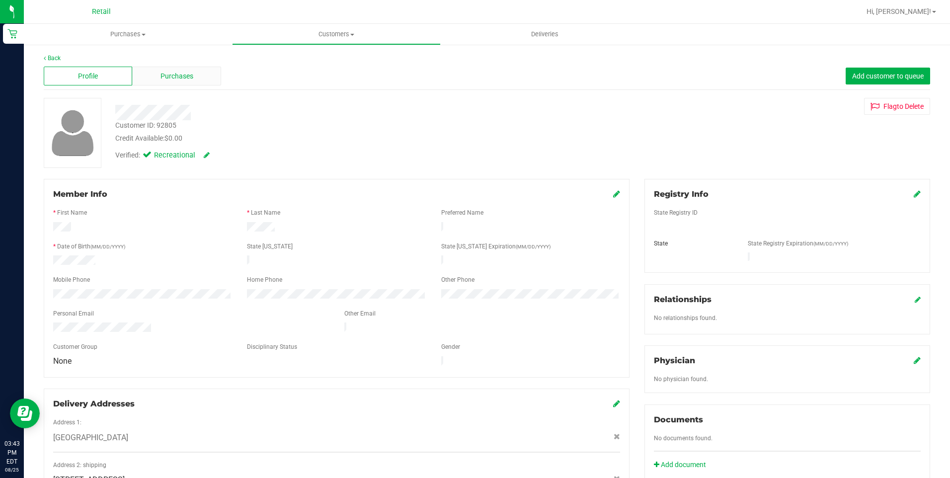
click at [193, 84] on div "Purchases" at bounding box center [176, 76] width 88 height 19
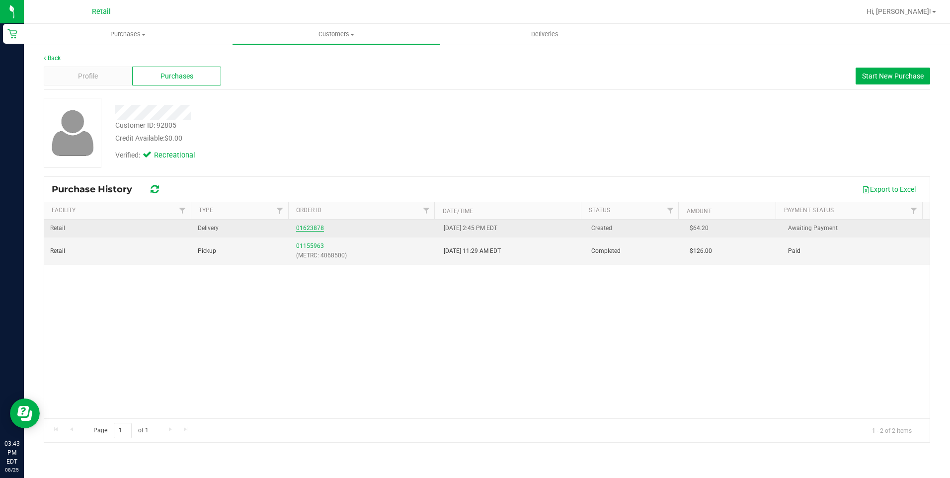
click at [310, 229] on link "01623878" at bounding box center [310, 228] width 28 height 7
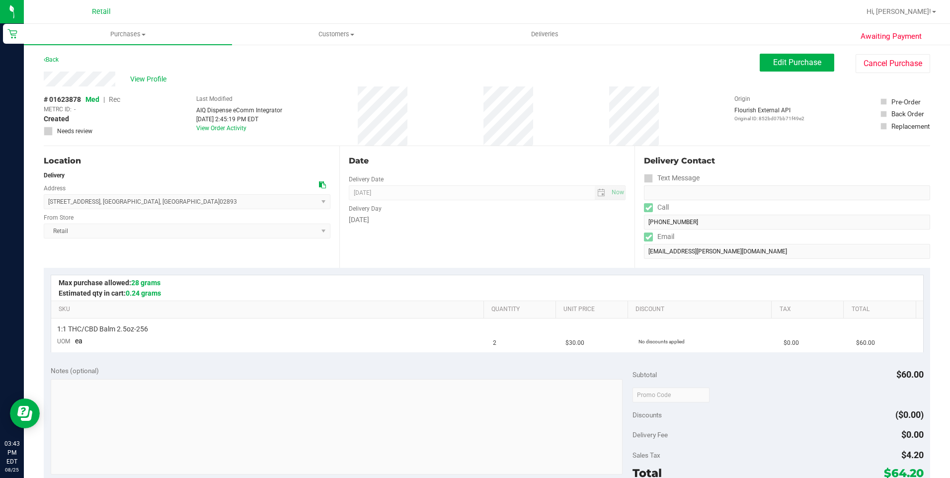
scroll to position [149, 0]
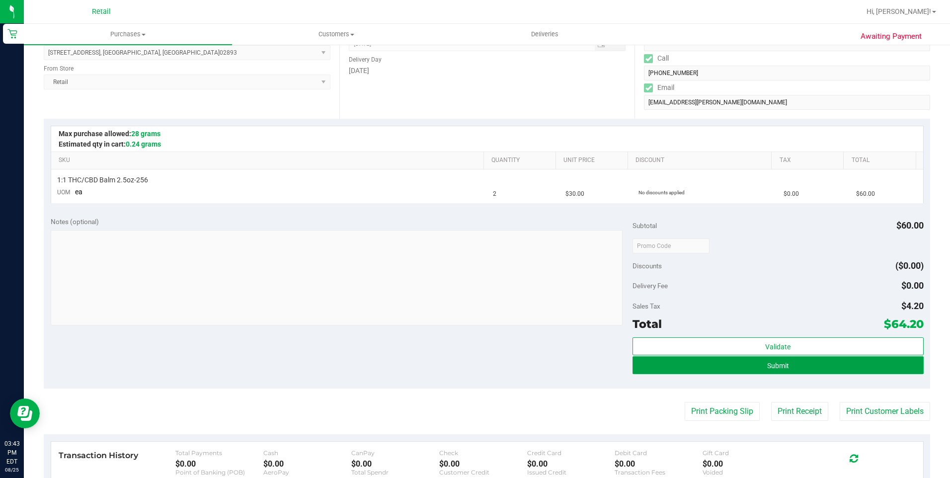
click at [816, 365] on button "Submit" at bounding box center [778, 365] width 291 height 18
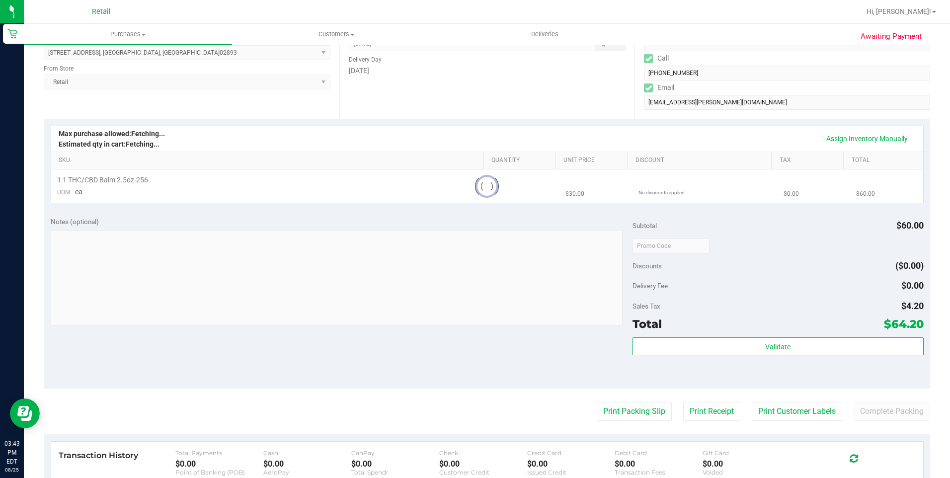
scroll to position [0, 0]
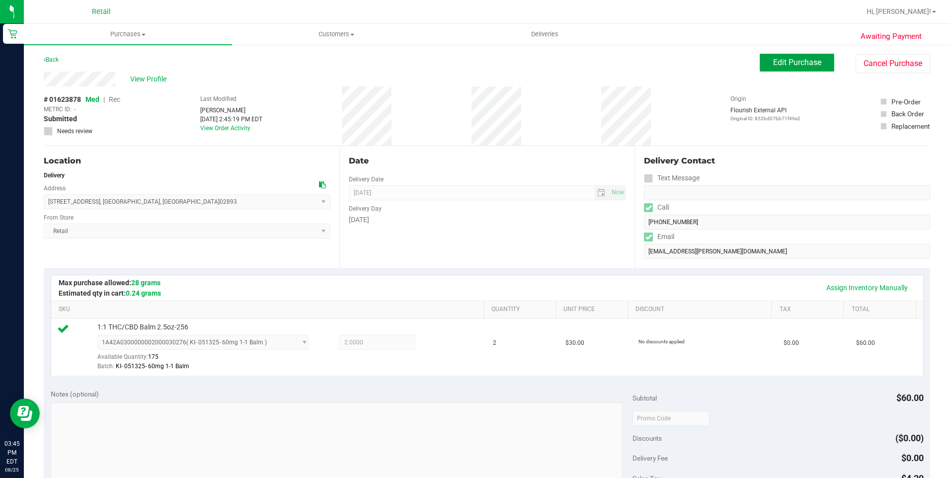
click at [781, 69] on button "Edit Purchase" at bounding box center [797, 63] width 75 height 18
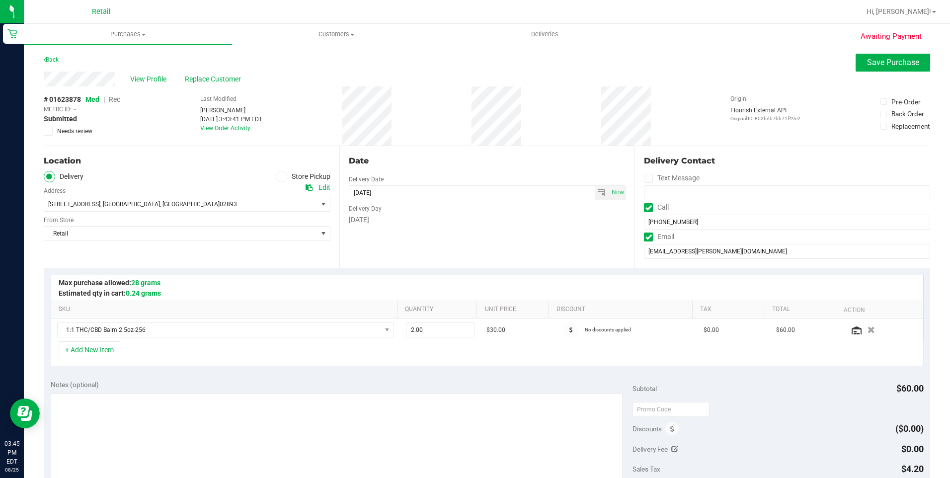
click at [111, 98] on span "Rec" at bounding box center [114, 99] width 11 height 8
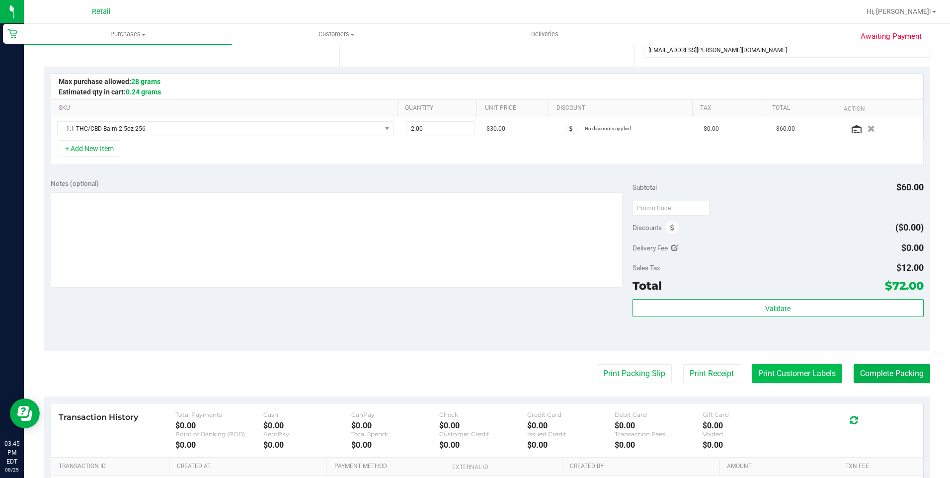
scroll to position [249, 0]
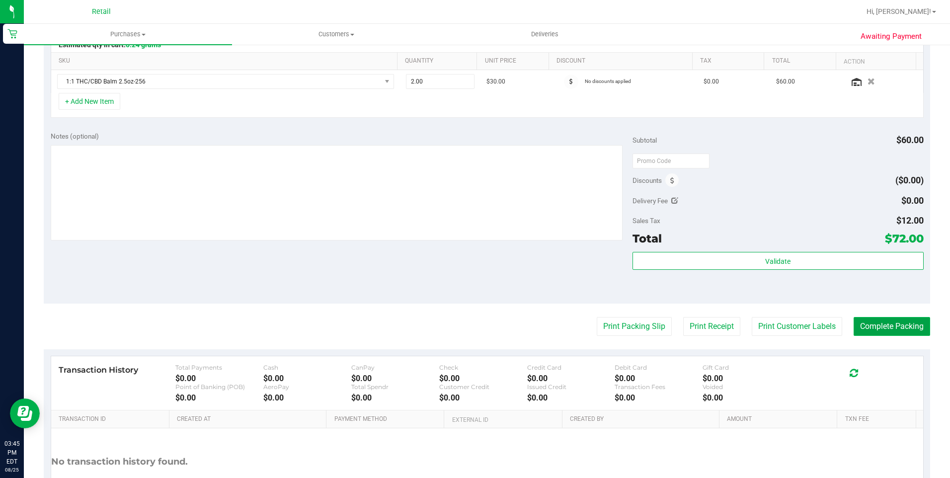
click at [877, 325] on button "Complete Packing" at bounding box center [892, 326] width 77 height 19
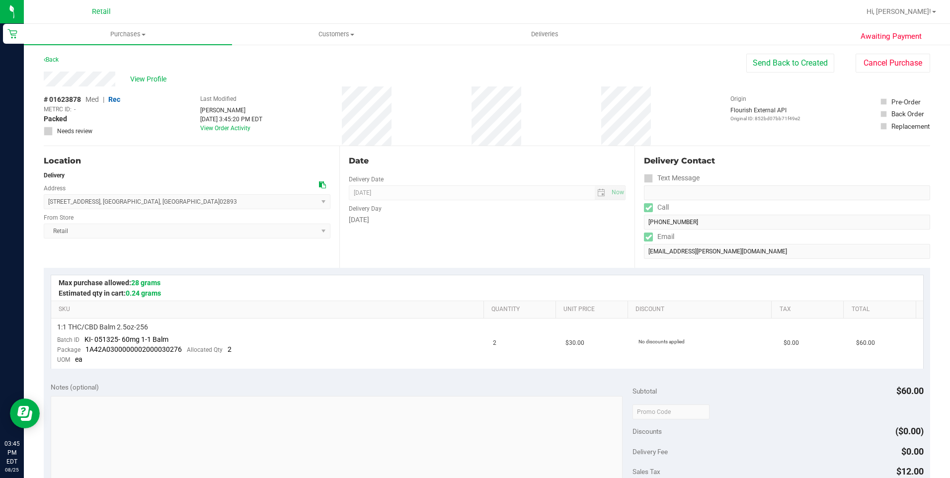
drag, startPoint x: 40, startPoint y: 79, endPoint x: 118, endPoint y: 84, distance: 77.7
click at [118, 84] on div "Awaiting Payment Back Send Back to Created Cancel Purchase View Profile # 01623…" at bounding box center [487, 425] width 927 height 763
drag, startPoint x: 49, startPoint y: 202, endPoint x: 163, endPoint y: 202, distance: 113.8
click at [163, 202] on span "[STREET_ADDRESS] , [GEOGRAPHIC_DATA] , [GEOGRAPHIC_DATA] 02893 Select address […" at bounding box center [187, 201] width 287 height 15
copy span "[STREET_ADDRESS]"
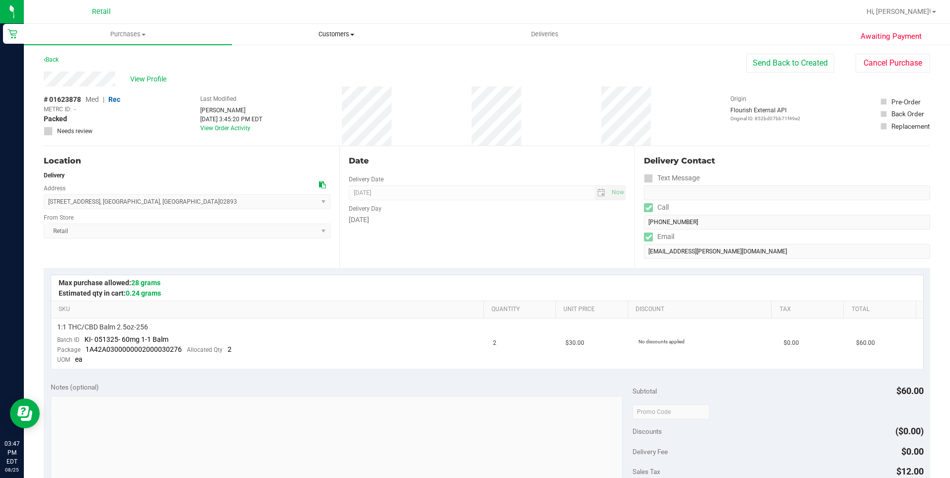
click at [333, 39] on uib-tab-heading "Customers All customers Add a new customer All physicians" at bounding box center [336, 34] width 207 height 20
click at [315, 57] on li "All customers" at bounding box center [336, 60] width 208 height 12
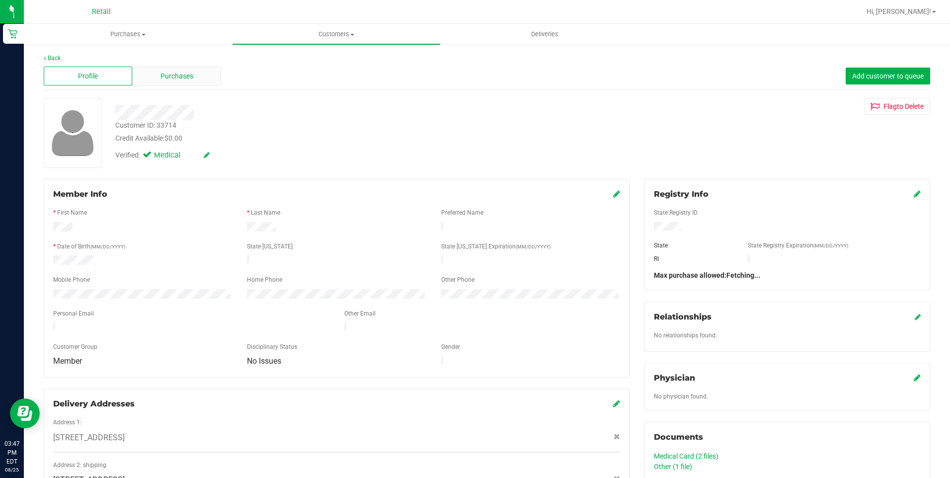
click at [161, 76] on span "Purchases" at bounding box center [177, 76] width 33 height 10
